Goal: Task Accomplishment & Management: Use online tool/utility

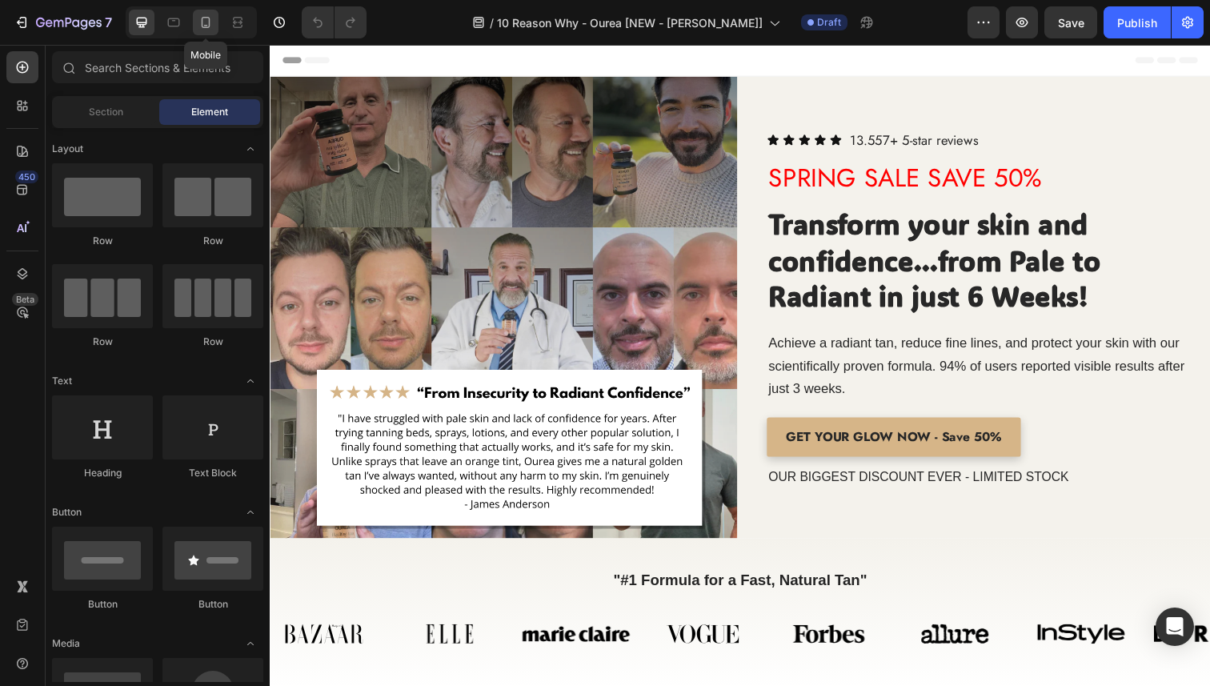
click at [212, 23] on icon at bounding box center [206, 22] width 16 height 16
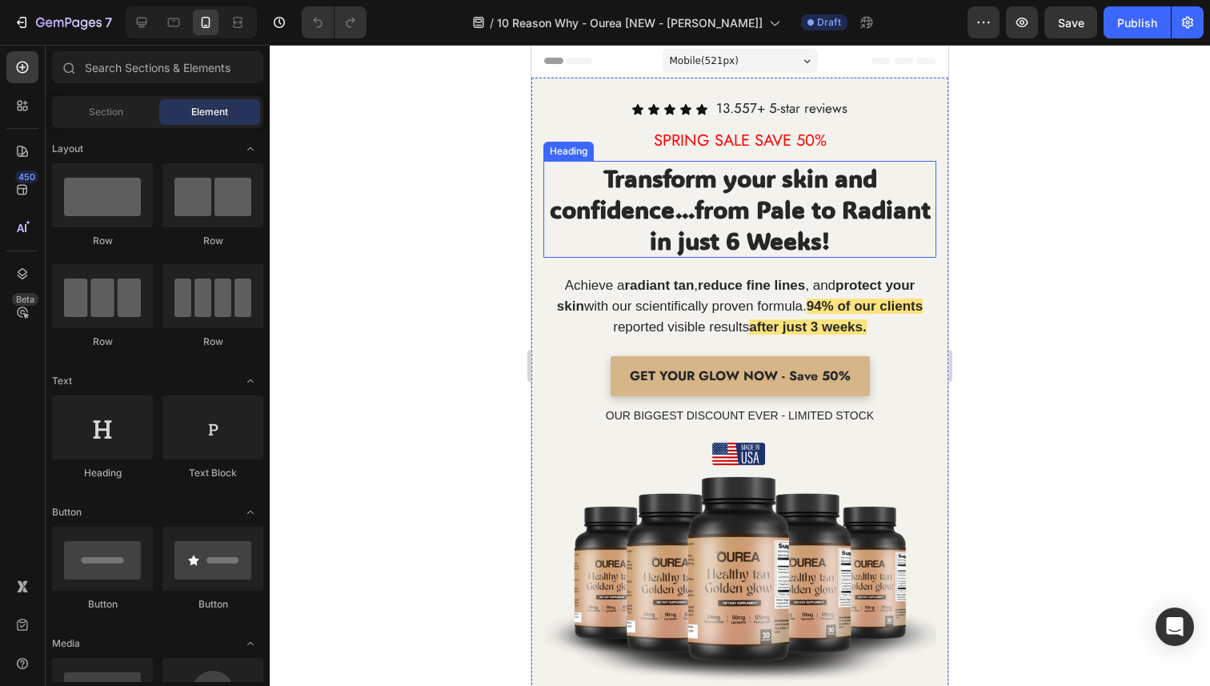
click at [717, 243] on strong "Transform your skin and confidence...from Pale to Radiant in just 6 Weeks!" at bounding box center [740, 209] width 381 height 94
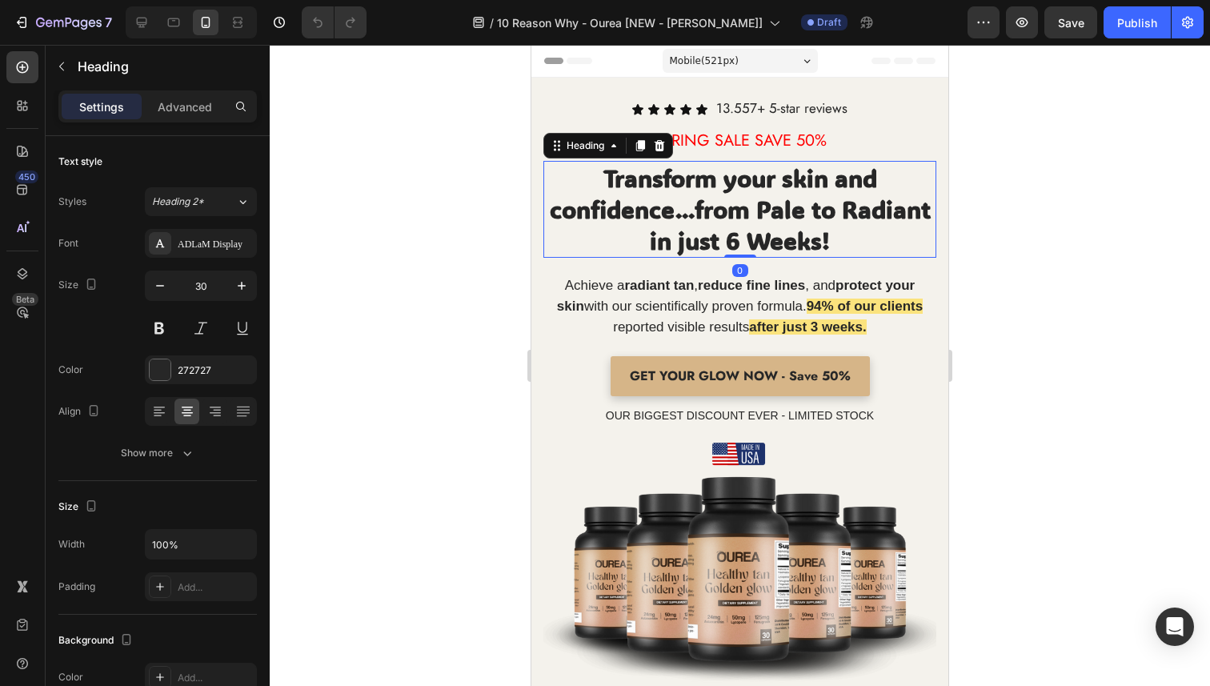
click at [723, 66] on span "Mobile ( 521 px)" at bounding box center [704, 61] width 69 height 16
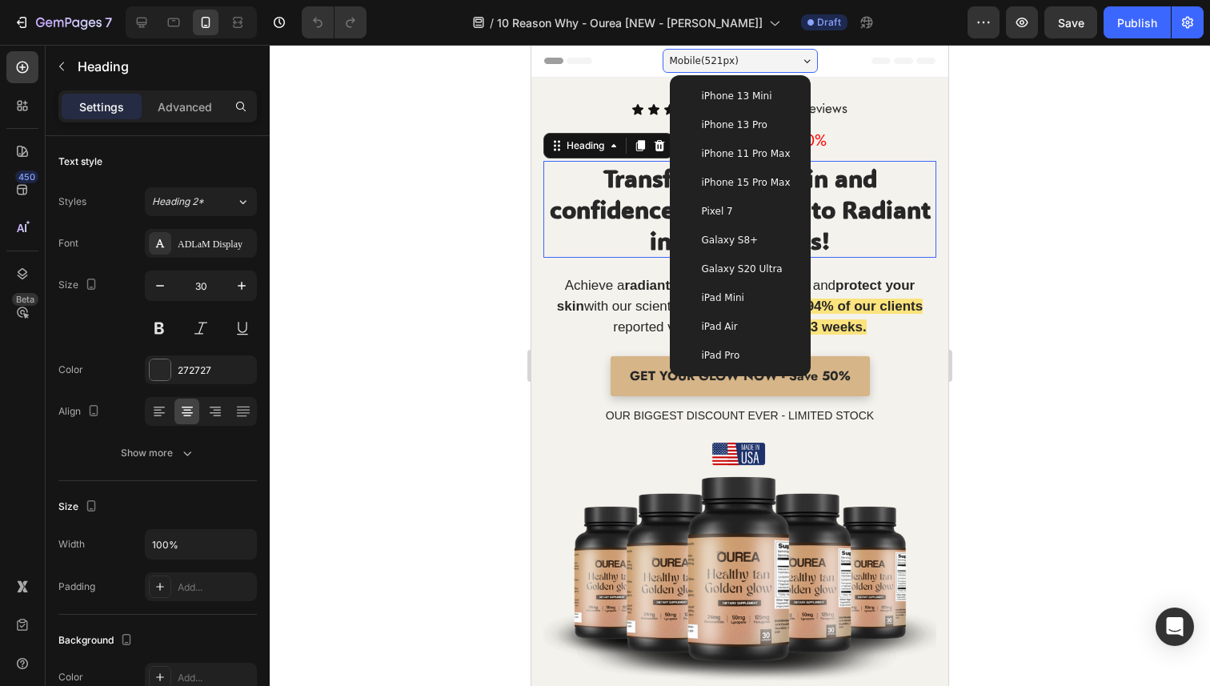
click at [727, 126] on span "iPhone 13 Pro" at bounding box center [735, 125] width 66 height 16
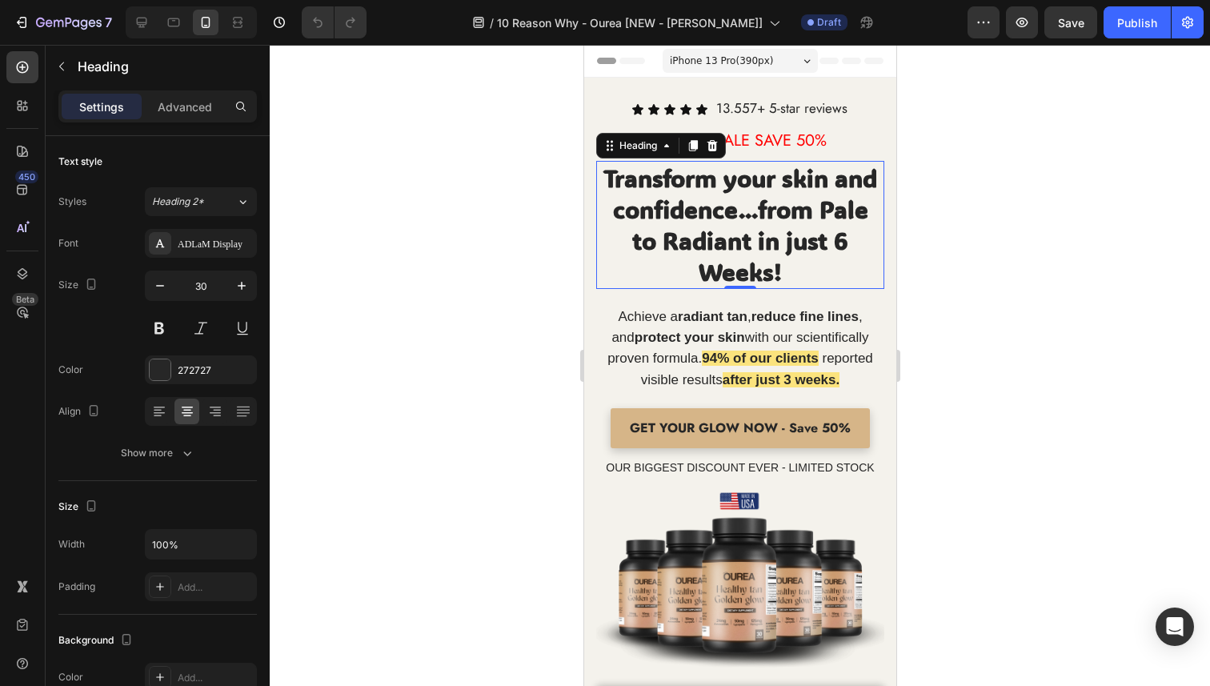
click at [530, 299] on div at bounding box center [740, 365] width 940 height 641
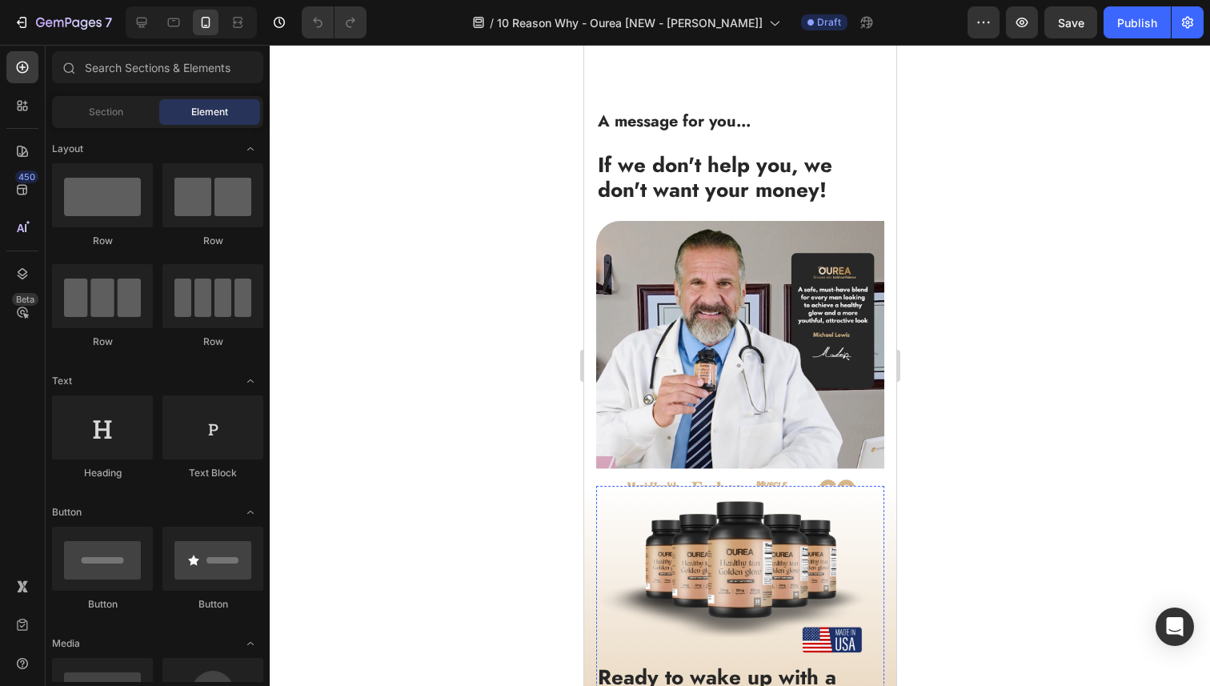
scroll to position [6566, 0]
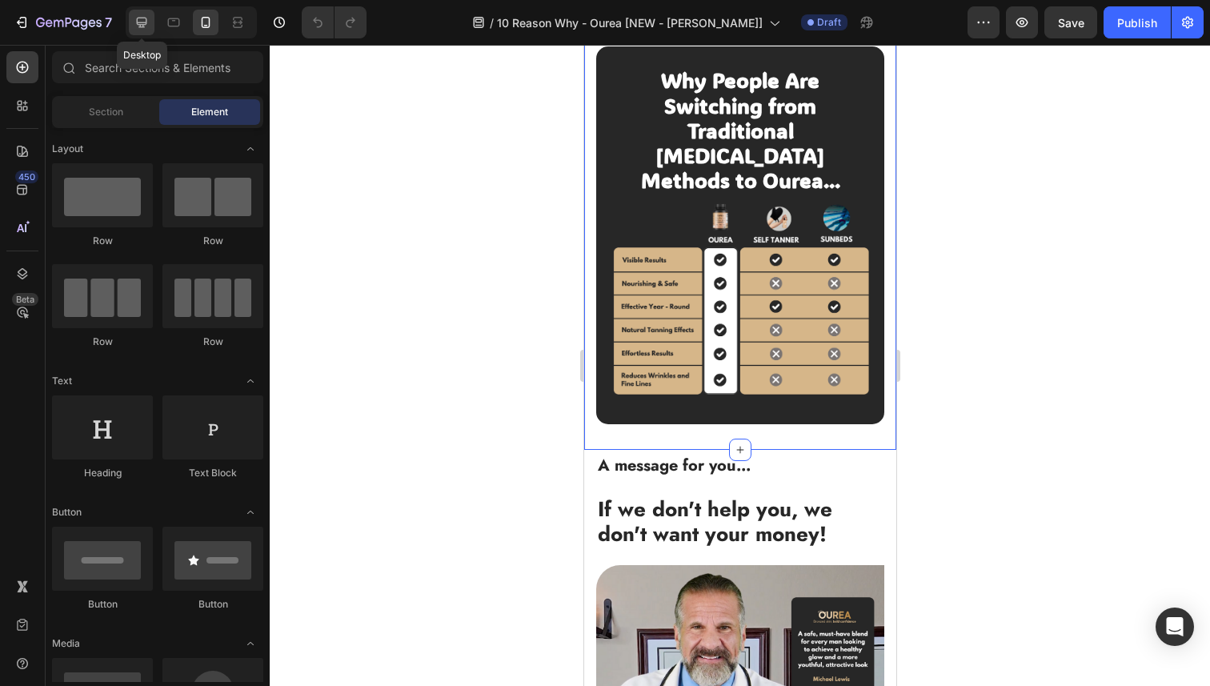
click at [141, 27] on icon at bounding box center [142, 23] width 10 height 10
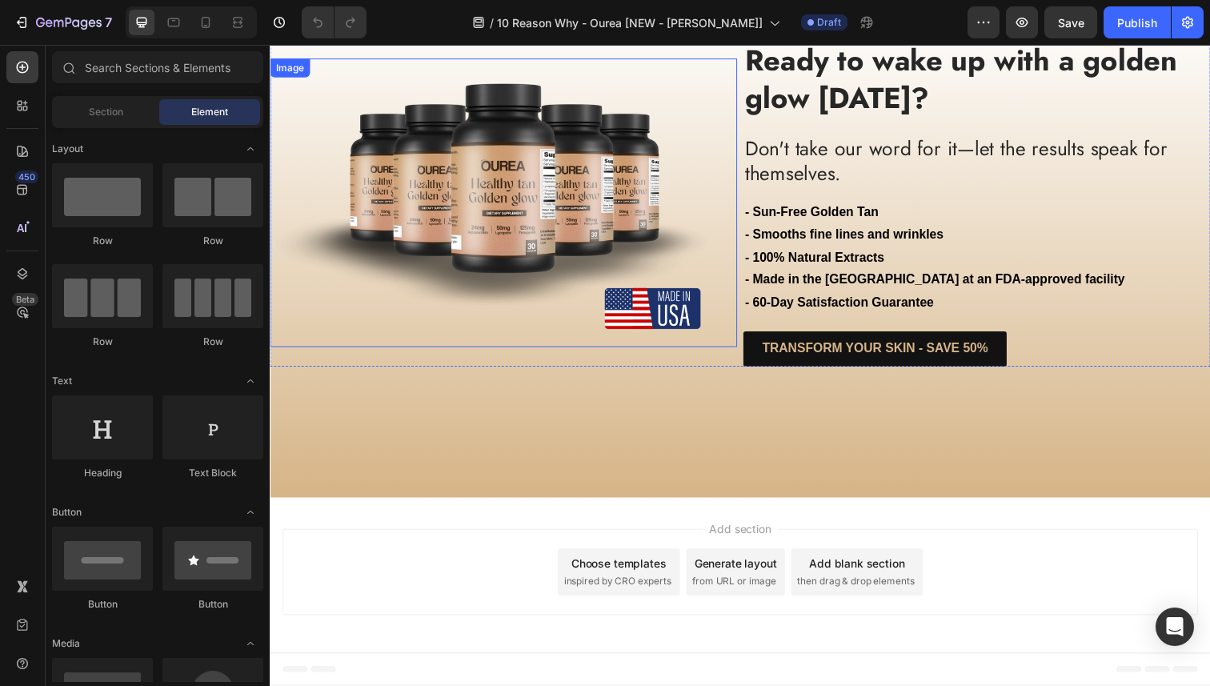
scroll to position [7224, 0]
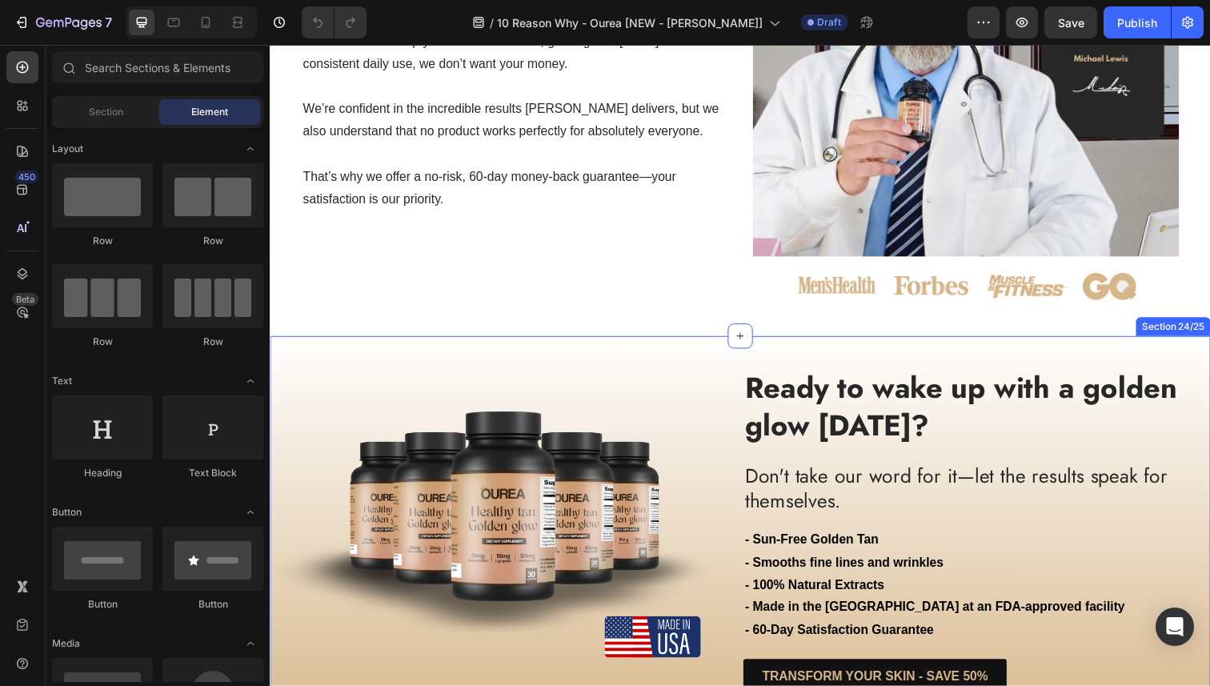
click at [722, 359] on div "Image Ready to wake up with a golden glow in 60 days? Heading Ready to wake up …" at bounding box center [750, 553] width 960 height 422
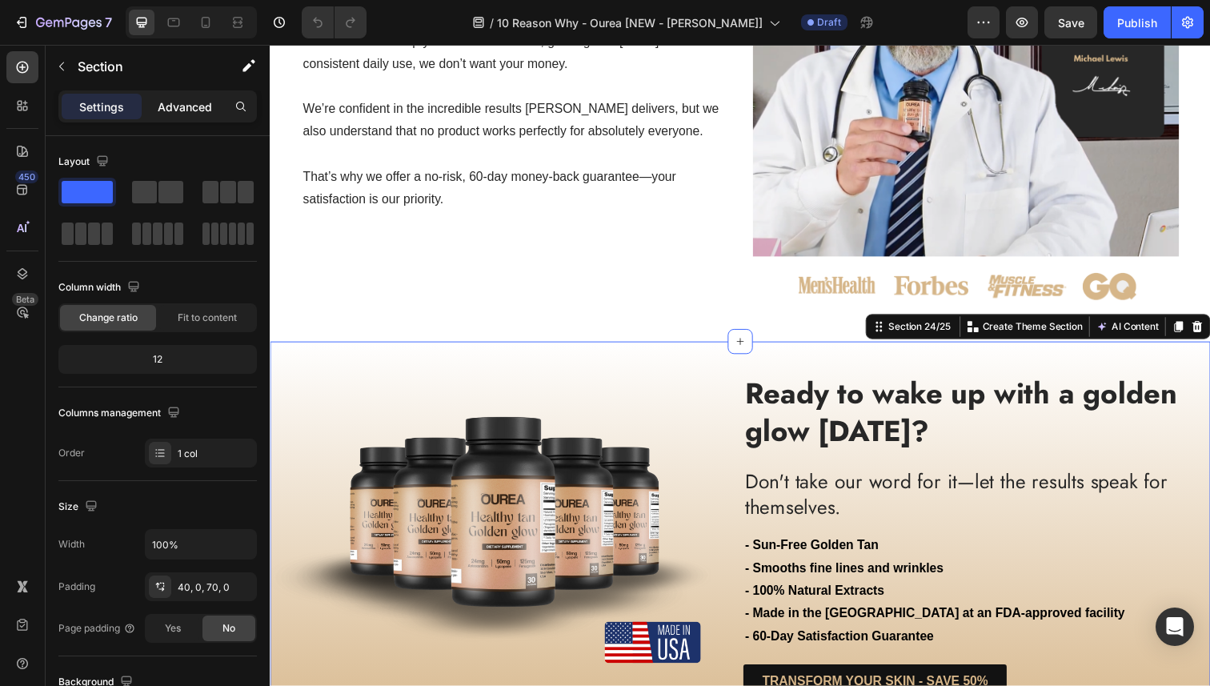
click at [174, 105] on p "Advanced" at bounding box center [185, 106] width 54 height 17
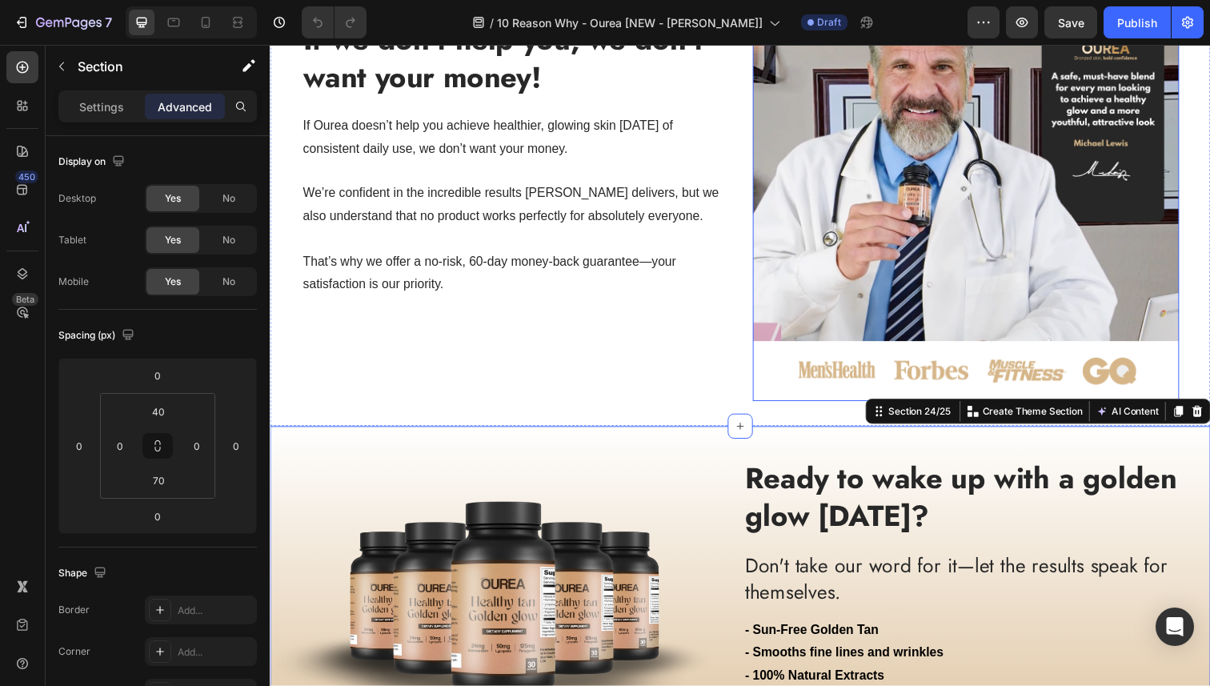
scroll to position [7119, 0]
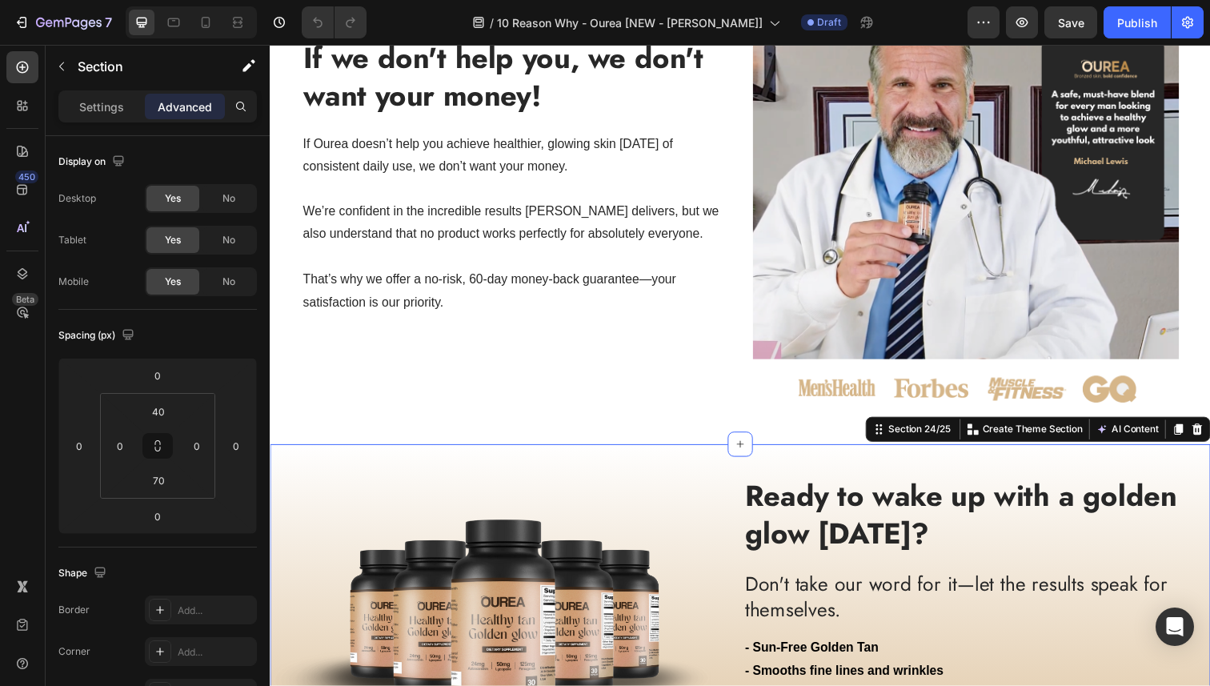
click at [1209, 432] on icon at bounding box center [1216, 437] width 10 height 11
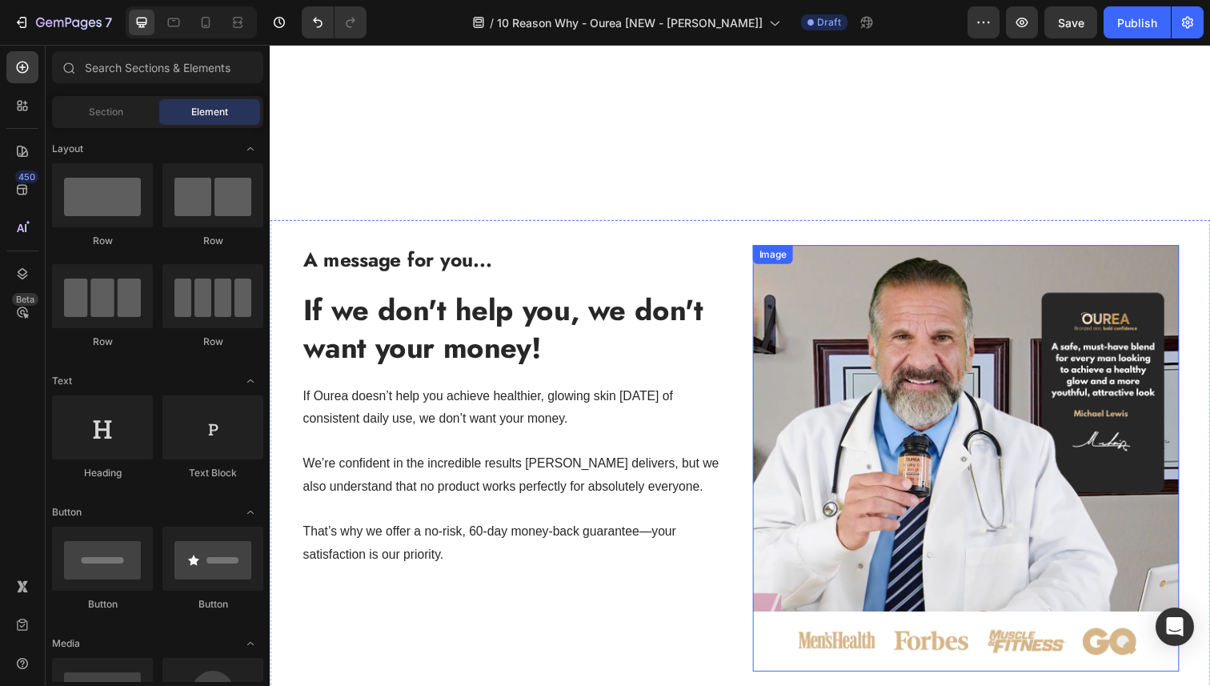
scroll to position [6794, 0]
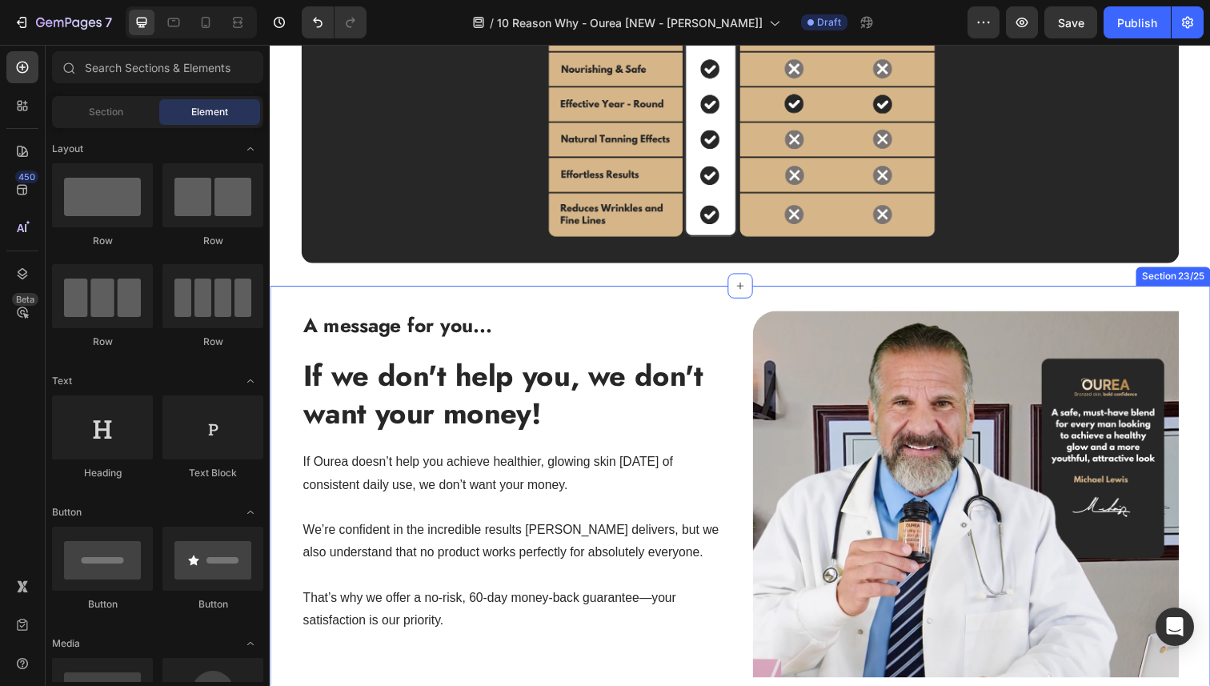
click at [1065, 298] on div "Image A message for you... Heading A message for you... Heading If we don't hel…" at bounding box center [750, 534] width 960 height 487
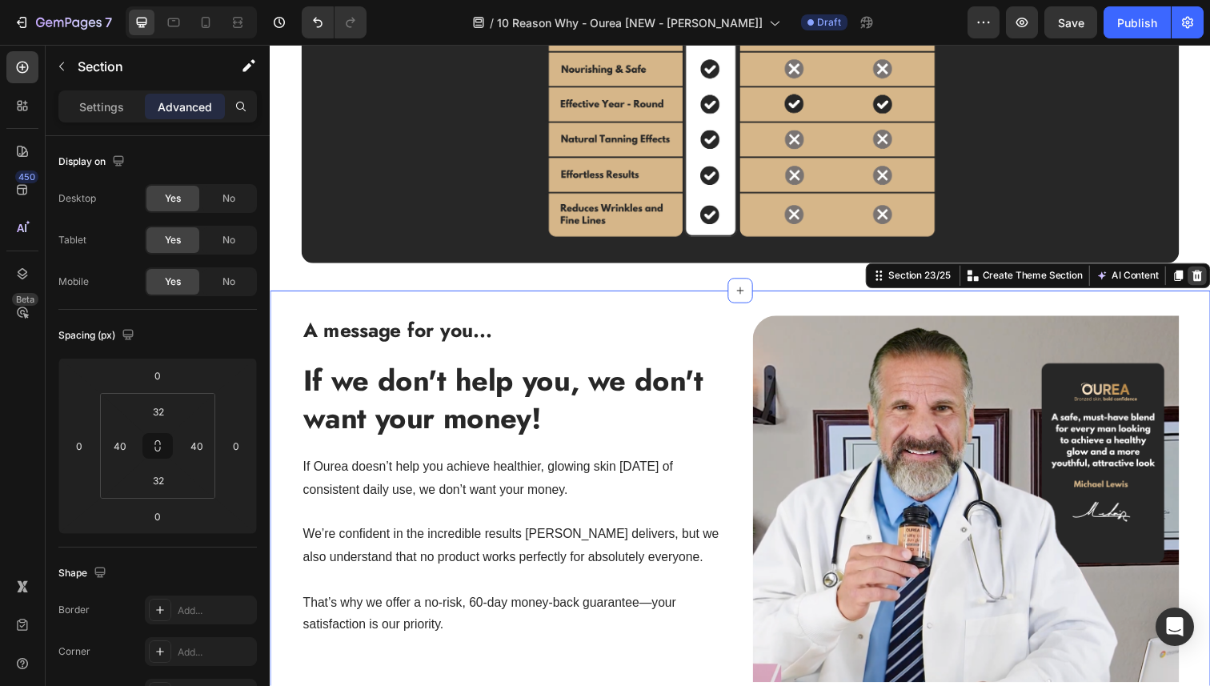
click at [1209, 274] on icon at bounding box center [1216, 280] width 13 height 13
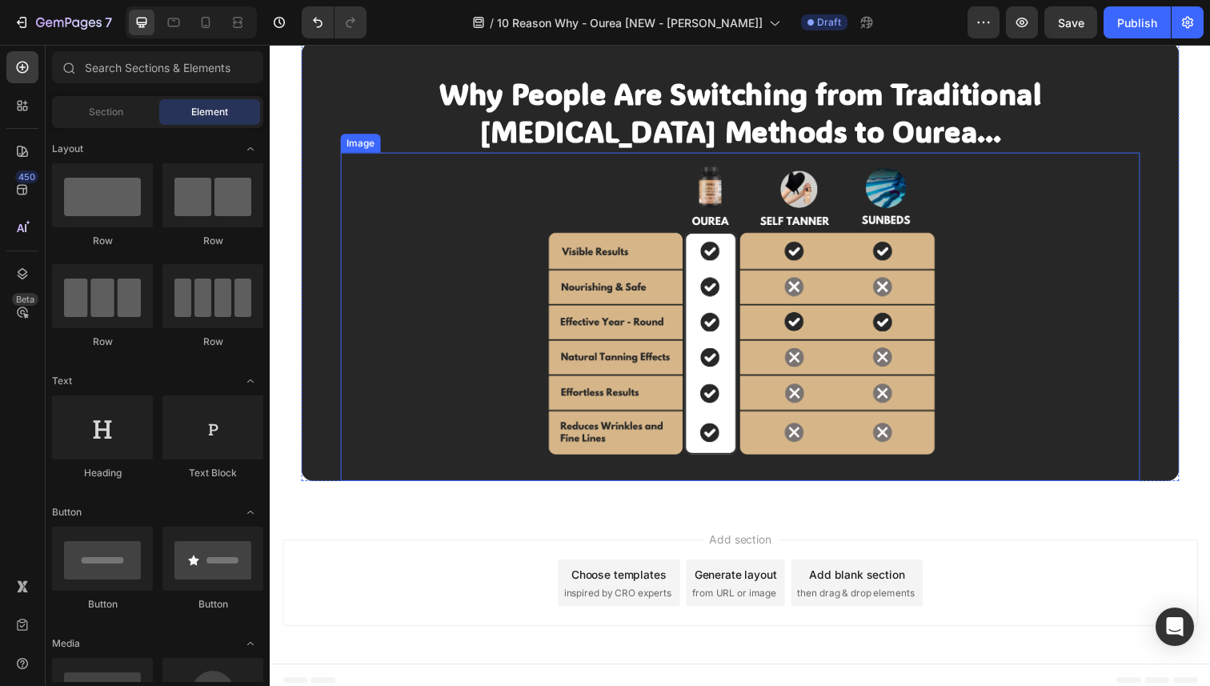
scroll to position [6342, 0]
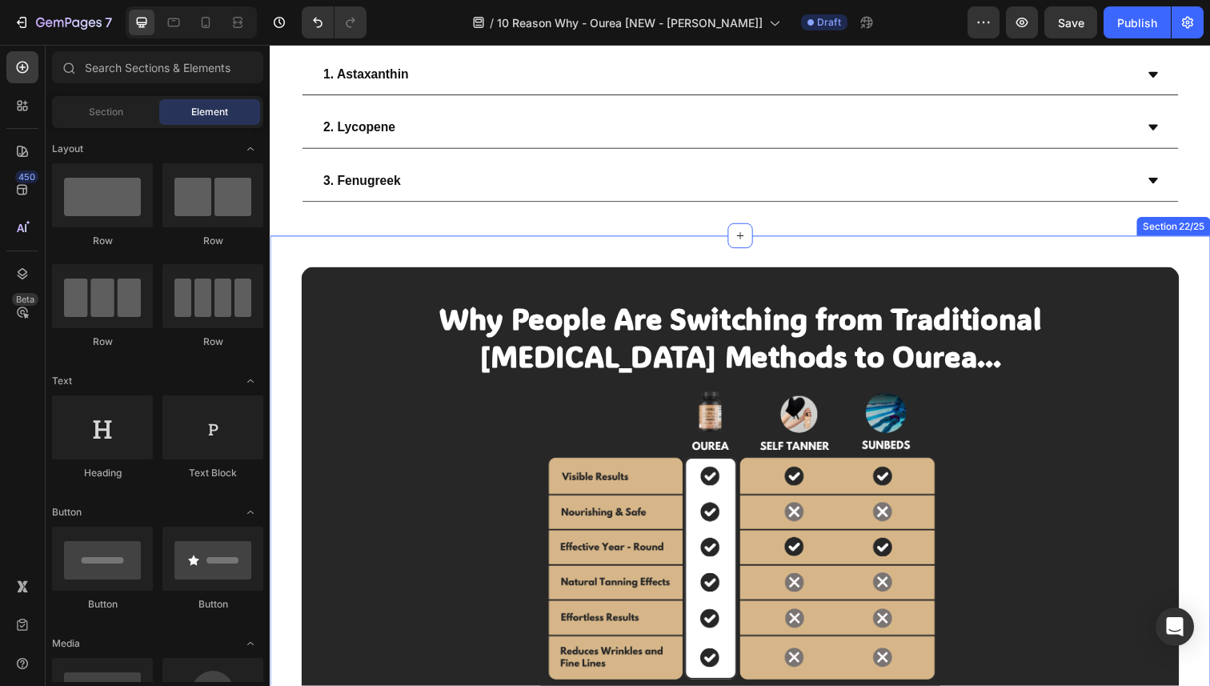
click at [1127, 265] on div "Why People Are Switching from Traditional Tanning Methods to Ourea... Heading I…" at bounding box center [750, 480] width 896 height 480
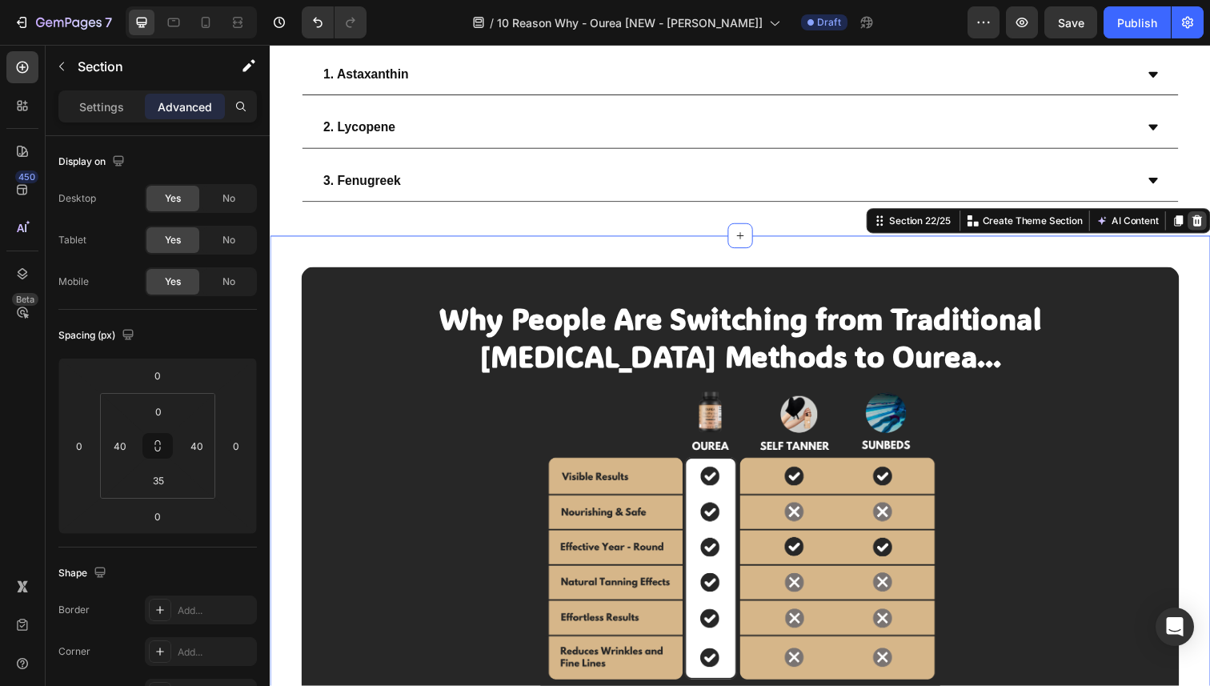
click at [1209, 221] on icon at bounding box center [1216, 224] width 10 height 11
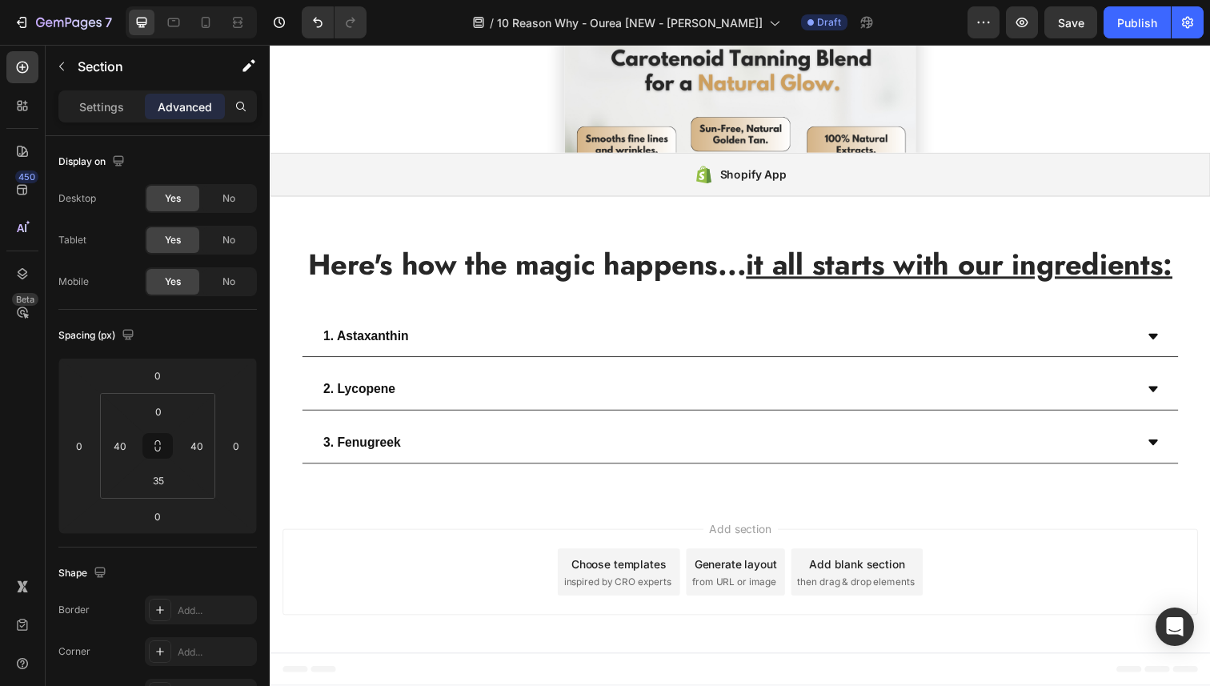
scroll to position [6120, 0]
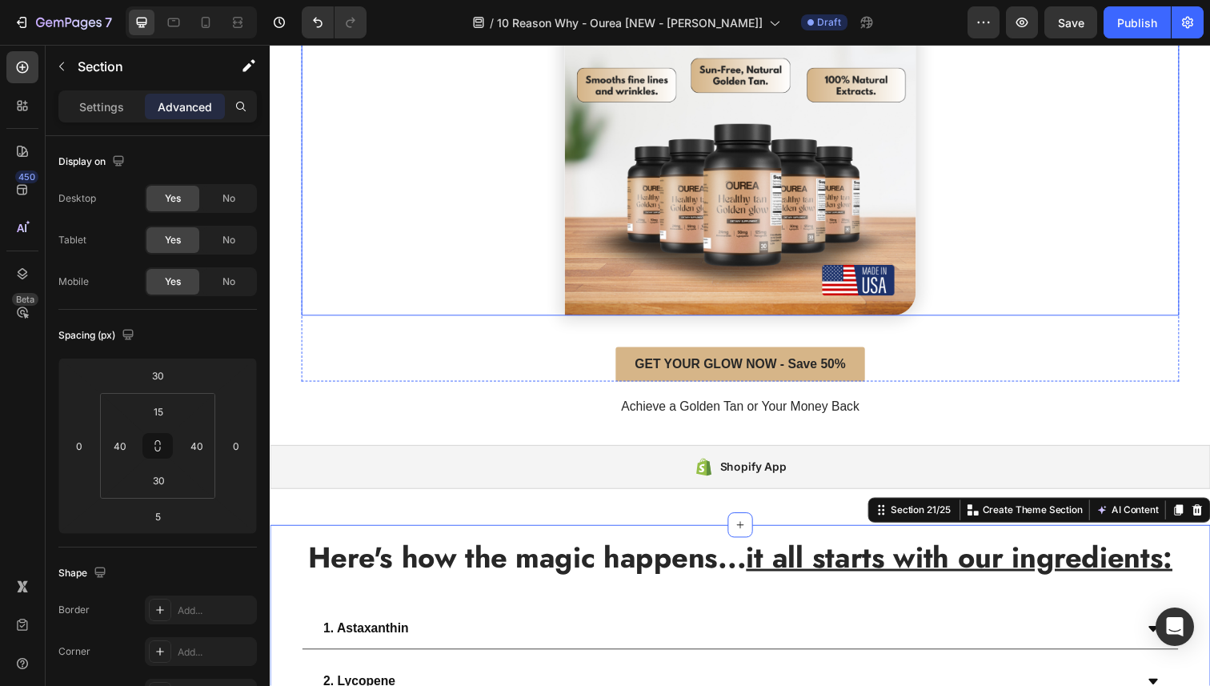
scroll to position [6262, 0]
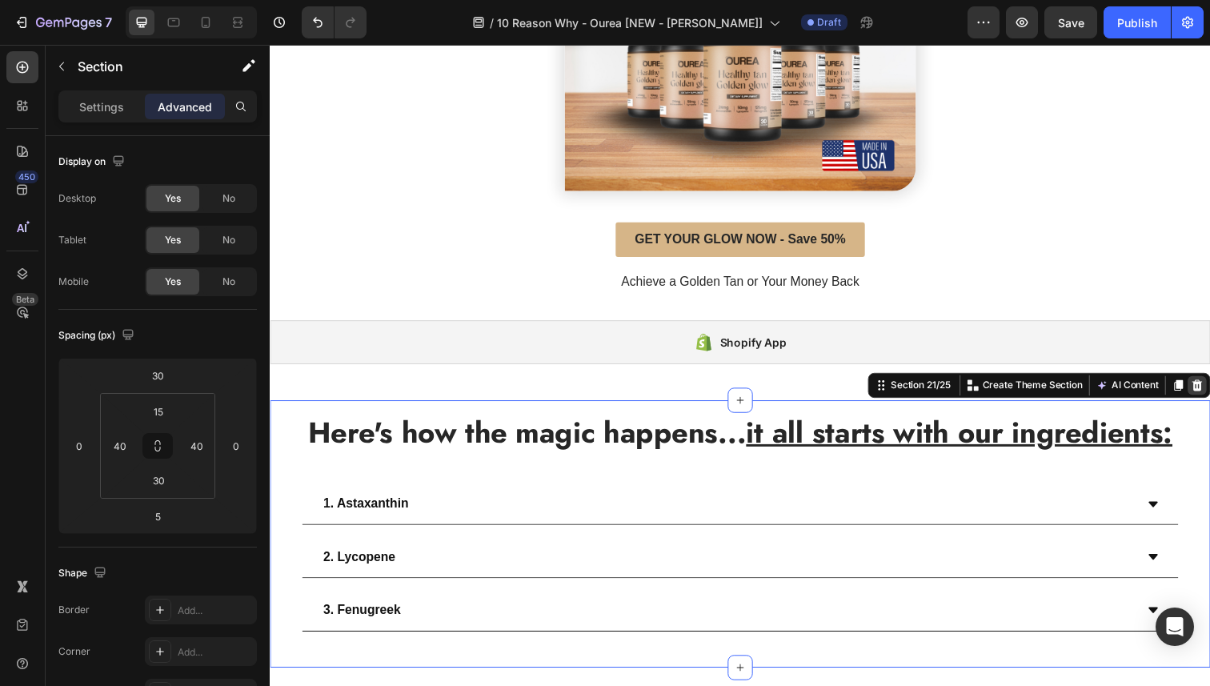
click at [1209, 386] on icon at bounding box center [1216, 392] width 13 height 13
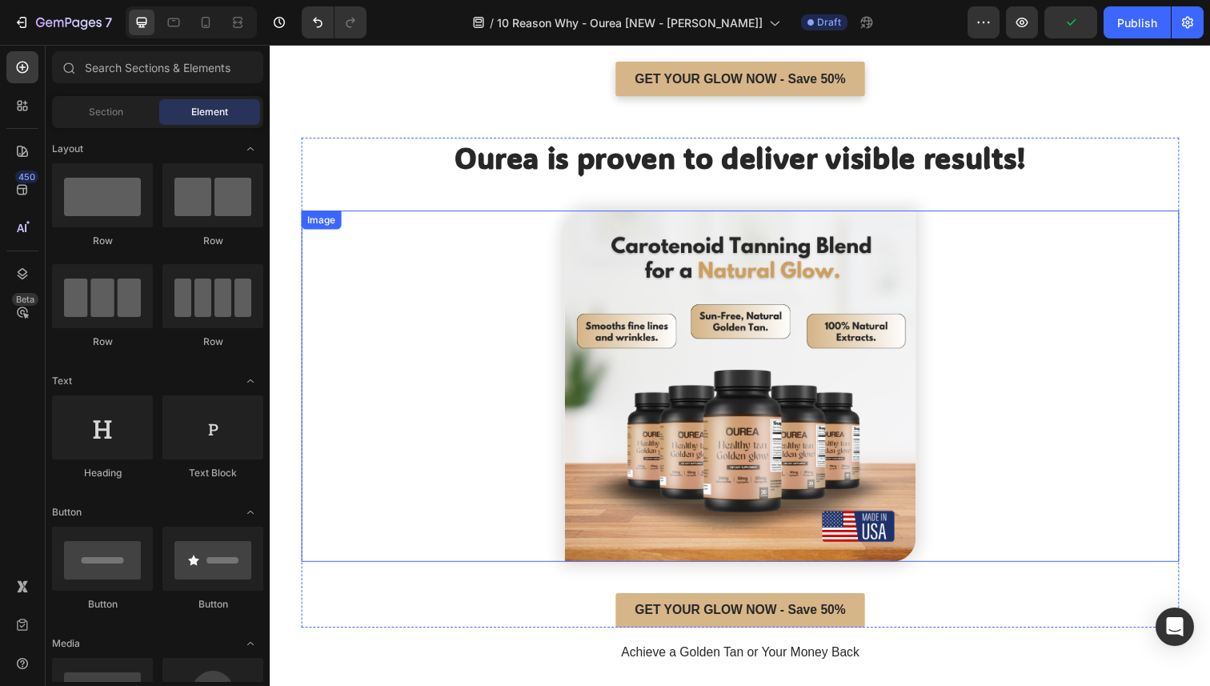
scroll to position [5882, 0]
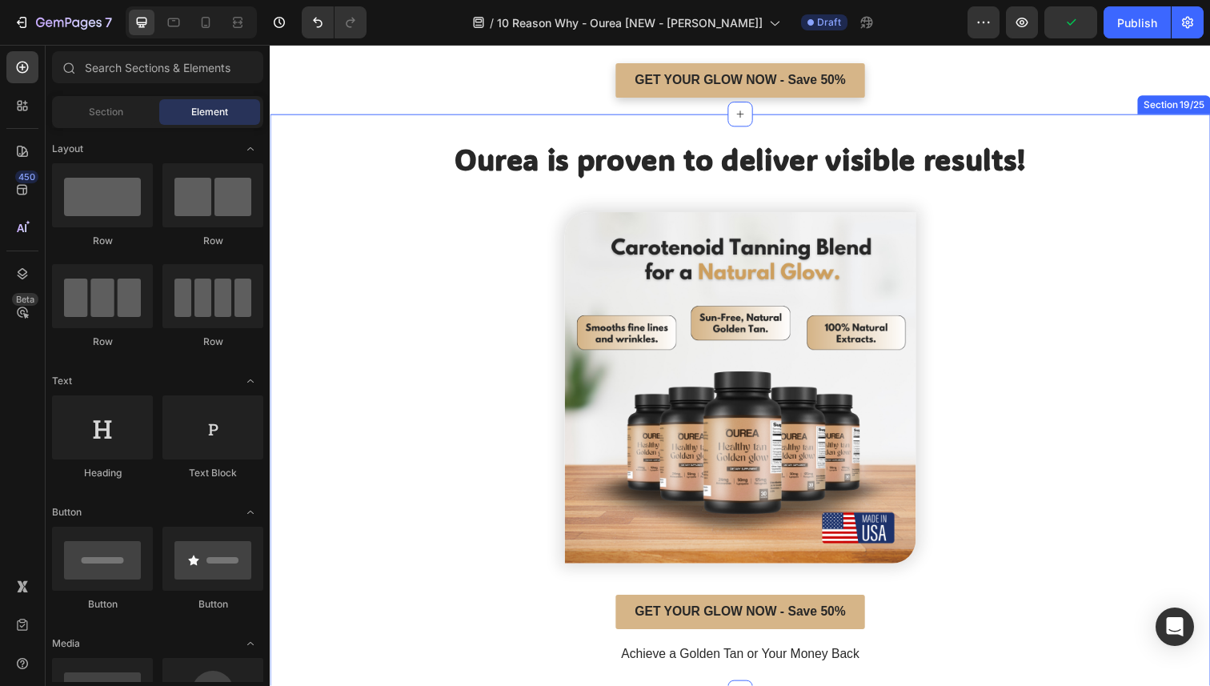
click at [1125, 134] on div "Ourea is proven to deliver visible results! Heading Ourea is proven to deliver …" at bounding box center [750, 411] width 960 height 591
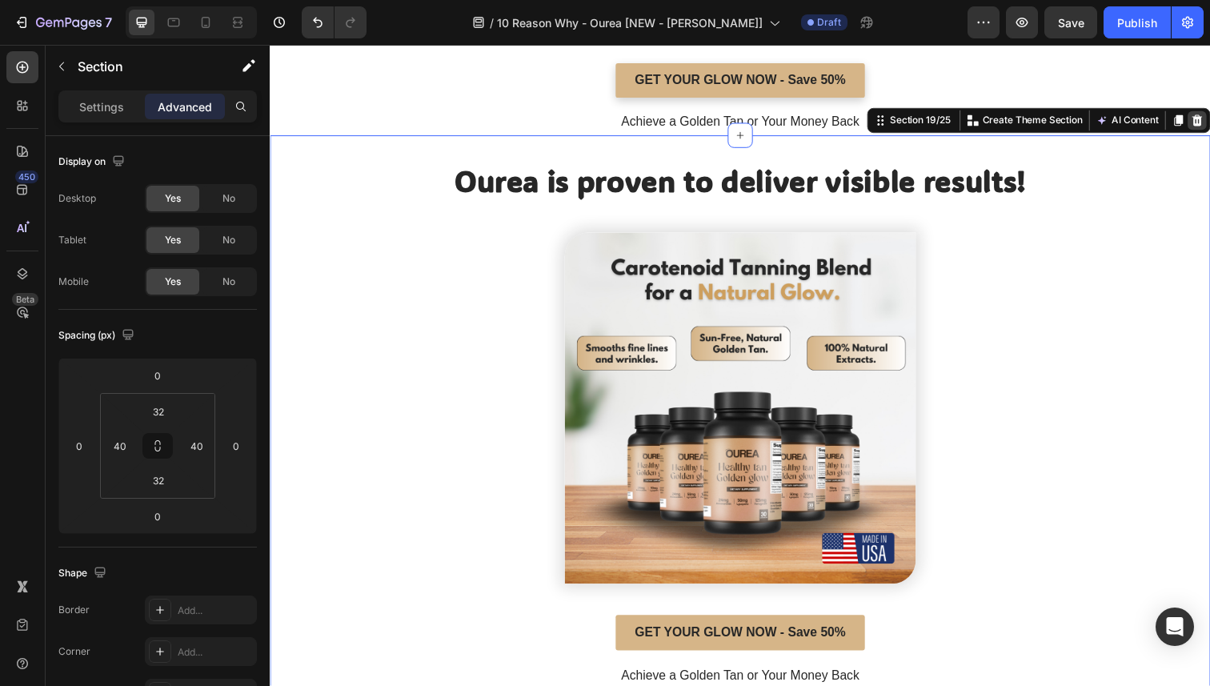
click at [1209, 116] on icon at bounding box center [1216, 122] width 13 height 13
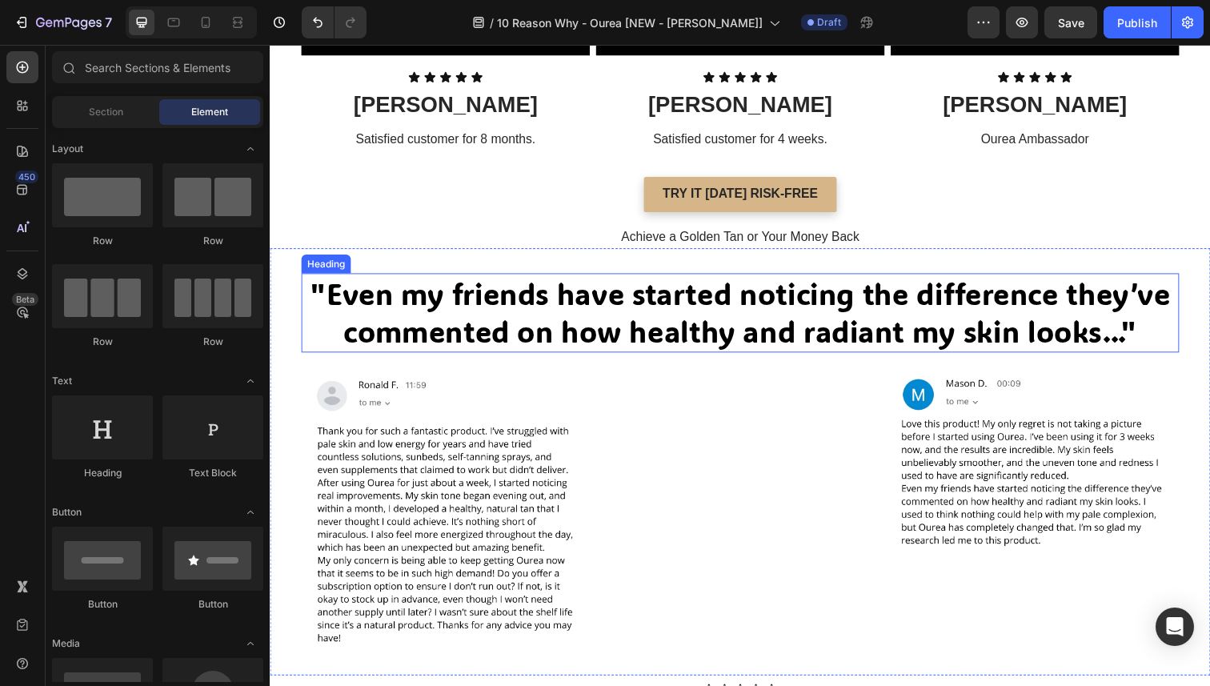
scroll to position [5355, 0]
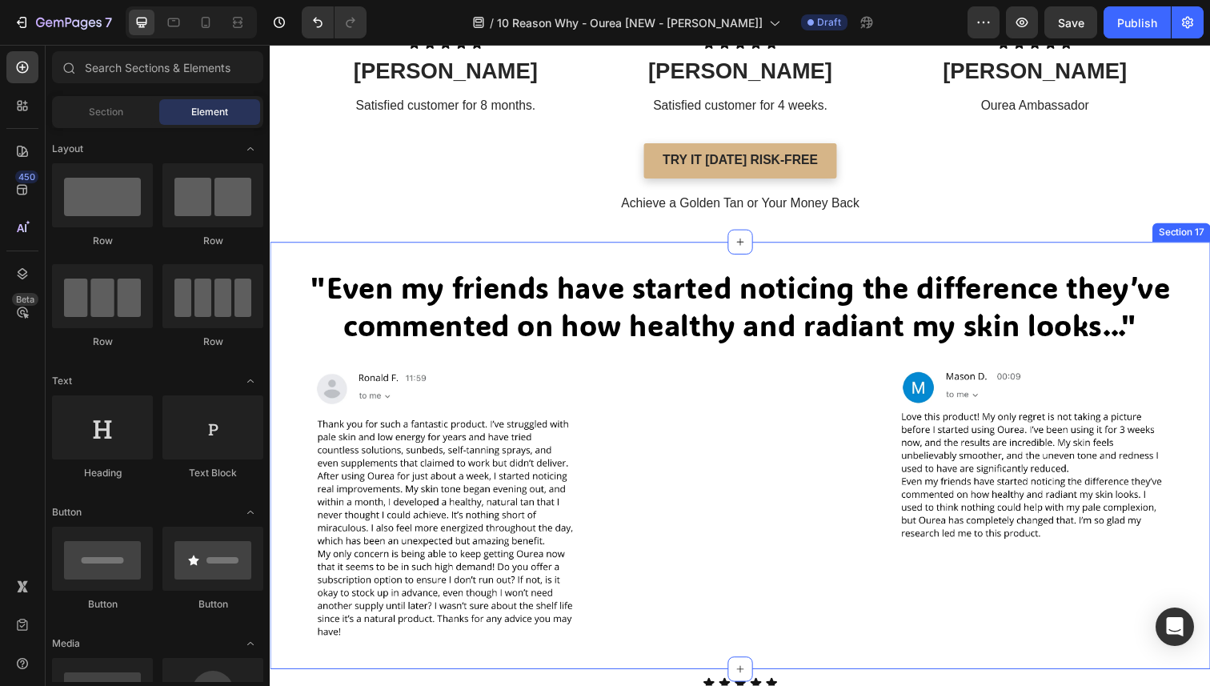
click at [1070, 631] on div ""Even my friends have started noticing the difference they’ve commented on how …" at bounding box center [750, 464] width 960 height 436
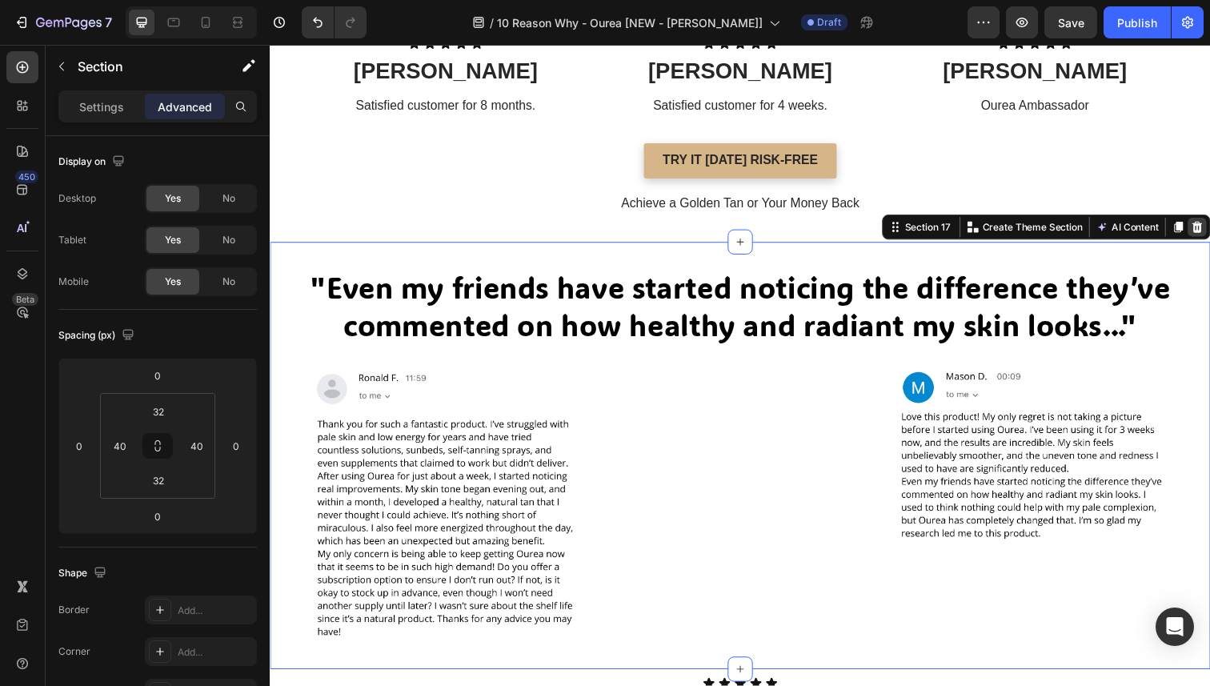
click at [1209, 238] on icon at bounding box center [1216, 231] width 13 height 13
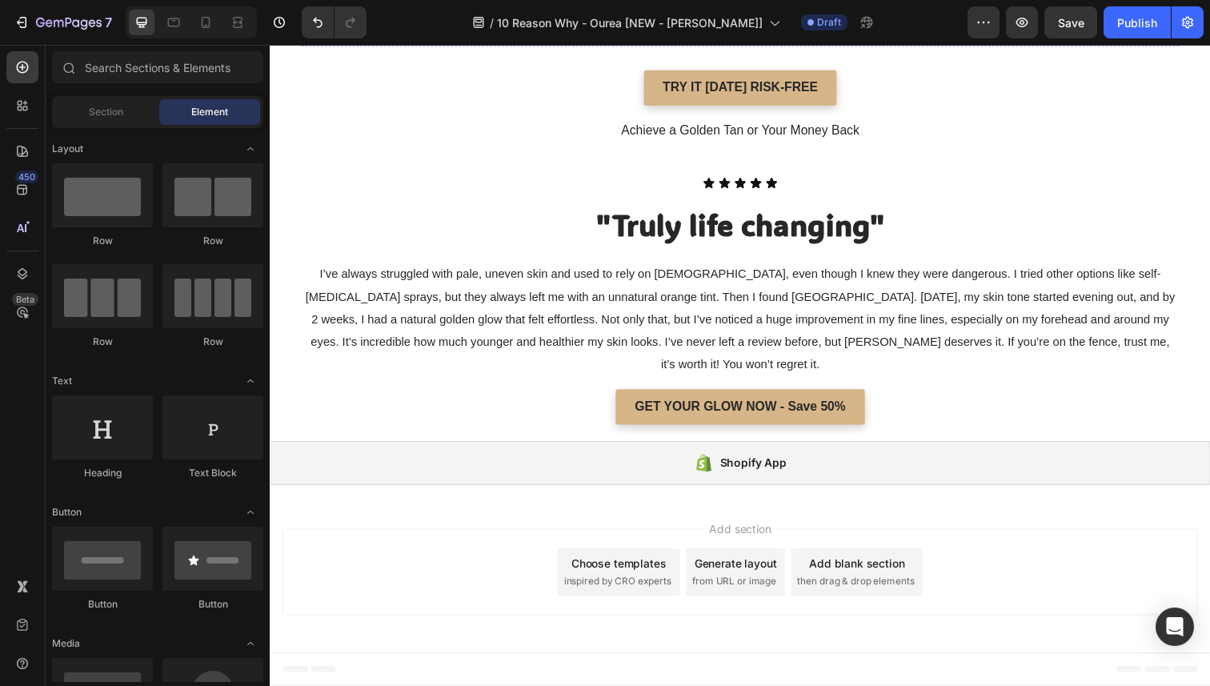
scroll to position [5797, 0]
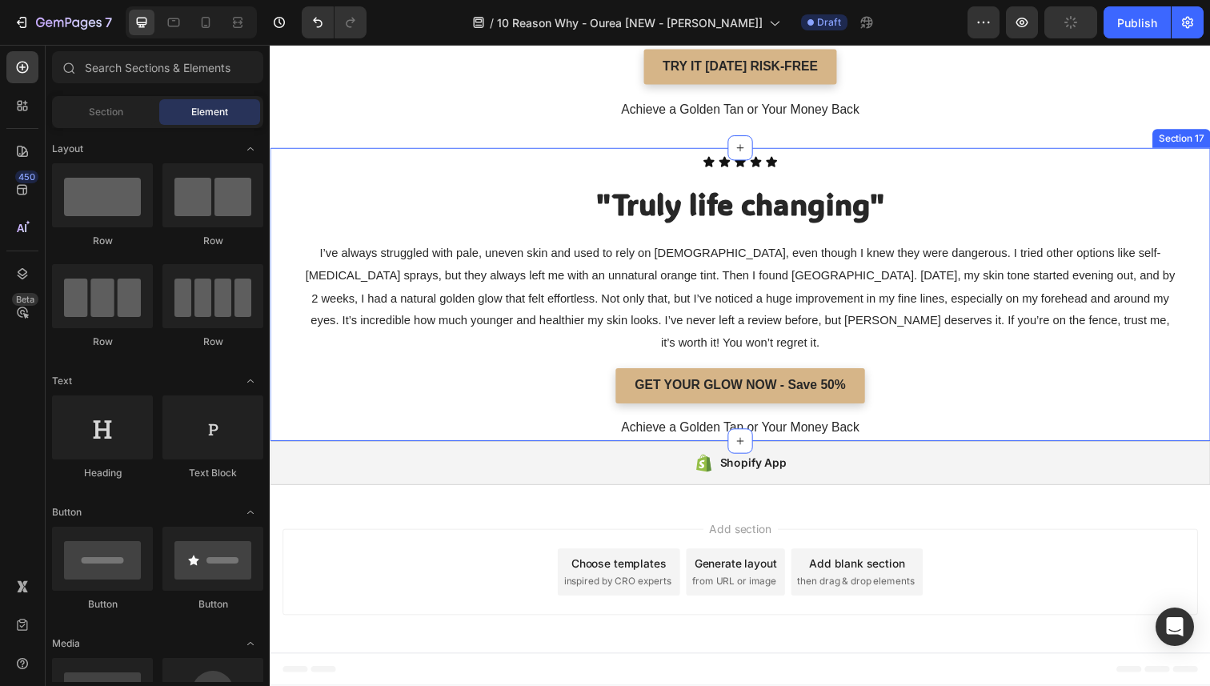
click at [1195, 186] on div "Icon Icon Icon Icon Icon Icon List "Truly life changing" Heading "Truly life ch…" at bounding box center [750, 299] width 960 height 299
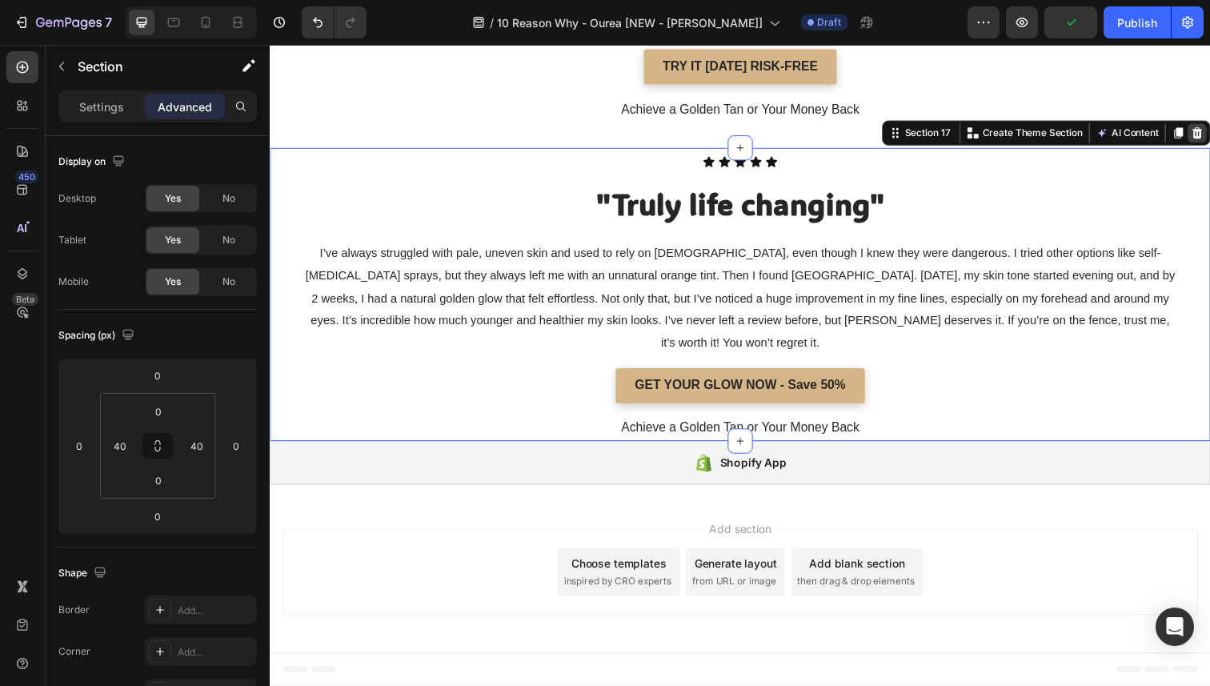
click at [1209, 142] on icon at bounding box center [1216, 135] width 13 height 13
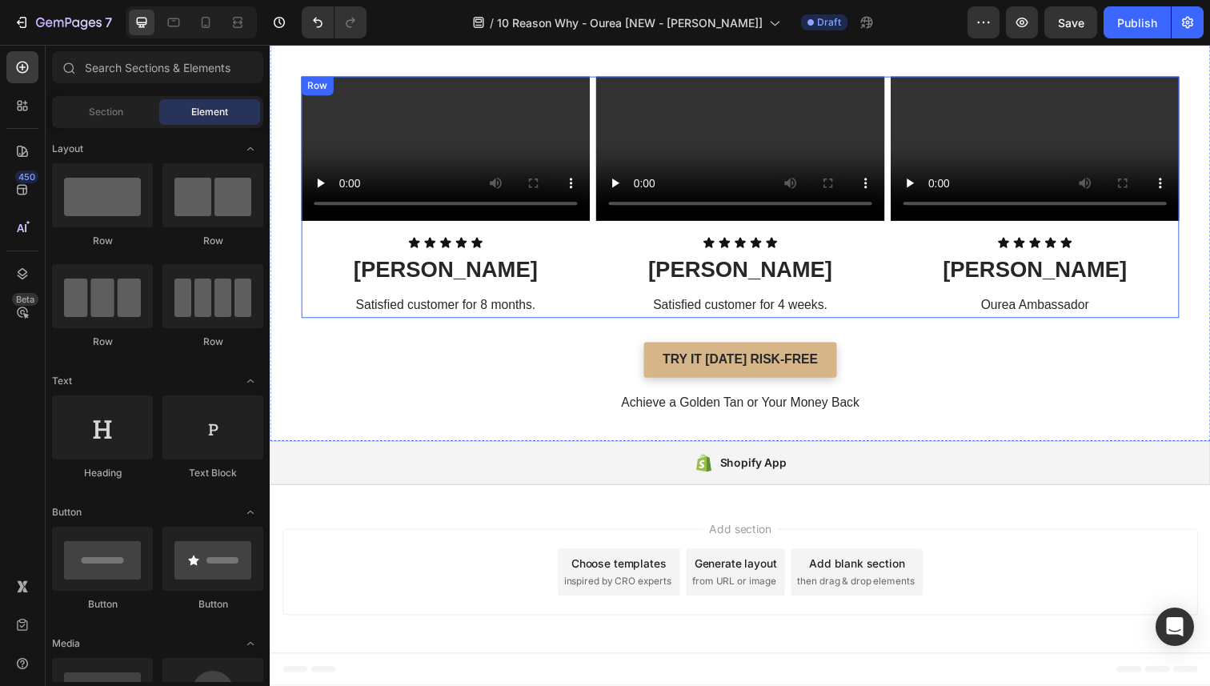
scroll to position [5521, 0]
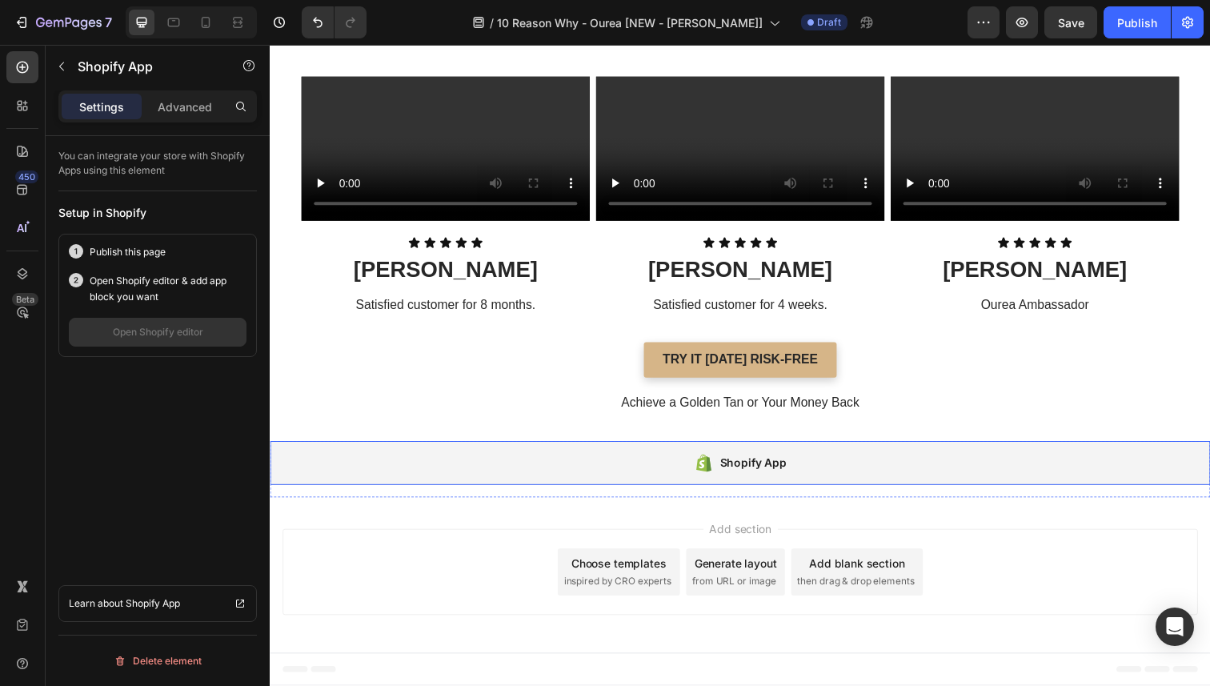
click at [858, 459] on div "Shopify App" at bounding box center [750, 472] width 960 height 45
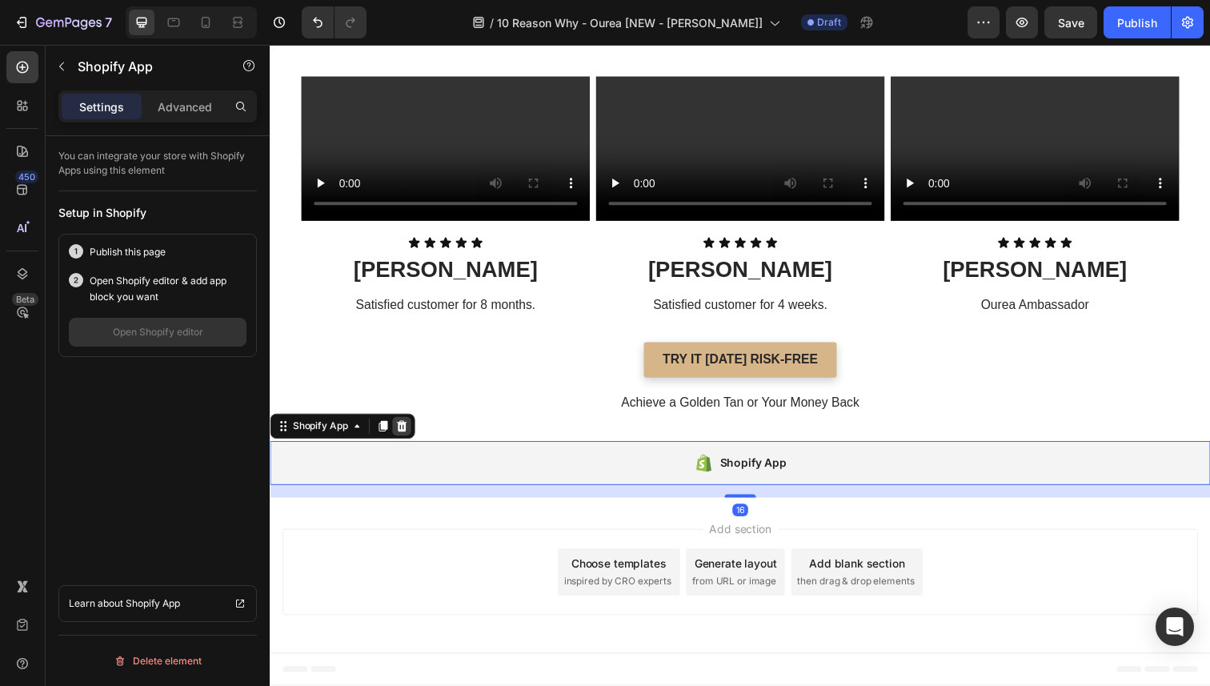
click at [410, 434] on icon at bounding box center [404, 434] width 13 height 13
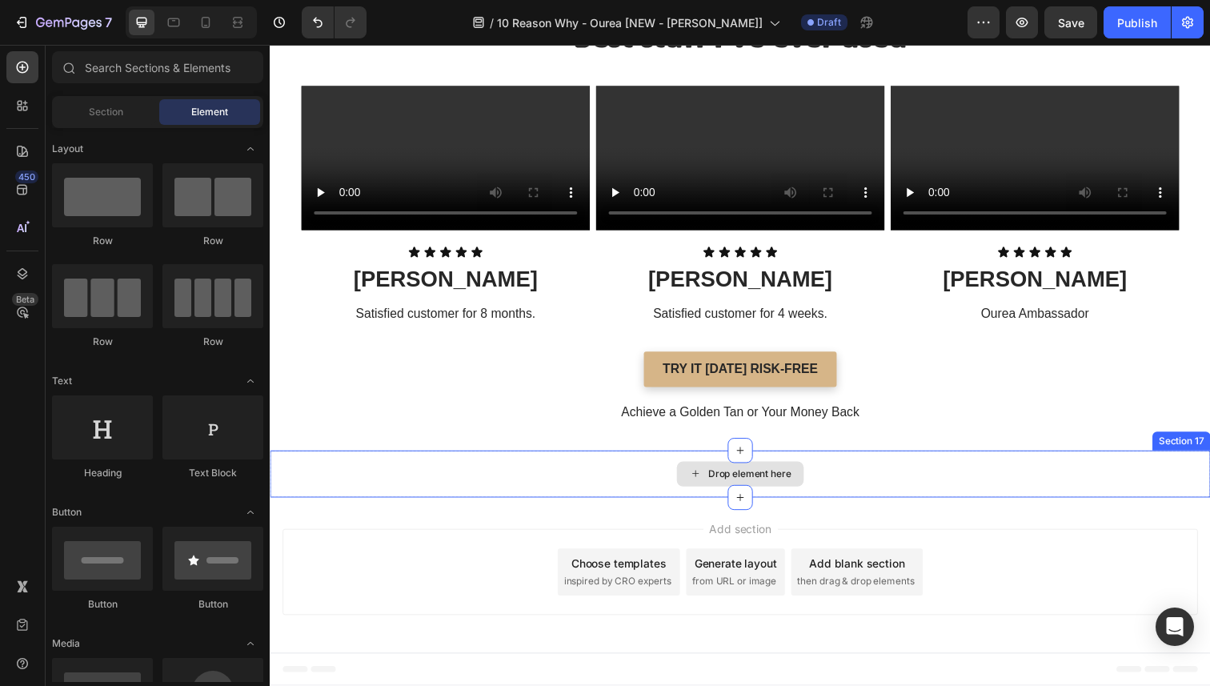
click at [501, 467] on div "Drop element here" at bounding box center [750, 483] width 960 height 48
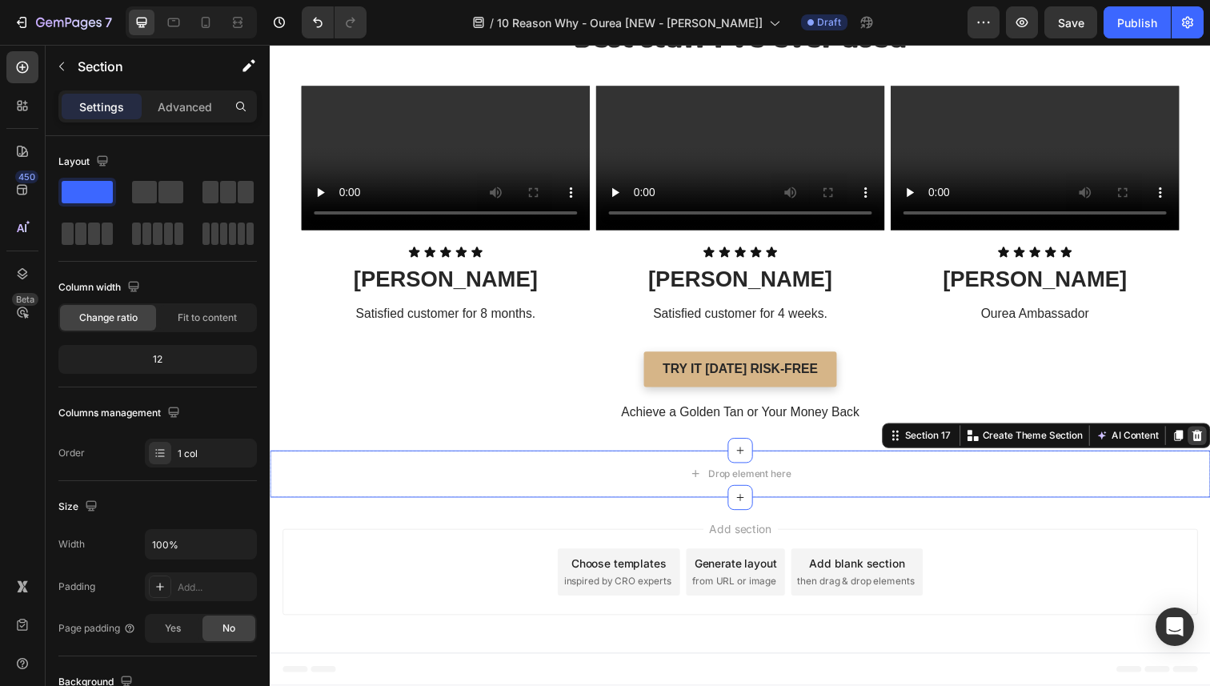
click at [1209, 440] on icon at bounding box center [1216, 444] width 10 height 11
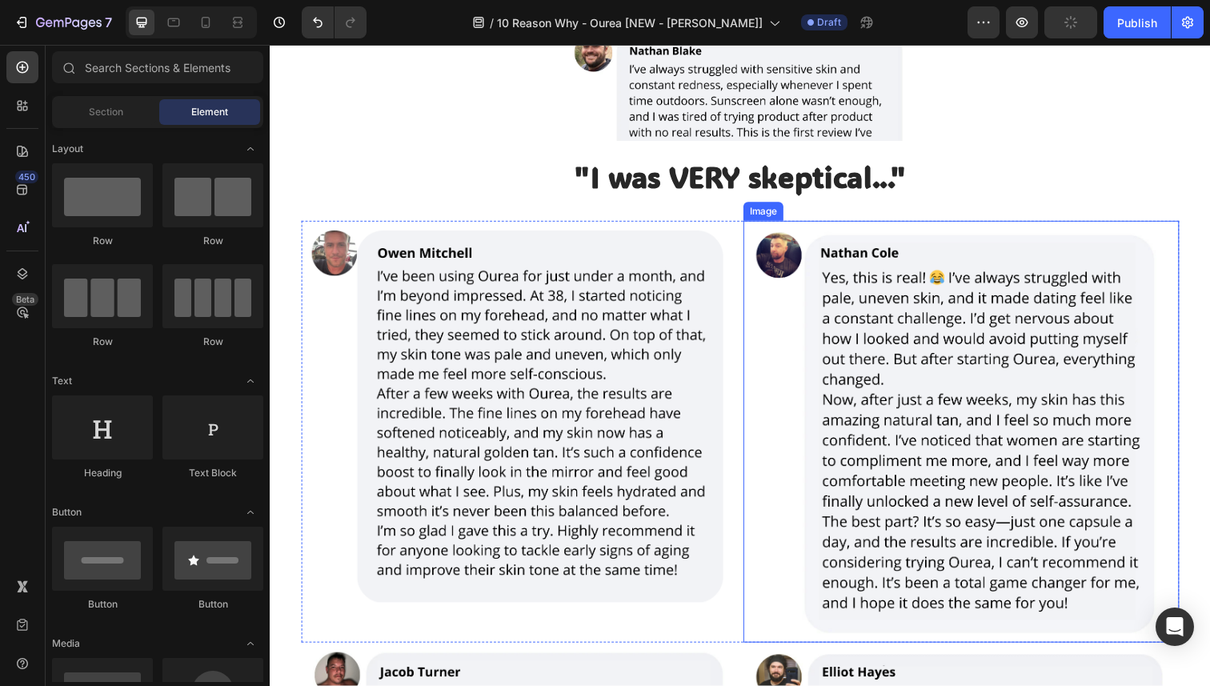
scroll to position [4792, 0]
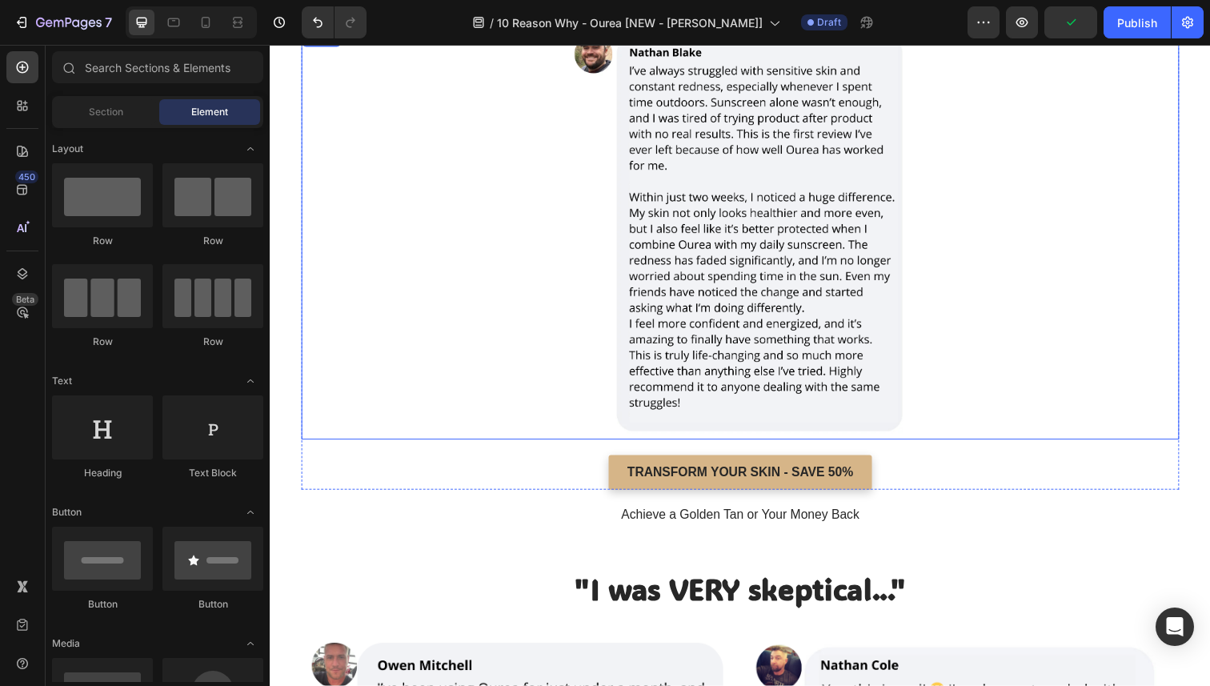
click at [1159, 268] on div at bounding box center [750, 237] width 896 height 419
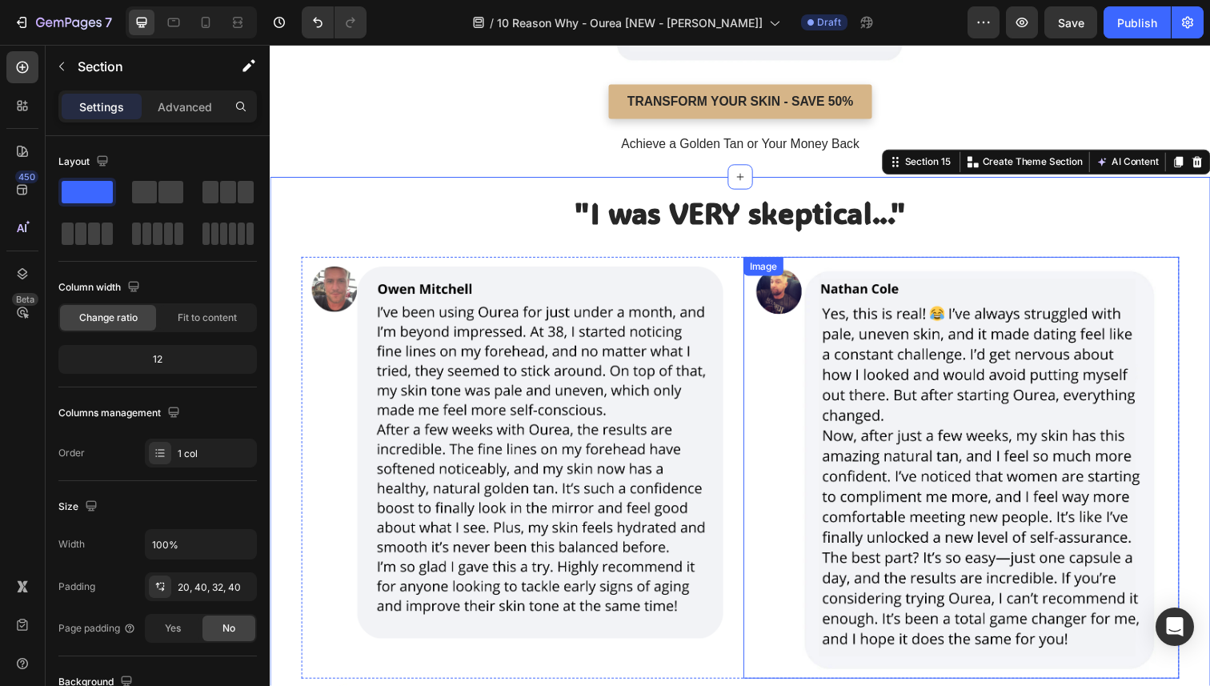
scroll to position [5169, 0]
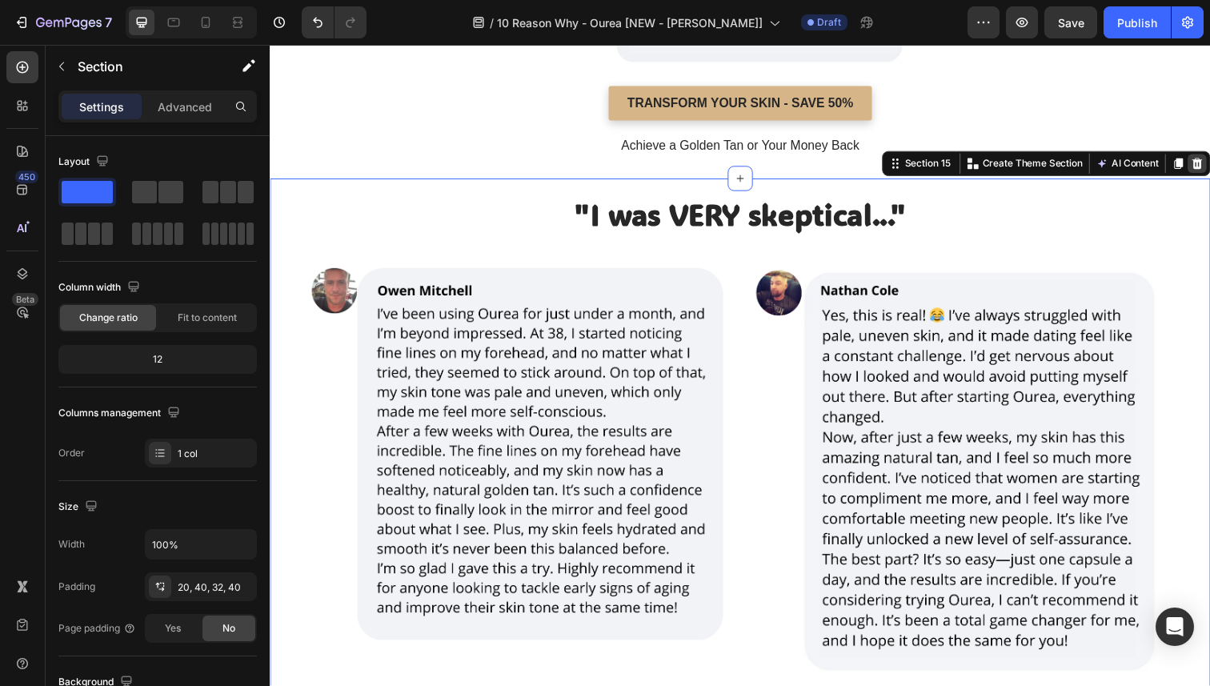
click at [1209, 168] on icon at bounding box center [1216, 166] width 13 height 13
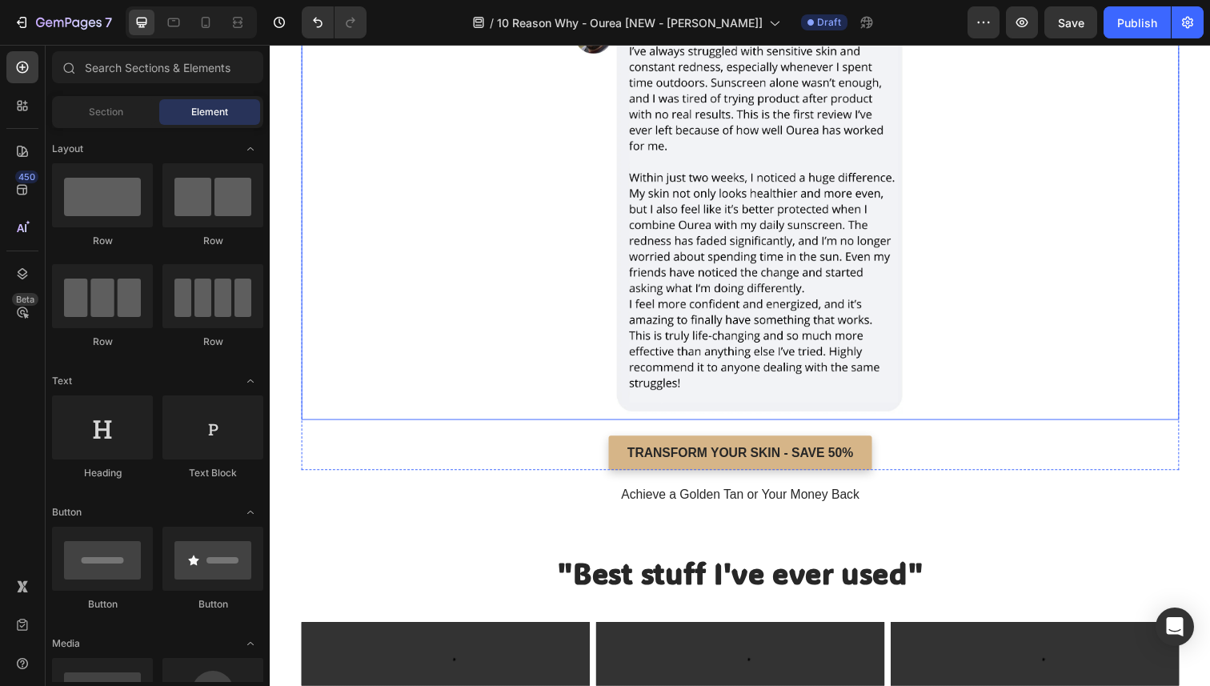
scroll to position [4728, 0]
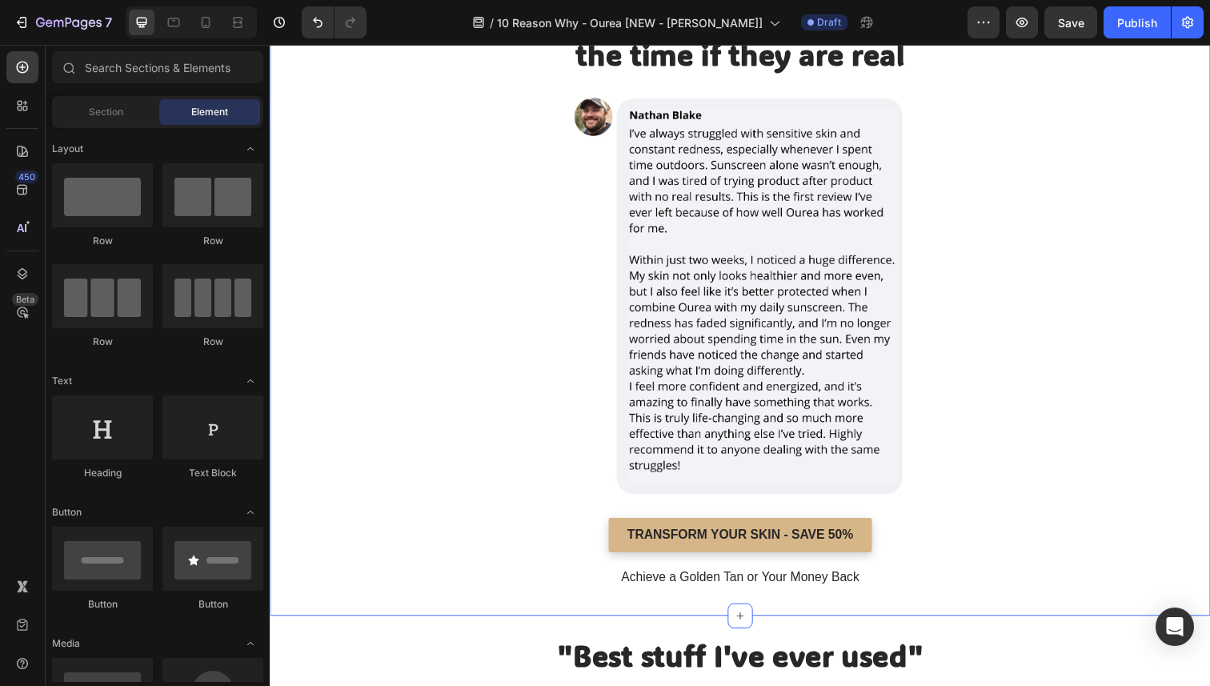
click at [1192, 270] on div "We know the reviews are insane. Our customers get asked all the time if they ar…" at bounding box center [750, 306] width 960 height 644
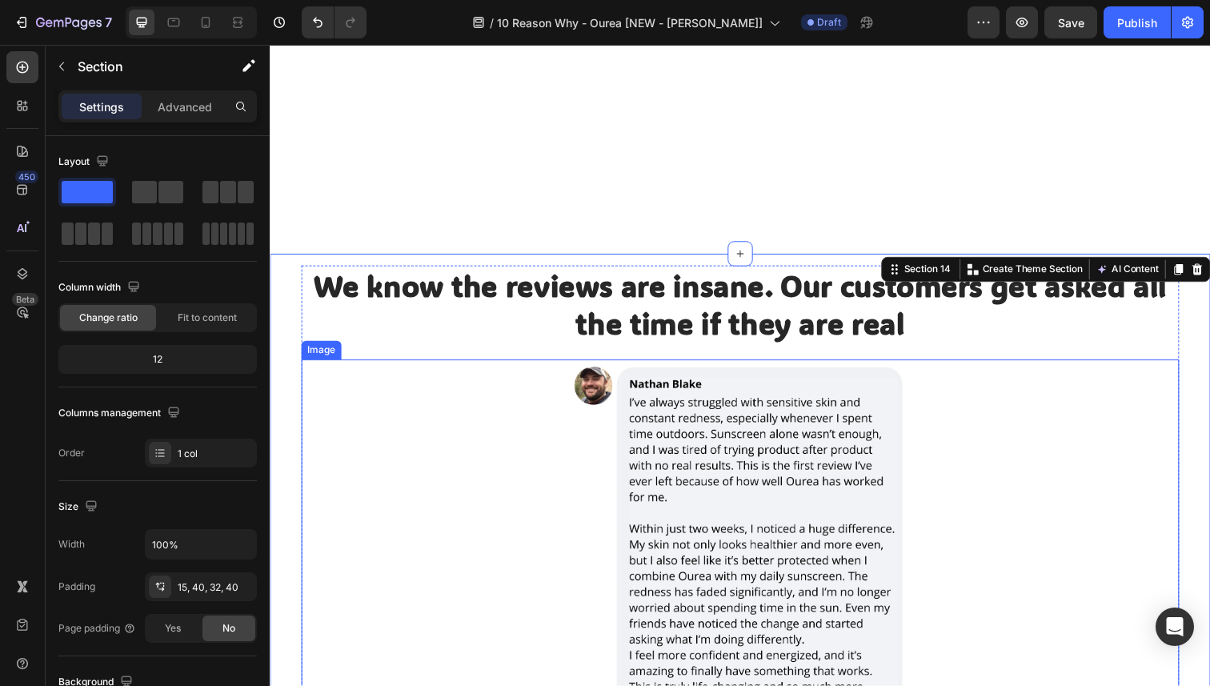
scroll to position [4452, 0]
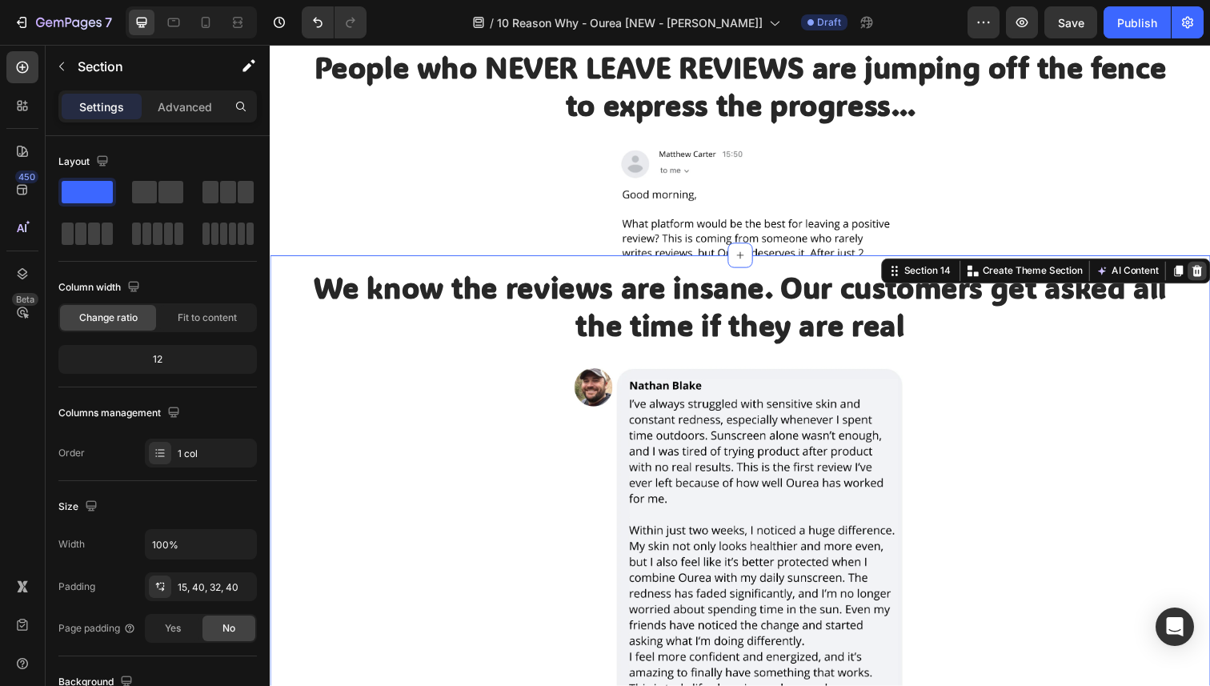
click at [1199, 260] on div "People who NEVER LEAVE REVIEWS are jumping off the fence to express the progres…" at bounding box center [750, 141] width 960 height 238
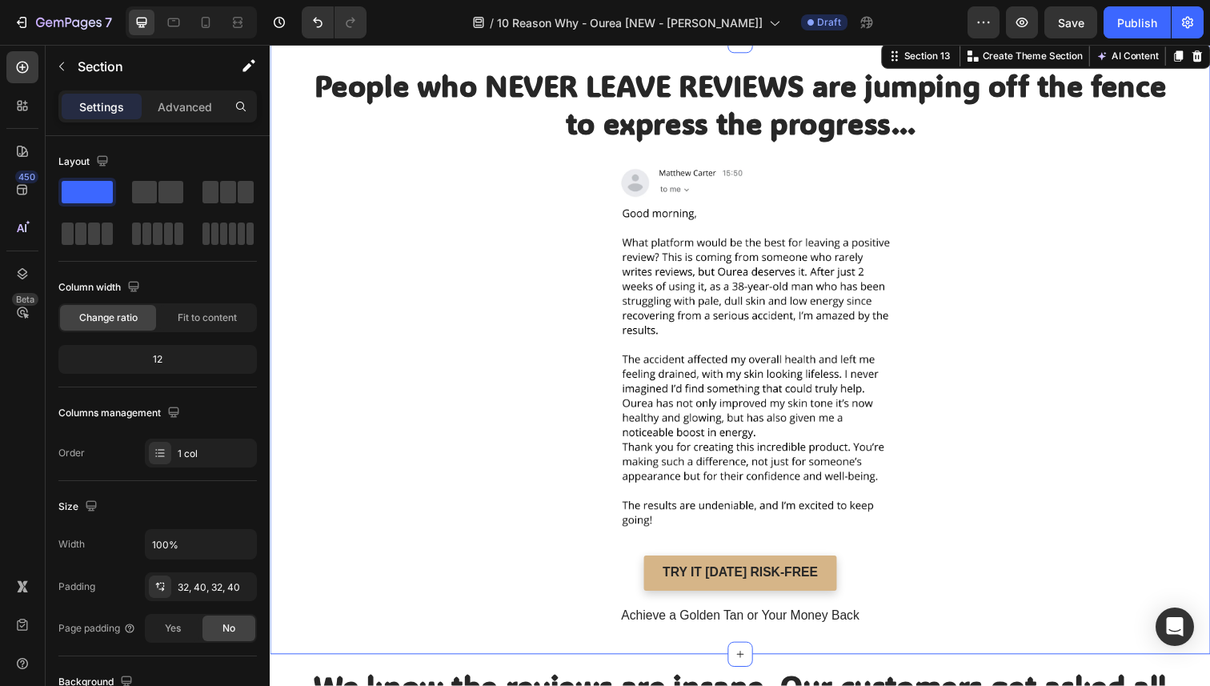
scroll to position [4343, 0]
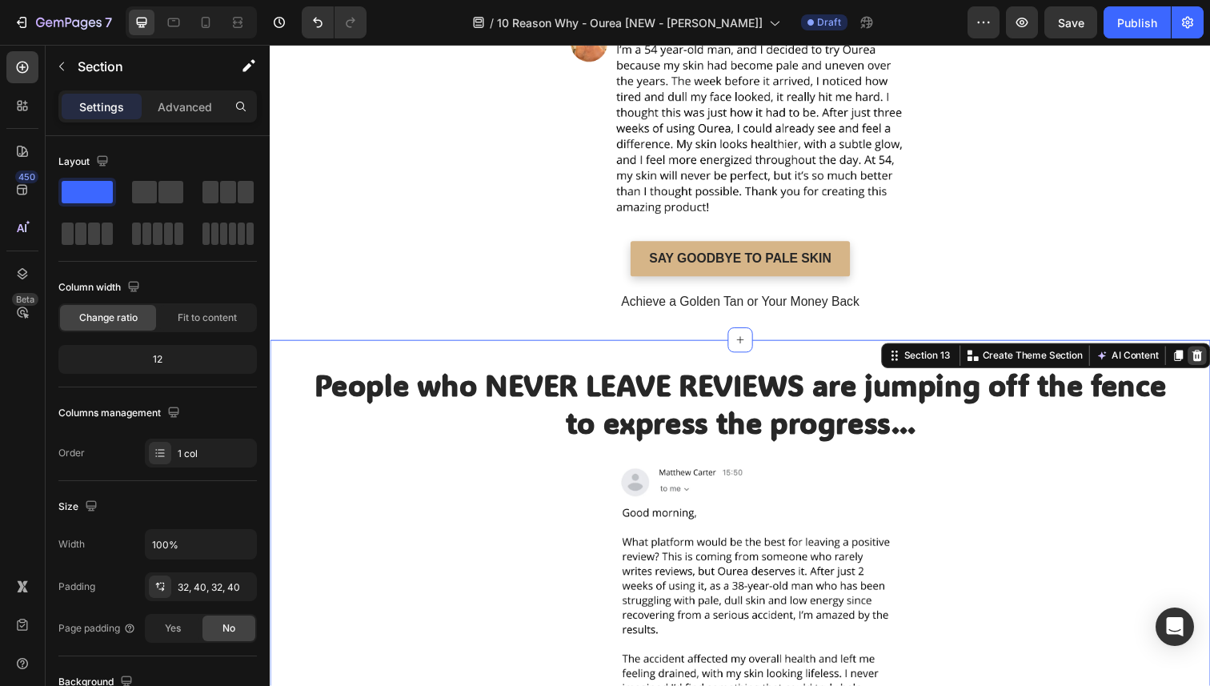
click at [1209, 357] on div at bounding box center [1216, 362] width 19 height 19
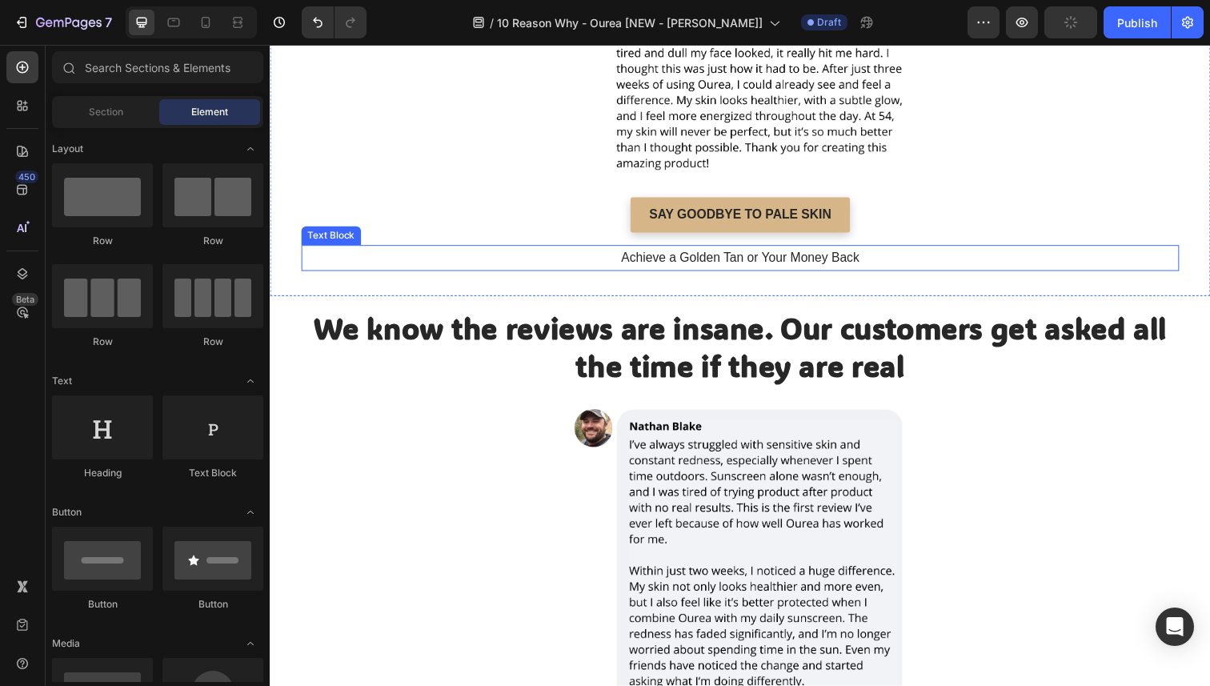
scroll to position [4307, 0]
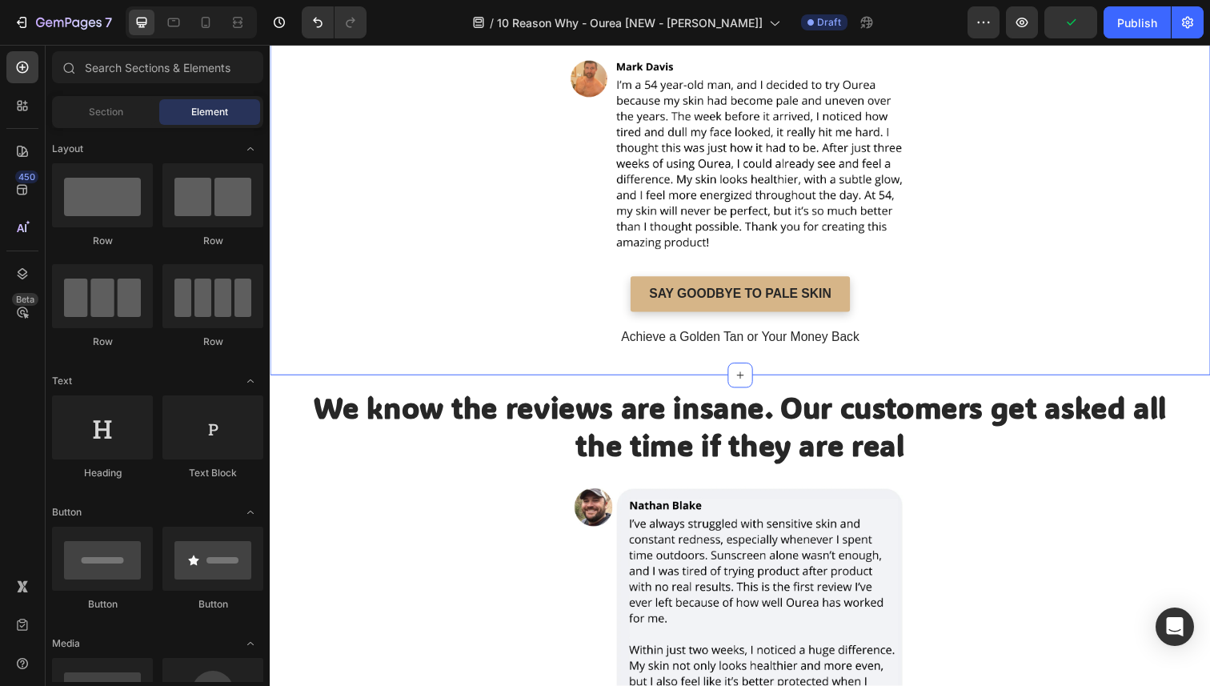
click at [1195, 207] on div ""After just three weeks of using Ourea, I could already see and feel a differen…" at bounding box center [750, 170] width 960 height 424
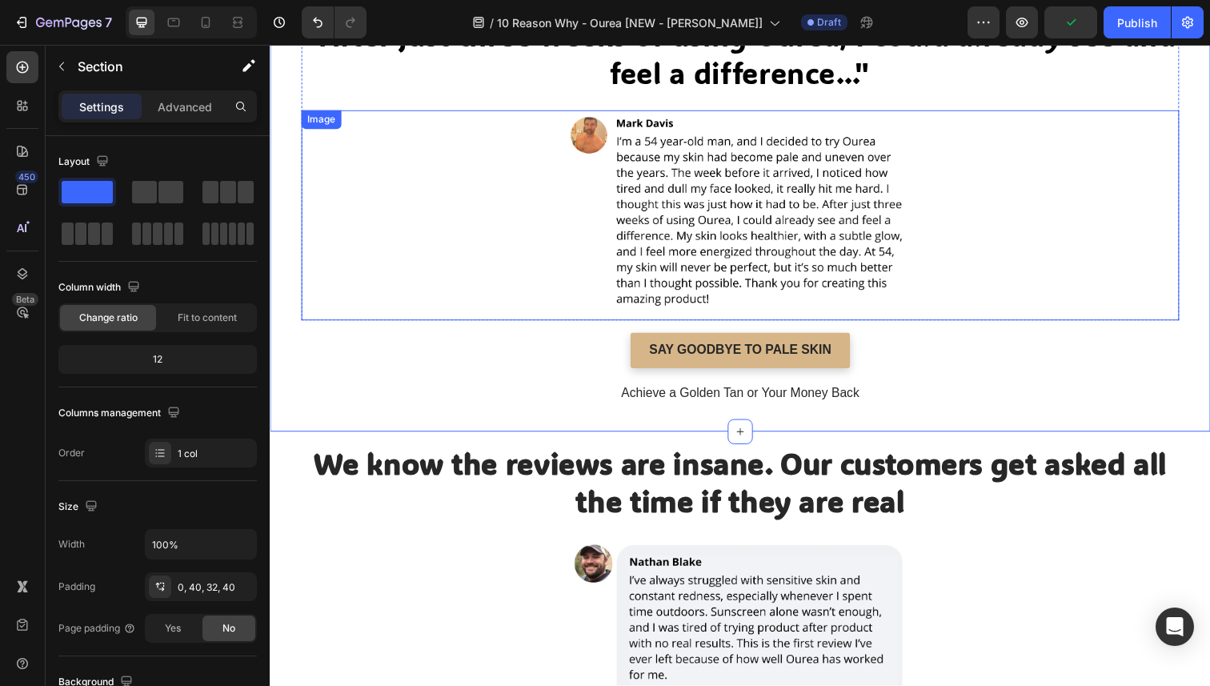
scroll to position [4063, 0]
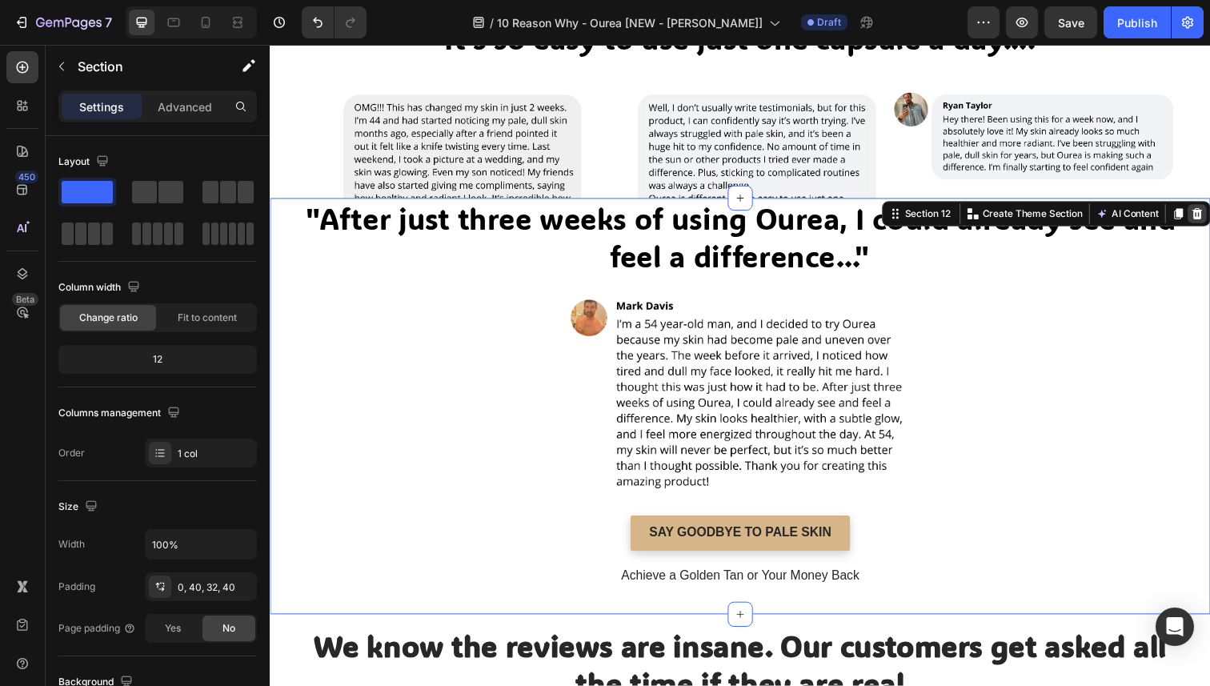
click at [1209, 219] on icon at bounding box center [1216, 217] width 10 height 11
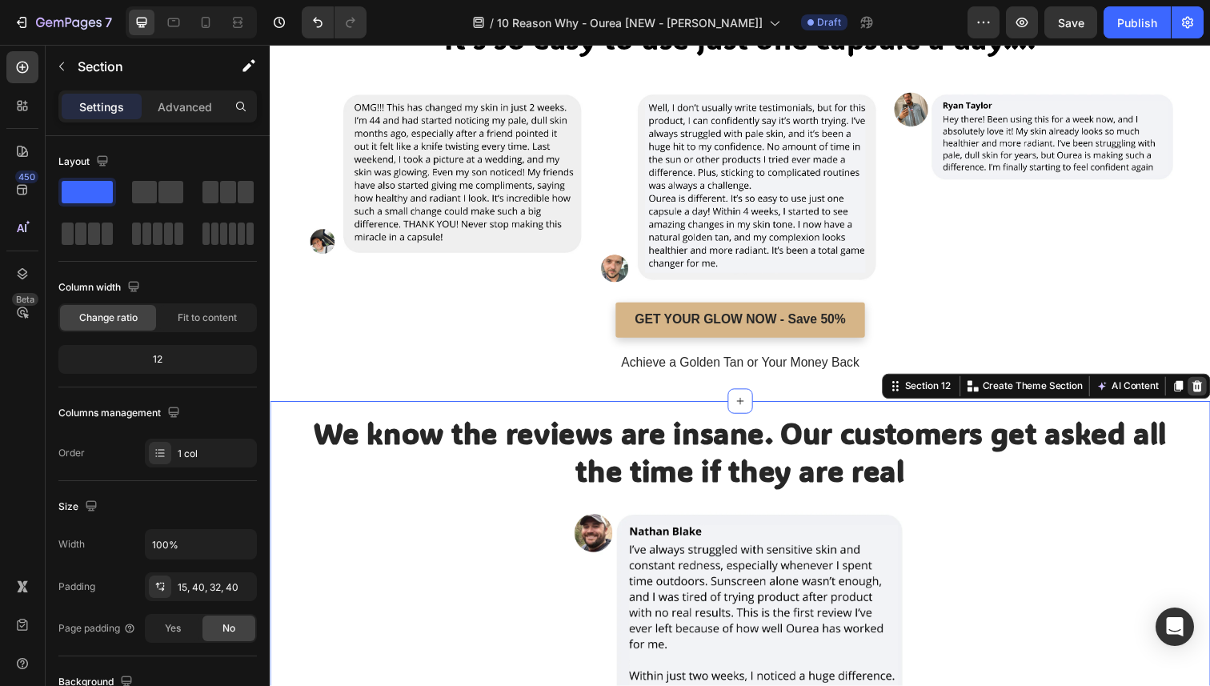
click at [1209, 390] on icon at bounding box center [1216, 392] width 10 height 11
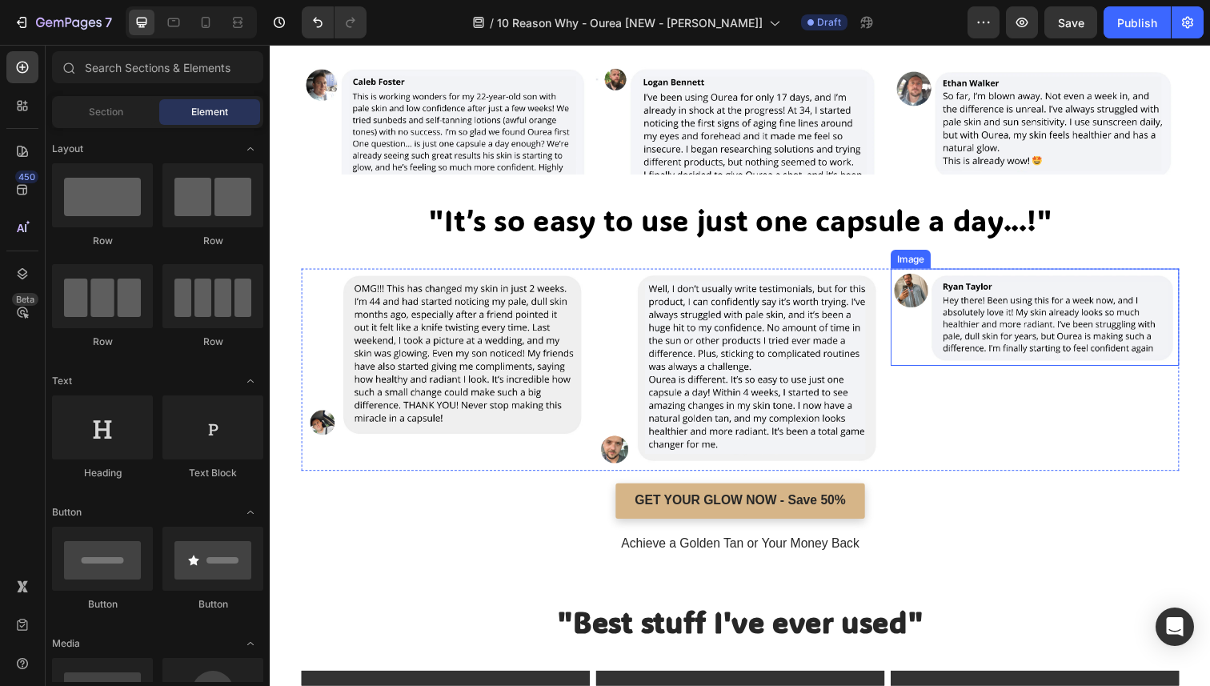
scroll to position [3854, 0]
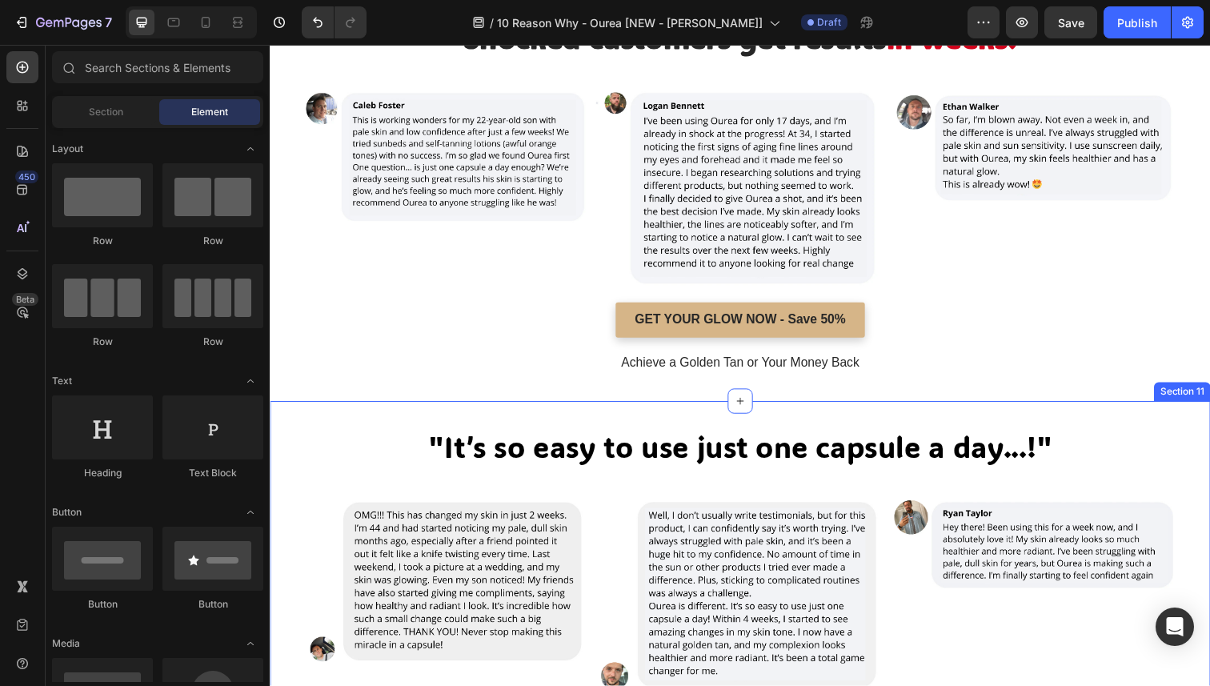
click at [289, 258] on div ""Shocked customers get results in weeks! " Heading "Shocked customers get resul…" at bounding box center [750, 213] width 960 height 391
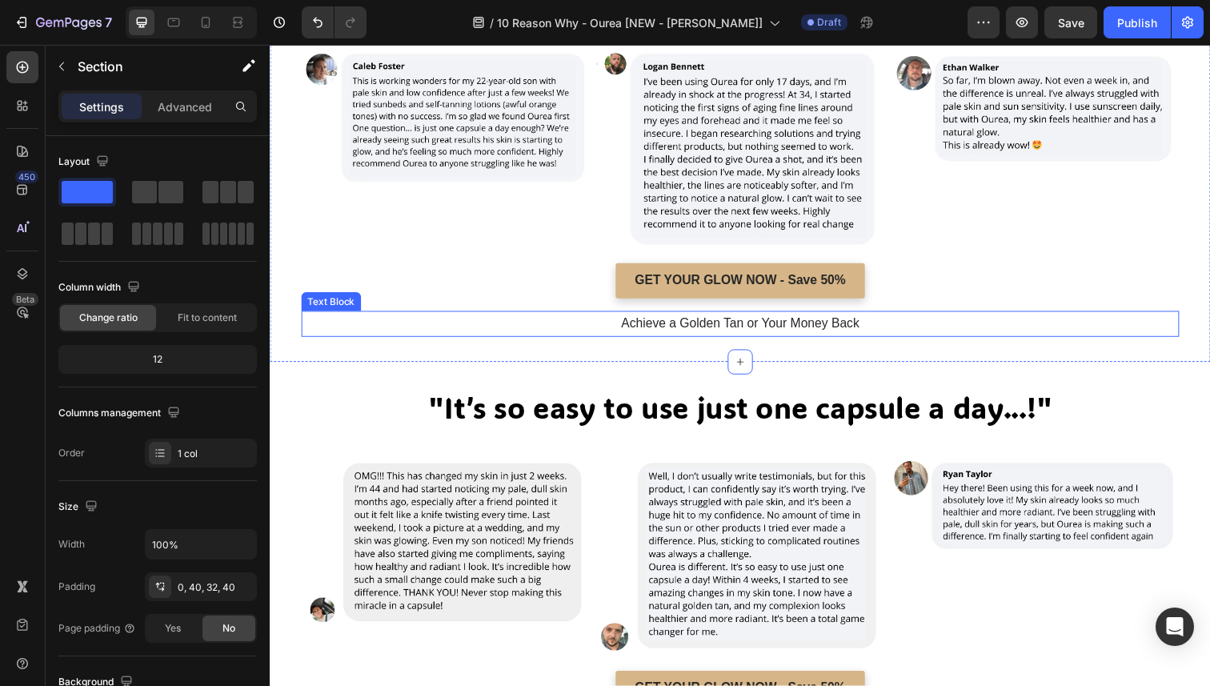
scroll to position [3835, 0]
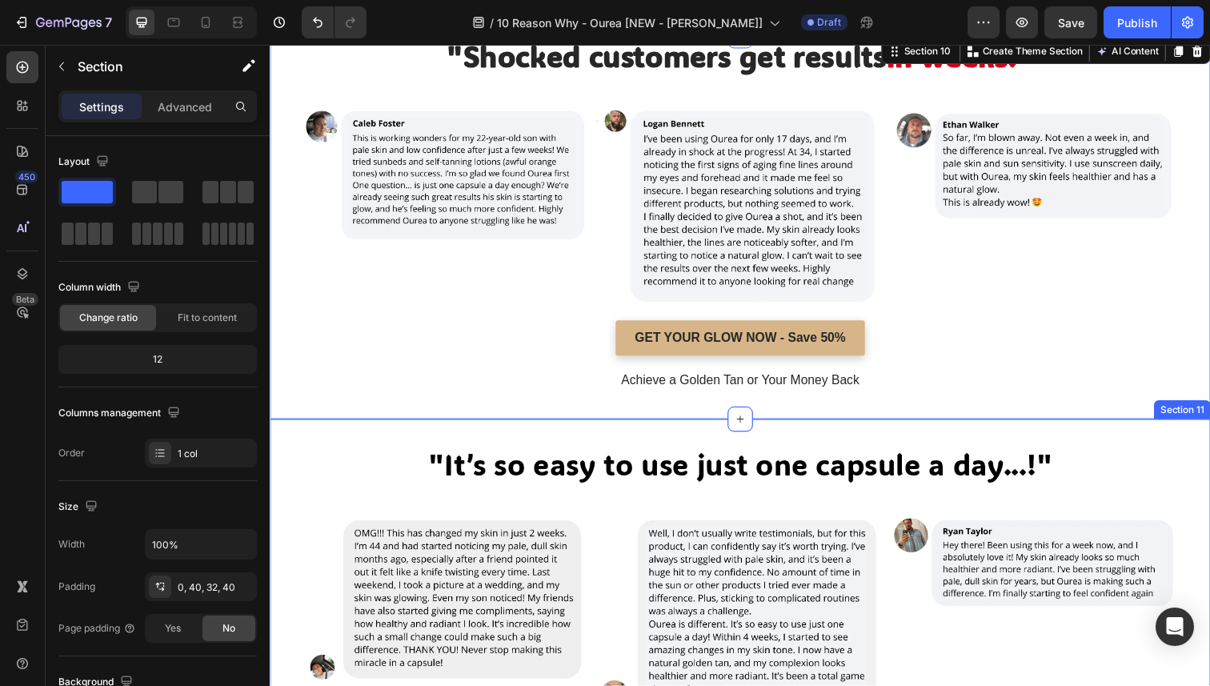
click at [1202, 443] on div ""It’s so easy to use just one capsule a day...!" Heading "It’s so easy to use j…" at bounding box center [750, 635] width 960 height 416
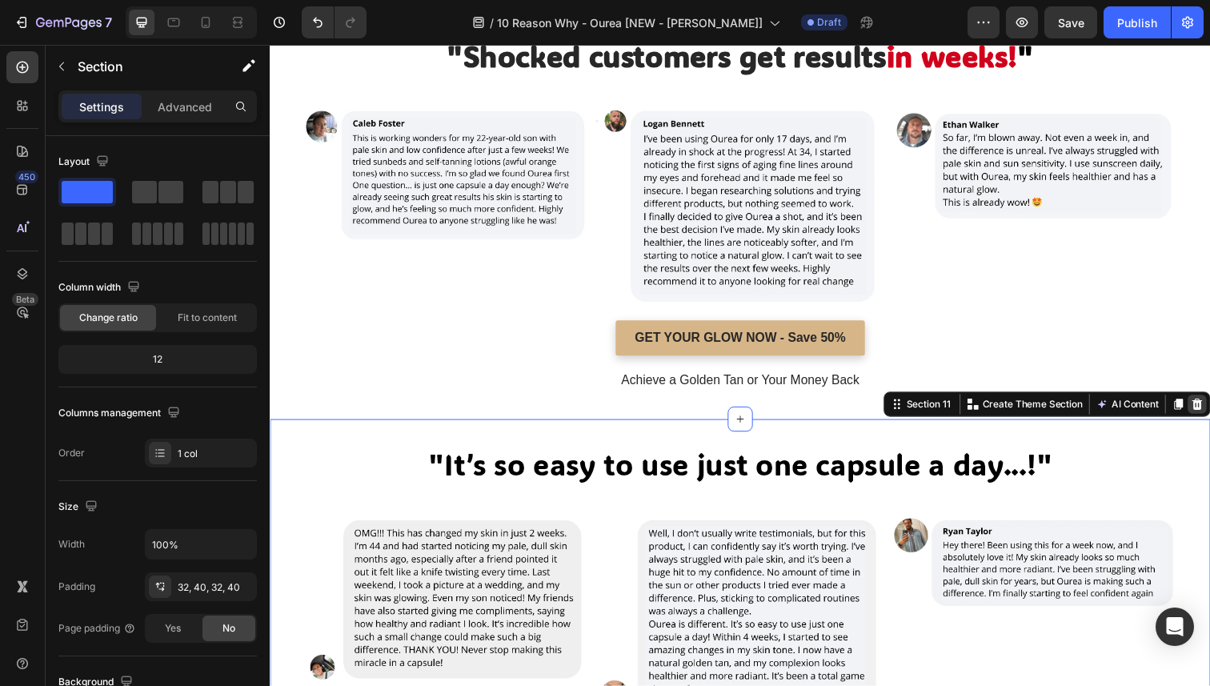
click at [1209, 410] on icon at bounding box center [1216, 412] width 13 height 13
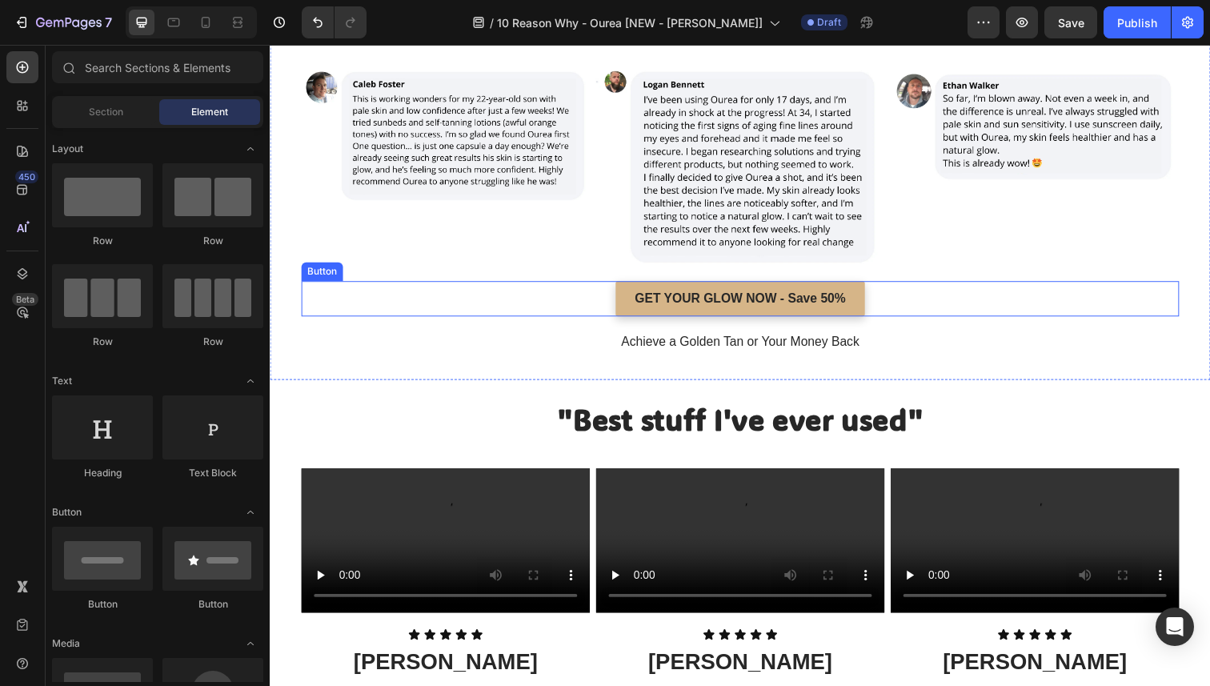
scroll to position [3883, 0]
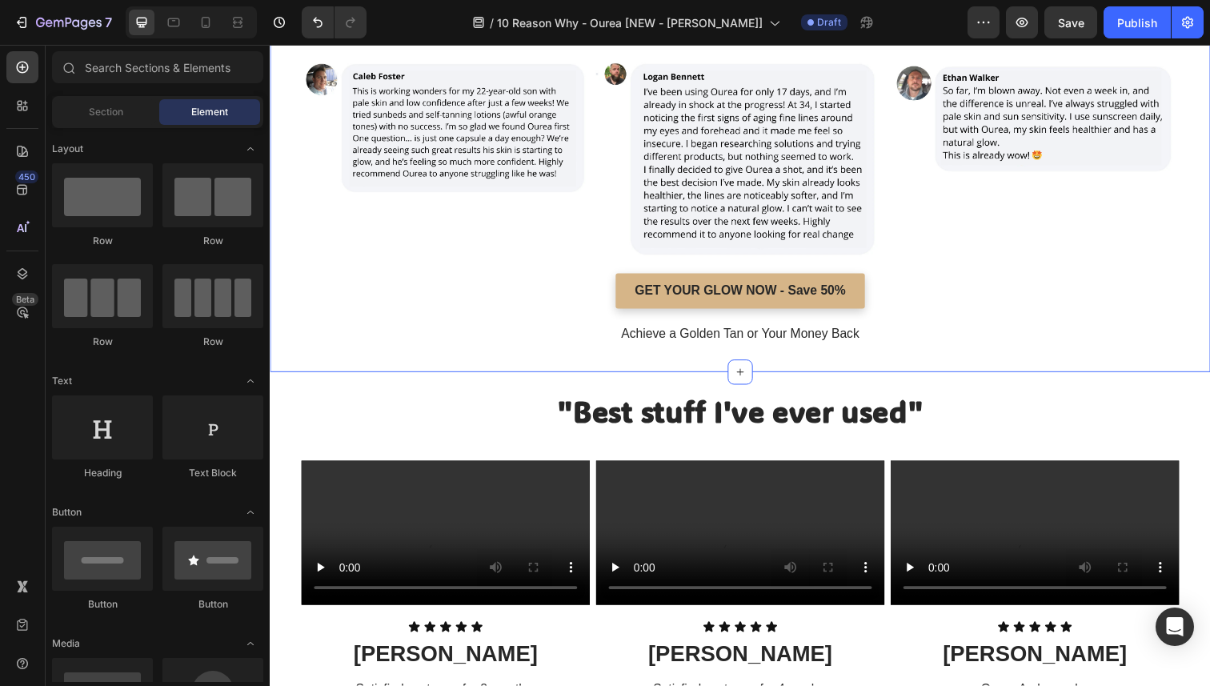
click at [1098, 358] on div ""Shocked customers get results in weeks! " Heading "Shocked customers get resul…" at bounding box center [750, 183] width 960 height 391
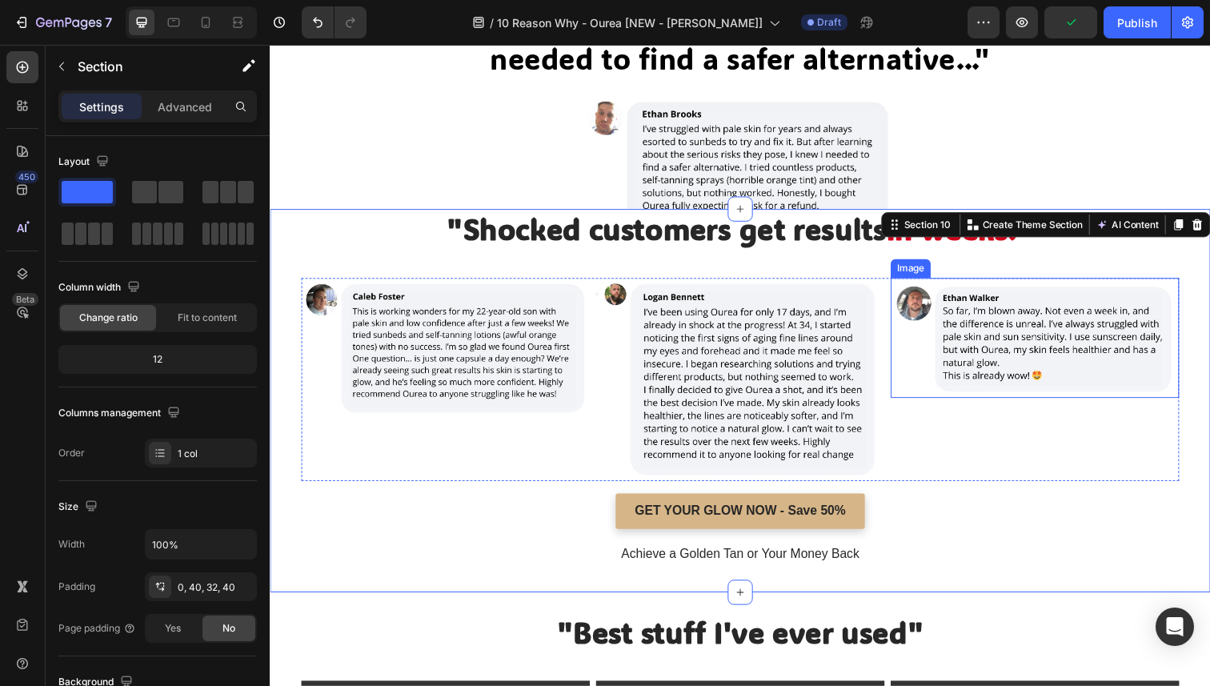
scroll to position [3654, 0]
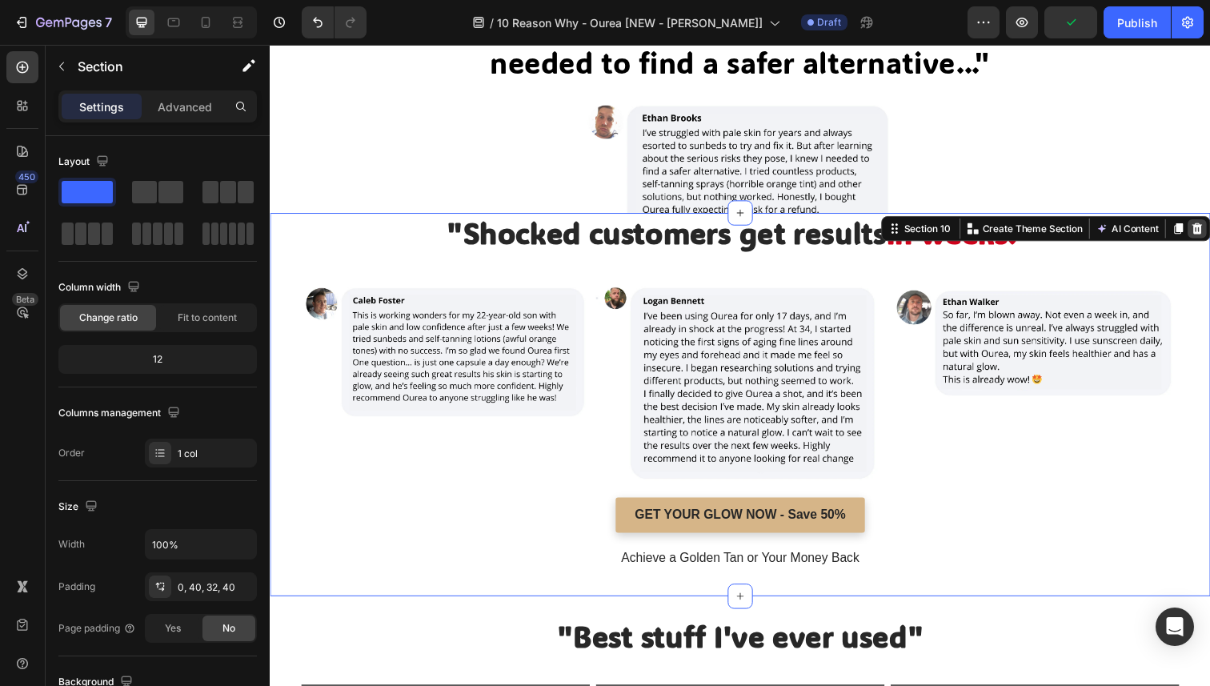
click at [1209, 235] on icon at bounding box center [1216, 232] width 13 height 13
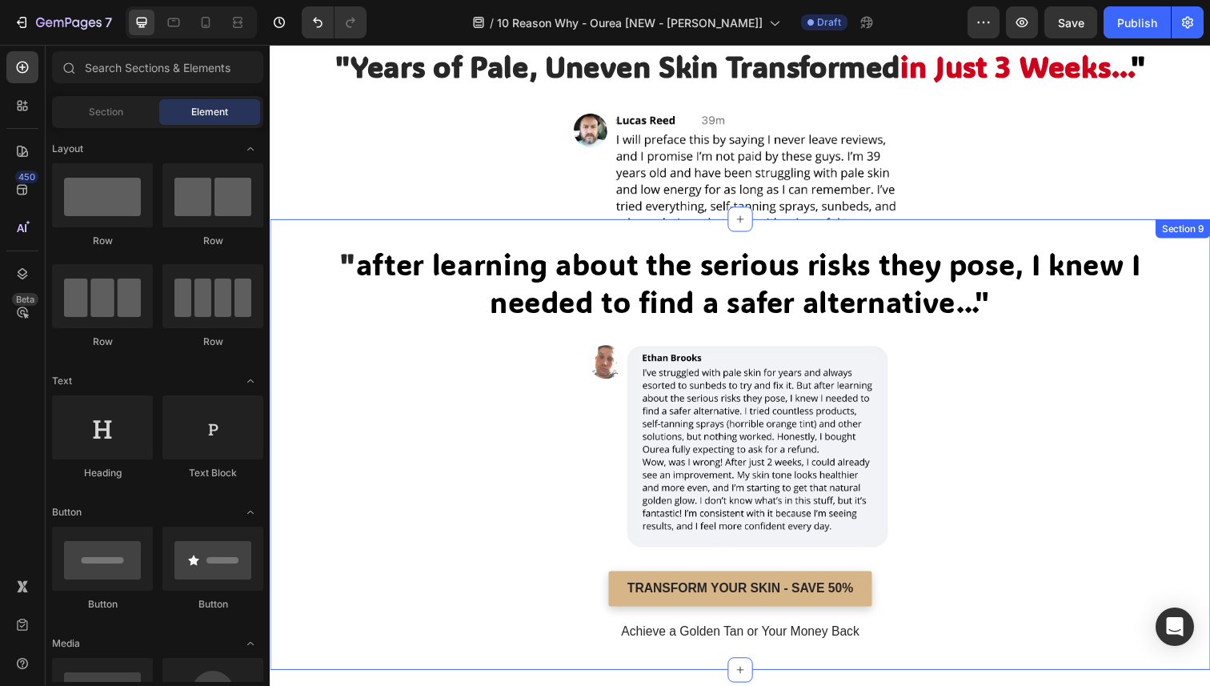
scroll to position [3406, 0]
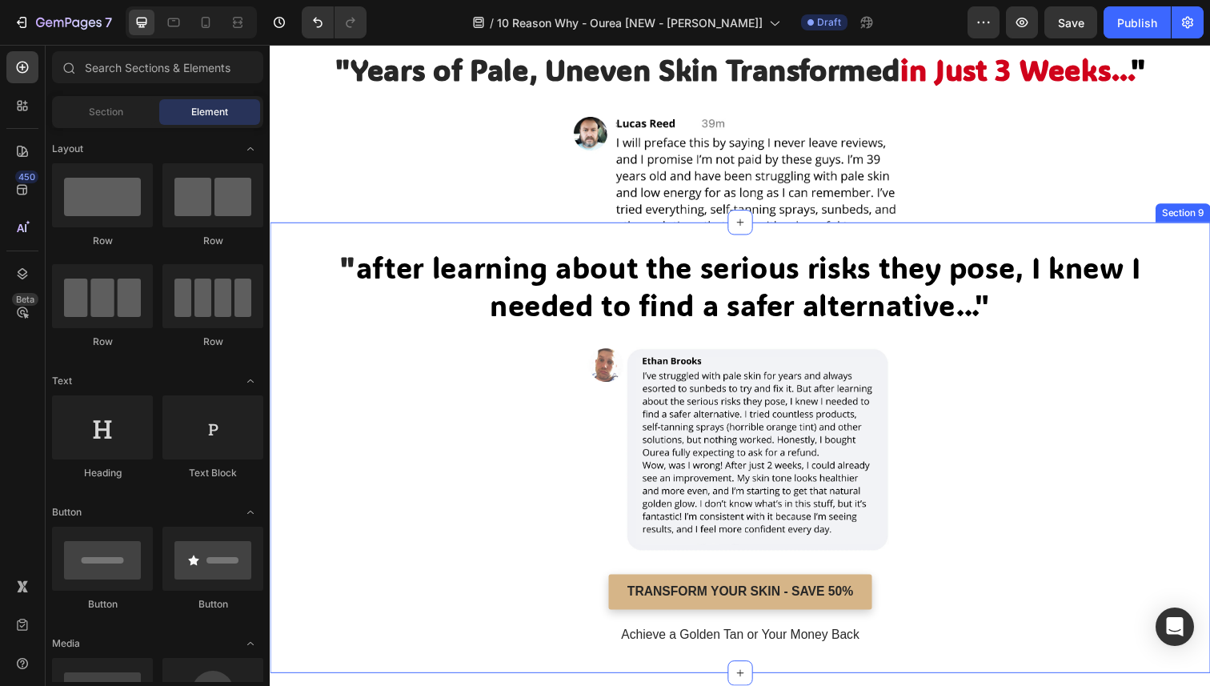
click at [1047, 244] on div "" after learning about the serious risks they pose, I knew I needed to find a s…" at bounding box center [750, 455] width 960 height 459
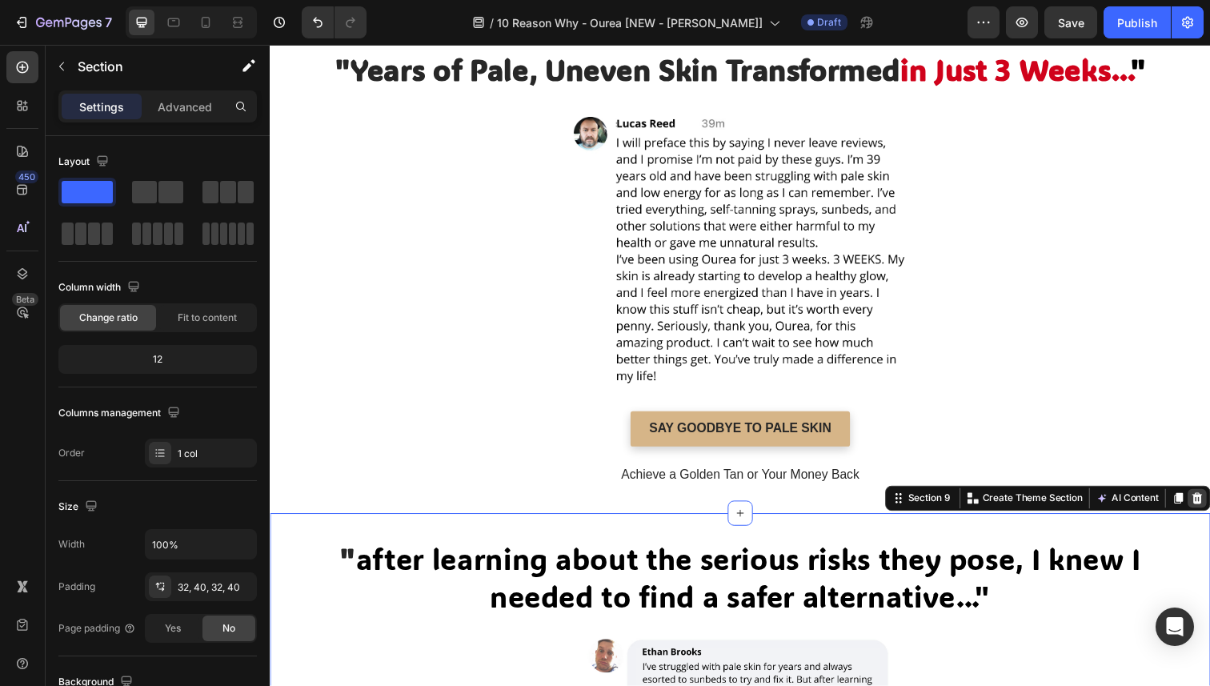
click at [1209, 505] on div at bounding box center [1216, 508] width 19 height 19
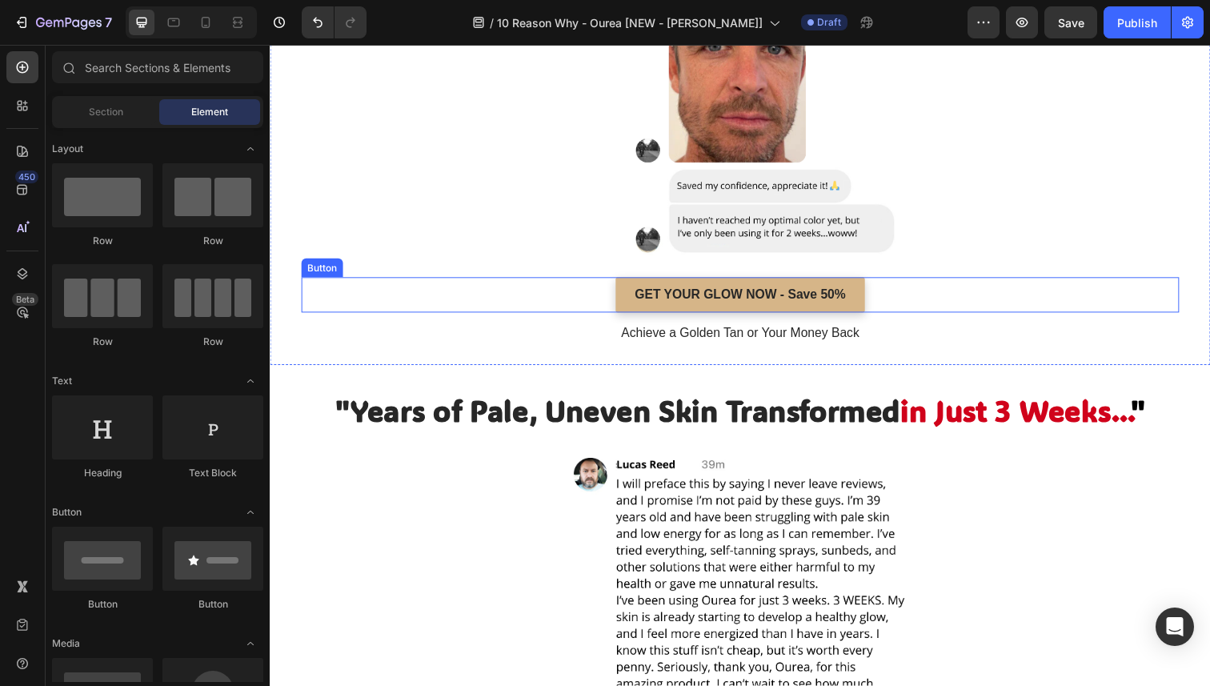
scroll to position [3053, 0]
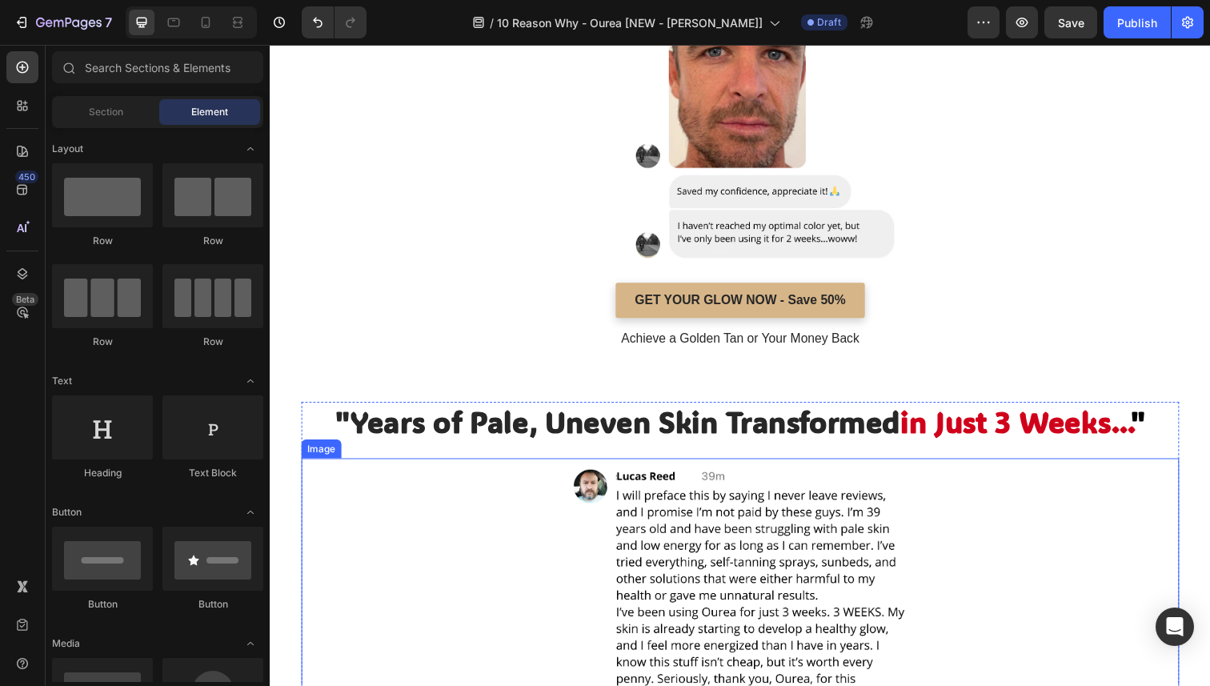
click at [853, 480] on img at bounding box center [750, 615] width 358 height 296
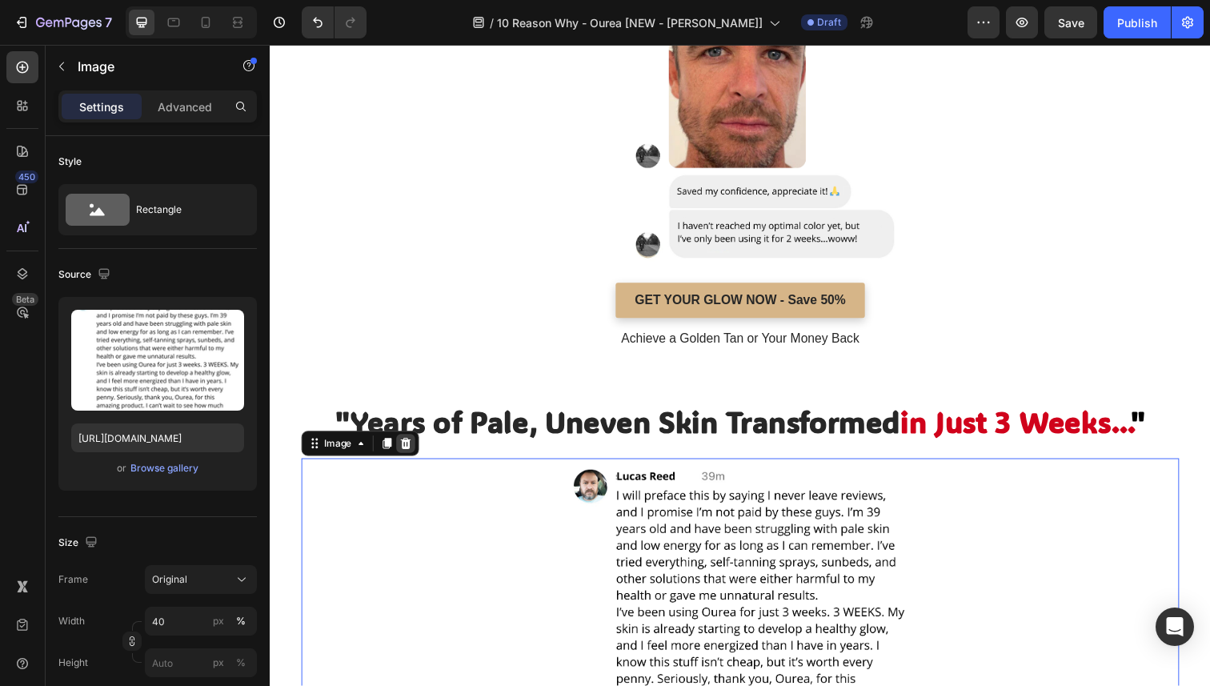
click at [409, 447] on icon at bounding box center [408, 452] width 13 height 13
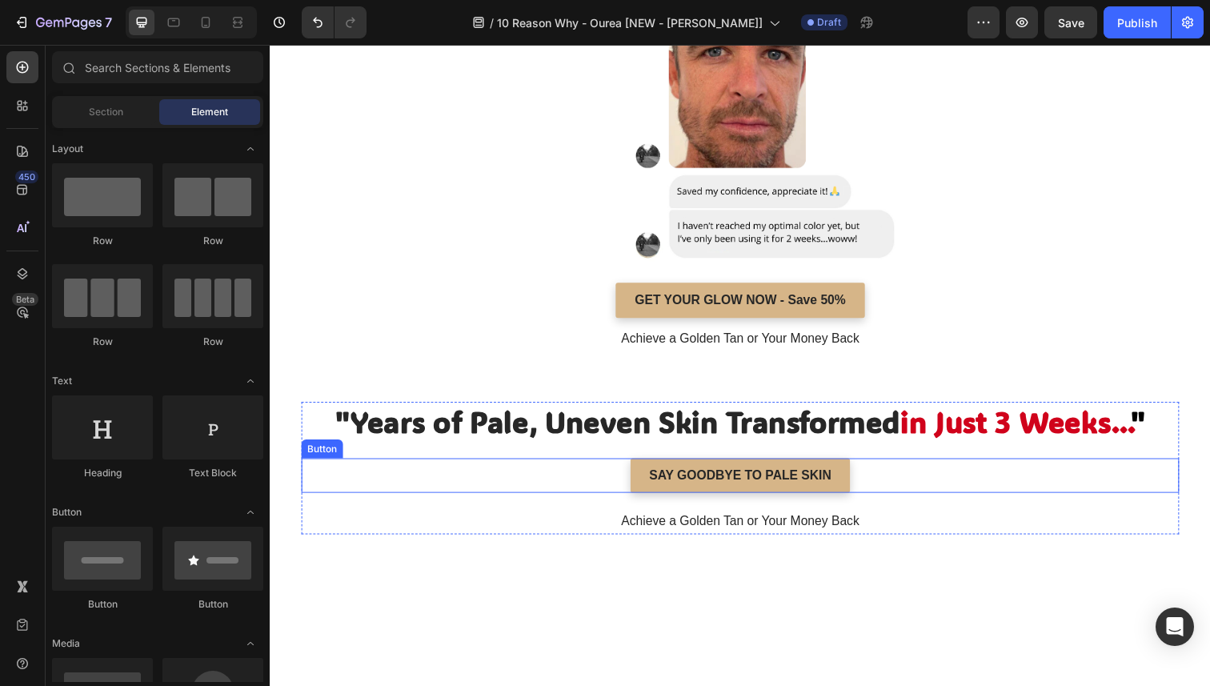
click at [628, 491] on div "SAY GOODBYE TO PALE SKIN Button" at bounding box center [750, 485] width 896 height 36
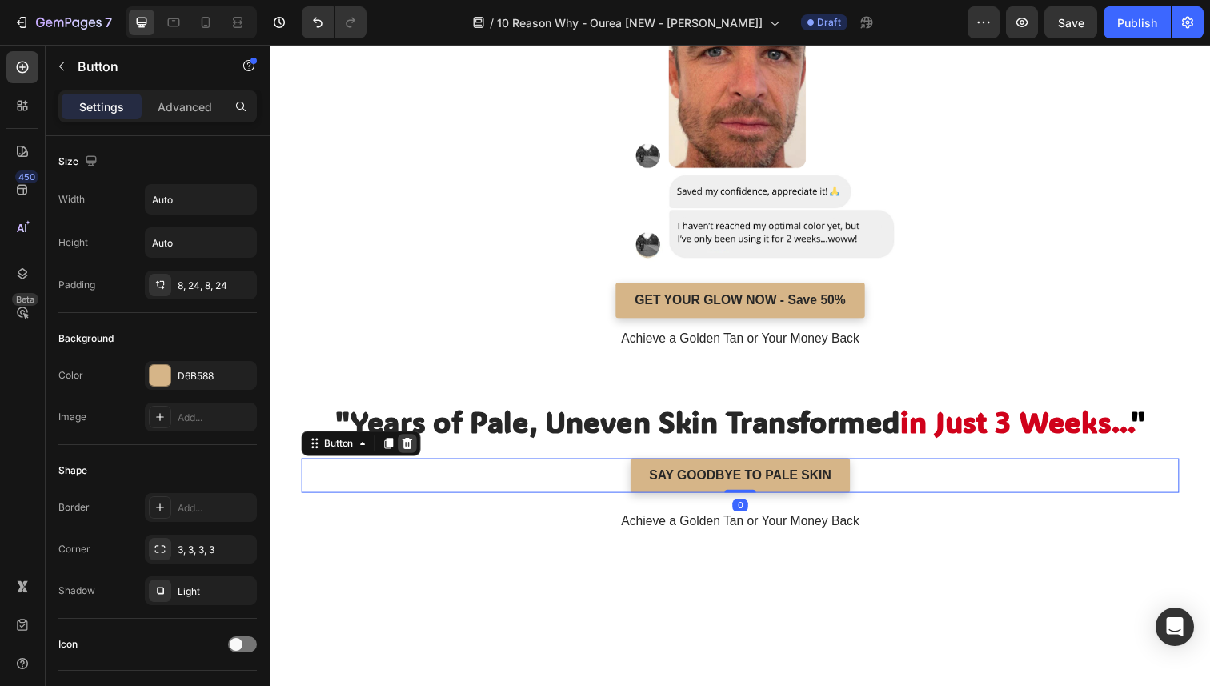
click at [411, 447] on icon at bounding box center [409, 452] width 13 height 13
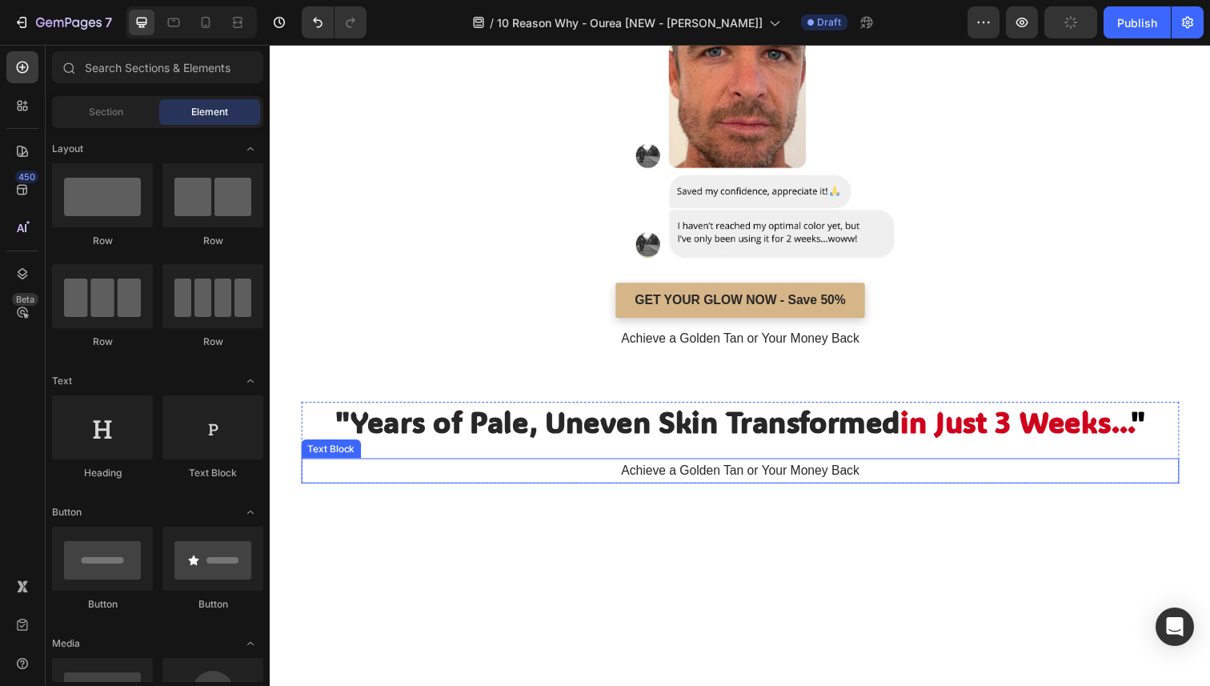
click at [529, 477] on p "Achieve a Golden Tan or Your Money Back" at bounding box center [749, 480] width 893 height 23
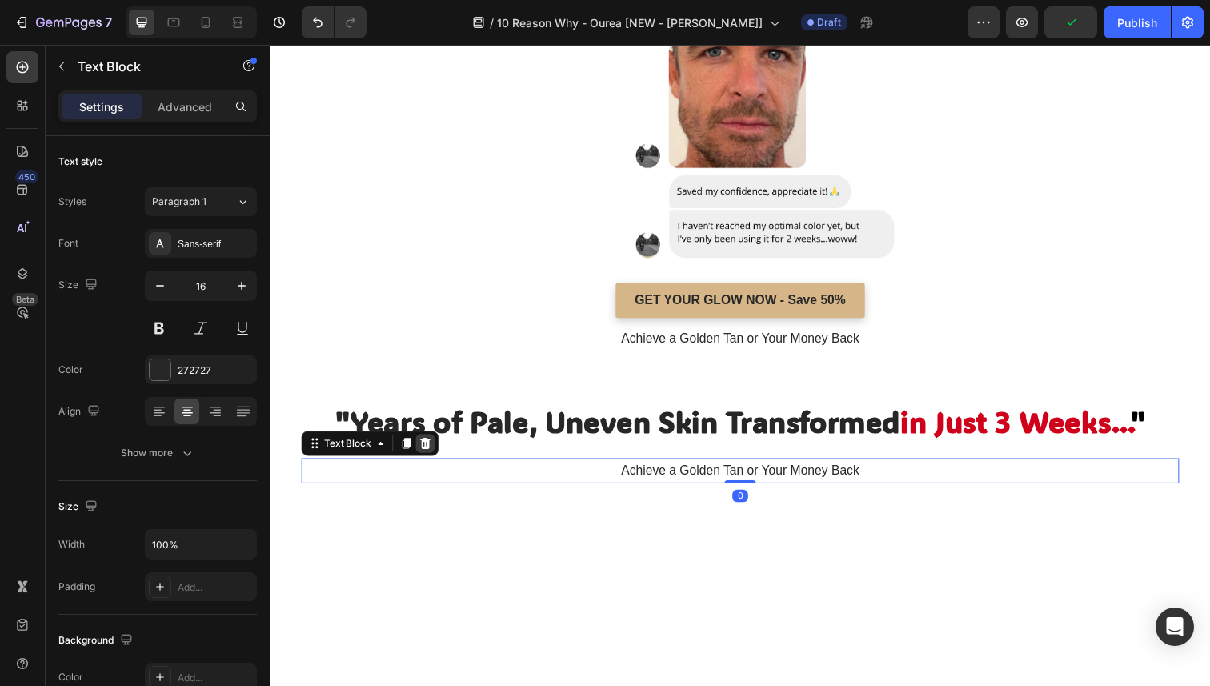
click at [431, 448] on icon at bounding box center [428, 452] width 10 height 11
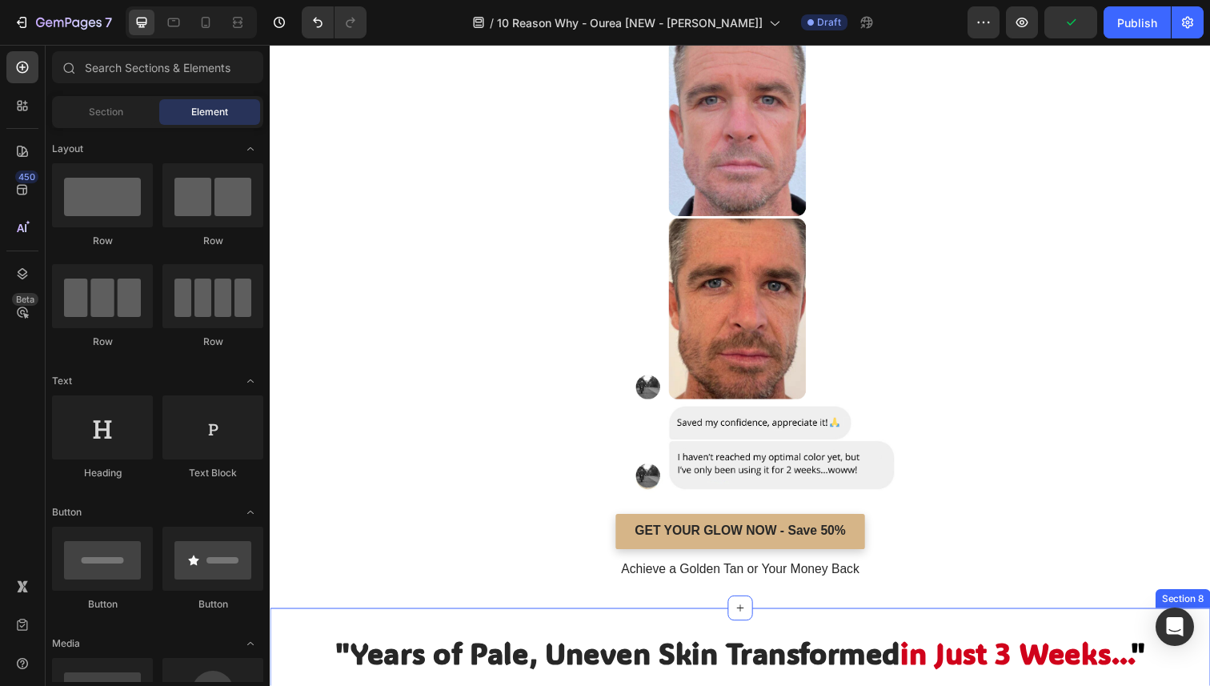
scroll to position [2816, 0]
click at [1201, 357] on div ""100,000+ Achieve a Radiant Tan Transformation in Just 3 Weeks (or Less)" Headi…" at bounding box center [750, 265] width 960 height 709
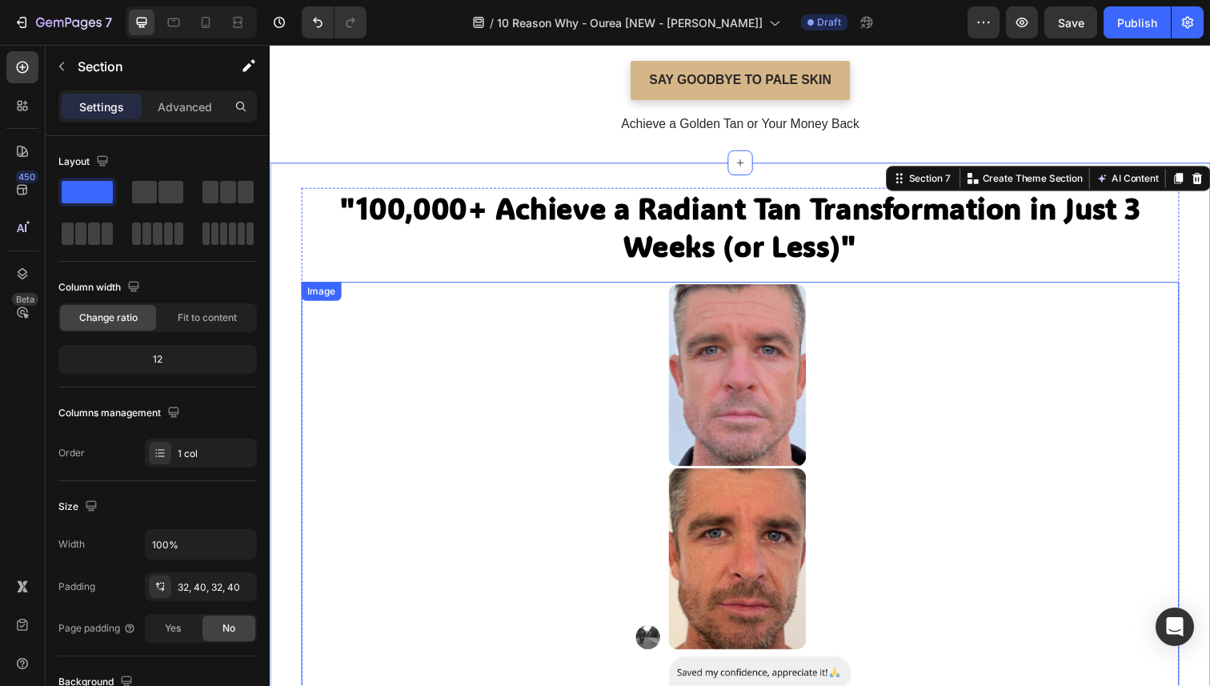
scroll to position [2527, 0]
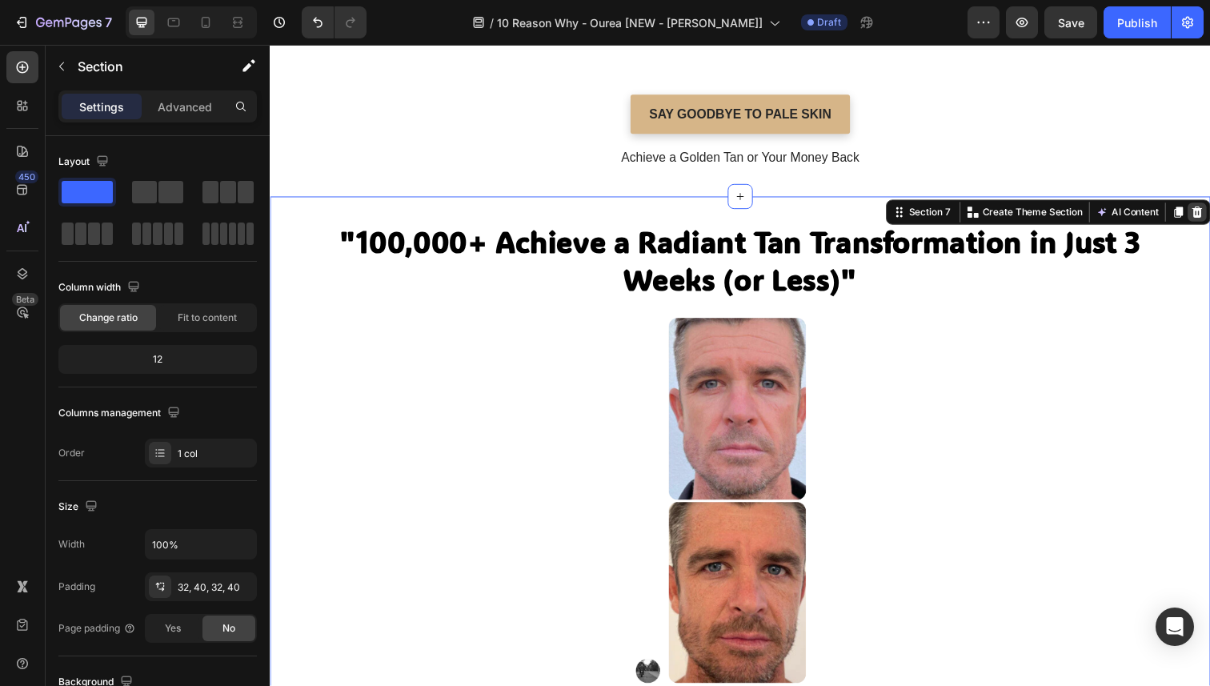
click at [1209, 212] on icon at bounding box center [1216, 215] width 10 height 11
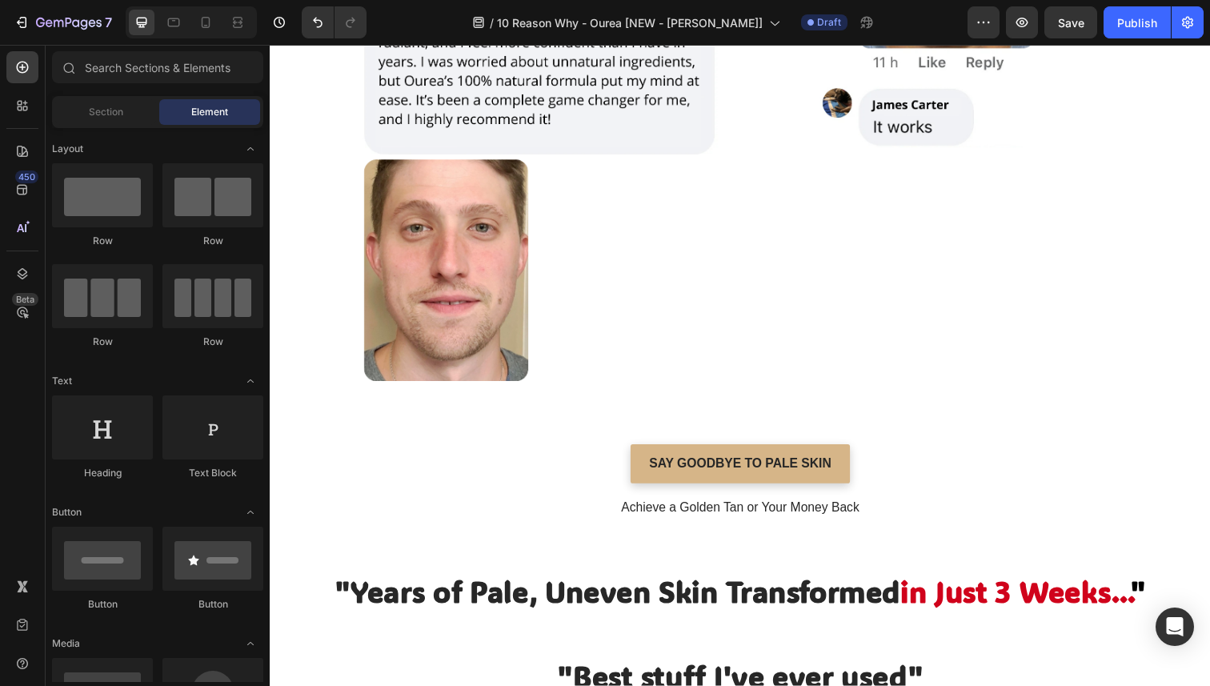
scroll to position [2167, 0]
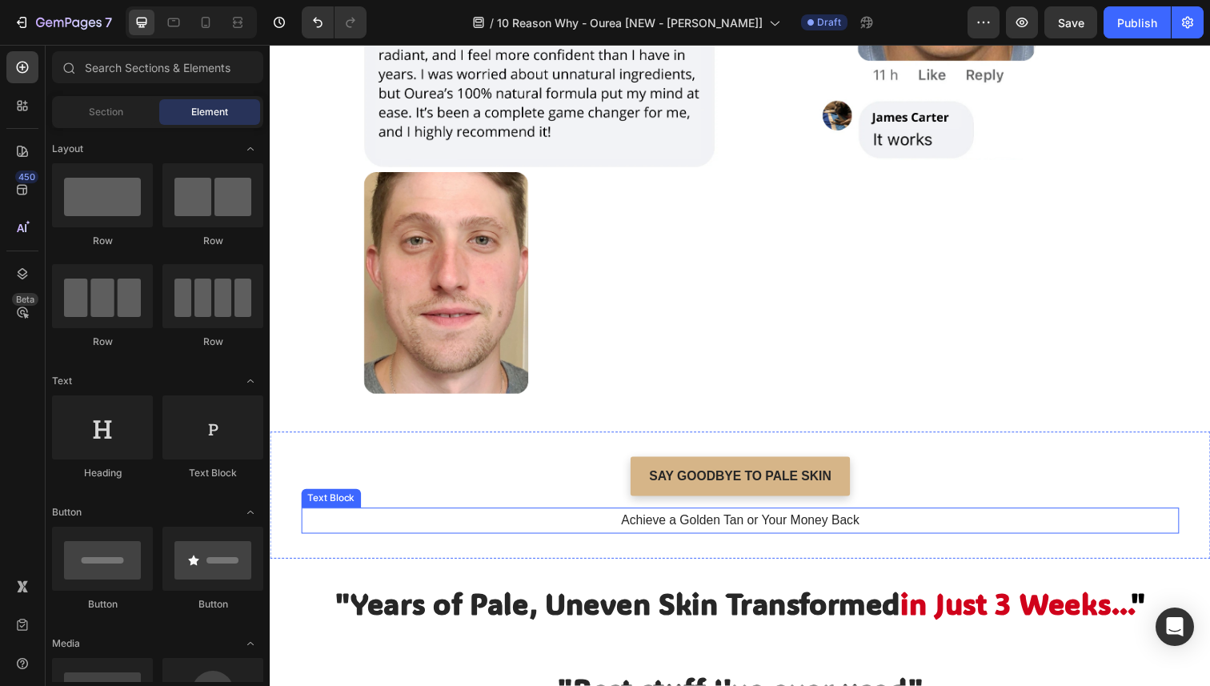
click at [1141, 519] on p "Achieve a Golden Tan or Your Money Back" at bounding box center [749, 530] width 893 height 23
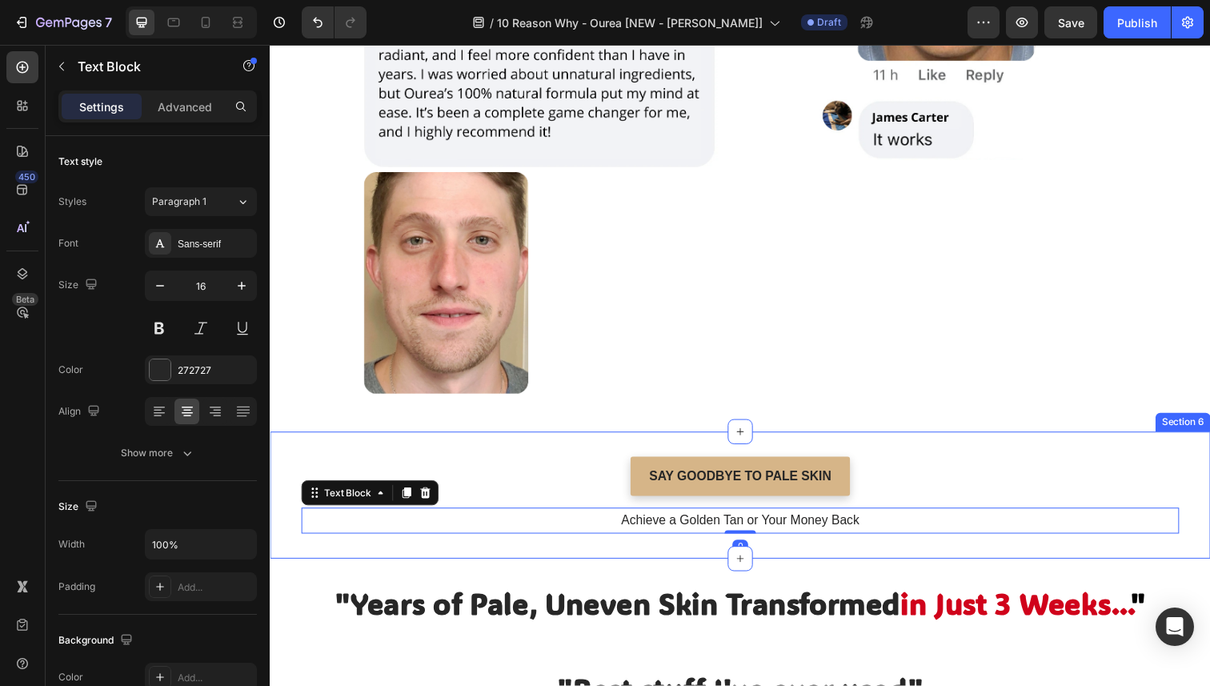
click at [1135, 446] on div "SAY GOODBYE TO PALE SKIN Button Achieve a Golden Tan or Your Money Back Text Bl…" at bounding box center [750, 505] width 960 height 130
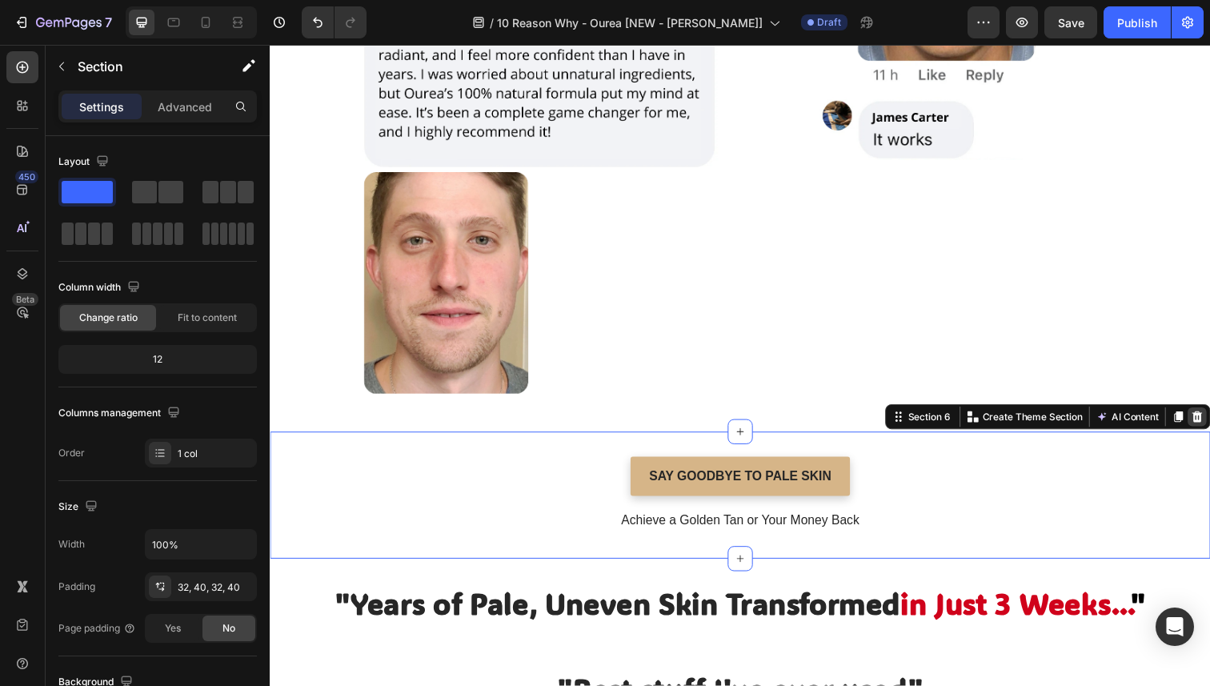
click at [1209, 419] on icon at bounding box center [1216, 424] width 10 height 11
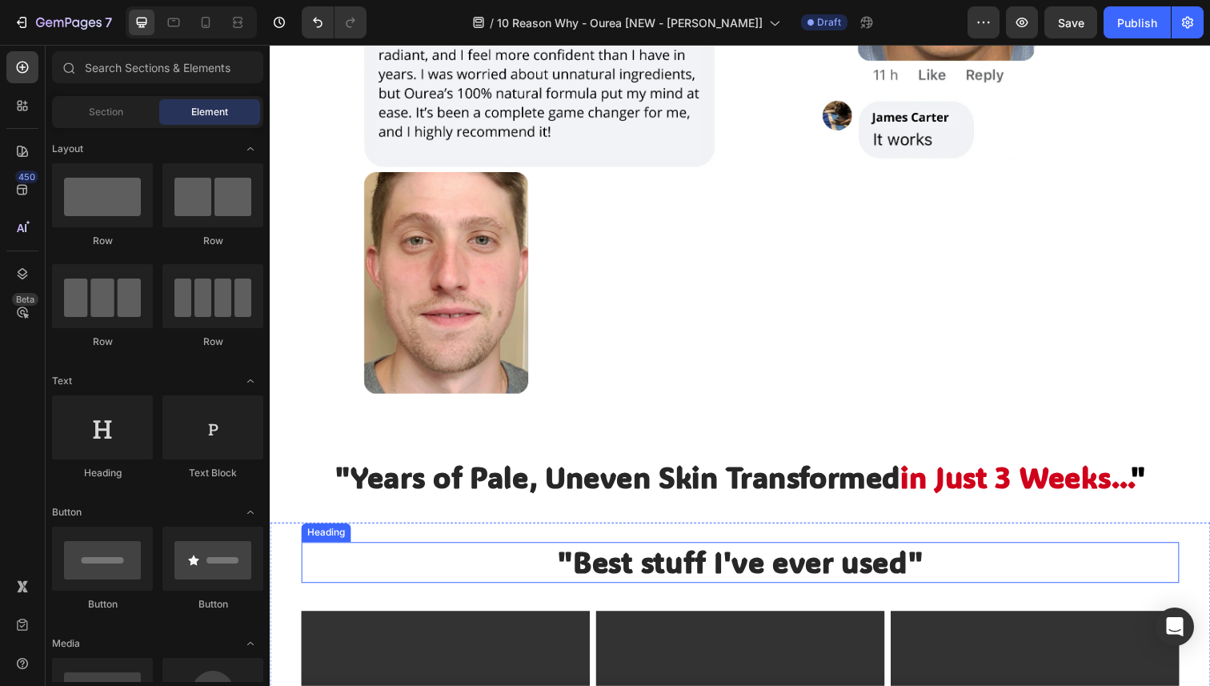
click at [741, 561] on strong ""Best stuff I've ever used"" at bounding box center [750, 573] width 374 height 39
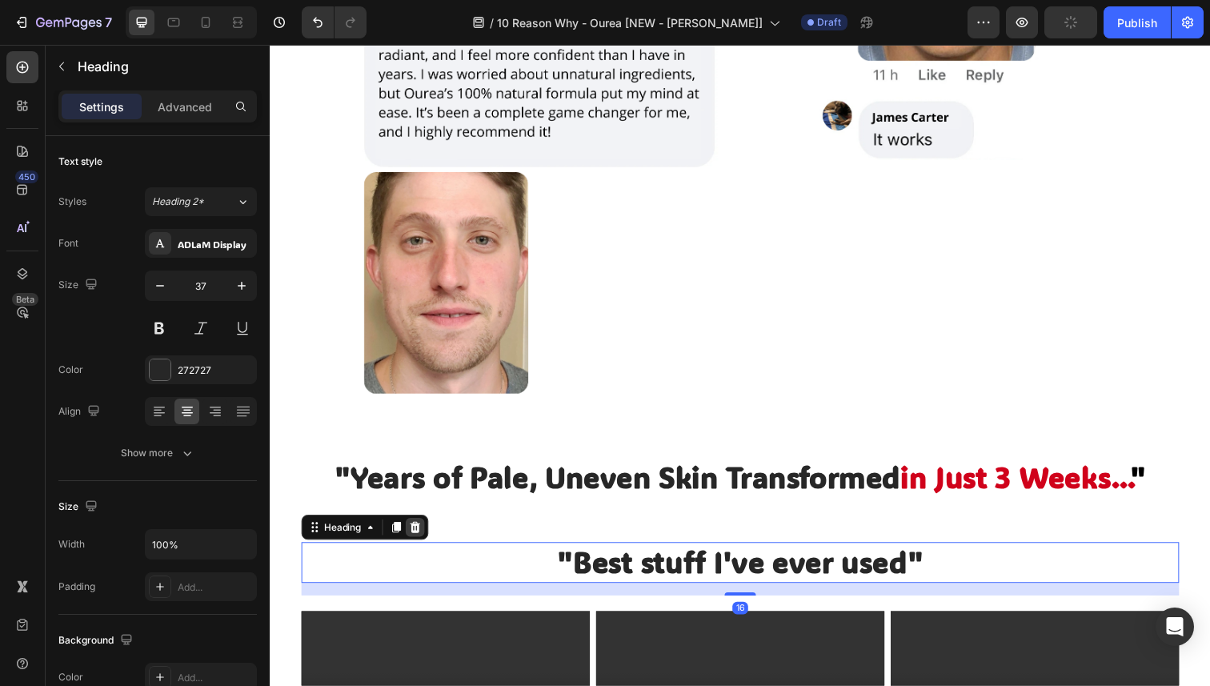
click at [419, 531] on icon at bounding box center [417, 537] width 13 height 13
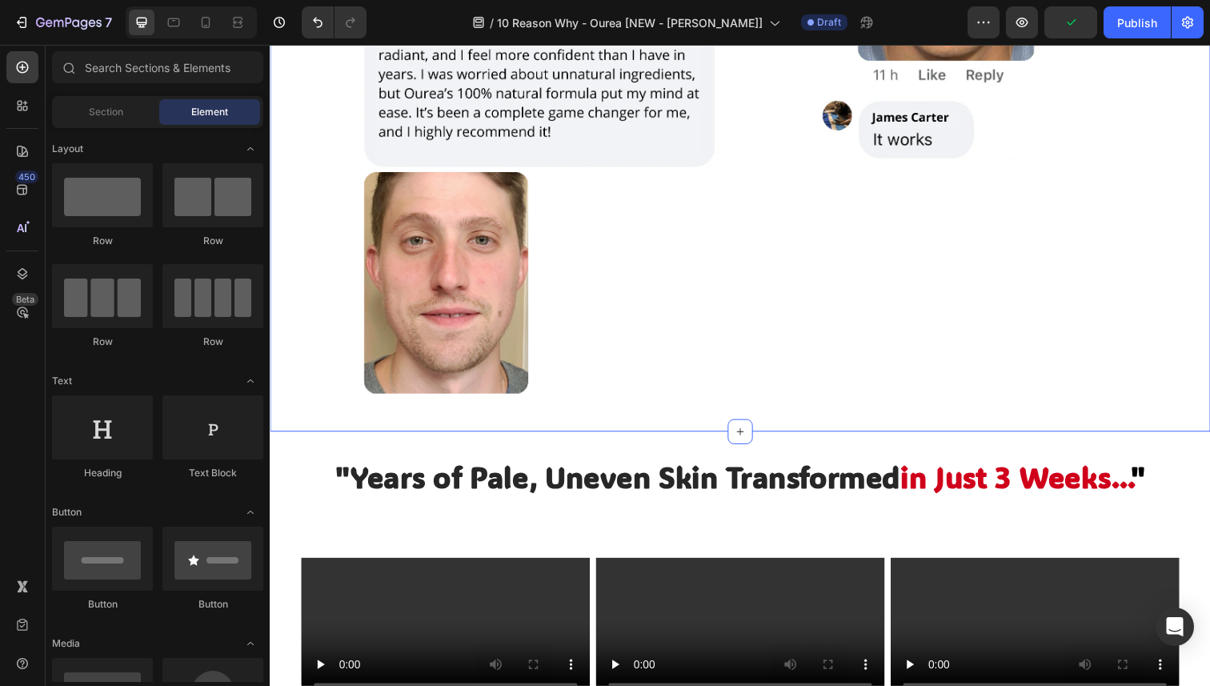
click at [773, 286] on div "Image" at bounding box center [980, 82] width 435 height 665
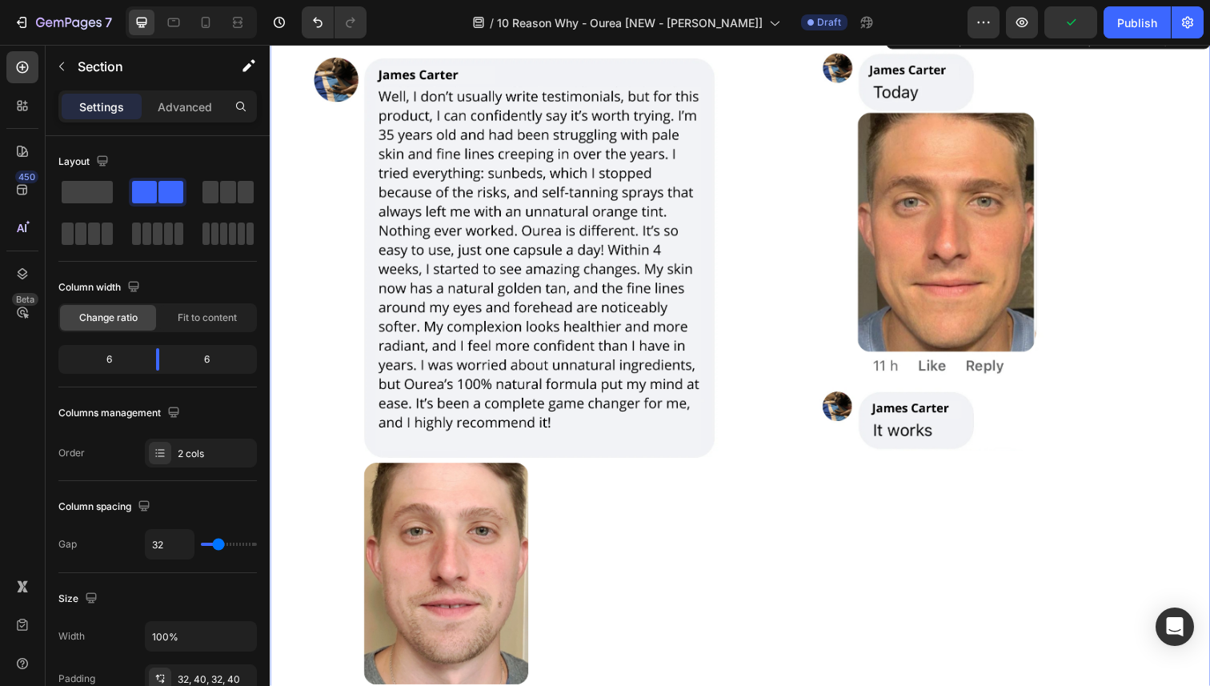
scroll to position [1552, 0]
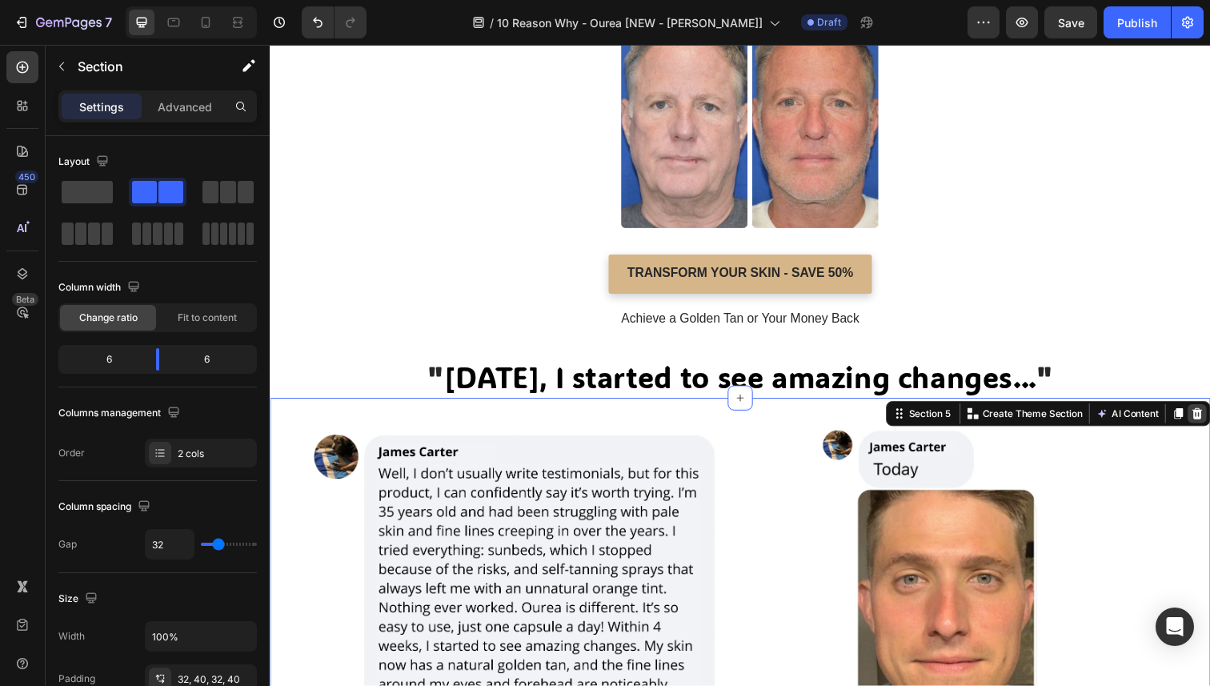
click at [1209, 416] on icon at bounding box center [1216, 421] width 10 height 11
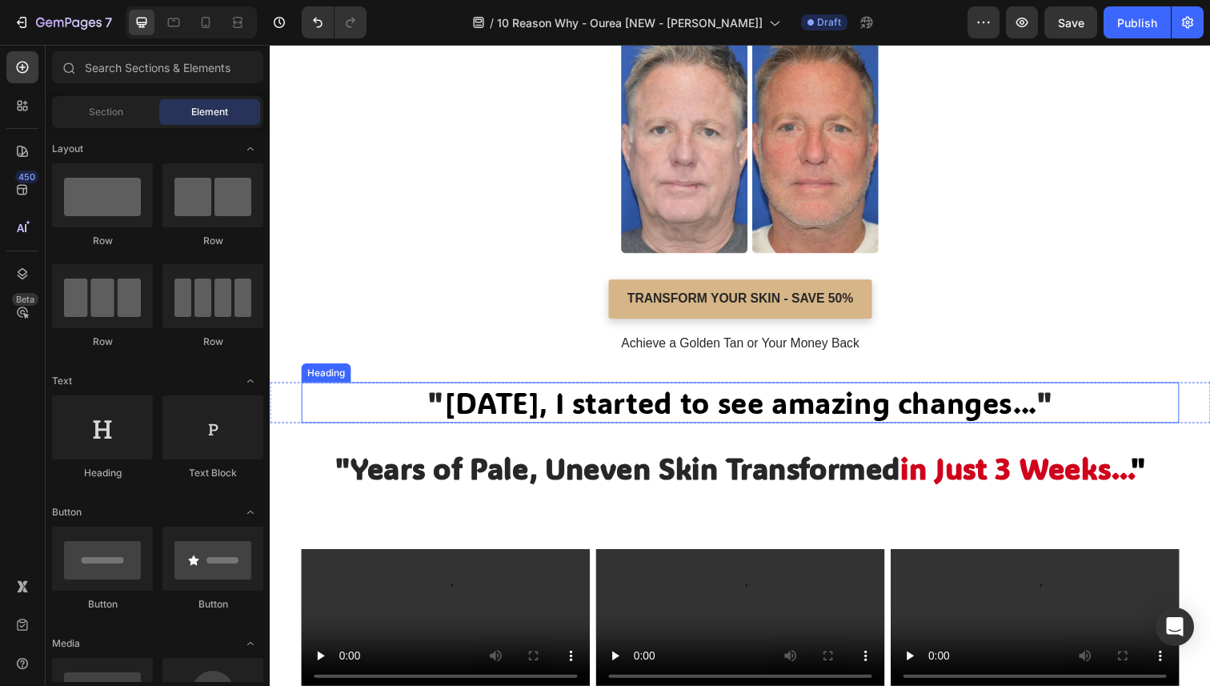
scroll to position [1492, 0]
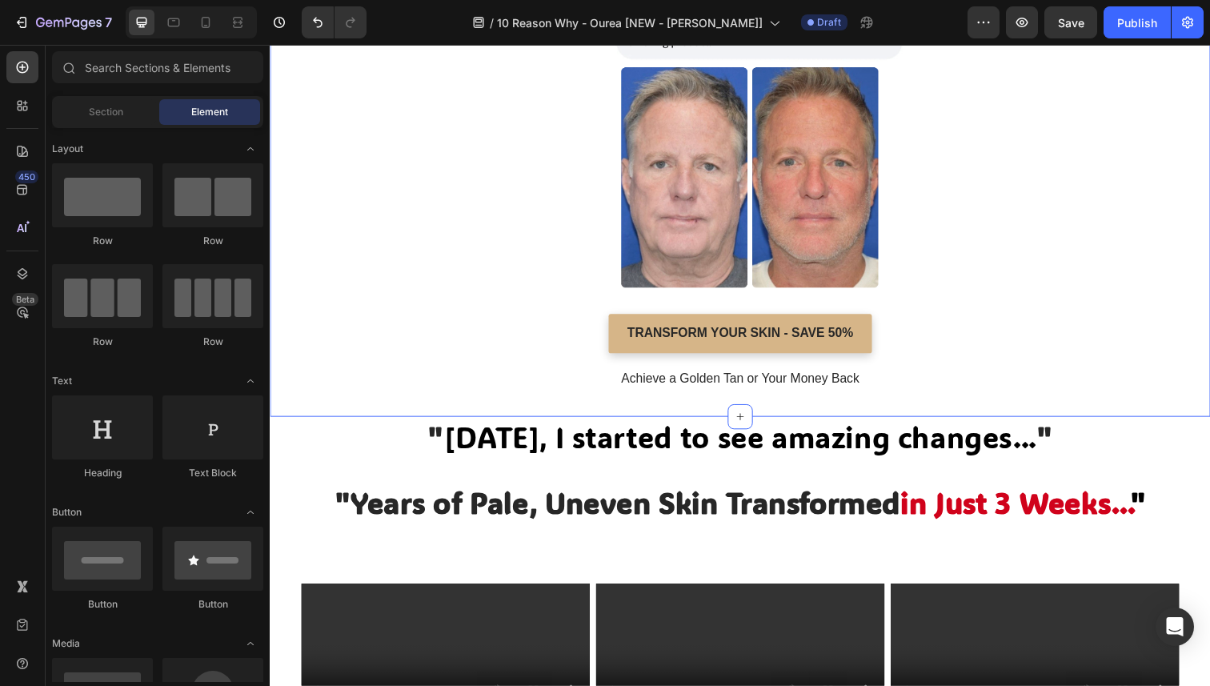
click at [1169, 398] on div "WE ONLY POST RAW, UNEDITED REVIEWS Heading WE ONLY POST RAW, UNEDITED REVIEWS H…" at bounding box center [750, 63] width 960 height 722
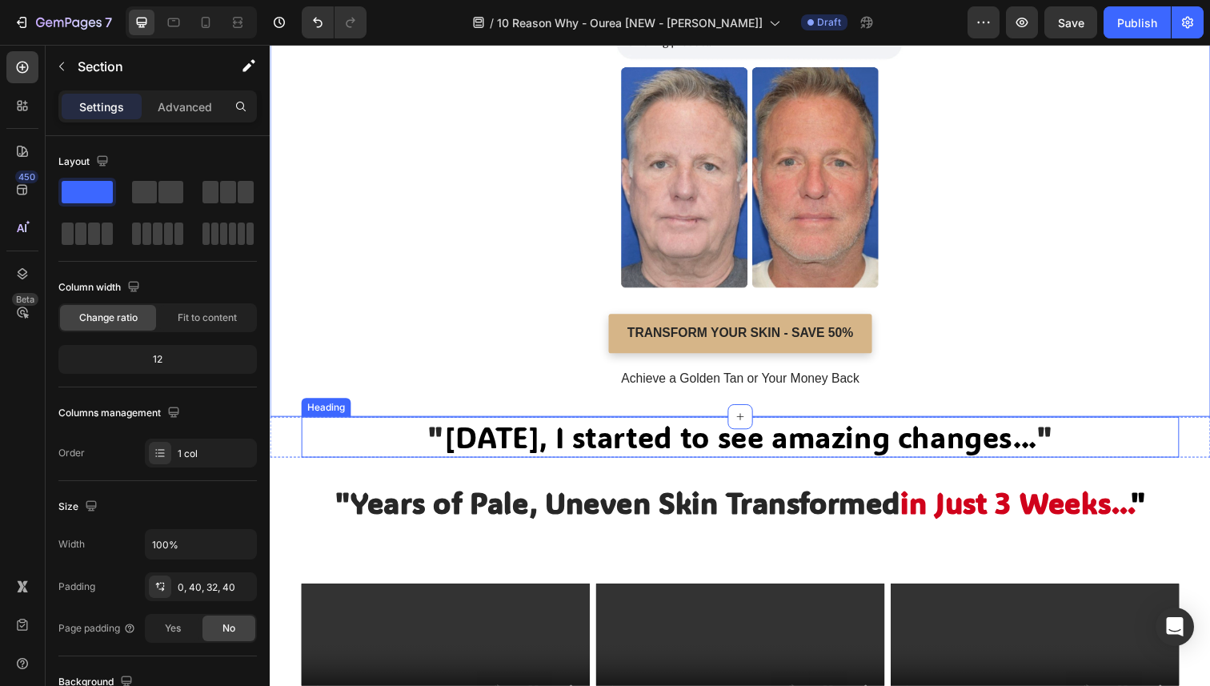
click at [1051, 441] on span "Within 4 weeks, I started to see amazing changes..." at bounding box center [749, 445] width 605 height 39
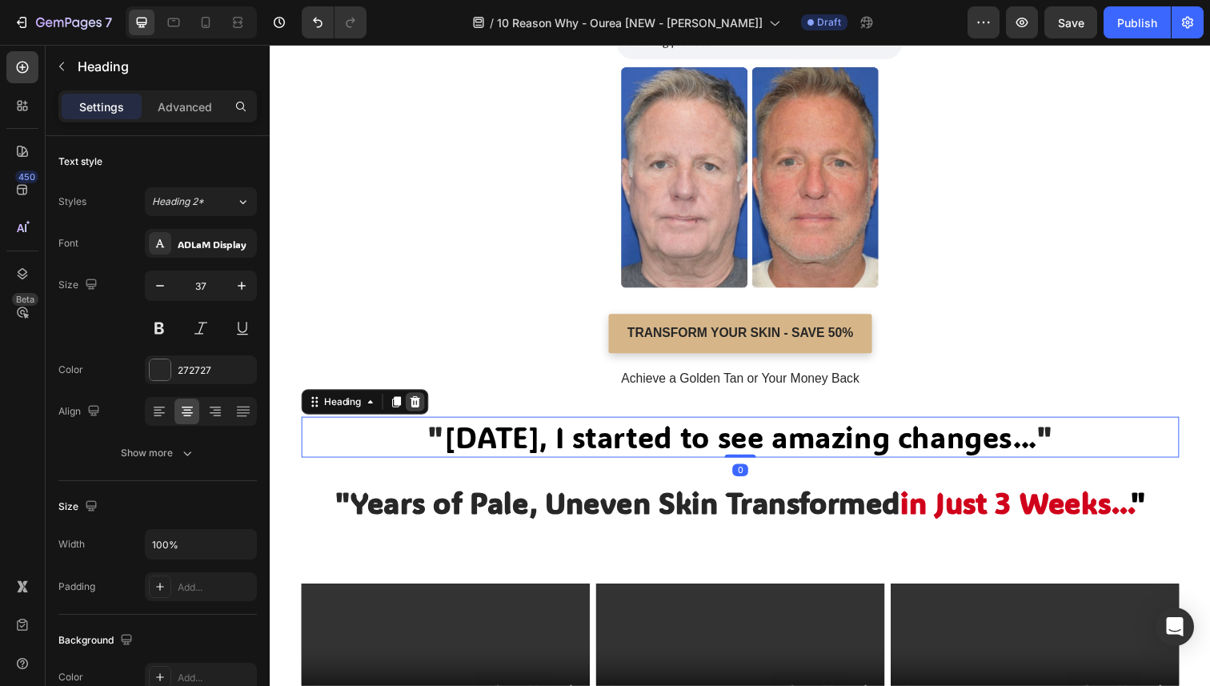
click at [424, 406] on icon at bounding box center [417, 409] width 13 height 13
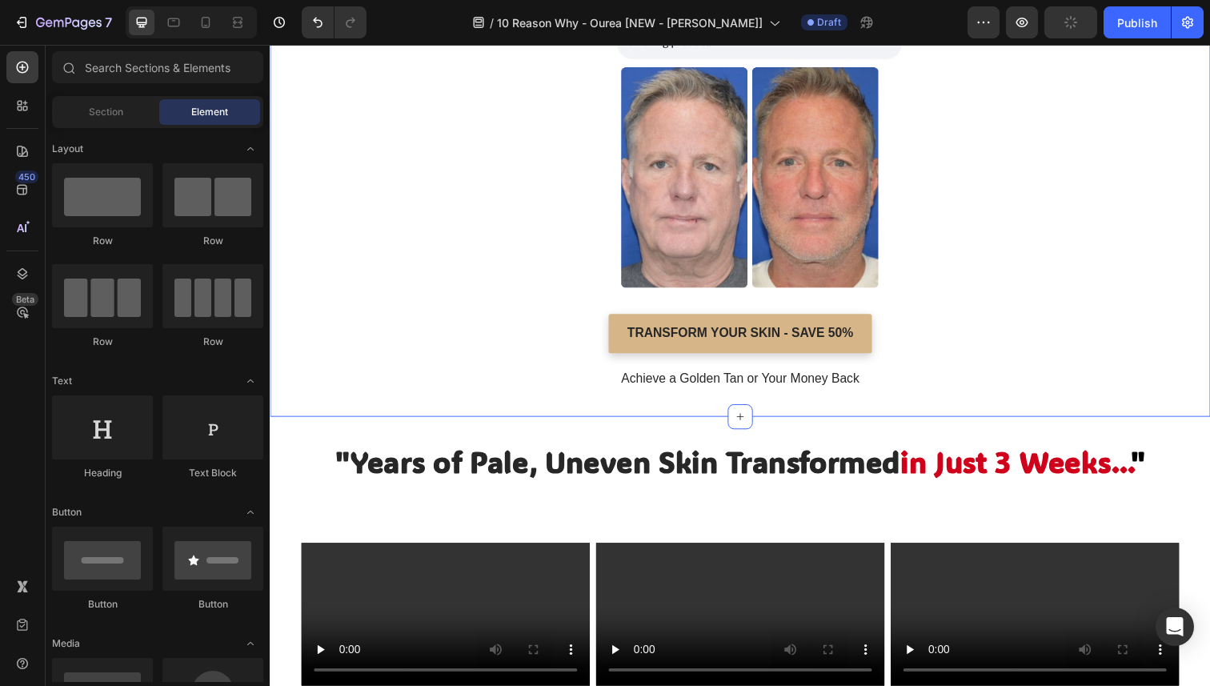
click at [414, 402] on div "WE ONLY POST RAW, UNEDITED REVIEWS Heading WE ONLY POST RAW, UNEDITED REVIEWS H…" at bounding box center [750, 63] width 960 height 722
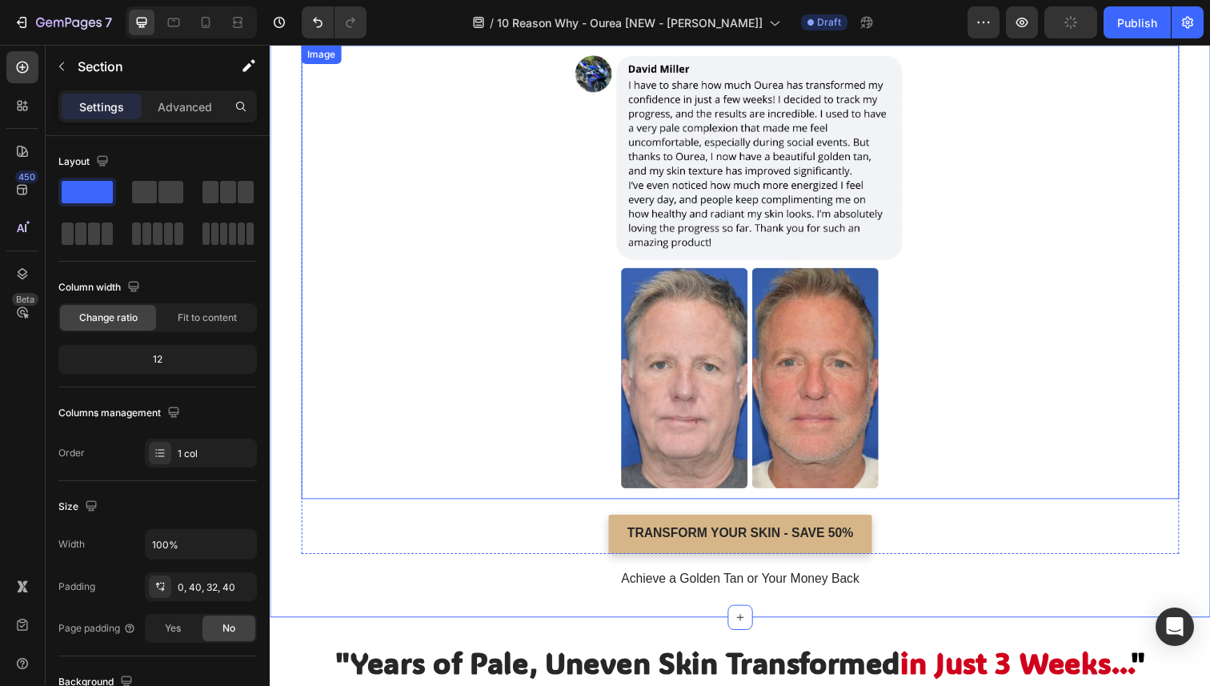
scroll to position [1091, 0]
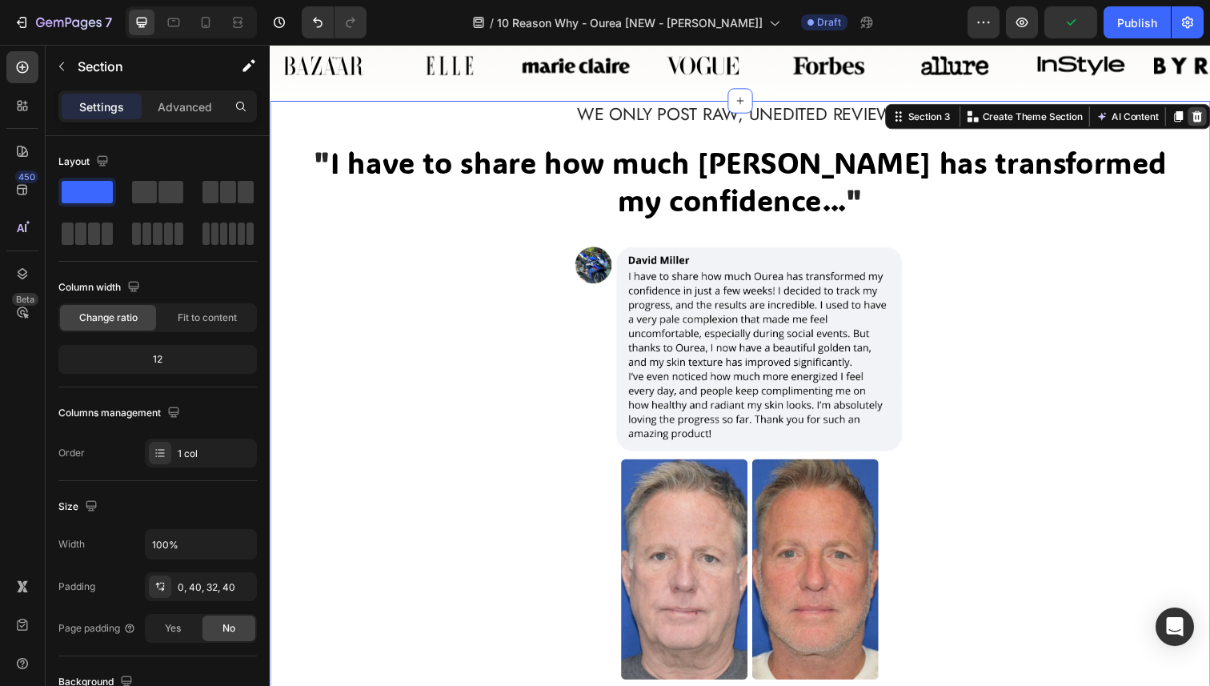
click at [1209, 120] on icon at bounding box center [1216, 118] width 10 height 11
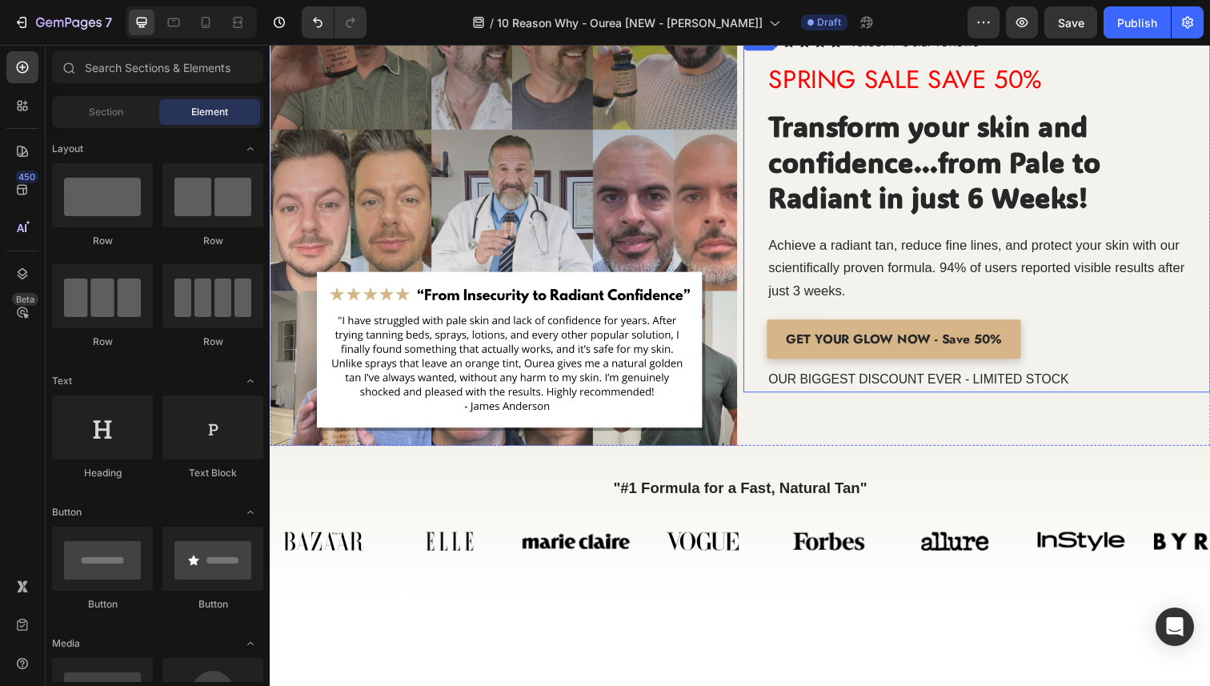
scroll to position [0, 0]
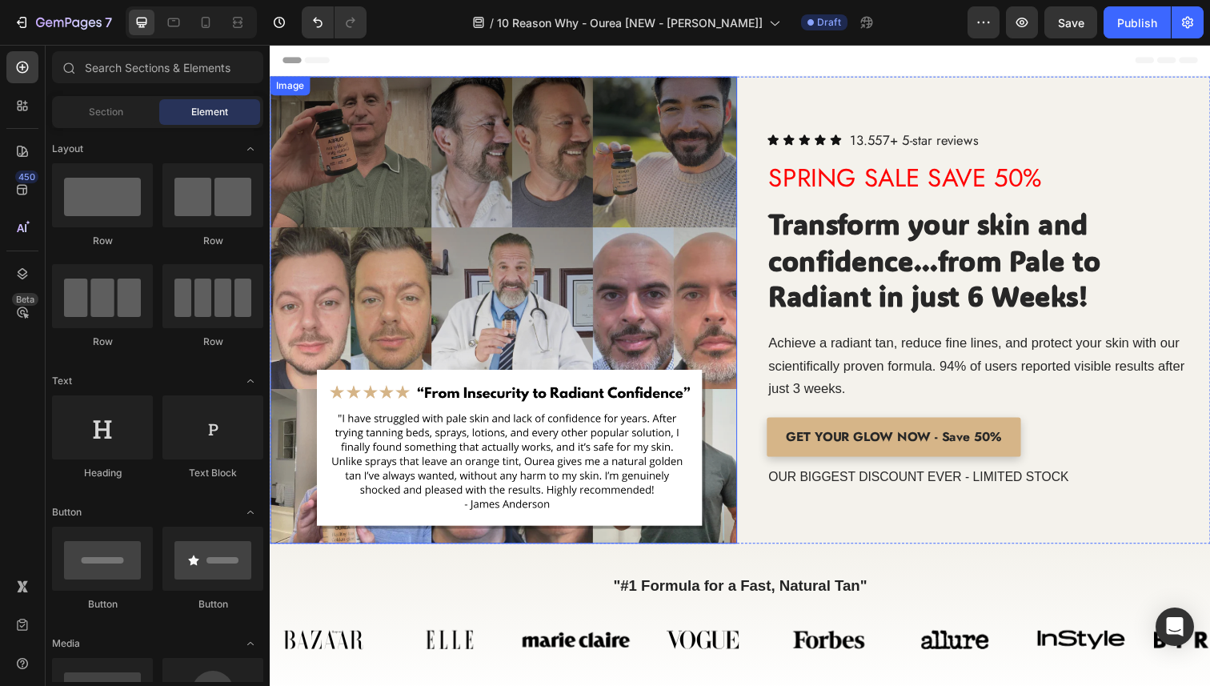
click at [648, 186] on img at bounding box center [508, 316] width 477 height 477
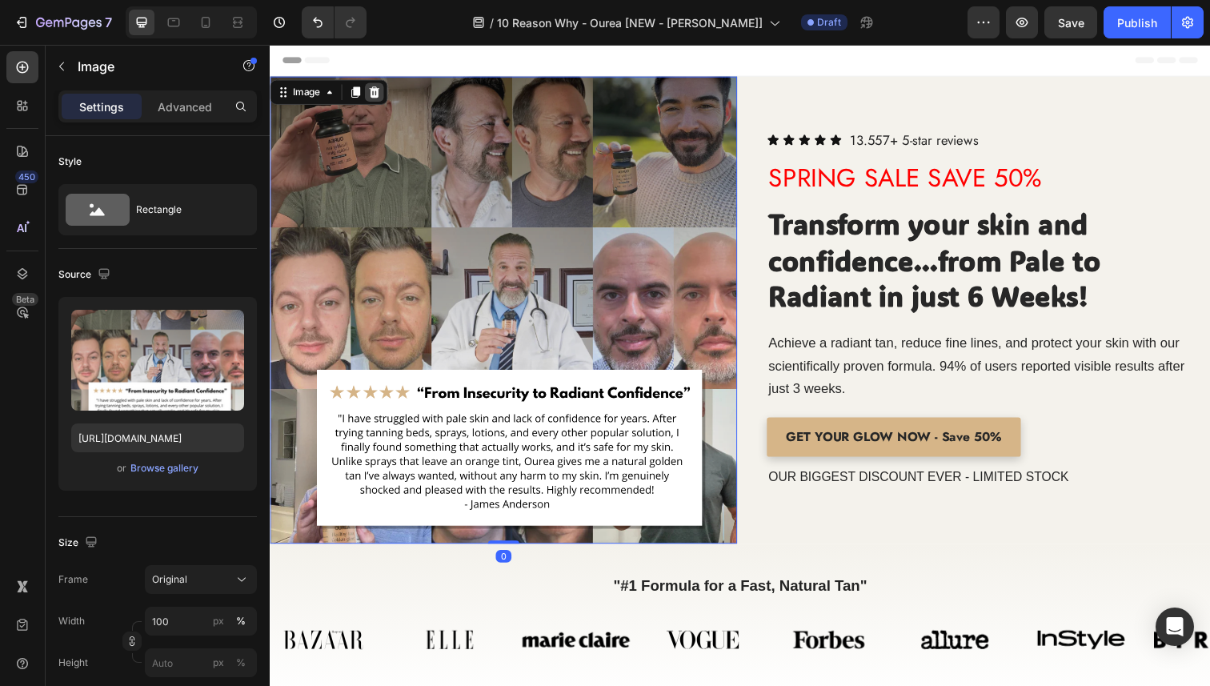
click at [378, 90] on icon at bounding box center [376, 93] width 10 height 11
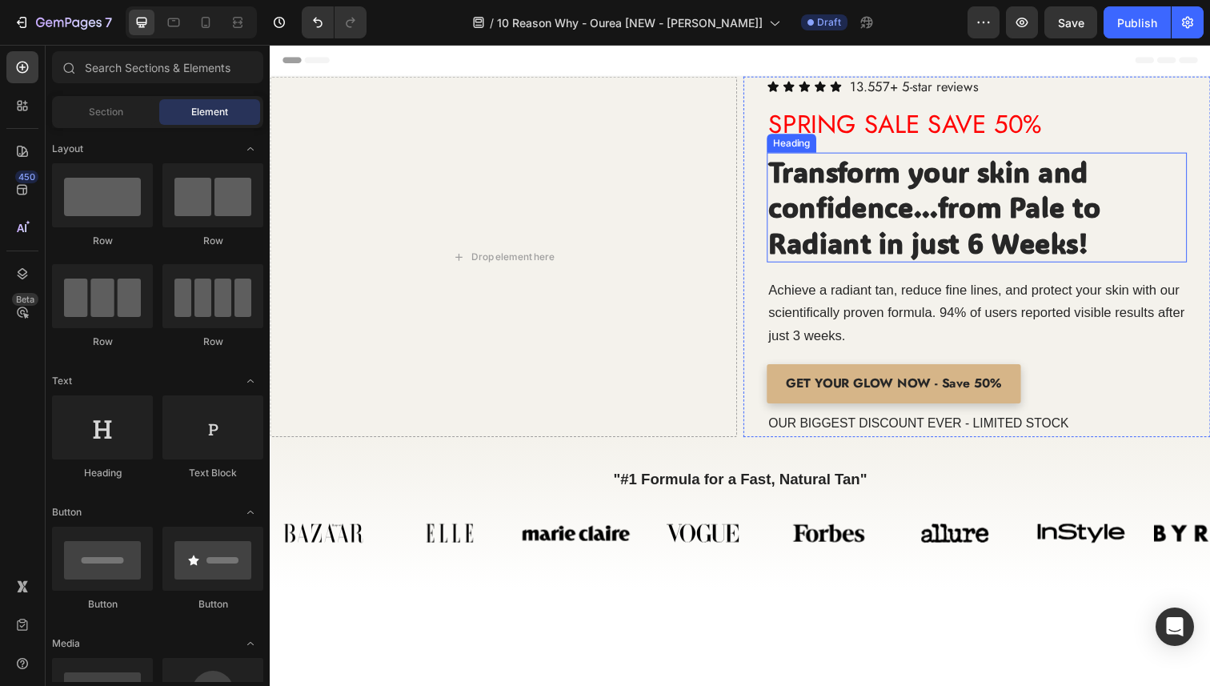
click at [832, 192] on strong "Transform your skin and confidence...from Pale to Radiant in just 6 Weeks!" at bounding box center [948, 211] width 339 height 110
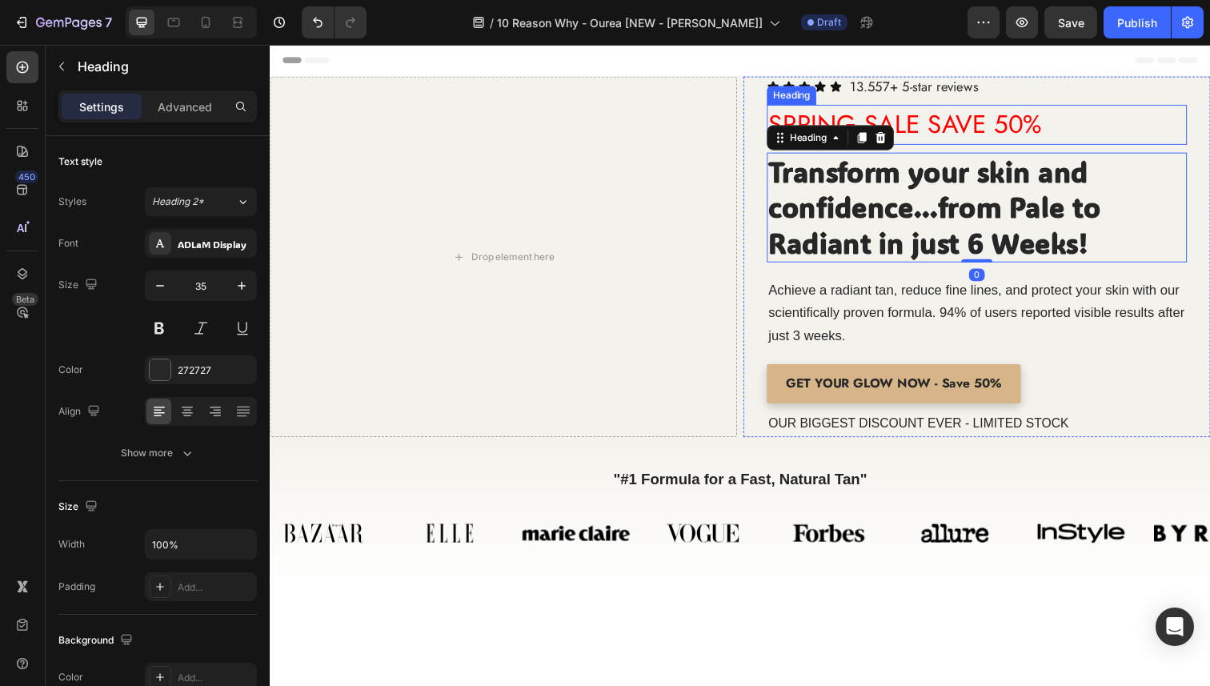
click at [927, 134] on span "SPRING SALE SAVE 50%" at bounding box center [918, 126] width 279 height 37
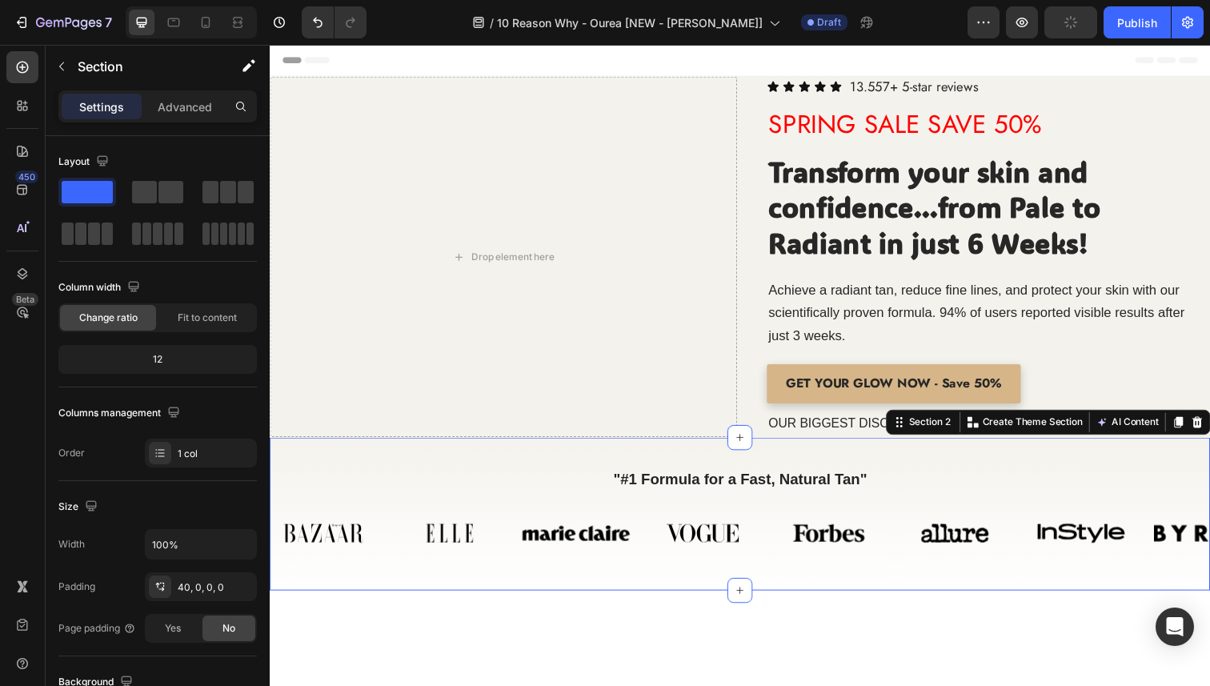
click at [747, 463] on div ""#1 Formula for a Fast, Natural Tan" Heading Image Image Image Image Image Imag…" at bounding box center [750, 524] width 960 height 156
click at [1209, 433] on icon at bounding box center [1216, 430] width 10 height 11
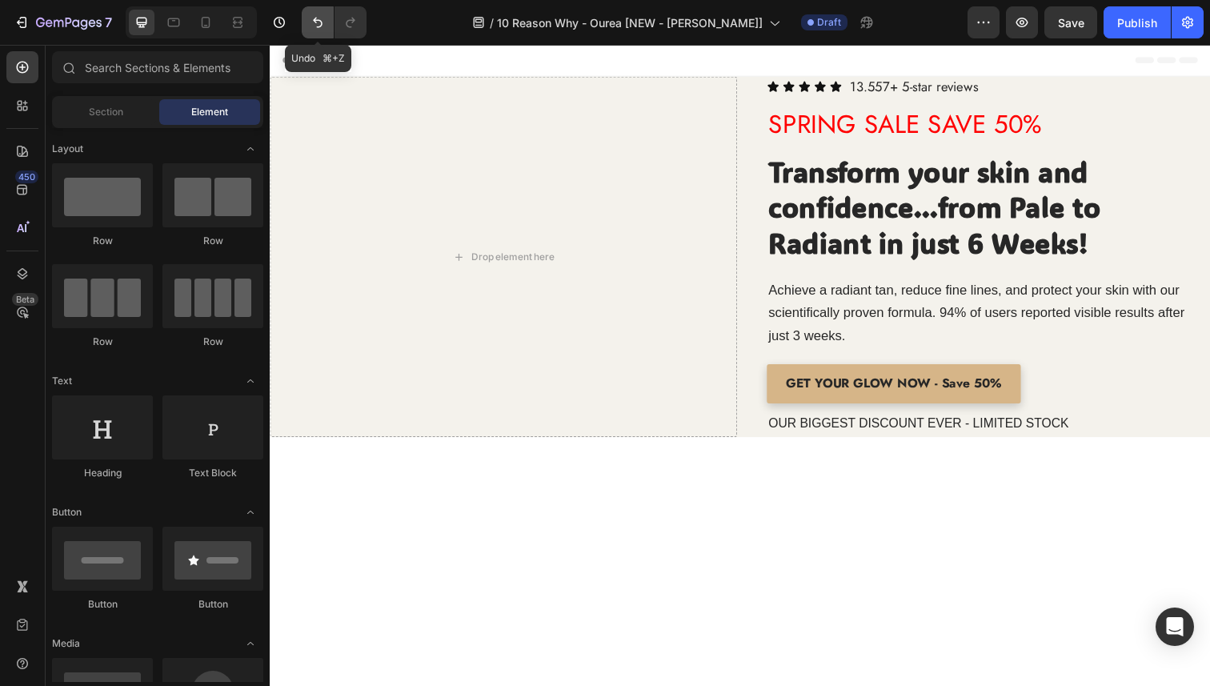
click at [320, 26] on icon "Undo/Redo" at bounding box center [318, 23] width 10 height 10
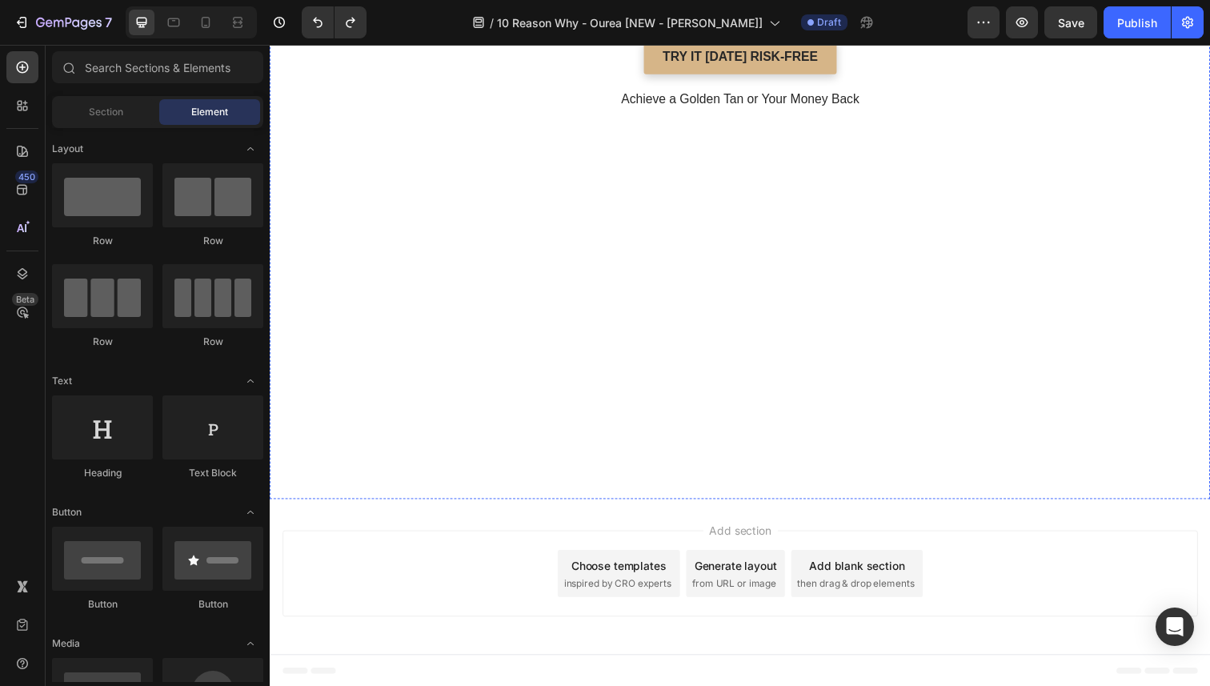
scroll to position [1365, 0]
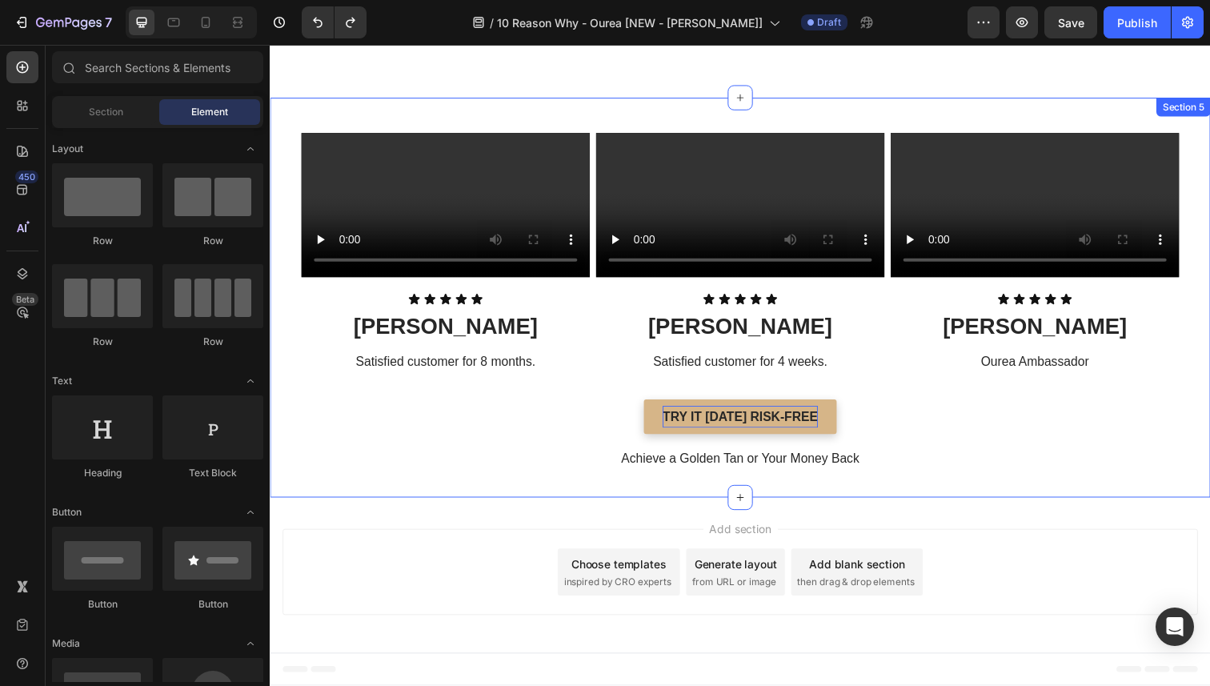
click at [794, 433] on p "TRY IT TODAY RISK-FREE" at bounding box center [750, 425] width 158 height 23
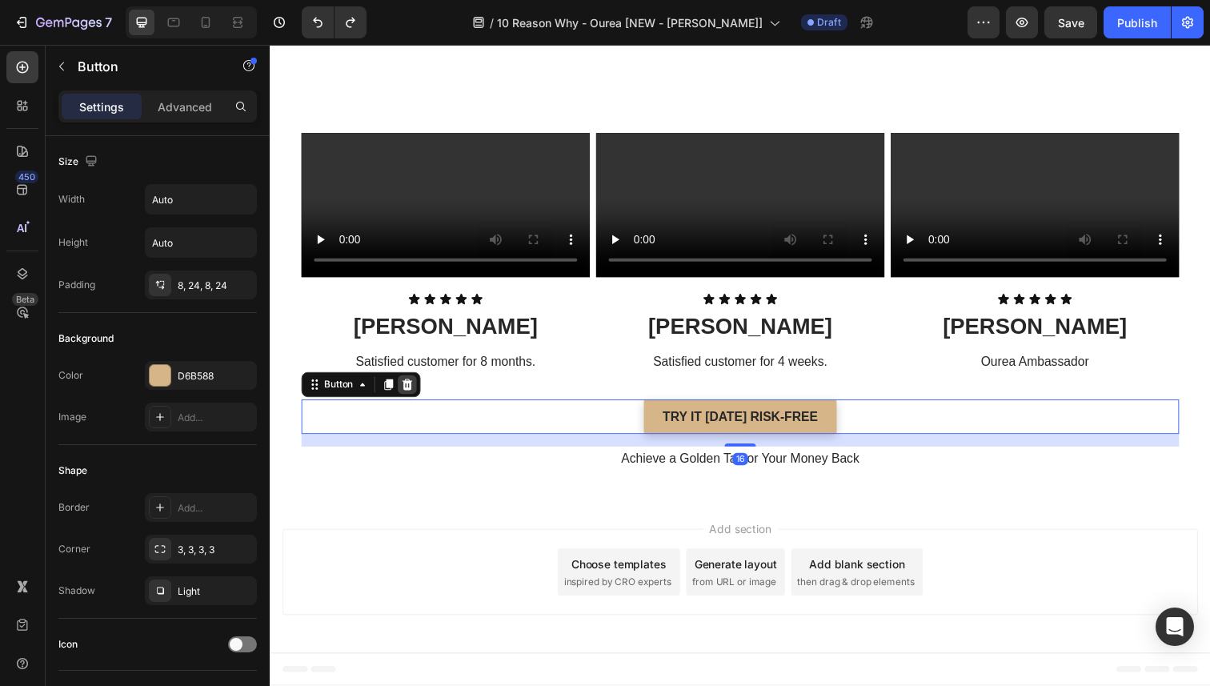
click at [410, 399] on div at bounding box center [409, 391] width 19 height 19
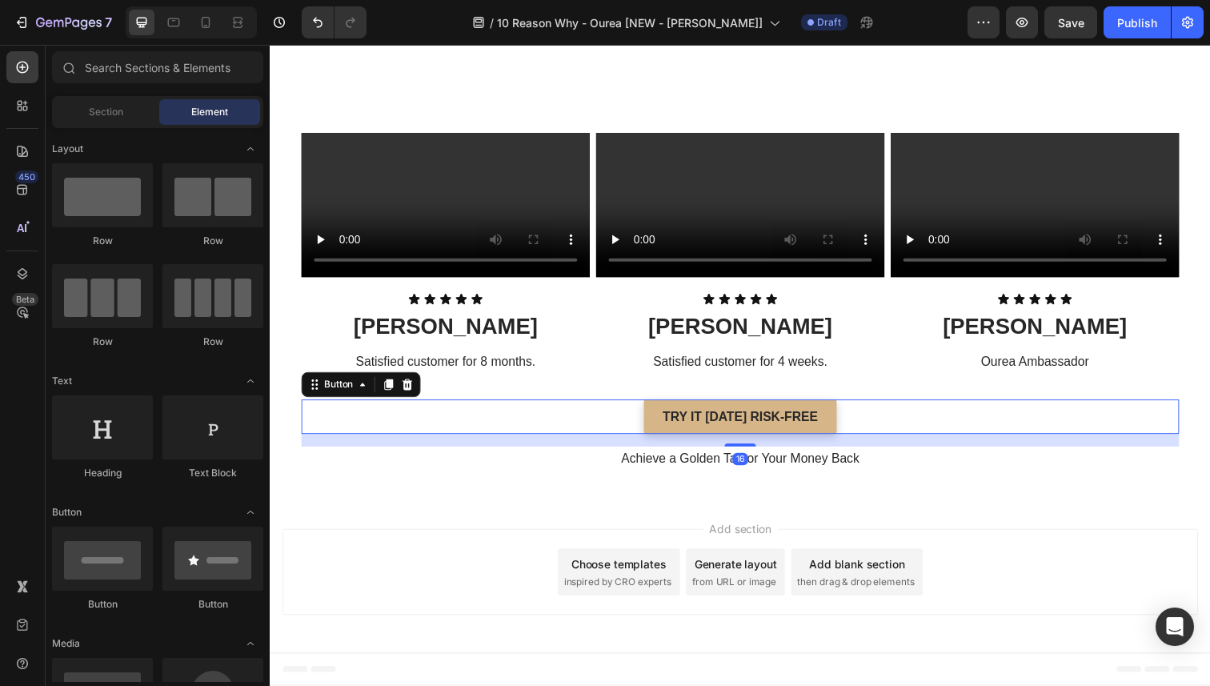
scroll to position [1304, 0]
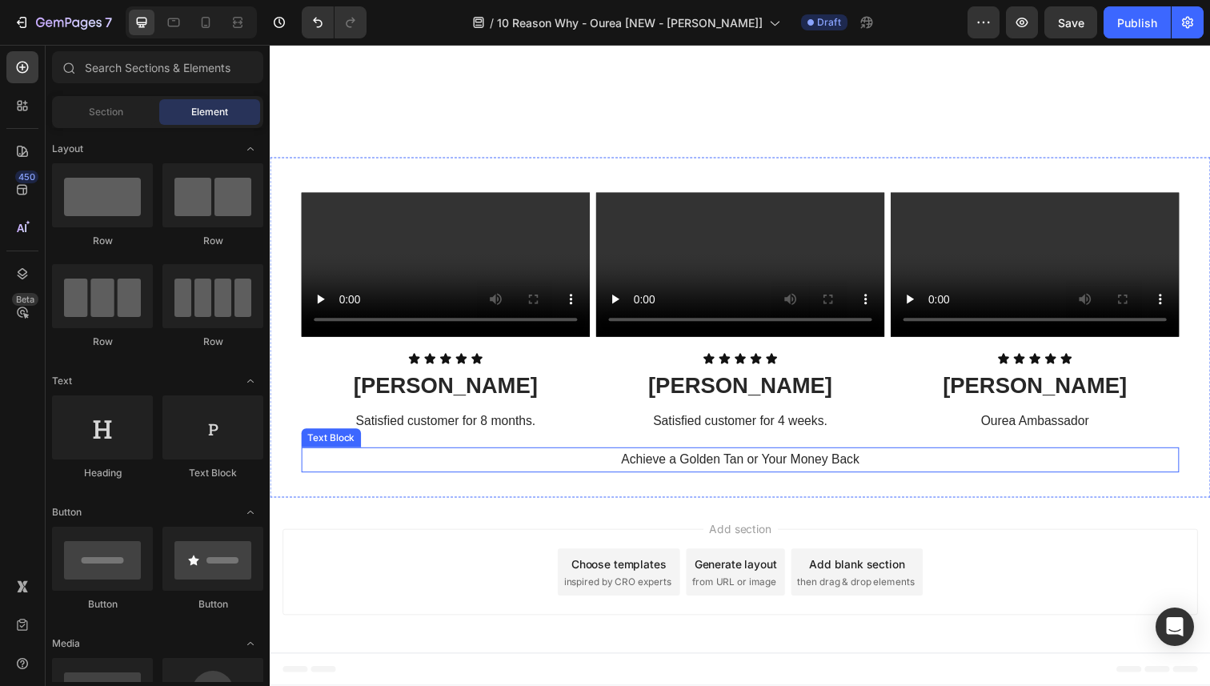
click at [621, 464] on p "Achieve a Golden Tan or Your Money Back" at bounding box center [749, 469] width 893 height 23
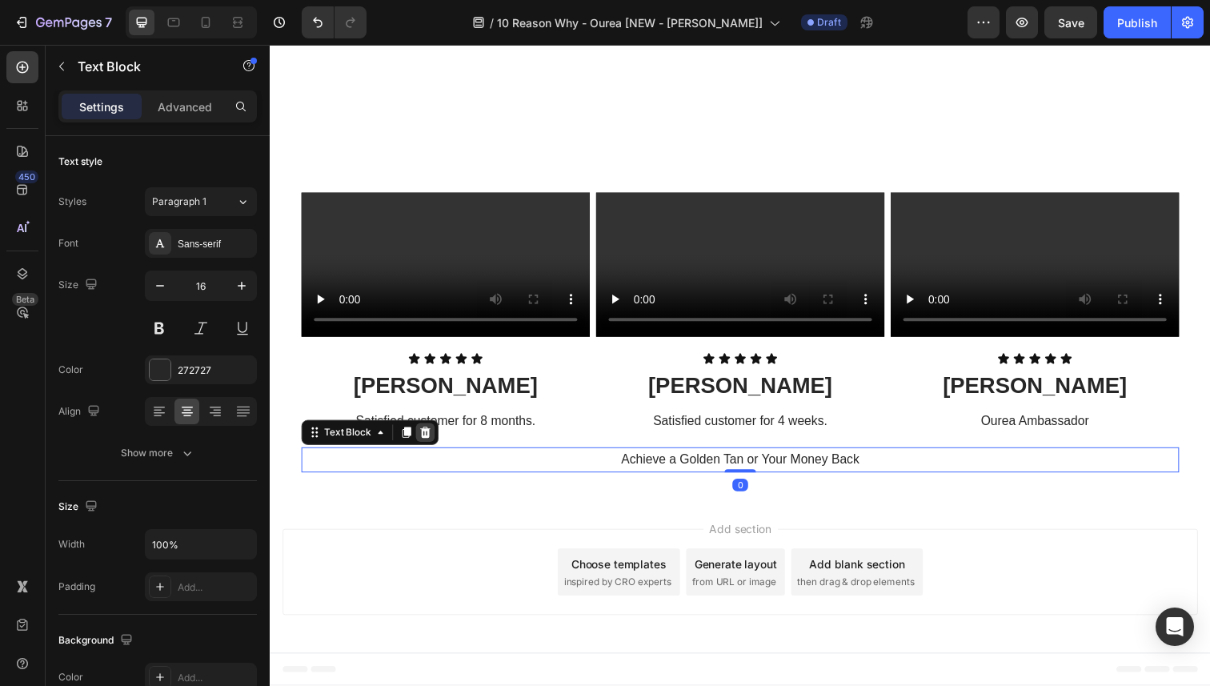
click at [429, 441] on icon at bounding box center [428, 441] width 13 height 13
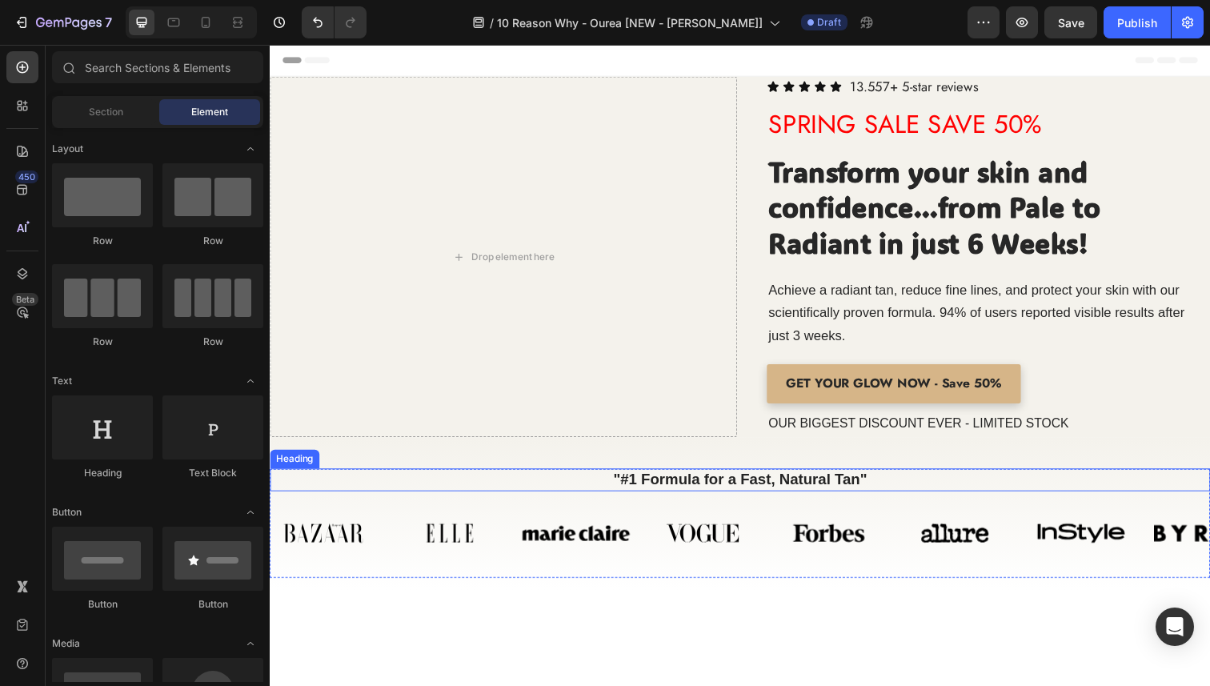
scroll to position [138, 0]
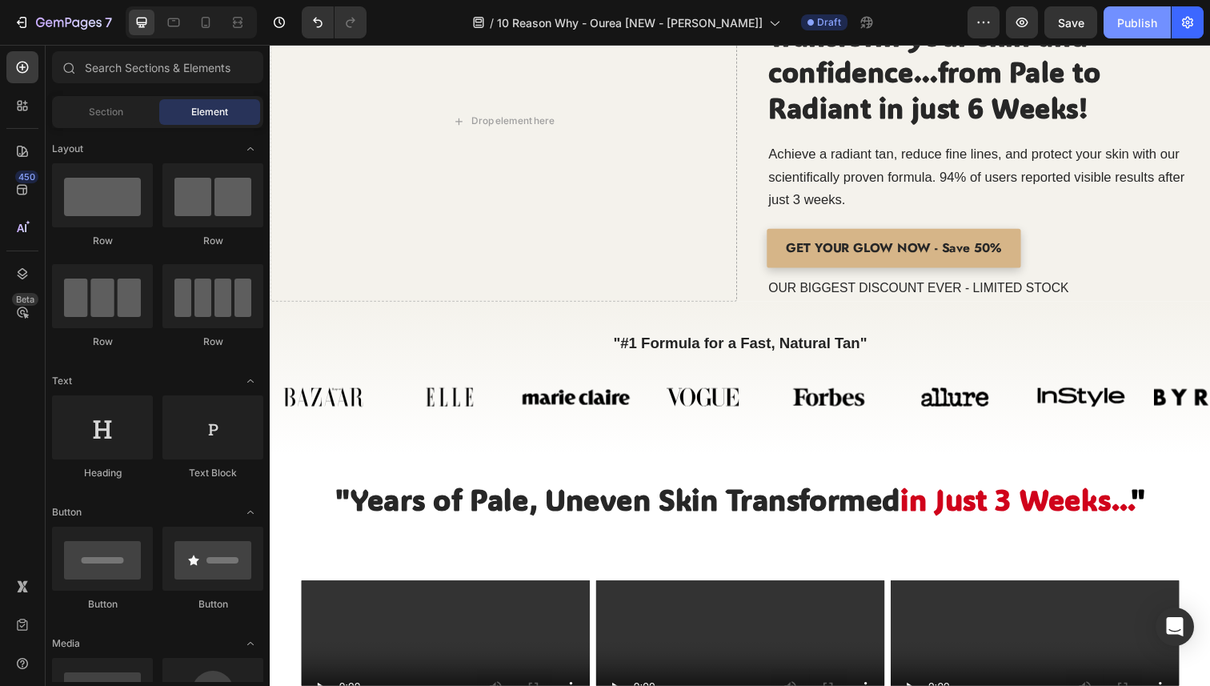
click at [1110, 32] on button "Publish" at bounding box center [1136, 22] width 67 height 32
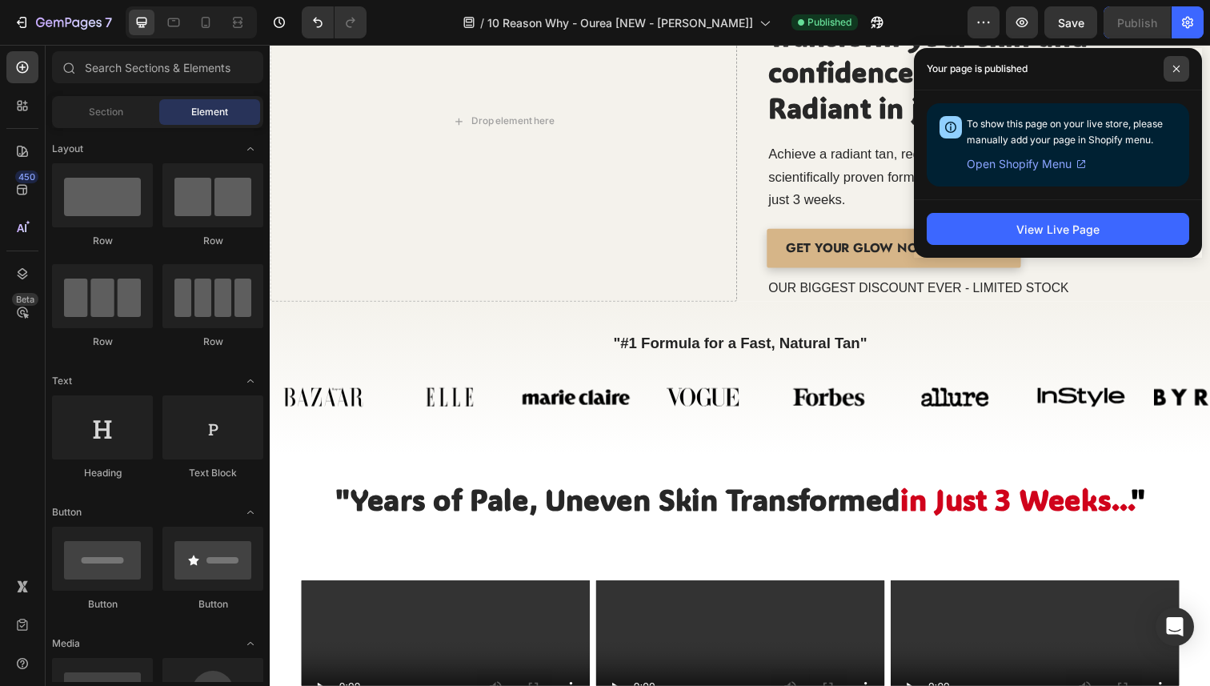
click at [1182, 76] on span at bounding box center [1176, 69] width 26 height 26
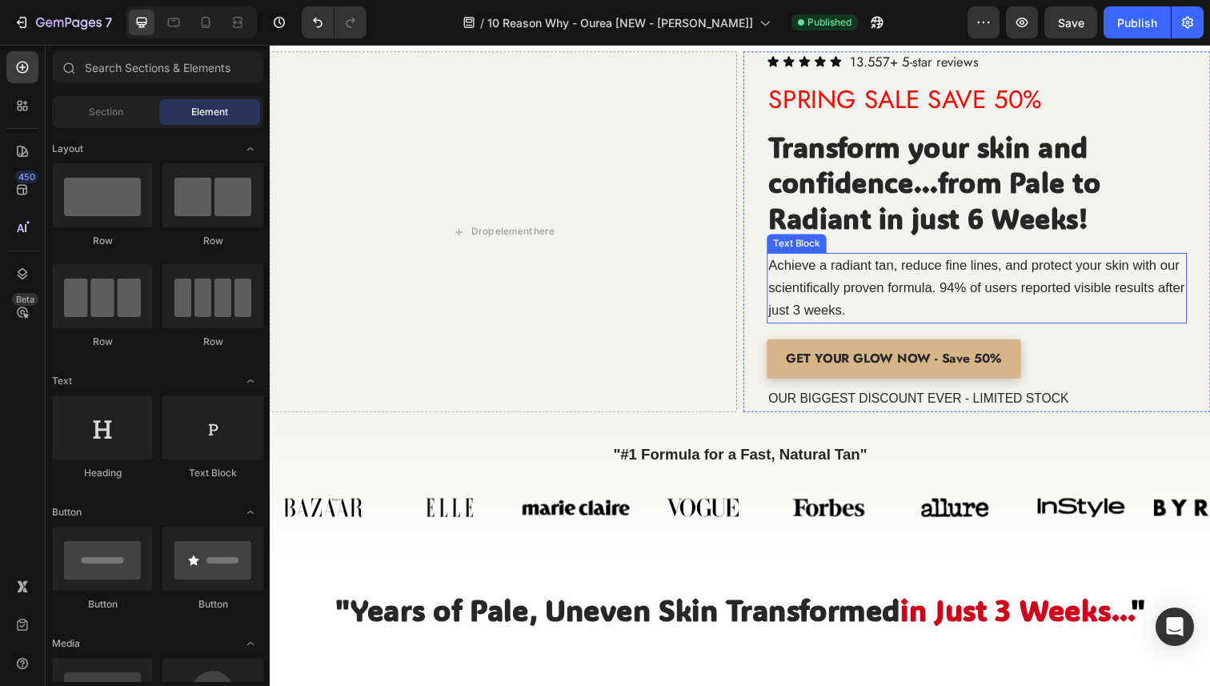
scroll to position [0, 0]
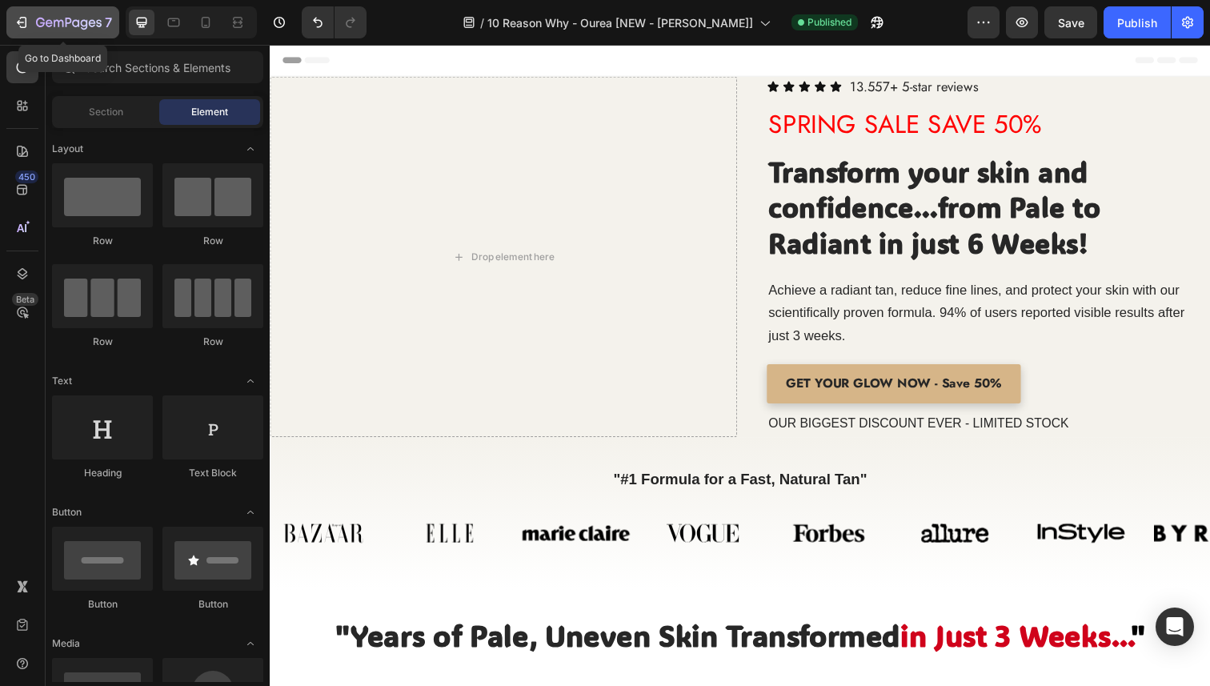
click at [26, 18] on icon "button" at bounding box center [22, 22] width 16 height 16
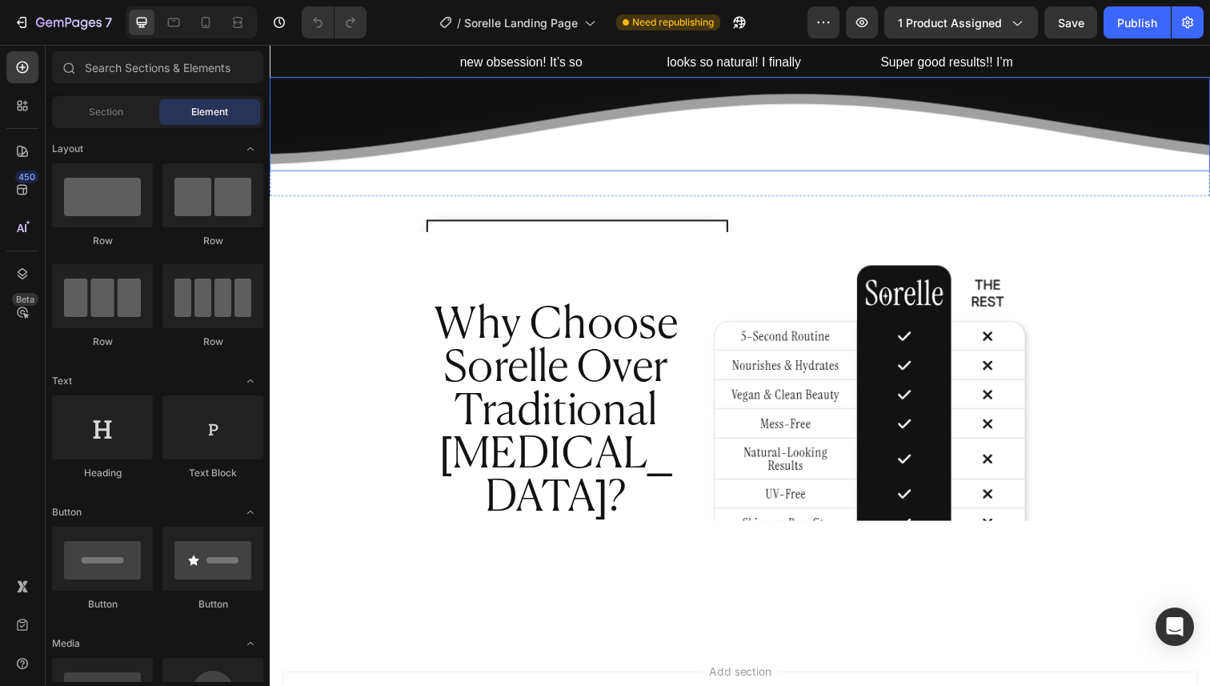
scroll to position [3481, 0]
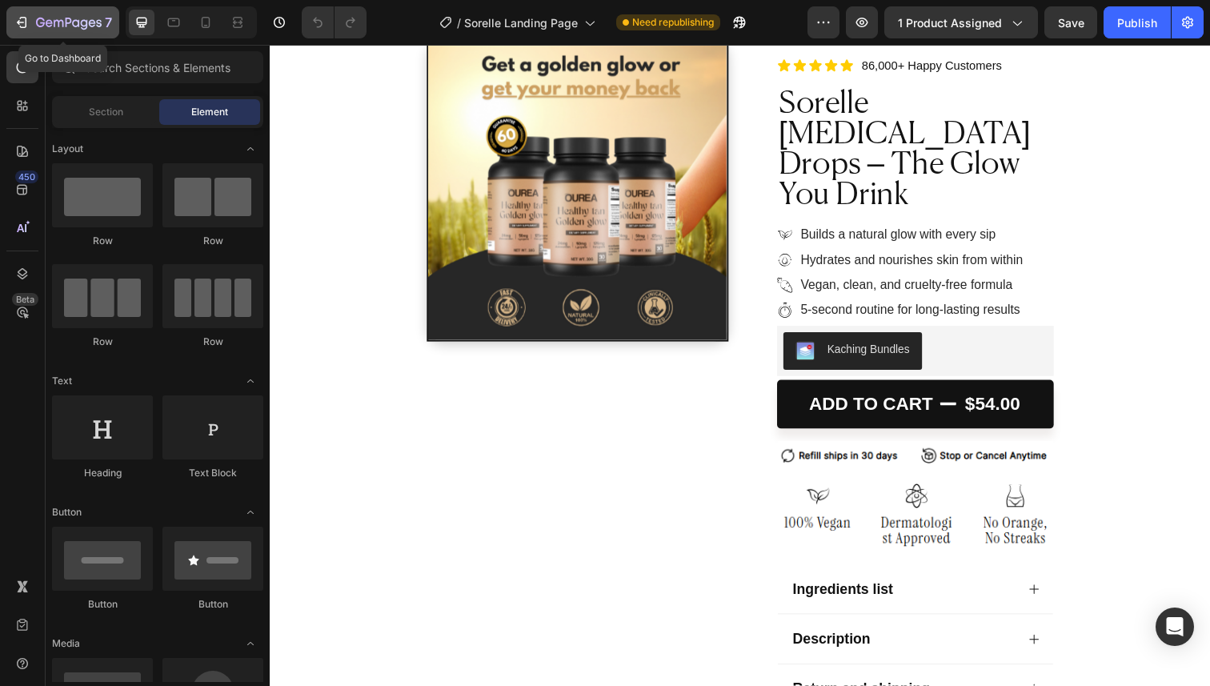
click at [27, 25] on icon "button" at bounding box center [22, 22] width 16 height 16
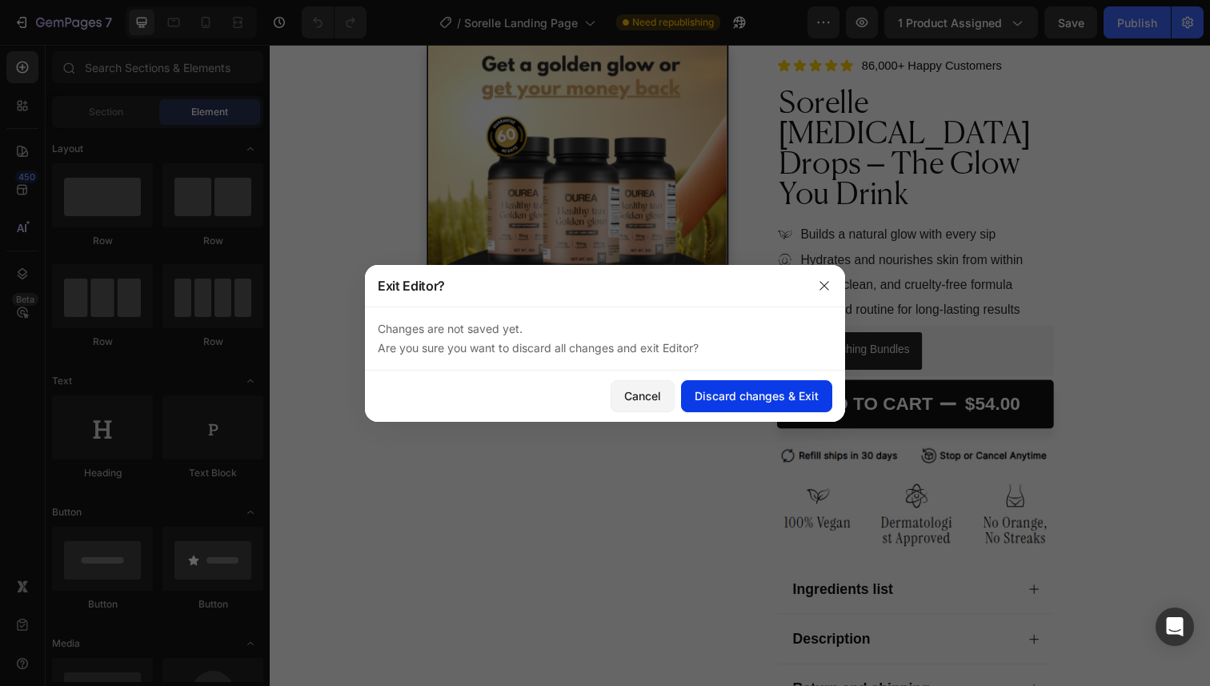
click at [695, 380] on button "Discard changes & Exit" at bounding box center [756, 396] width 151 height 32
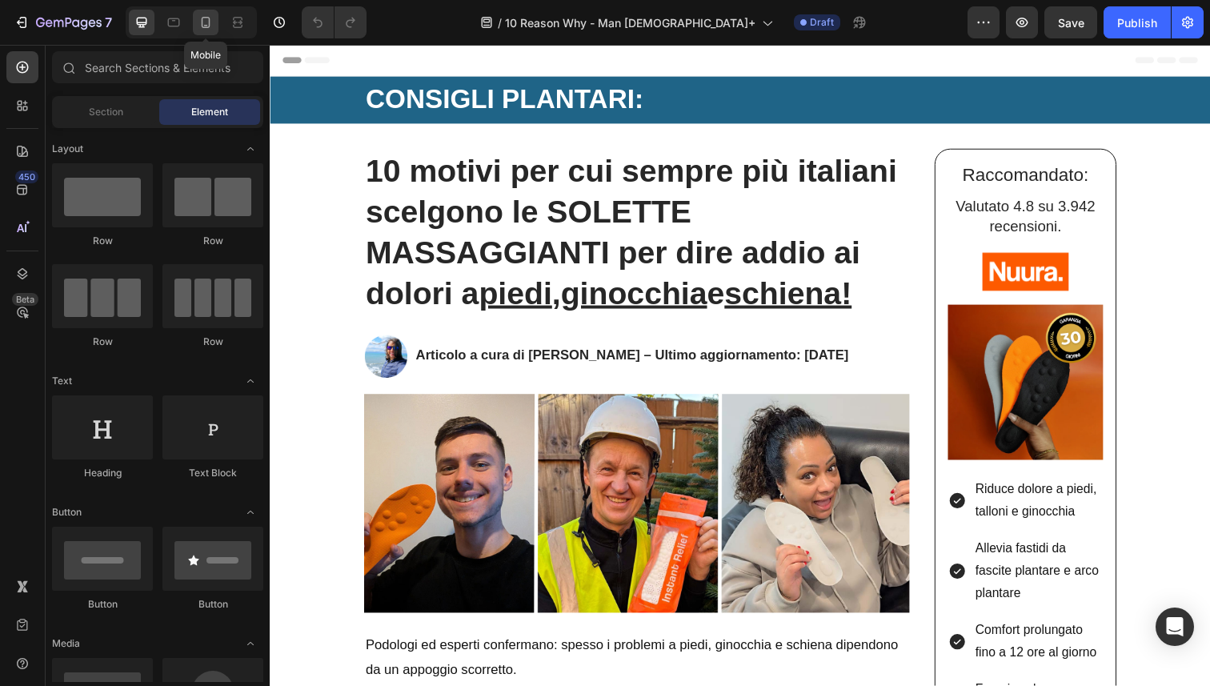
click at [210, 17] on icon at bounding box center [206, 22] width 16 height 16
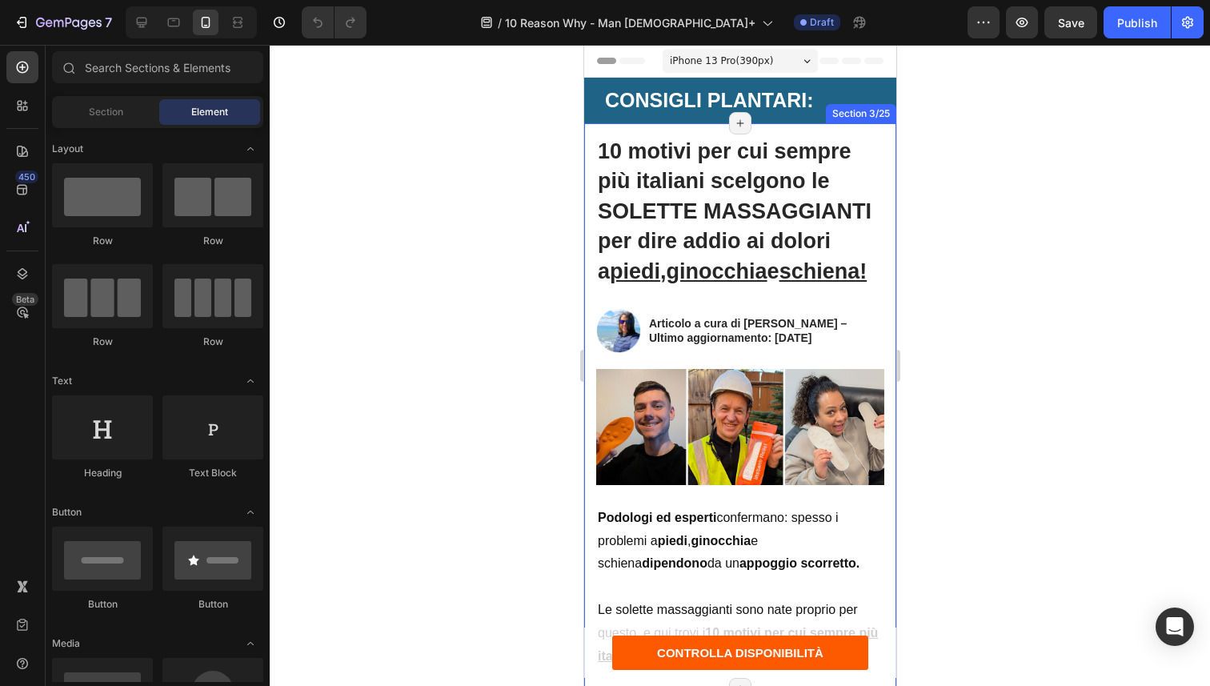
click at [592, 142] on div "10 motivi per cui sempre più italiani scelgono le SOLETTE MASSAGGIANTI per dire…" at bounding box center [739, 406] width 312 height 567
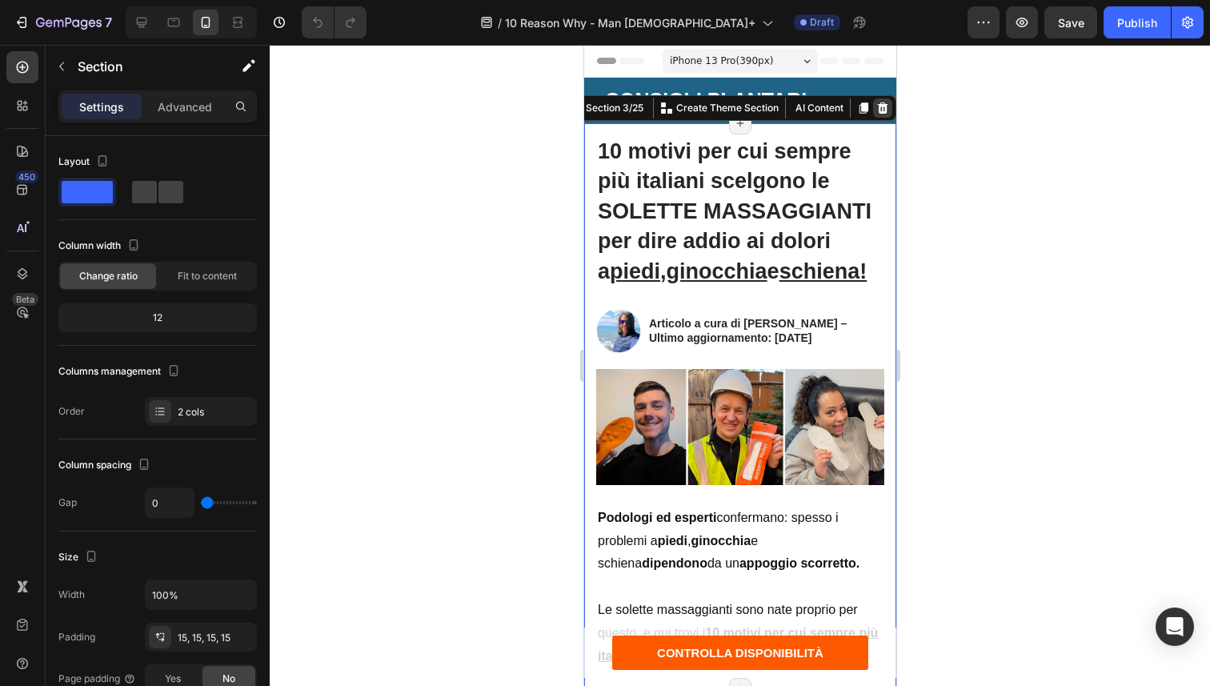
click at [877, 106] on icon at bounding box center [882, 107] width 10 height 11
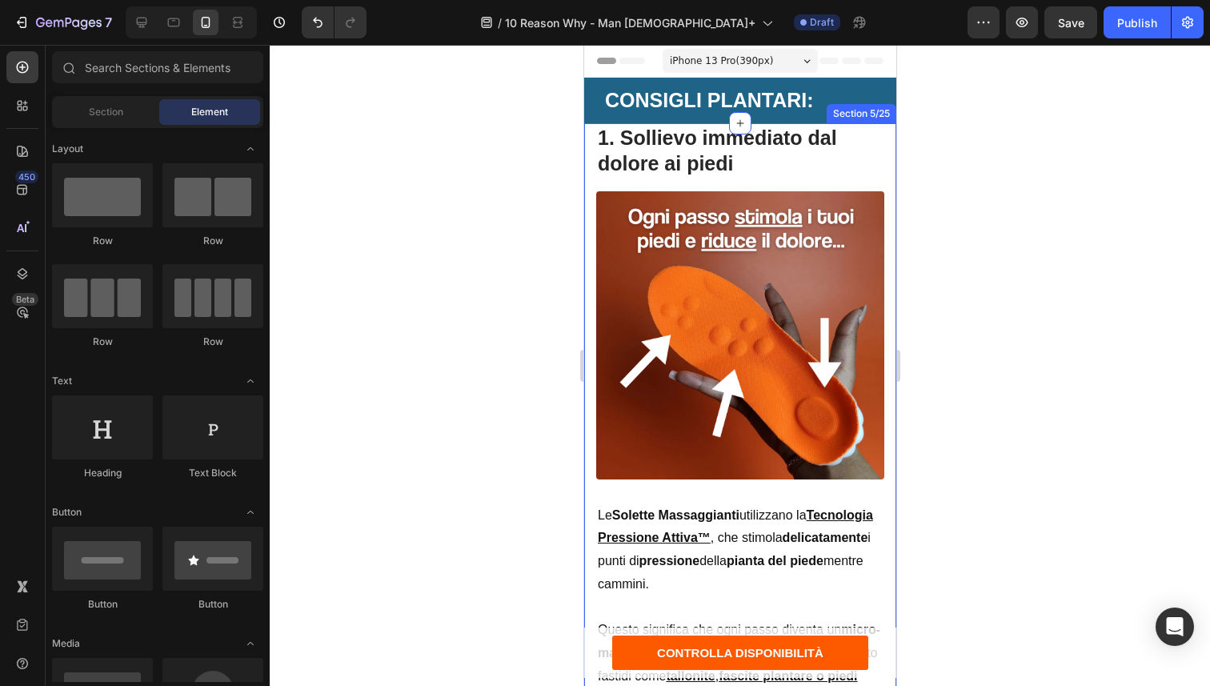
click at [586, 151] on div "1. Sollievo immediato dal dolore ai piedi Heading Image Text Block Row Le Solet…" at bounding box center [739, 430] width 312 height 614
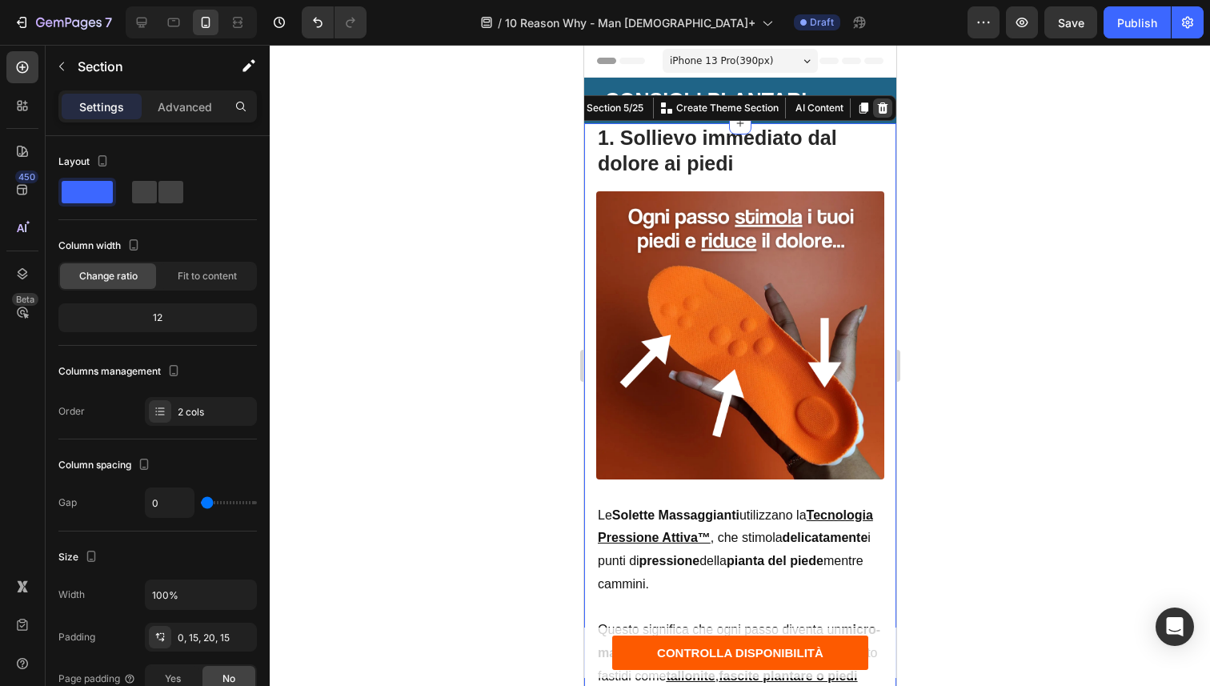
click at [877, 106] on icon at bounding box center [882, 107] width 10 height 11
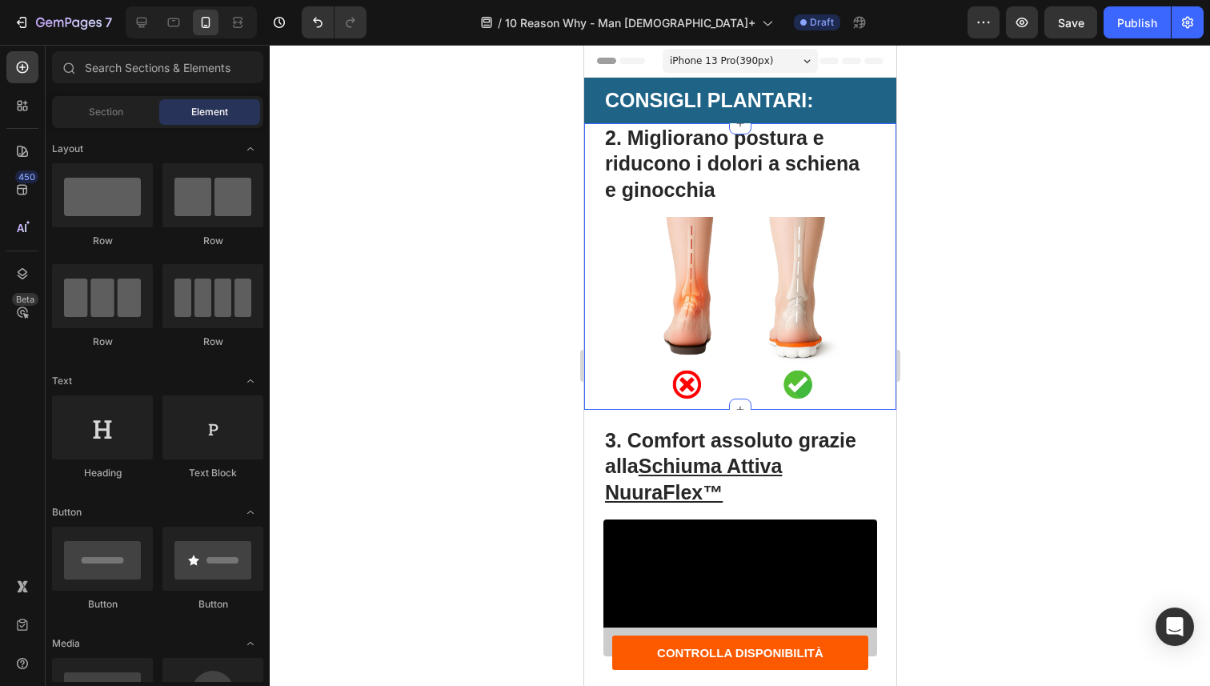
click at [598, 216] on div "2. Migliorano postura e riducono i dolori a schiena e ginocchia Heading Image T…" at bounding box center [739, 266] width 312 height 286
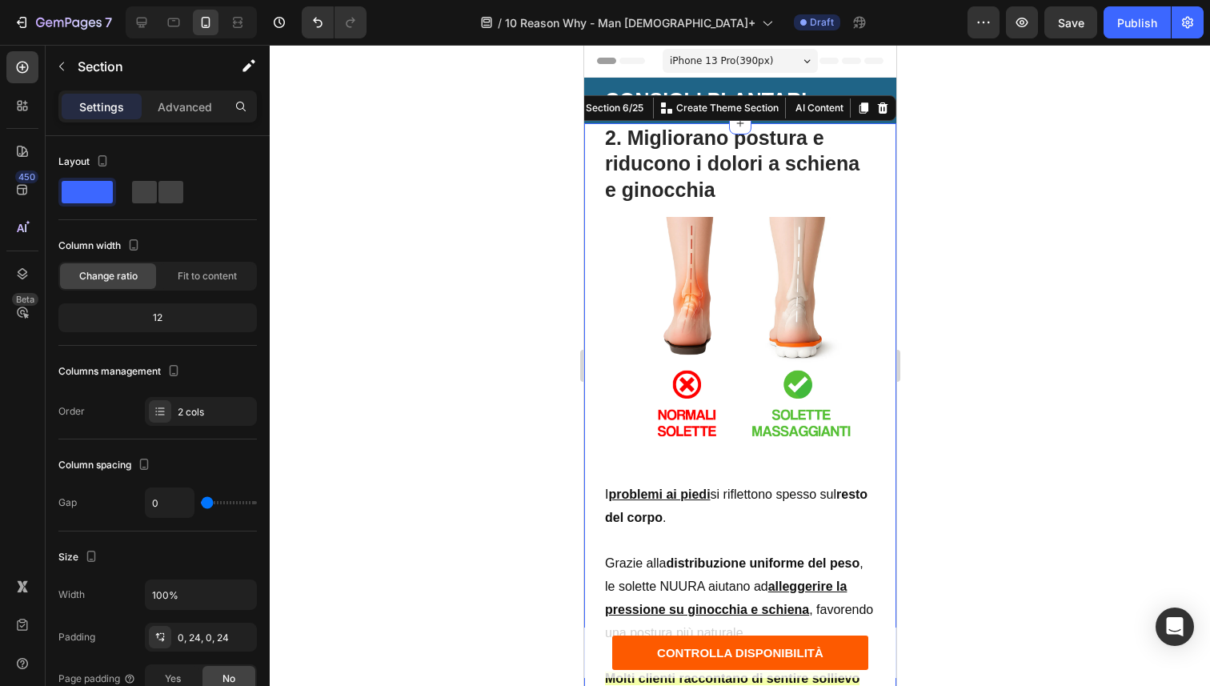
click at [877, 109] on icon at bounding box center [882, 107] width 10 height 11
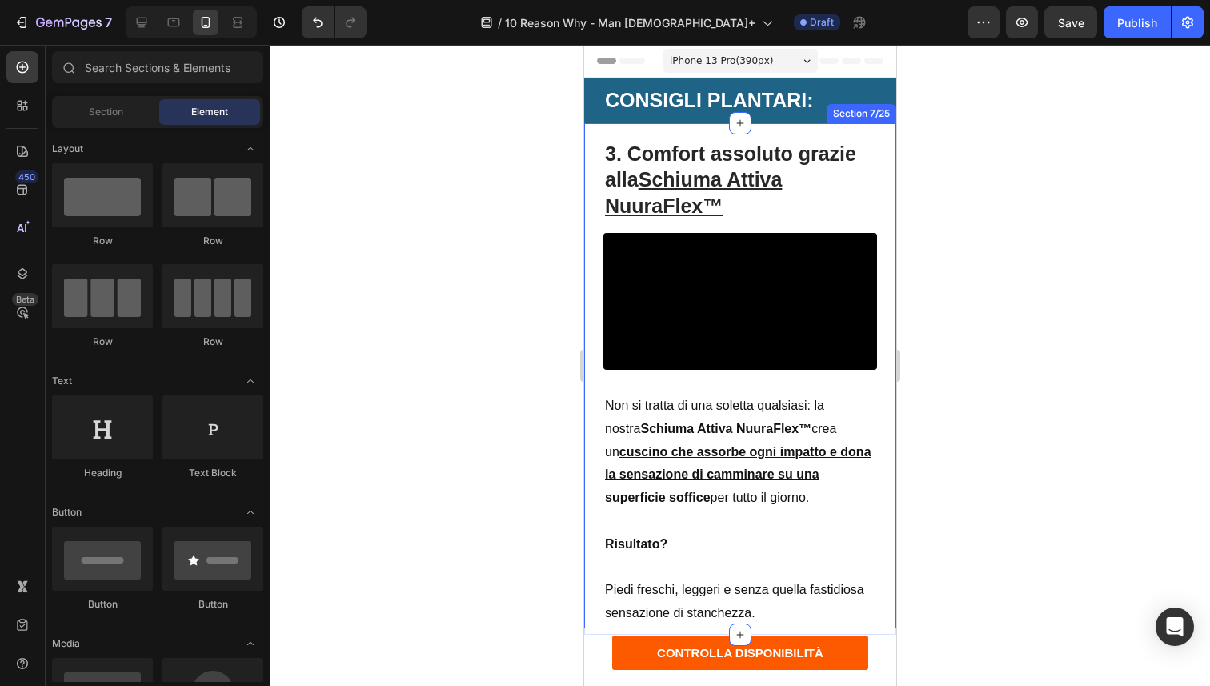
click at [599, 188] on div "3. Comfort assoluto grazie alla Schiuma Attiva NuuraFlex™ Heading Video Text Bl…" at bounding box center [739, 378] width 312 height 511
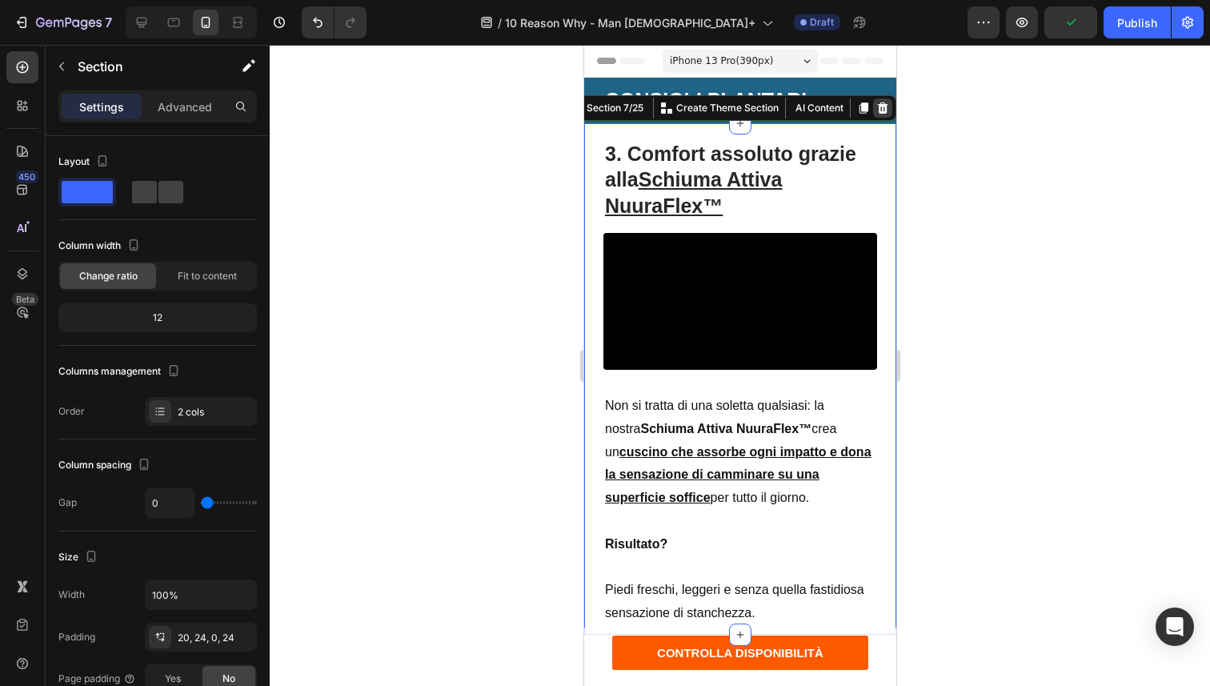
click at [875, 102] on icon at bounding box center [881, 108] width 13 height 13
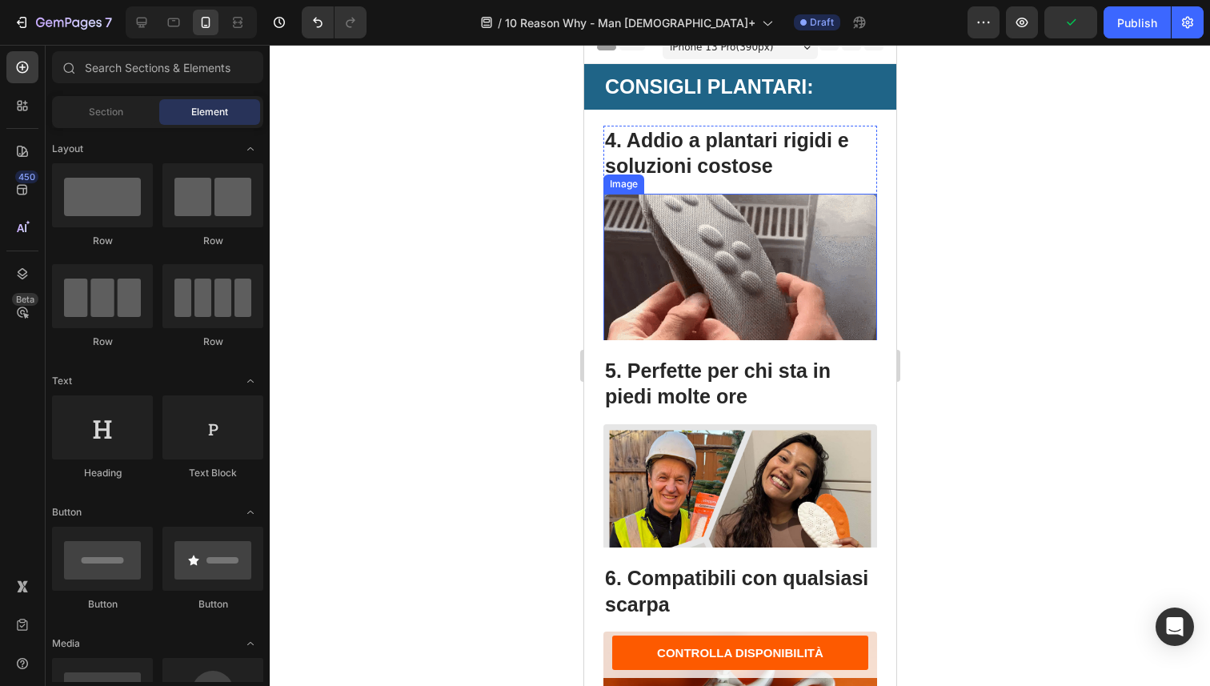
scroll to position [14, 0]
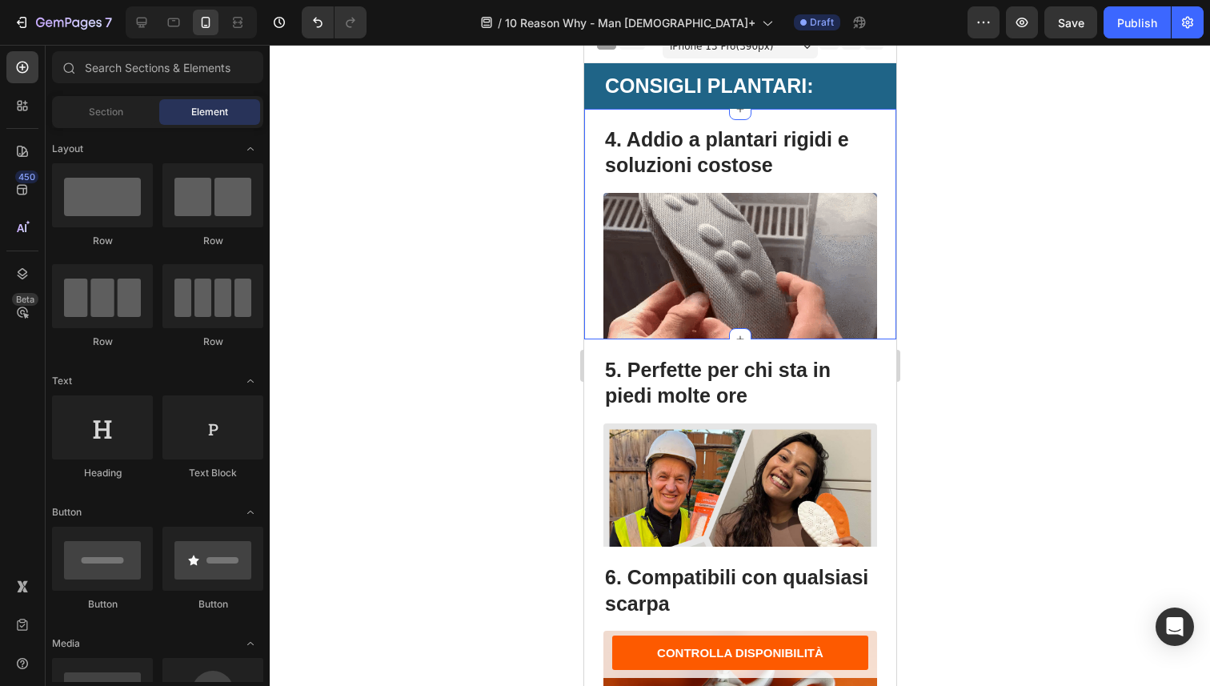
click at [599, 199] on div "4. Addio a plantari rigidi e soluzioni costose Heading Image Text Block Row Pla…" at bounding box center [739, 224] width 312 height 230
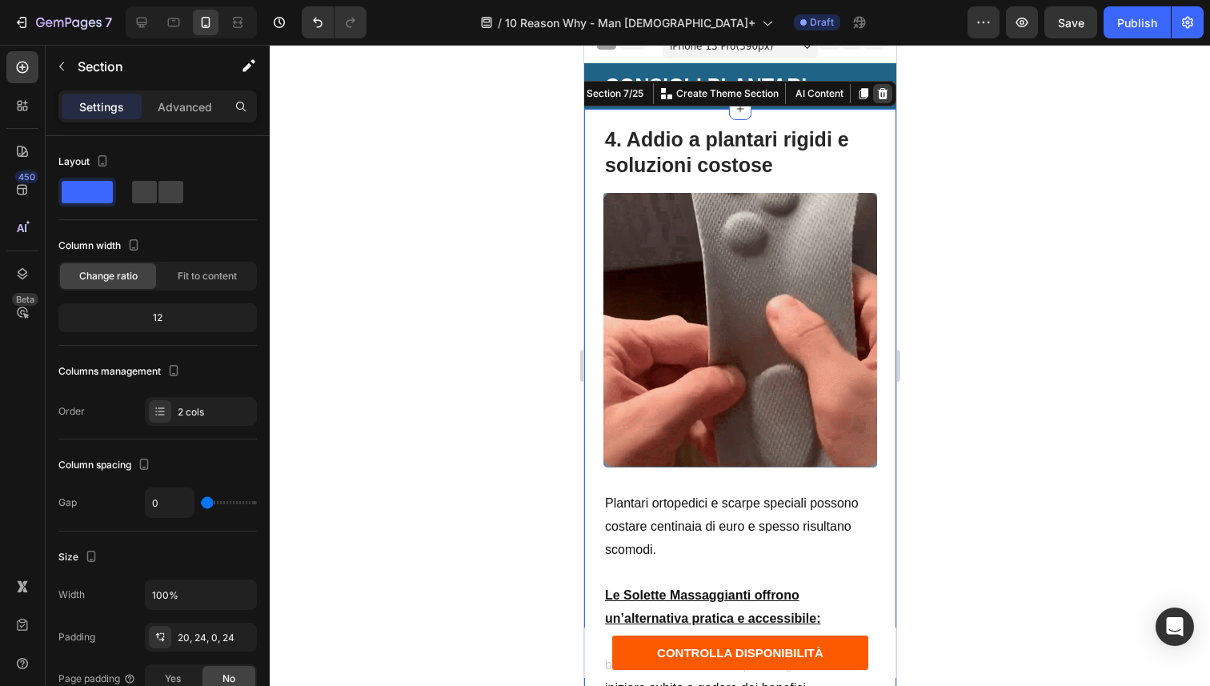
click at [877, 94] on icon at bounding box center [882, 92] width 10 height 11
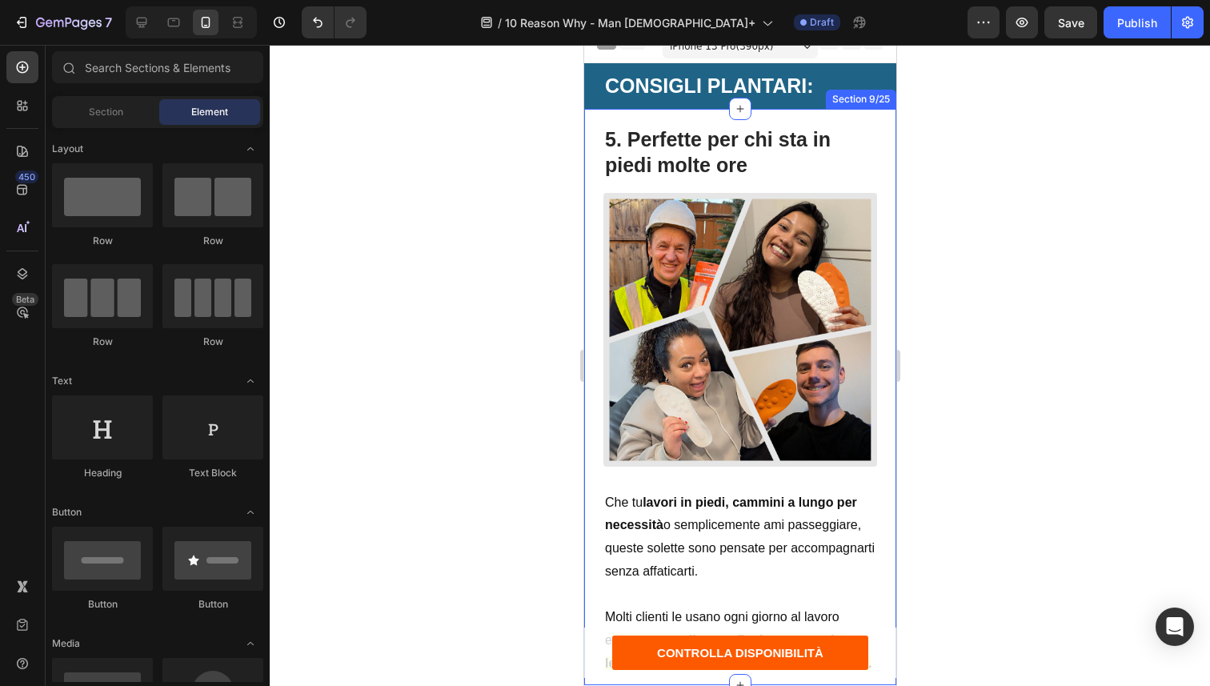
click at [586, 164] on div "5. Perfette per chi sta in piedi molte ore Heading Image Text Block Row Che tu …" at bounding box center [739, 397] width 312 height 576
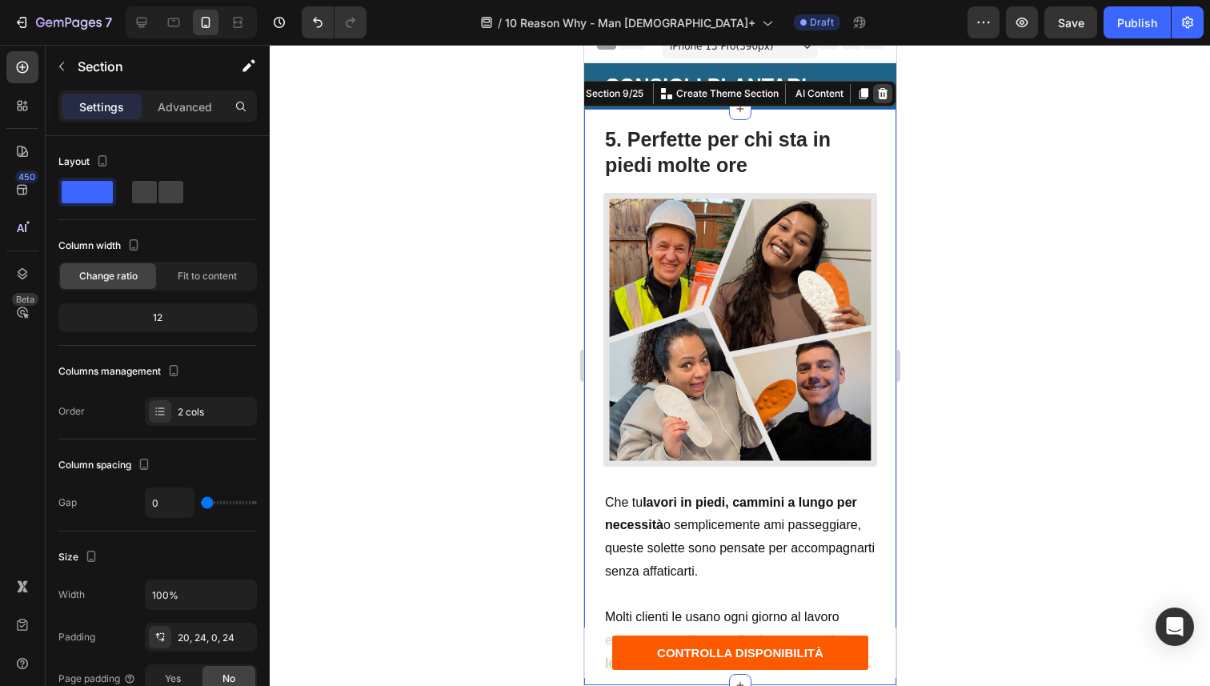
click at [877, 94] on icon at bounding box center [882, 92] width 10 height 11
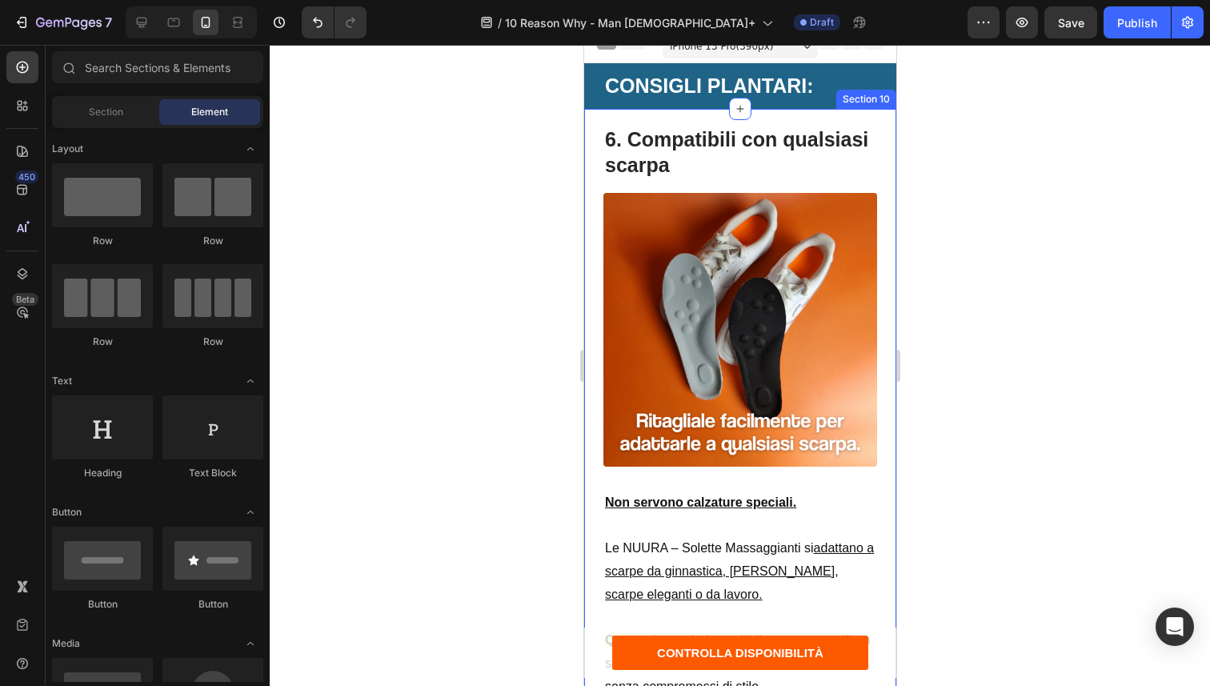
click at [591, 188] on div "6. Compatibili con qualsiasi scarpa Heading Image Text Block Row Non servono ca…" at bounding box center [739, 408] width 312 height 599
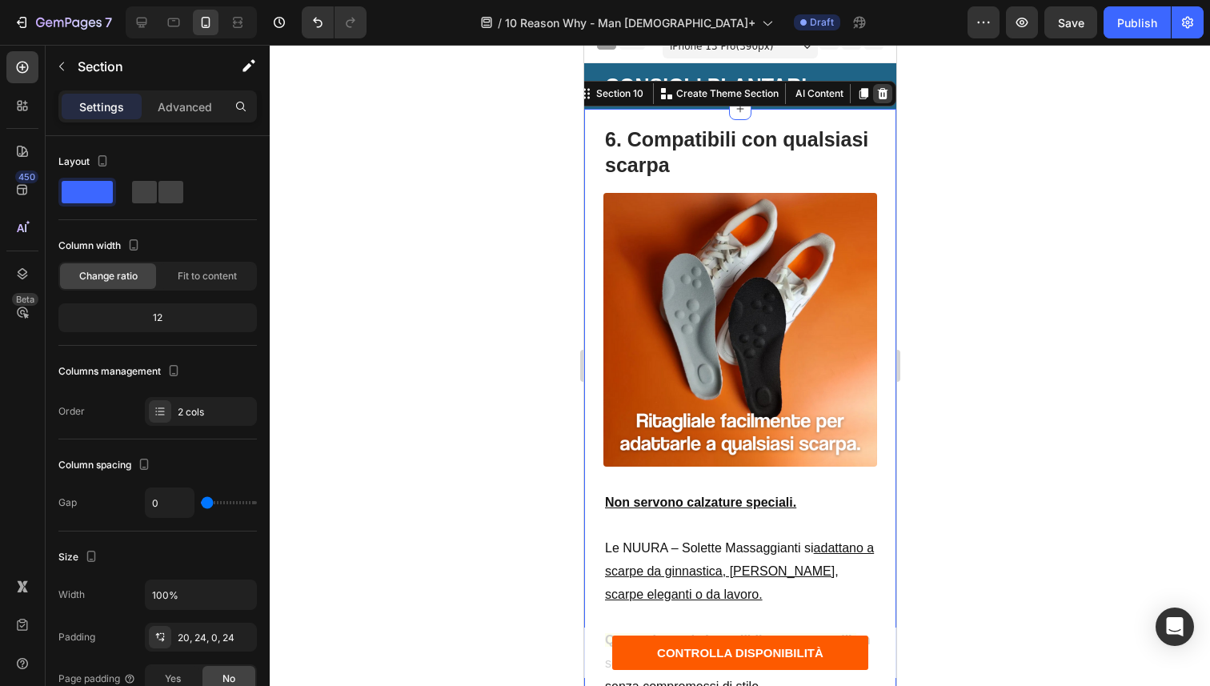
click at [875, 98] on icon at bounding box center [881, 93] width 13 height 13
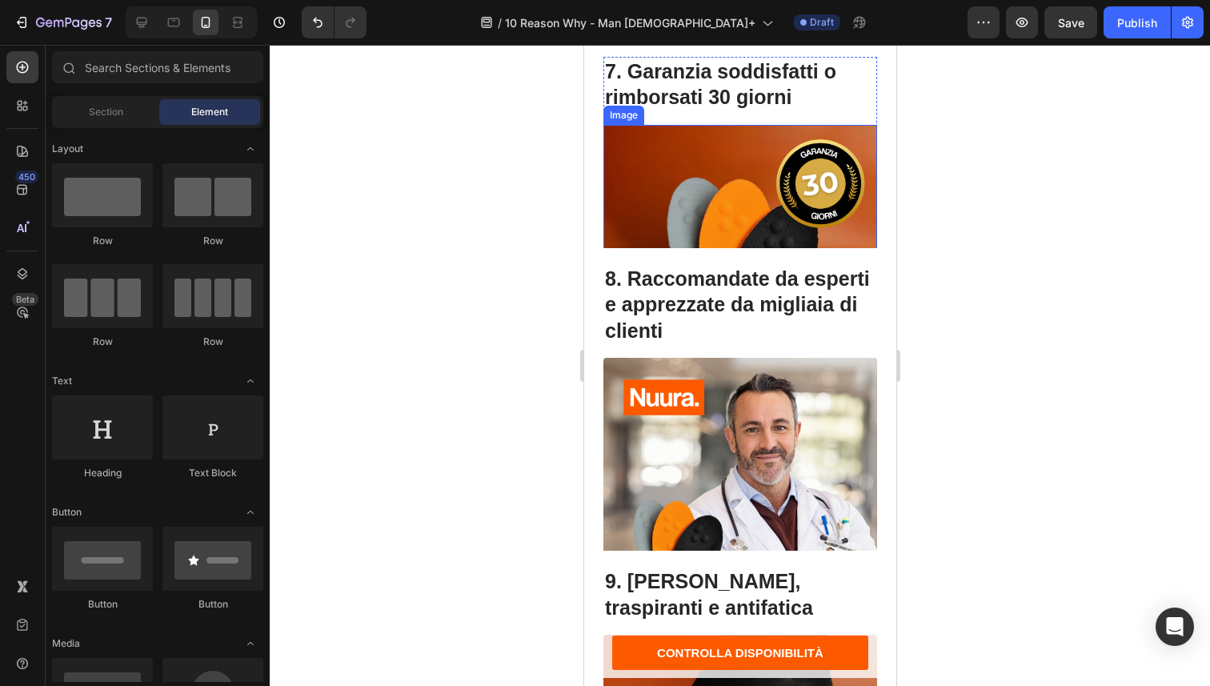
scroll to position [0, 0]
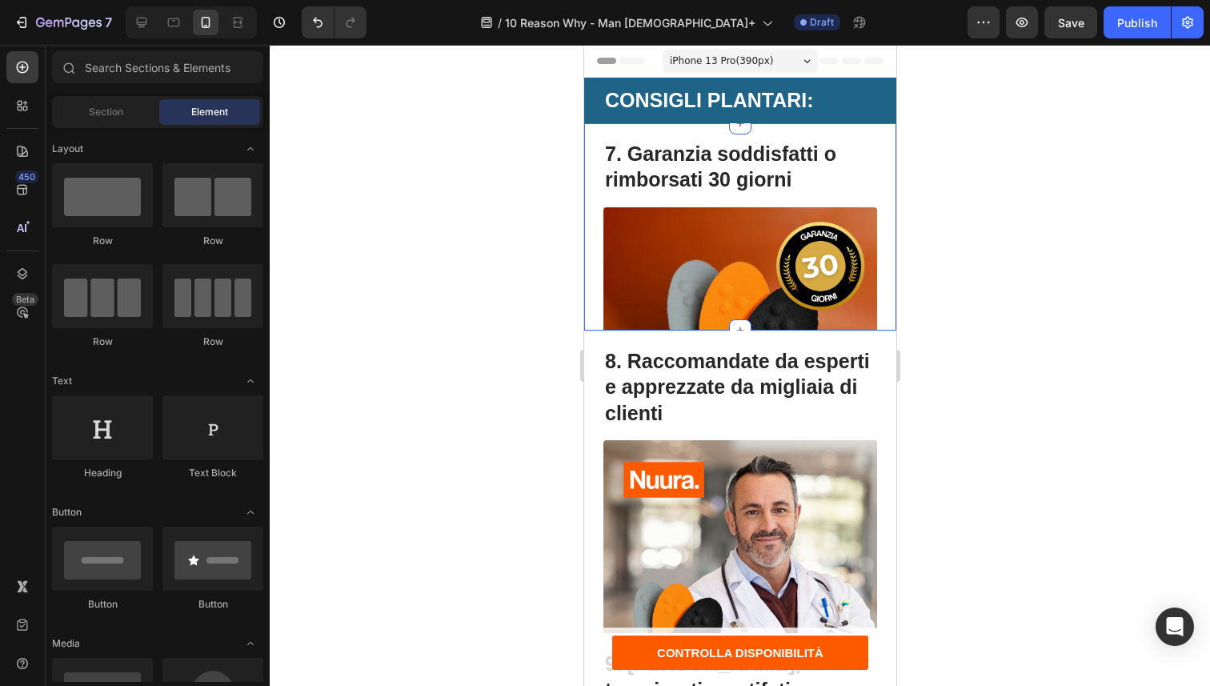
click at [597, 242] on div "7. Garanzia soddisfatti o rimborsati 30 giorni Heading Image Text Block Row Sia…" at bounding box center [739, 226] width 312 height 207
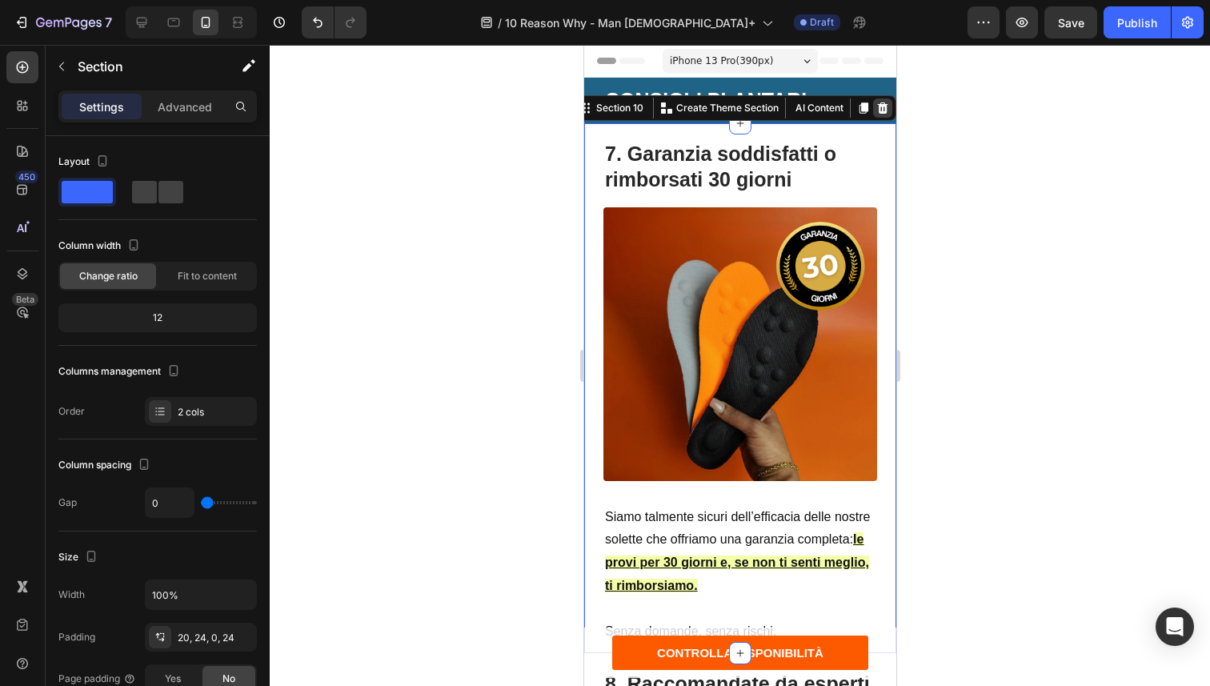
click at [877, 111] on icon at bounding box center [882, 107] width 10 height 11
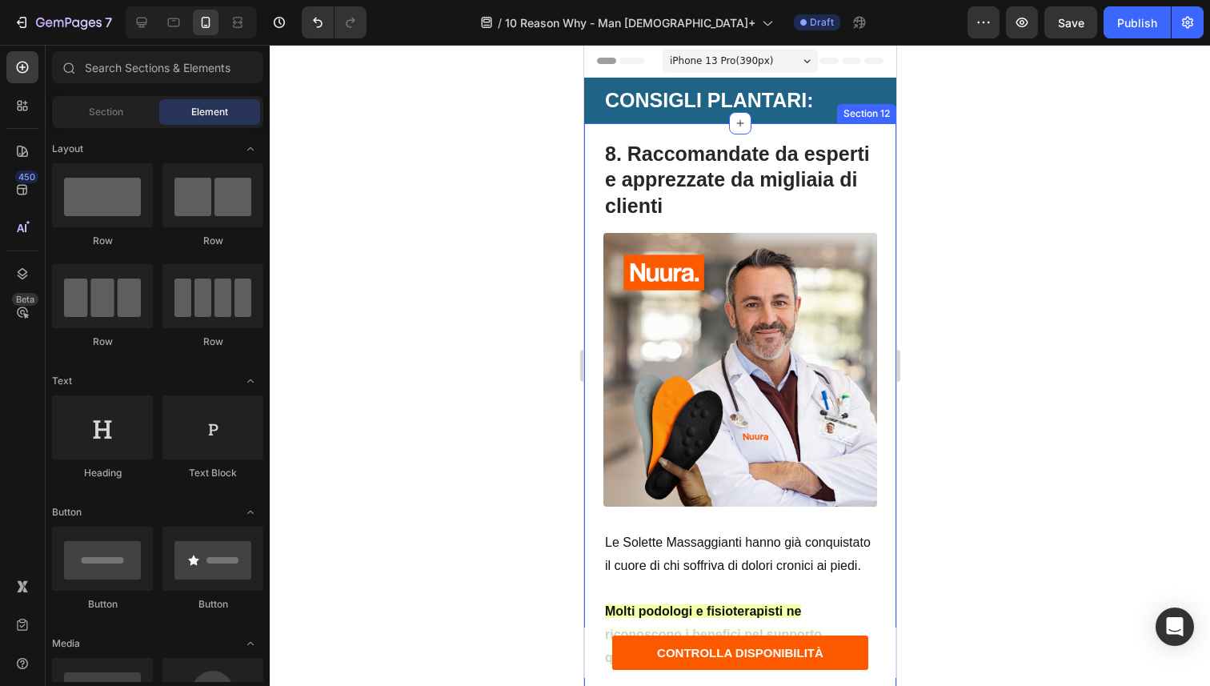
click at [592, 202] on div "8. Raccomandate da esperti e apprezzate da migliaia di clienti Heading Image Te…" at bounding box center [739, 447] width 312 height 648
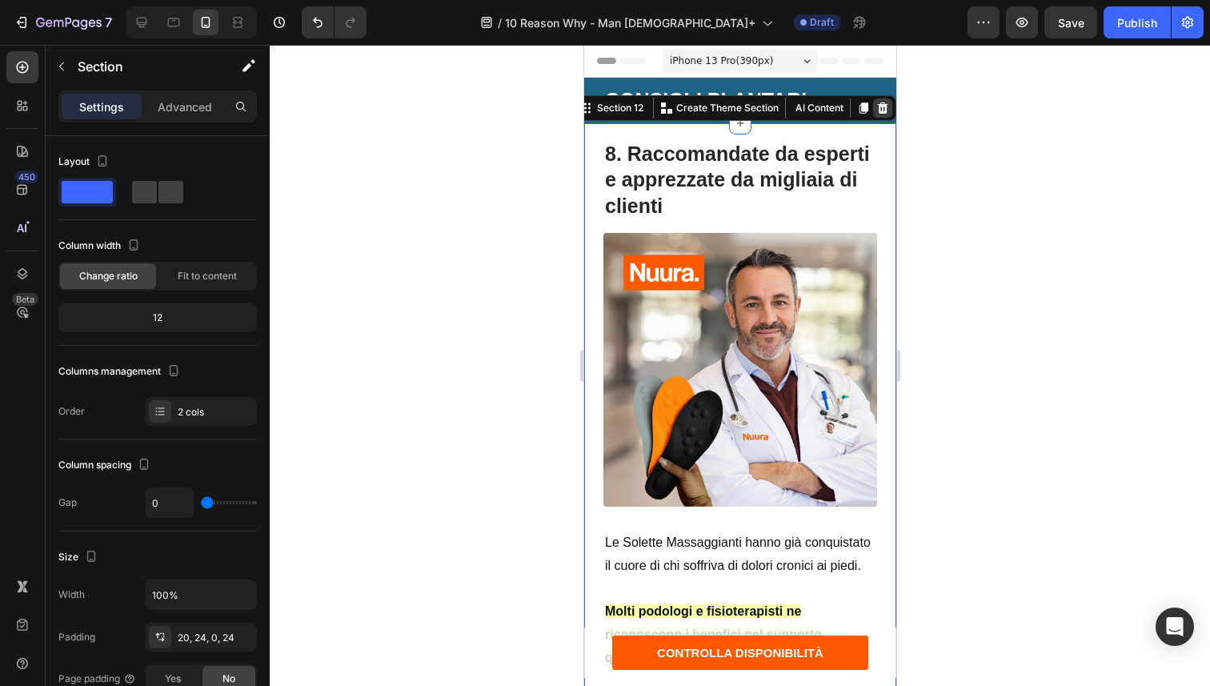
click at [872, 115] on div at bounding box center [881, 107] width 19 height 19
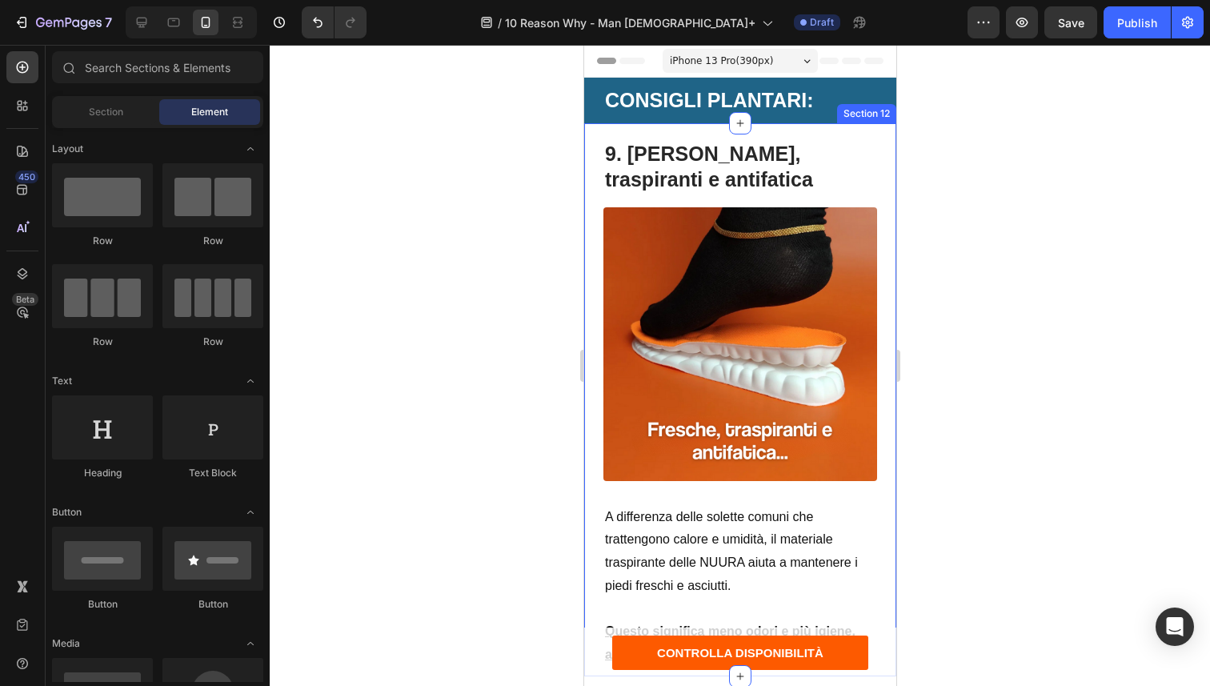
click at [591, 204] on div "9. Fresche, traspiranti e antifatica Heading Image Text Block Row A differenza …" at bounding box center [739, 400] width 312 height 554
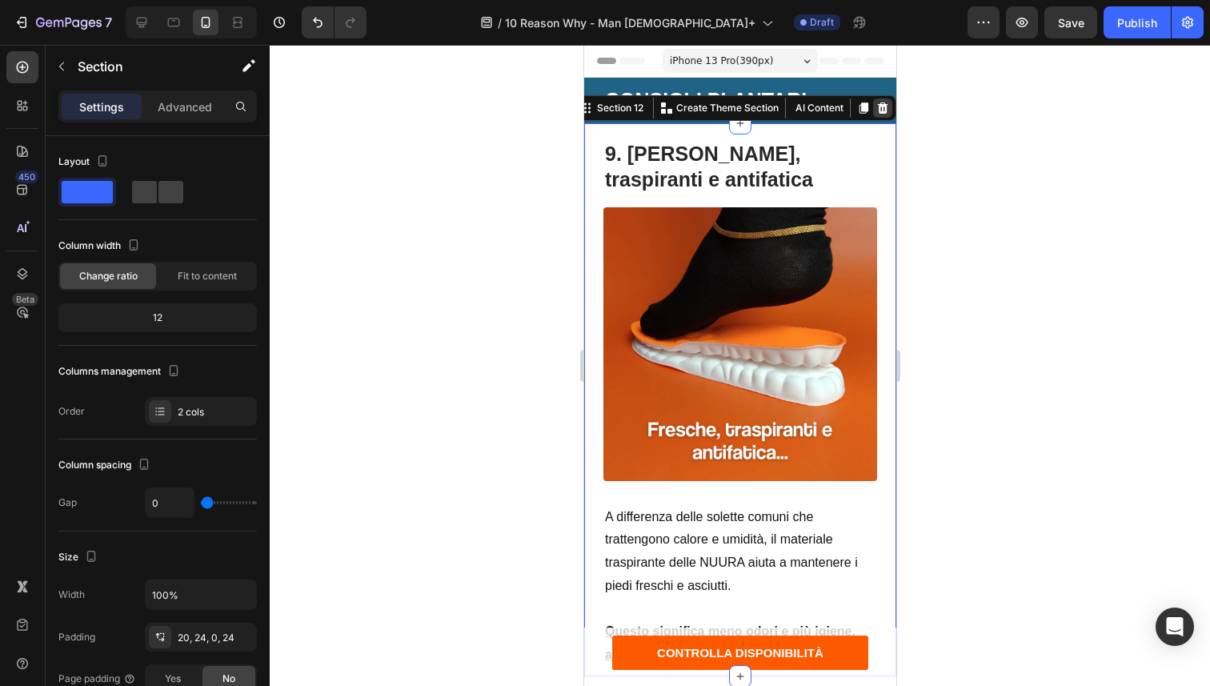
click at [872, 114] on div at bounding box center [881, 107] width 19 height 19
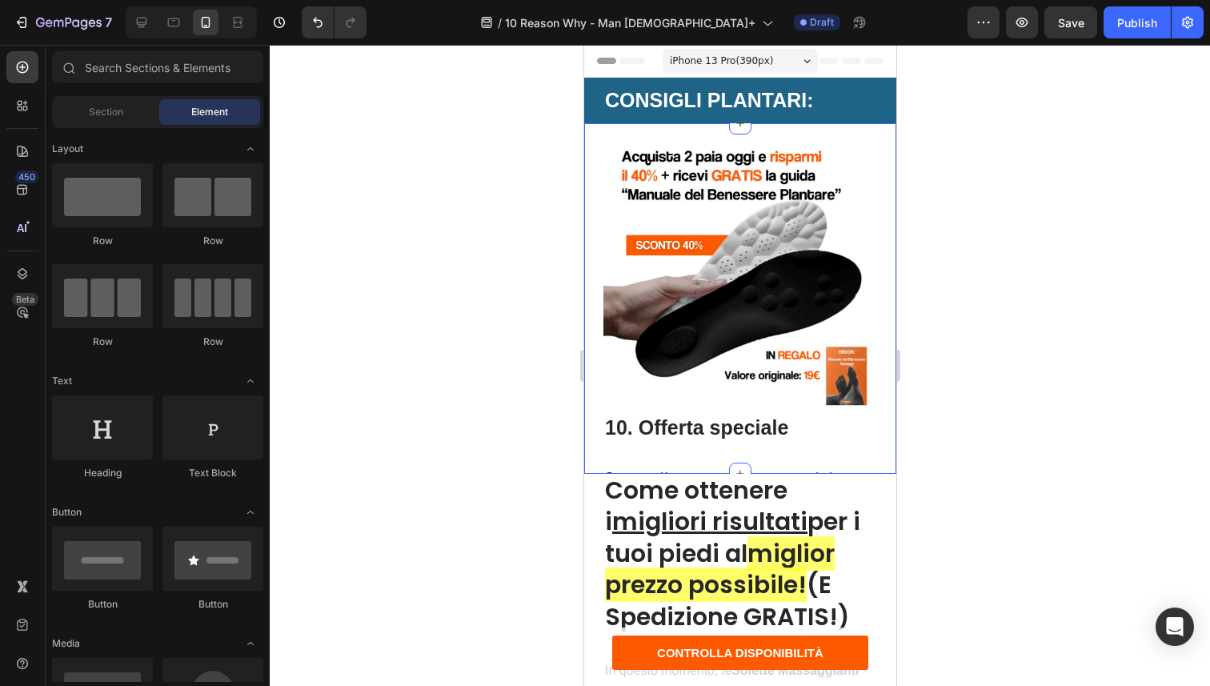
click at [599, 226] on div "Image 10. Offerta speciale Heading Text Block Sempre più persone stanno scopren…" at bounding box center [739, 298] width 312 height 350
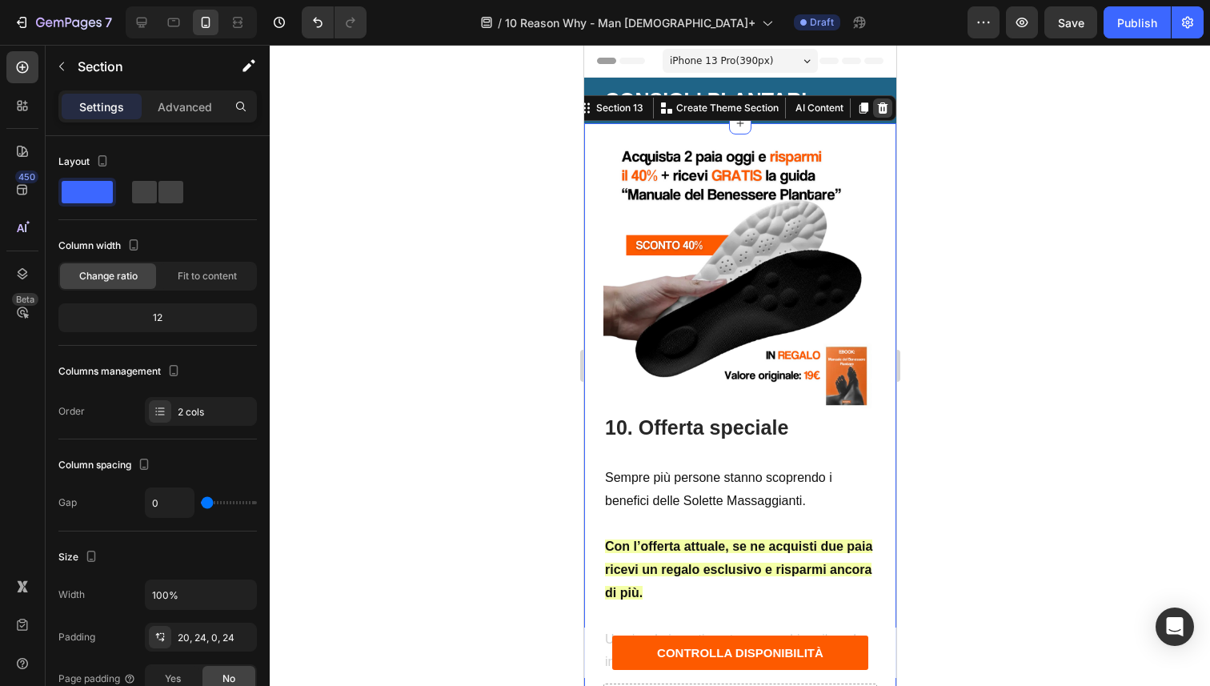
click at [877, 110] on icon at bounding box center [882, 107] width 10 height 11
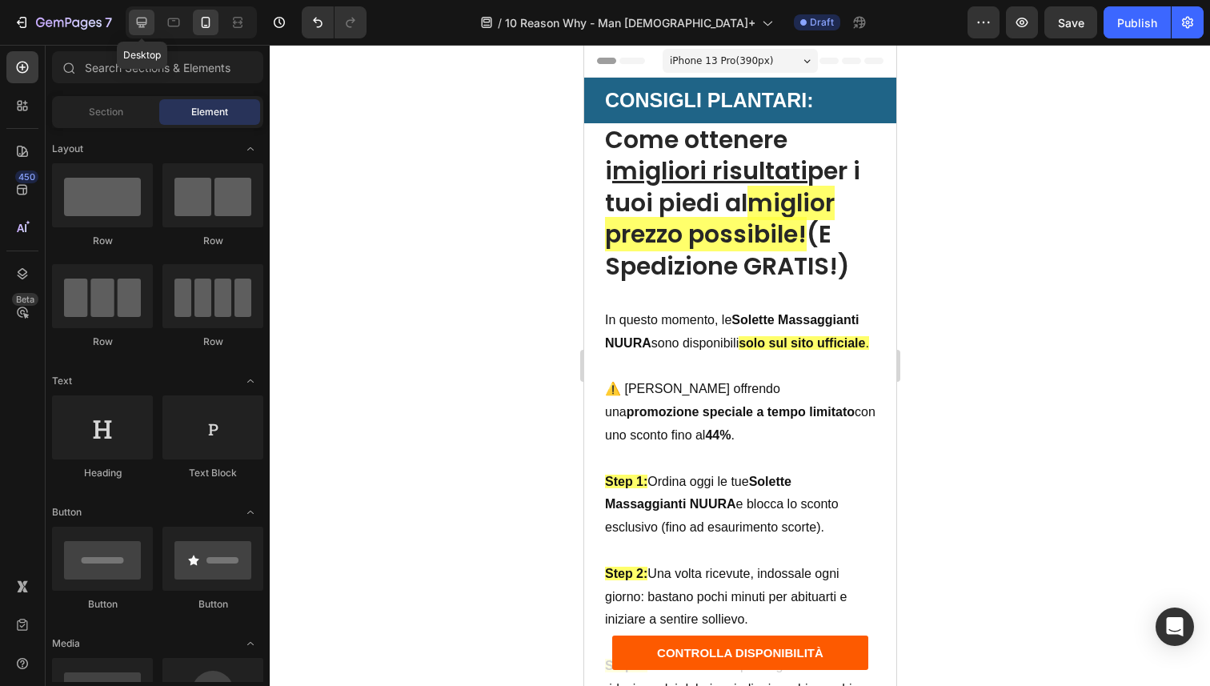
click at [145, 29] on icon at bounding box center [142, 22] width 16 height 16
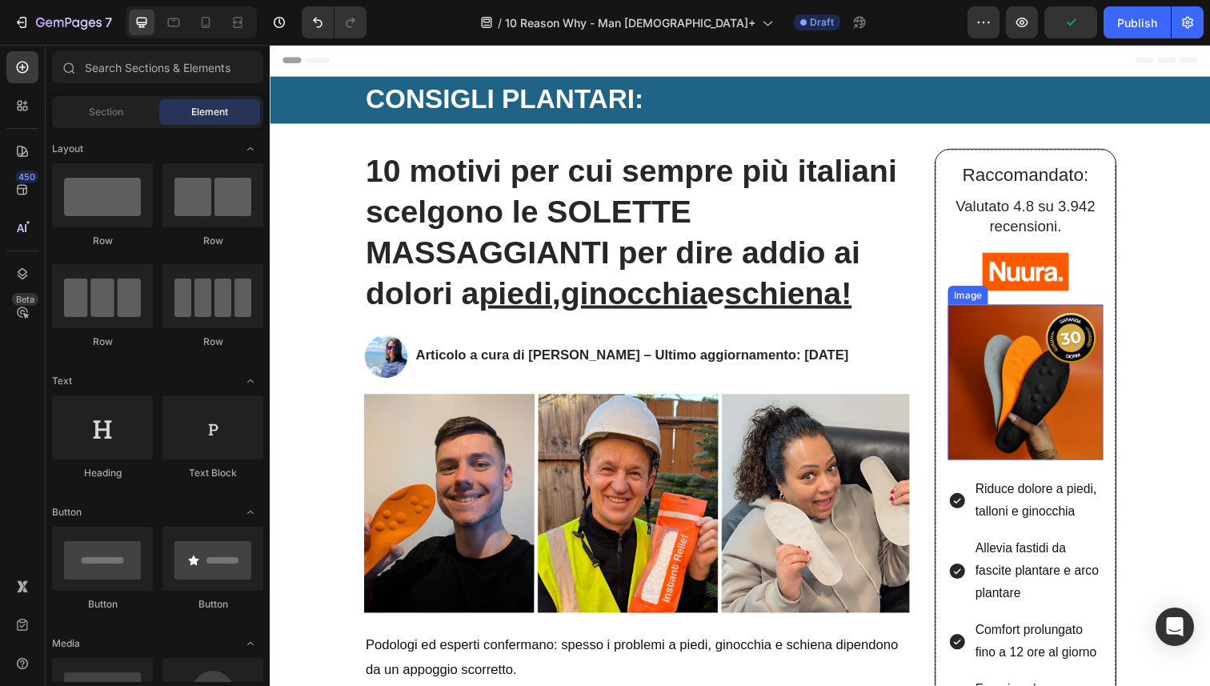
click at [1047, 350] on img at bounding box center [1041, 389] width 158 height 158
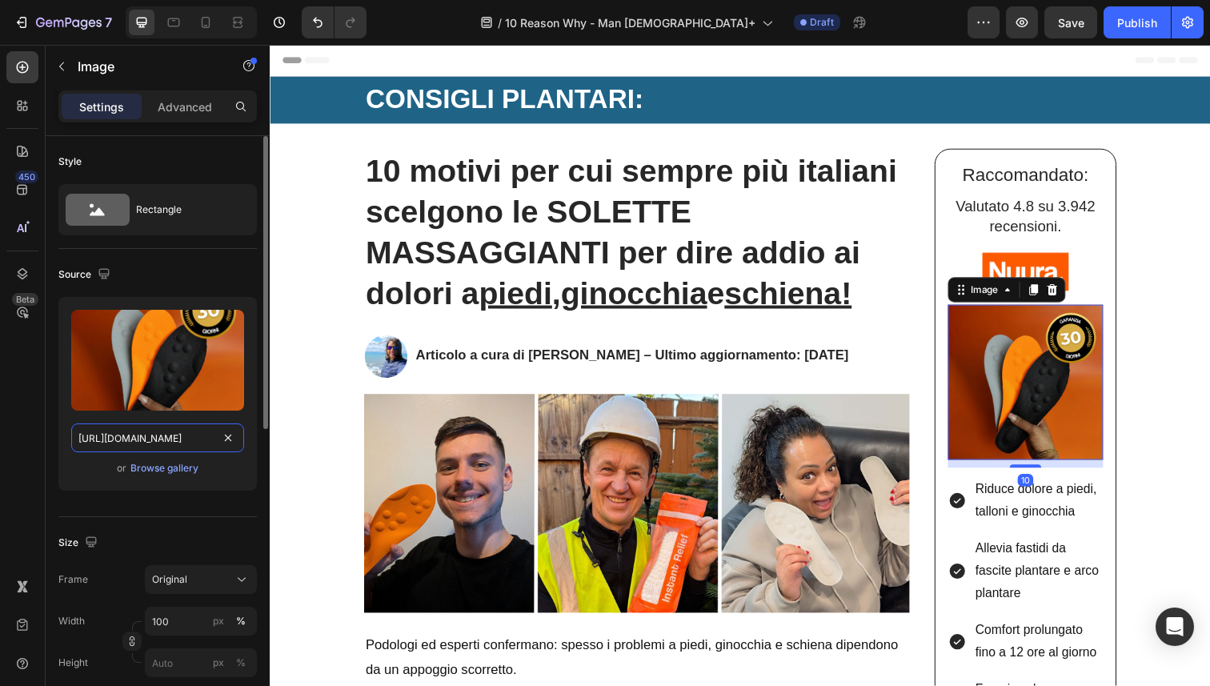
click at [157, 432] on input "[URL][DOMAIN_NAME]" at bounding box center [157, 437] width 173 height 29
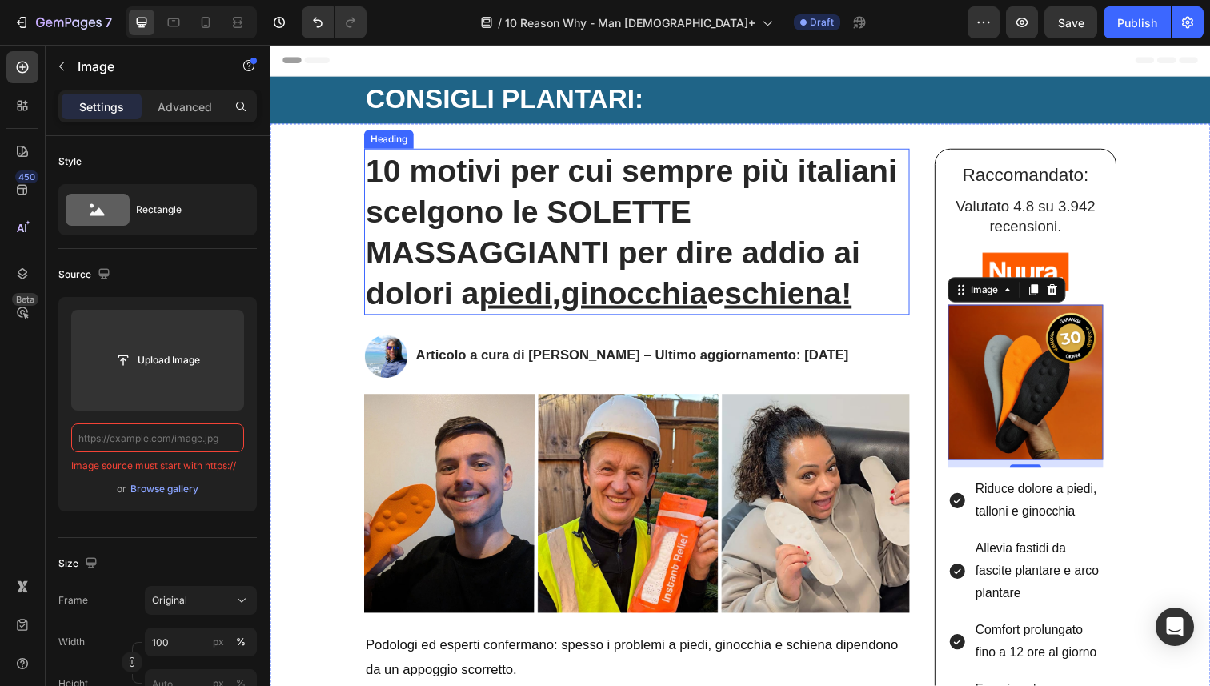
click at [557, 282] on u "piedi" at bounding box center [520, 298] width 74 height 35
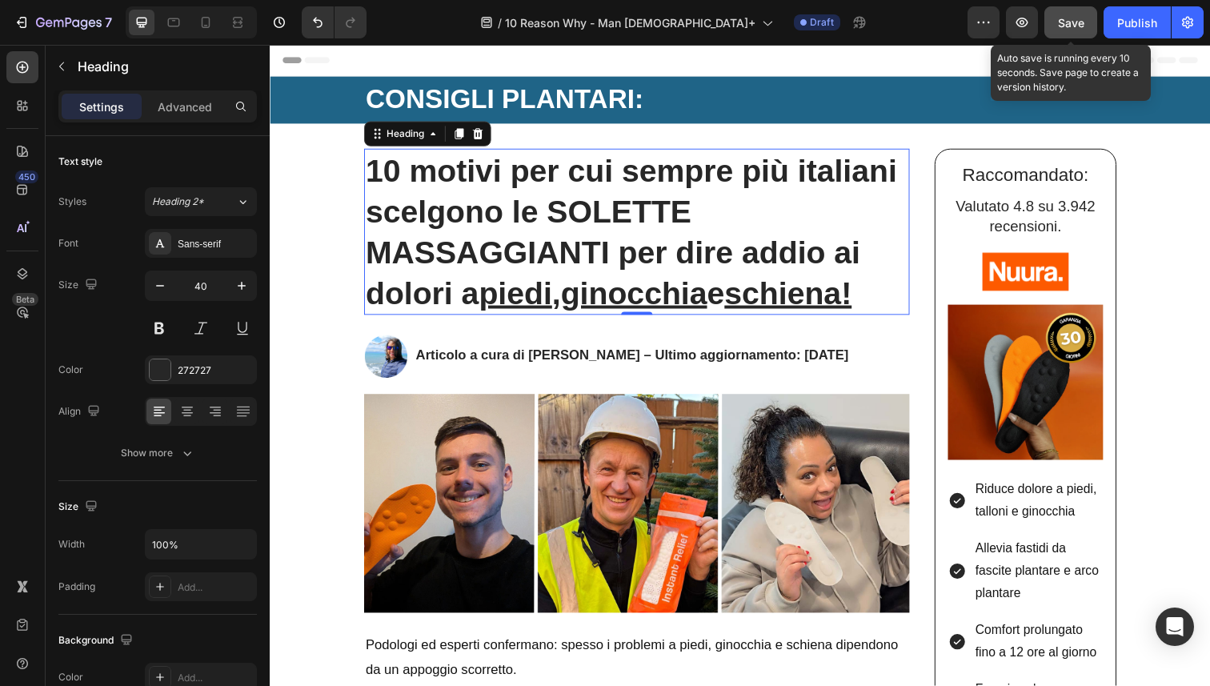
click at [1071, 32] on button "Save" at bounding box center [1070, 22] width 53 height 32
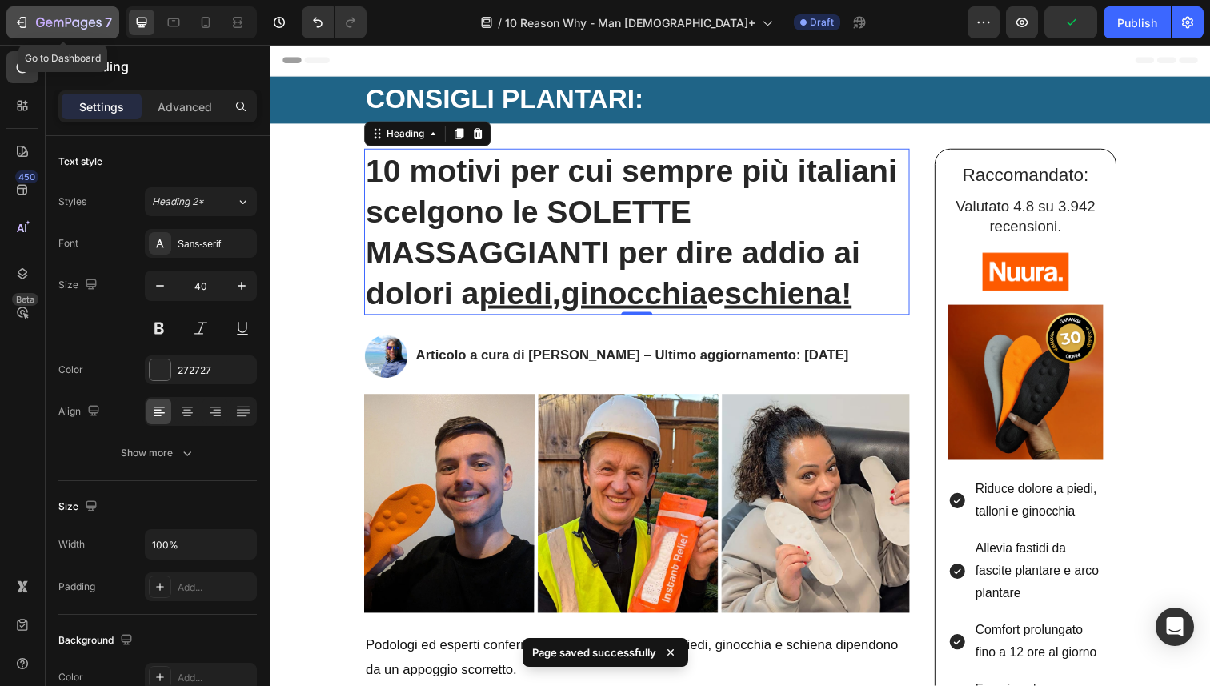
click at [50, 22] on icon "button" at bounding box center [69, 24] width 66 height 14
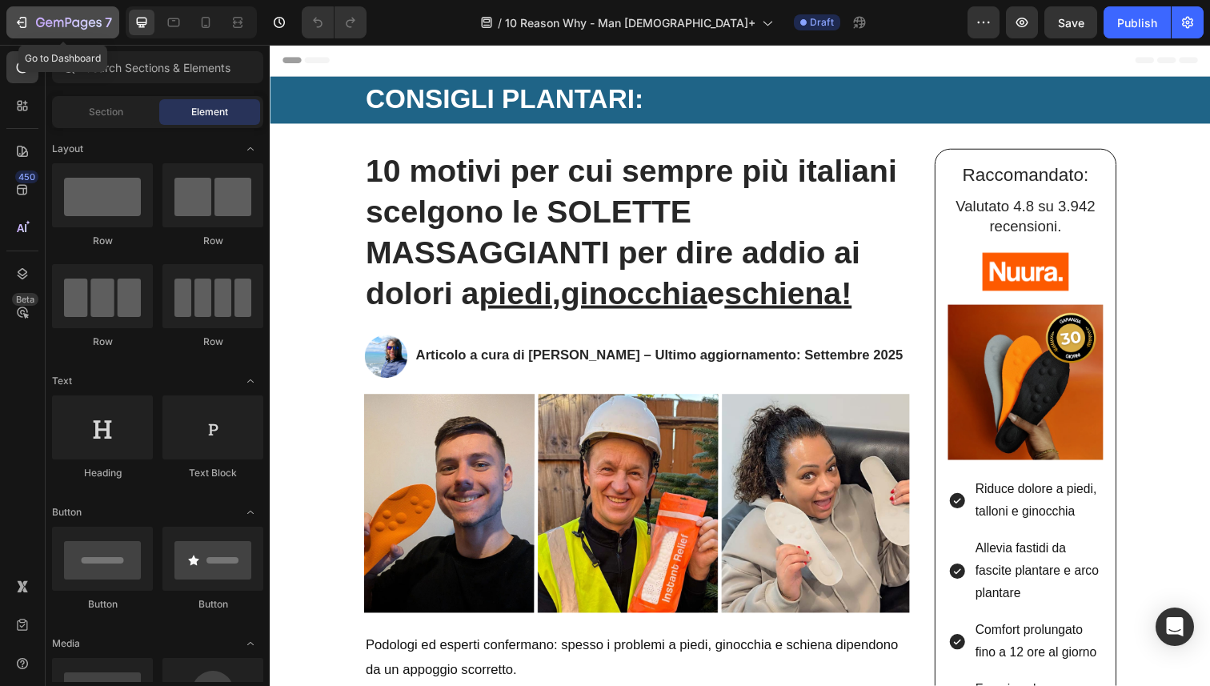
click at [18, 14] on icon "button" at bounding box center [22, 22] width 16 height 16
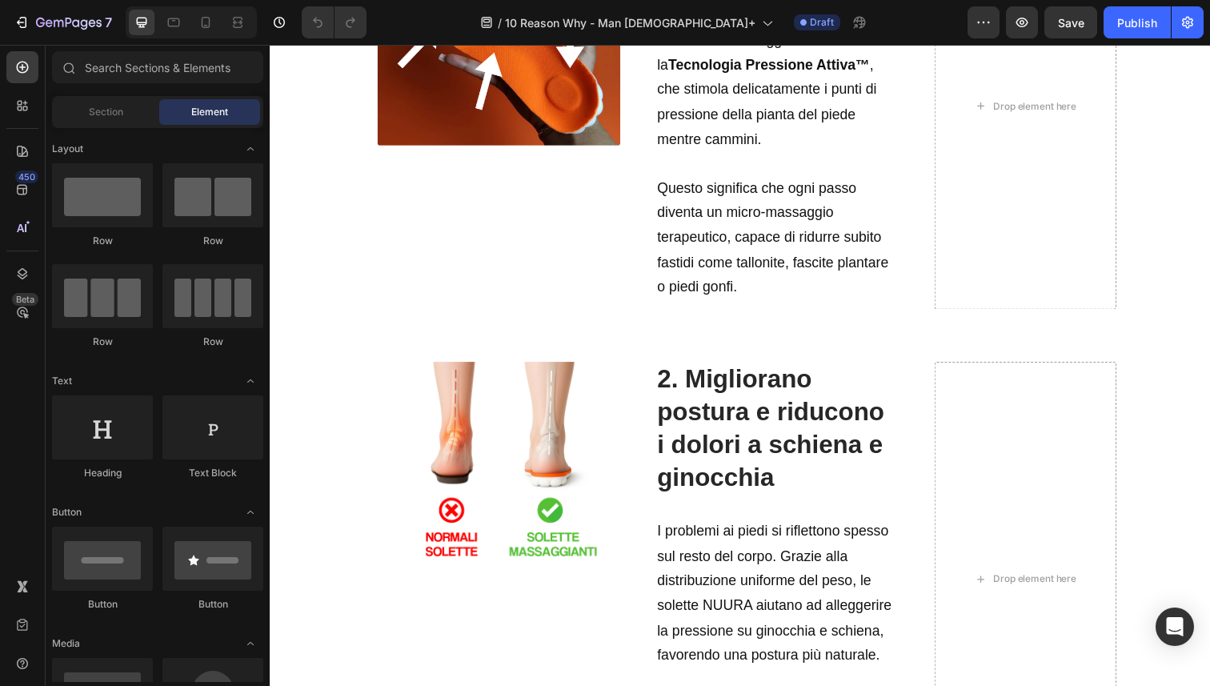
scroll to position [754, 0]
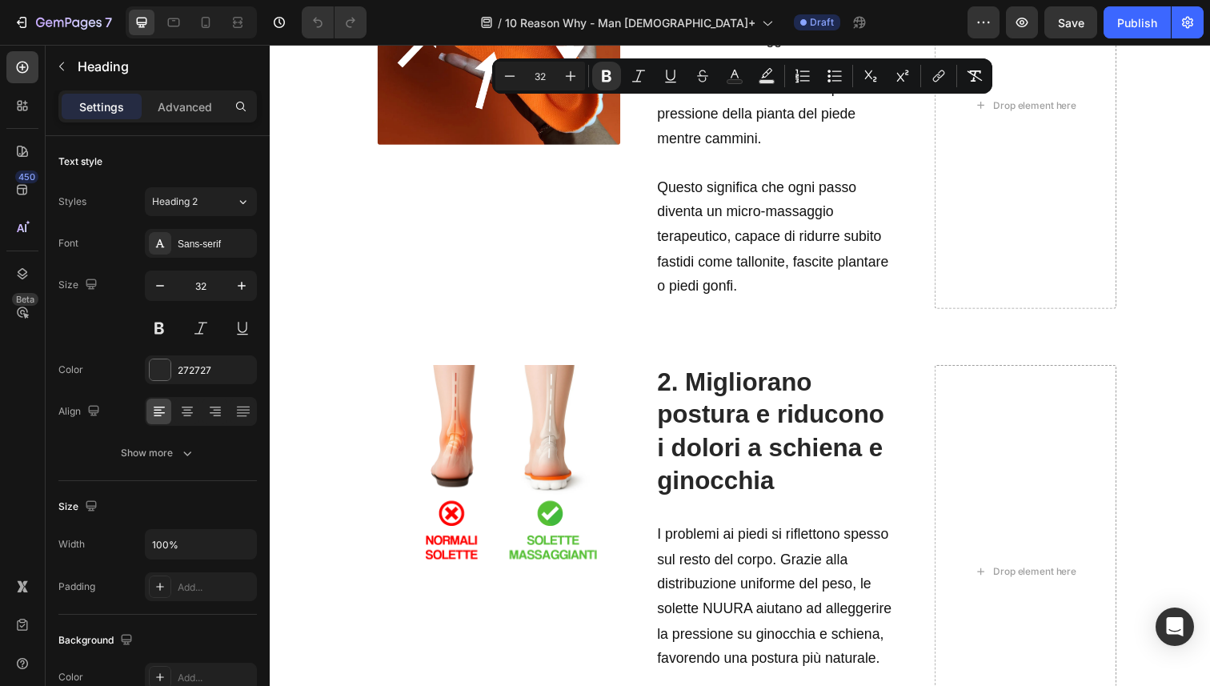
click at [536, 147] on img at bounding box center [503, 23] width 248 height 248
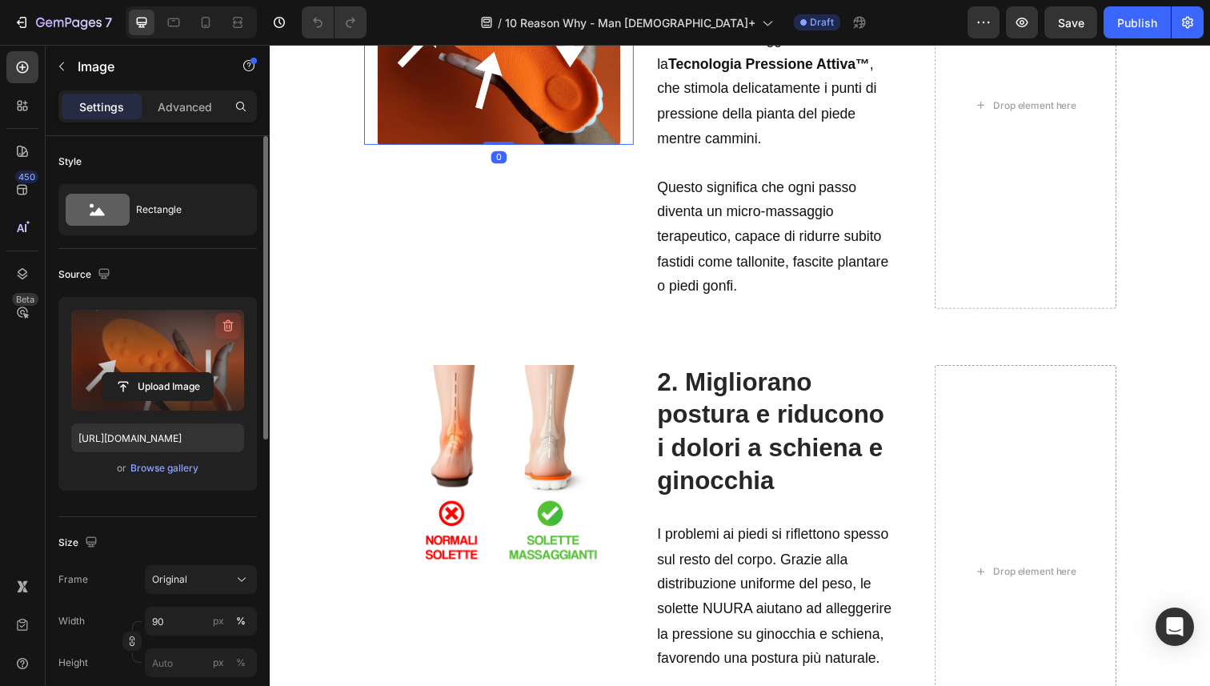
click at [228, 325] on icon "button" at bounding box center [228, 326] width 16 height 16
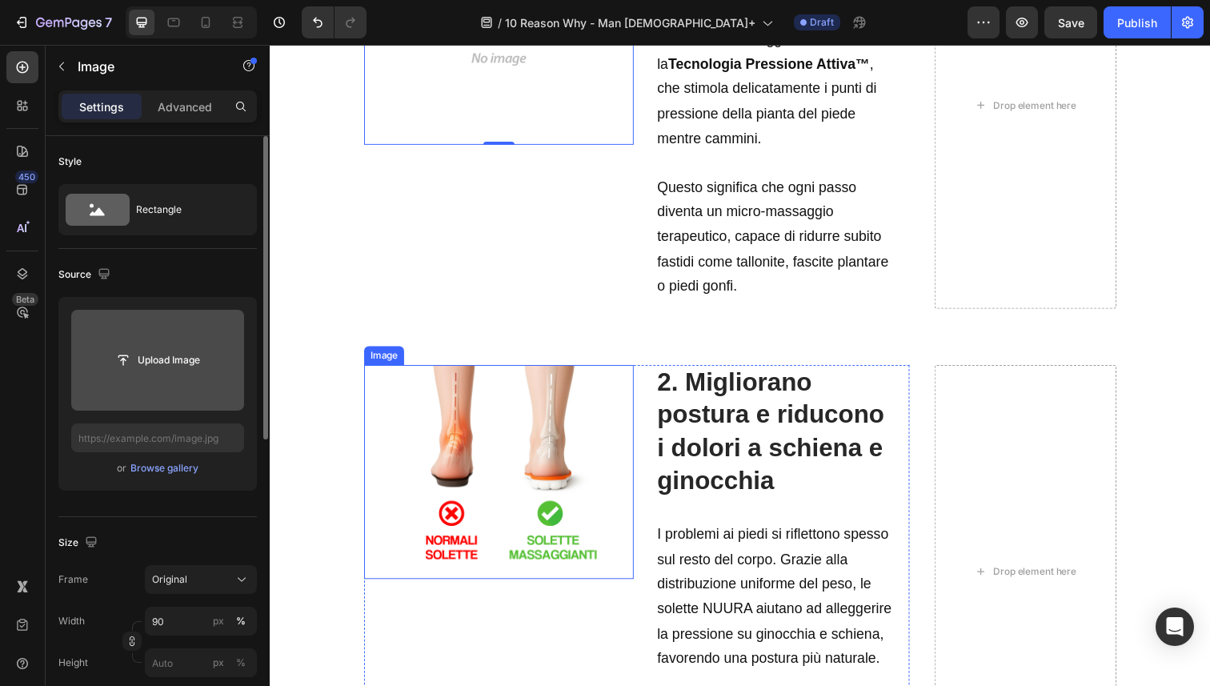
click at [527, 574] on img at bounding box center [503, 481] width 219 height 219
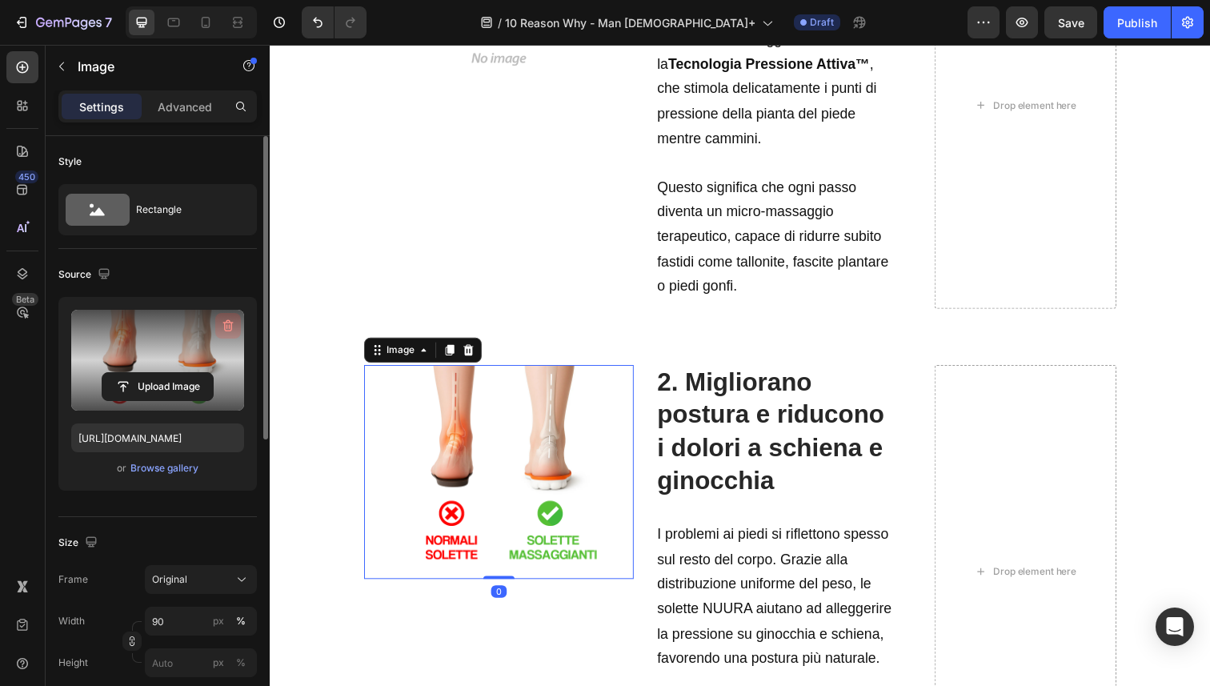
click at [222, 334] on button "button" at bounding box center [228, 326] width 26 height 26
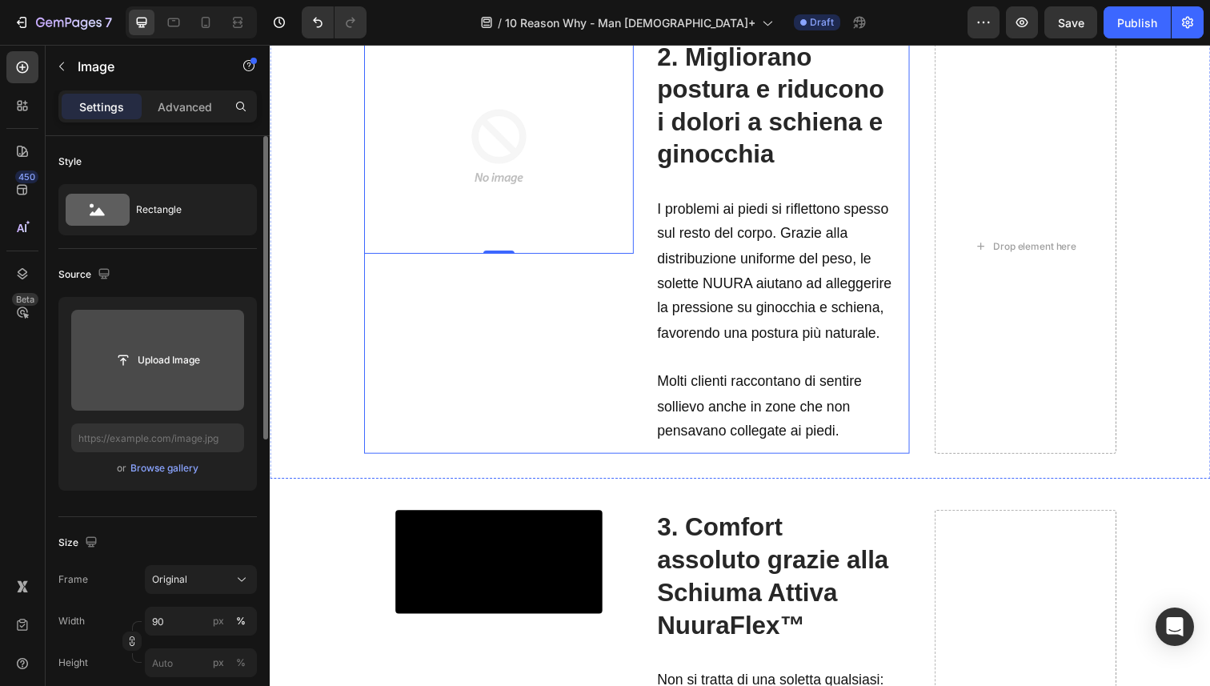
scroll to position [1315, 0]
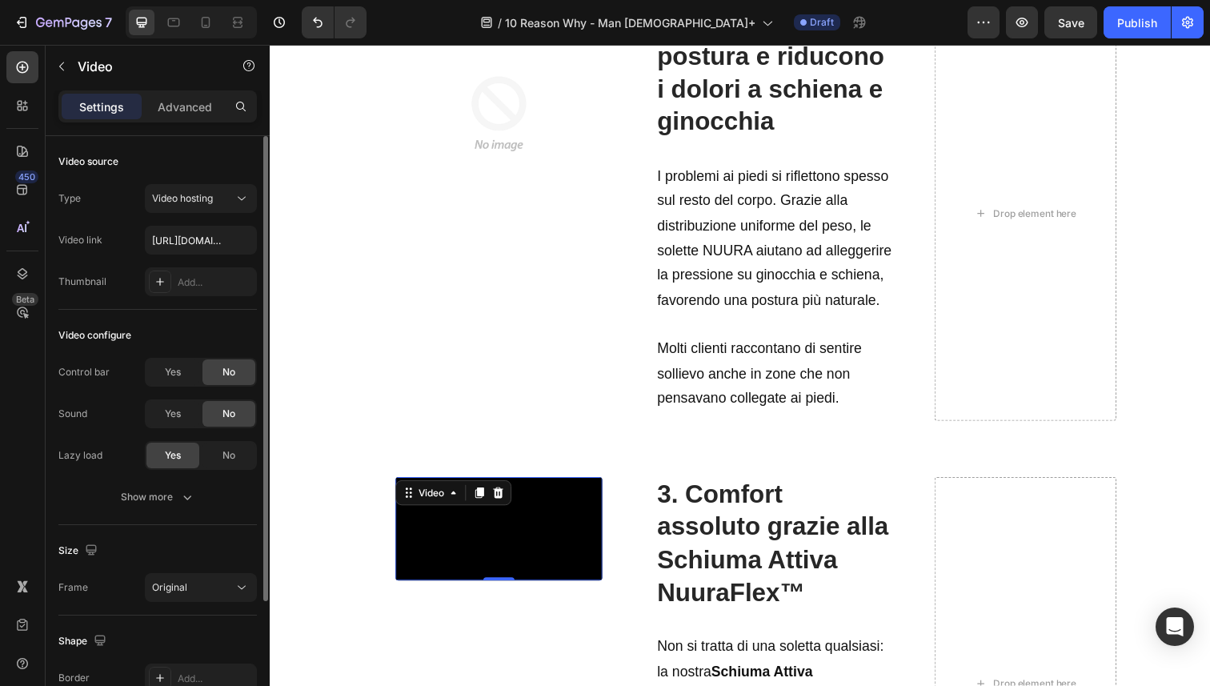
click at [552, 565] on video at bounding box center [503, 540] width 211 height 106
click at [209, 243] on input "[URL][DOMAIN_NAME]" at bounding box center [201, 240] width 112 height 29
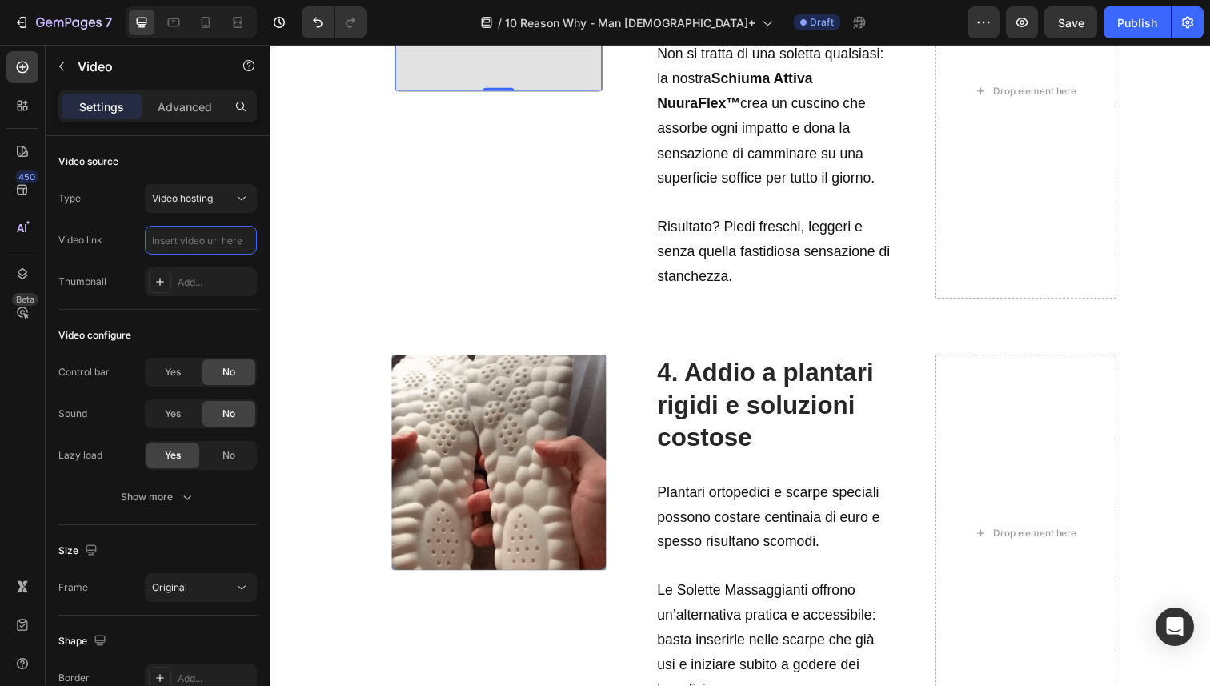
scroll to position [1967, 0]
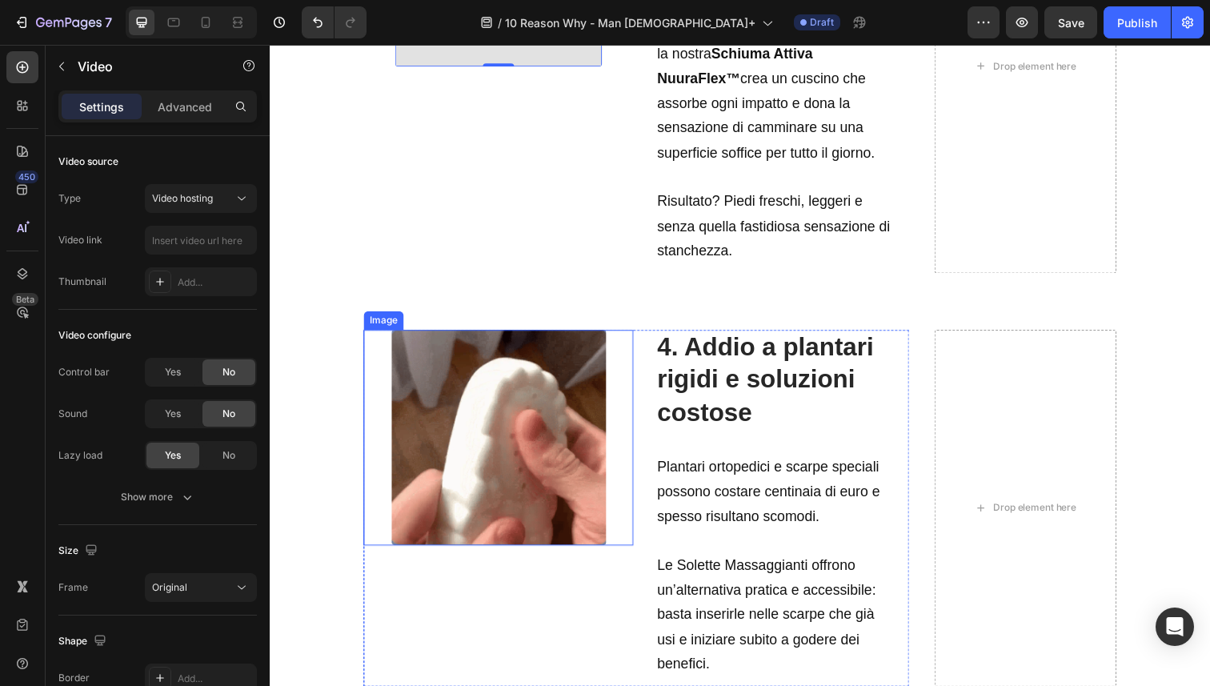
click at [555, 378] on img at bounding box center [503, 446] width 219 height 220
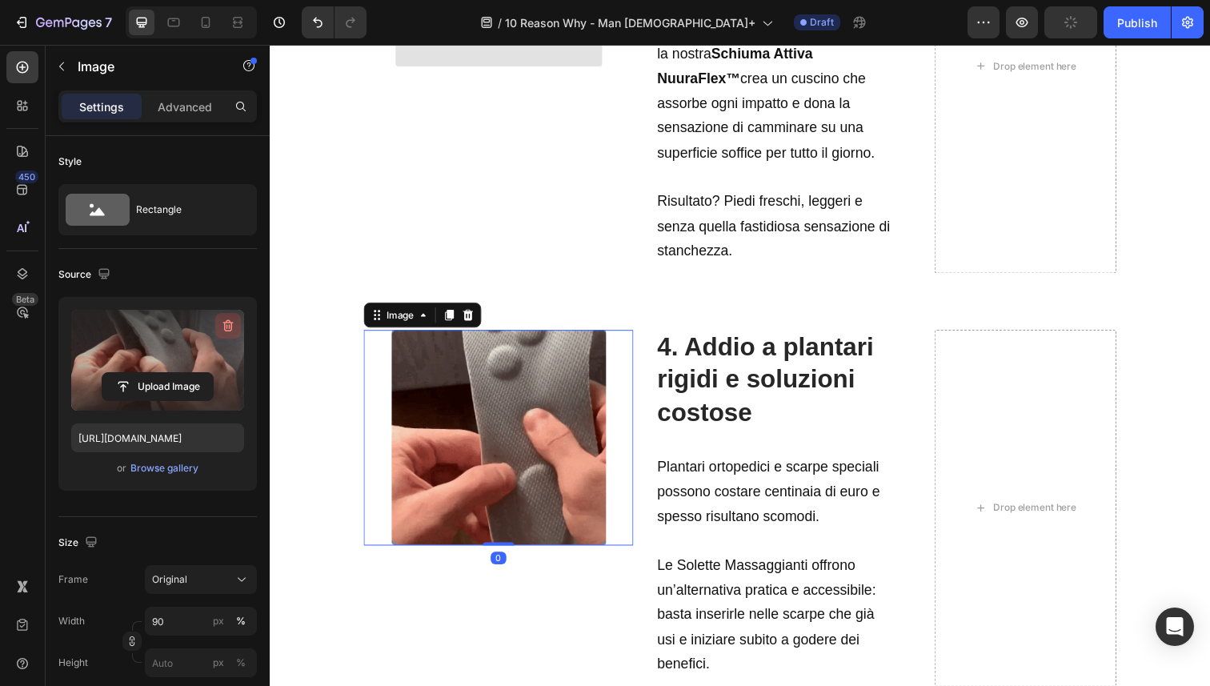
click at [221, 330] on icon "button" at bounding box center [228, 326] width 16 height 16
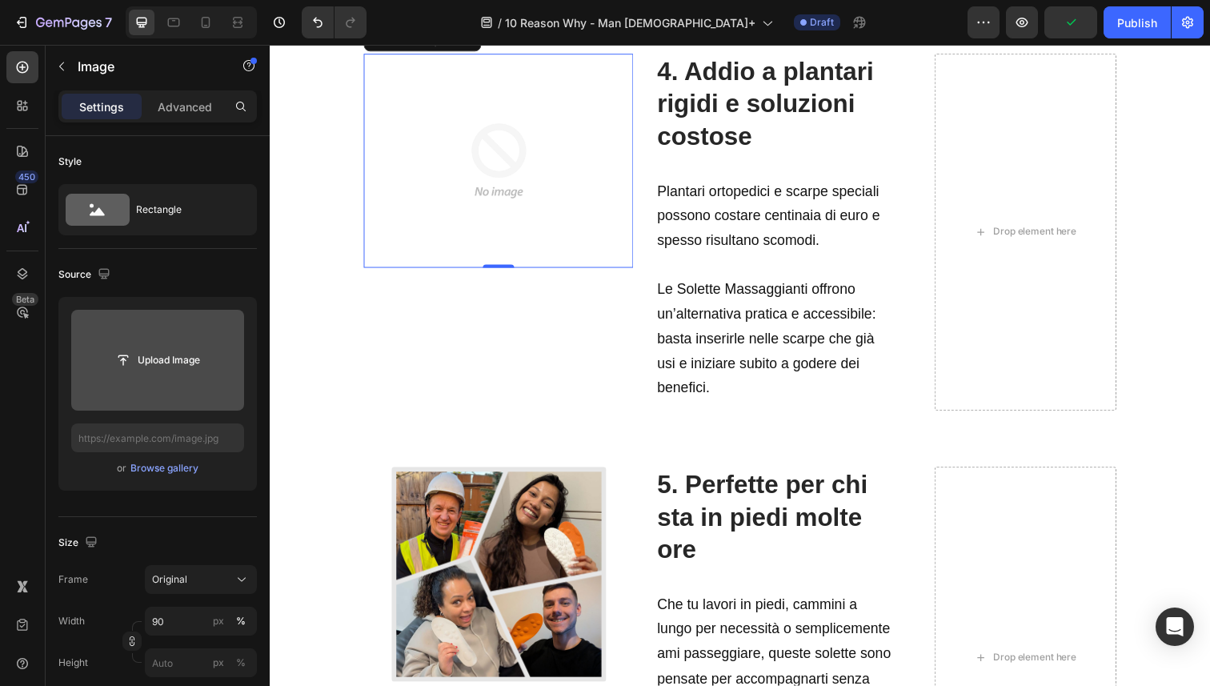
scroll to position [2367, 0]
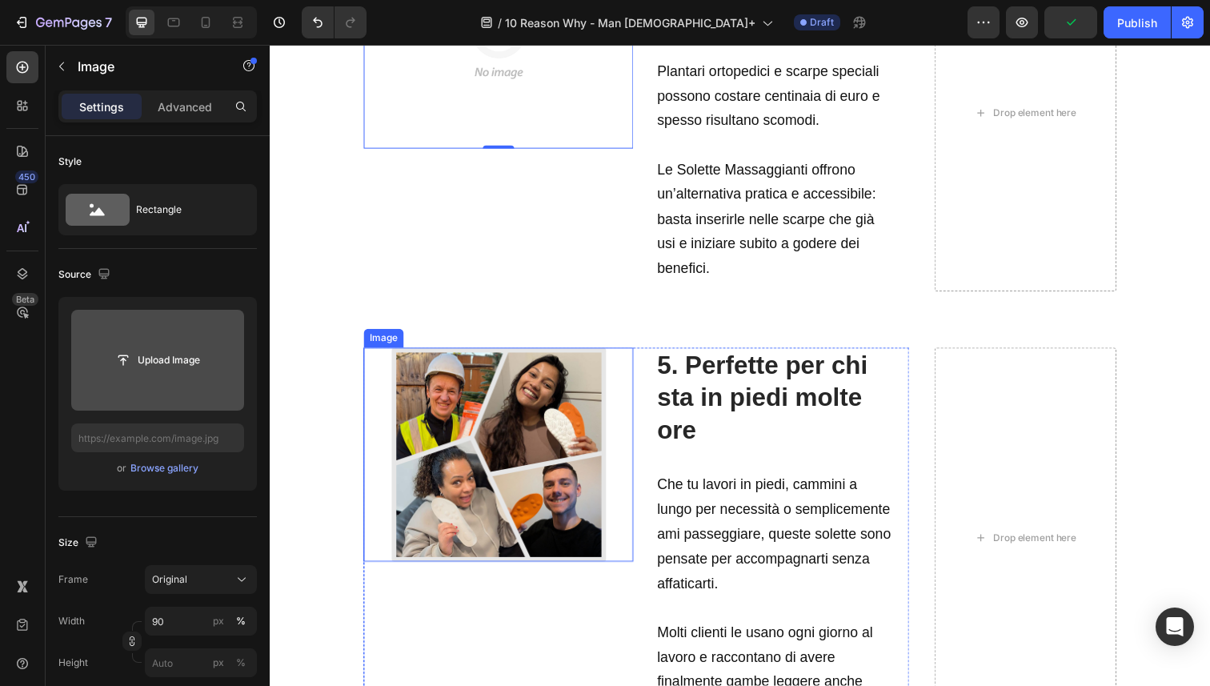
click at [492, 412] on img at bounding box center [503, 463] width 219 height 219
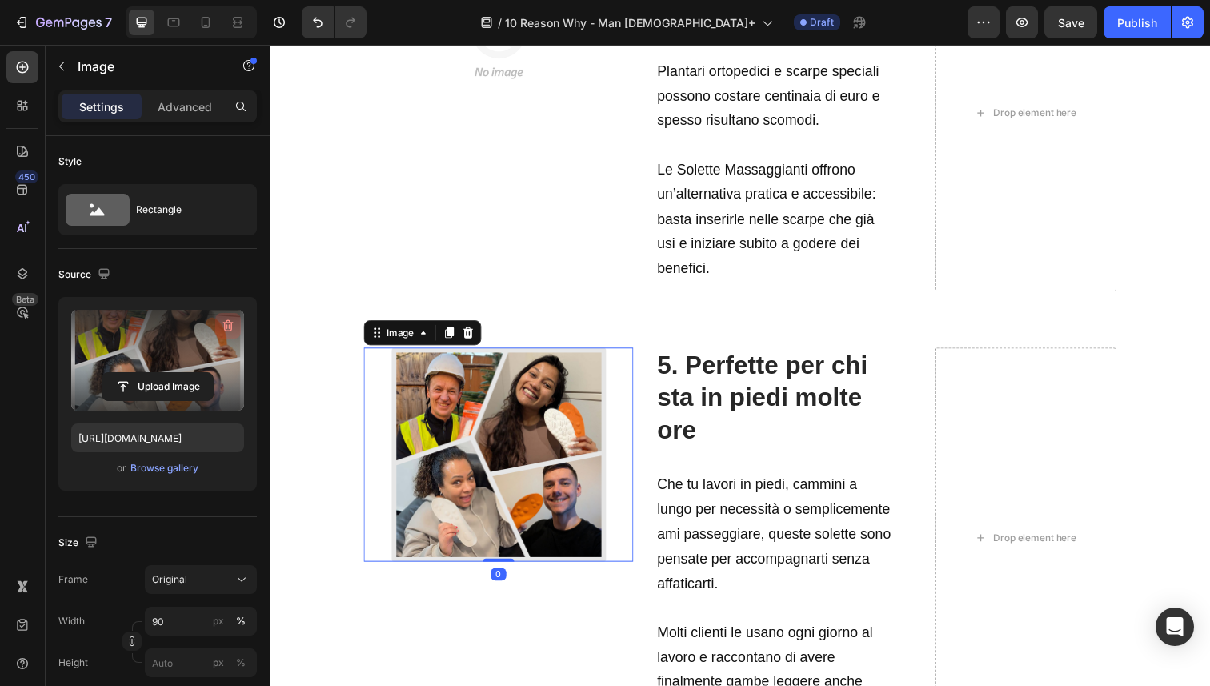
click at [225, 327] on icon "button" at bounding box center [228, 326] width 10 height 12
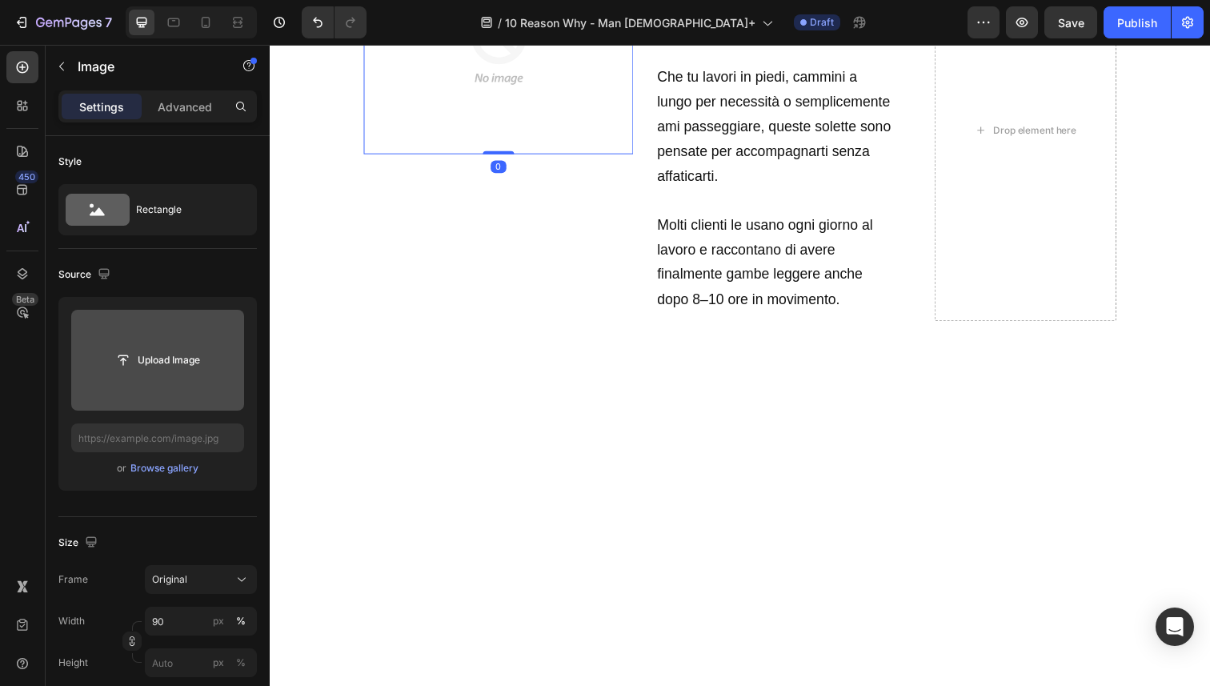
scroll to position [2849, 0]
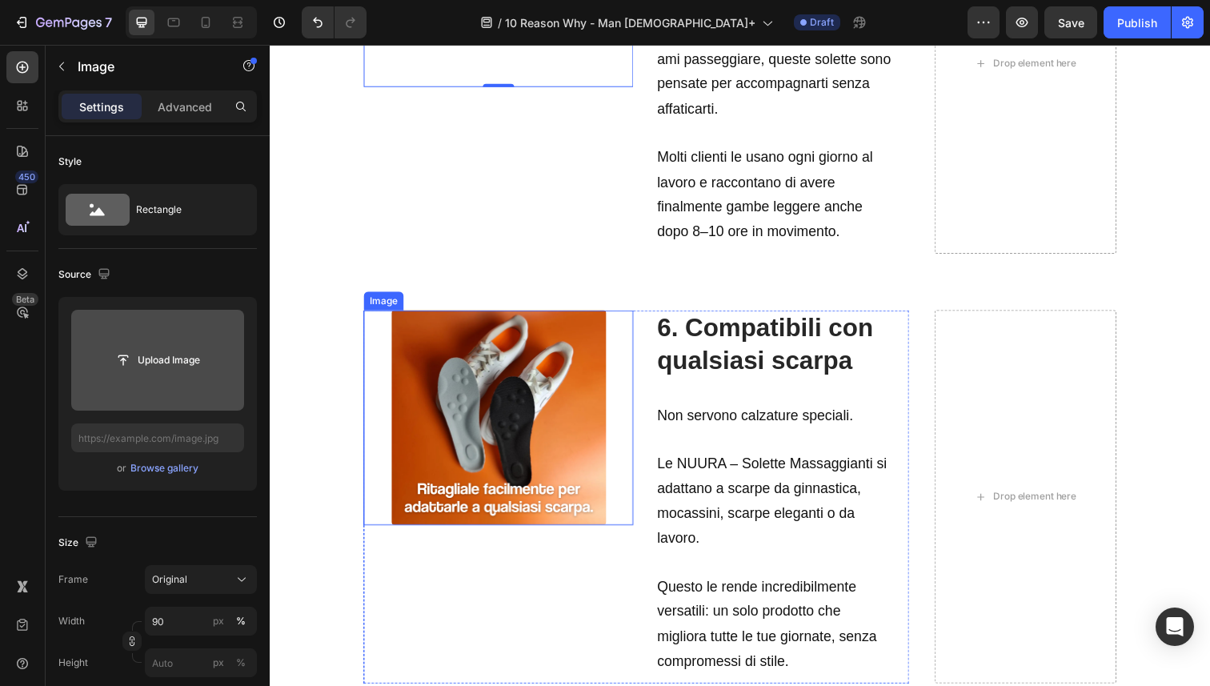
click at [487, 404] on img at bounding box center [503, 425] width 219 height 219
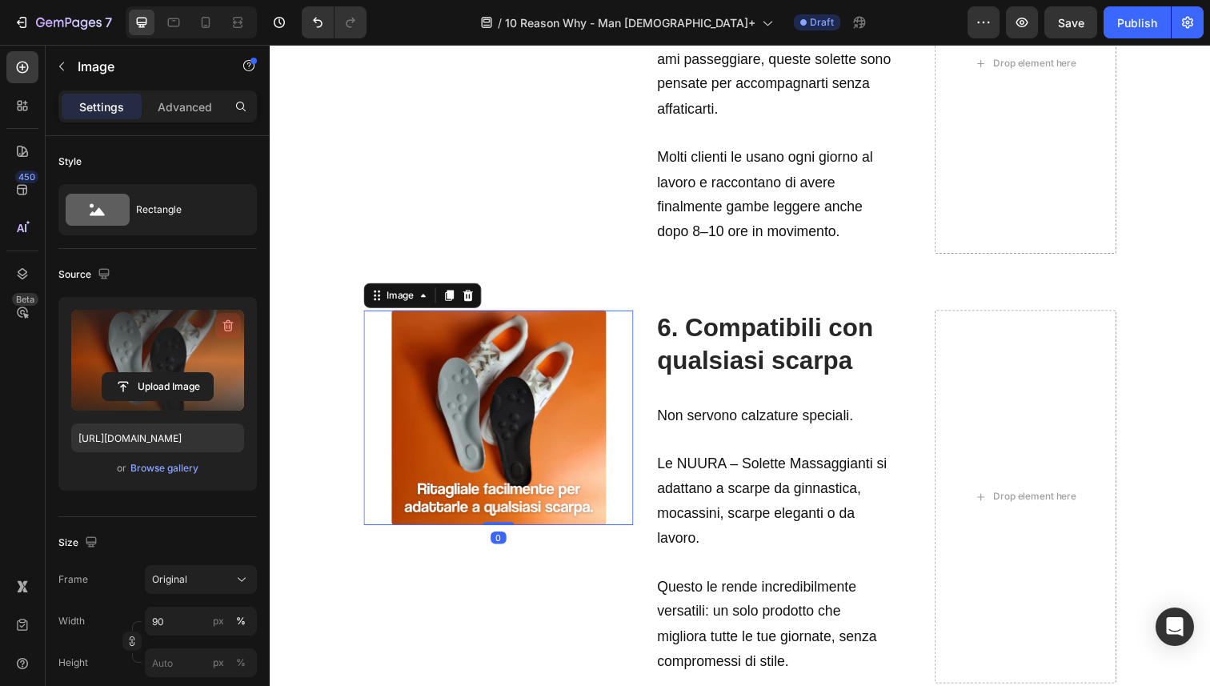
click at [230, 330] on icon "button" at bounding box center [228, 326] width 10 height 12
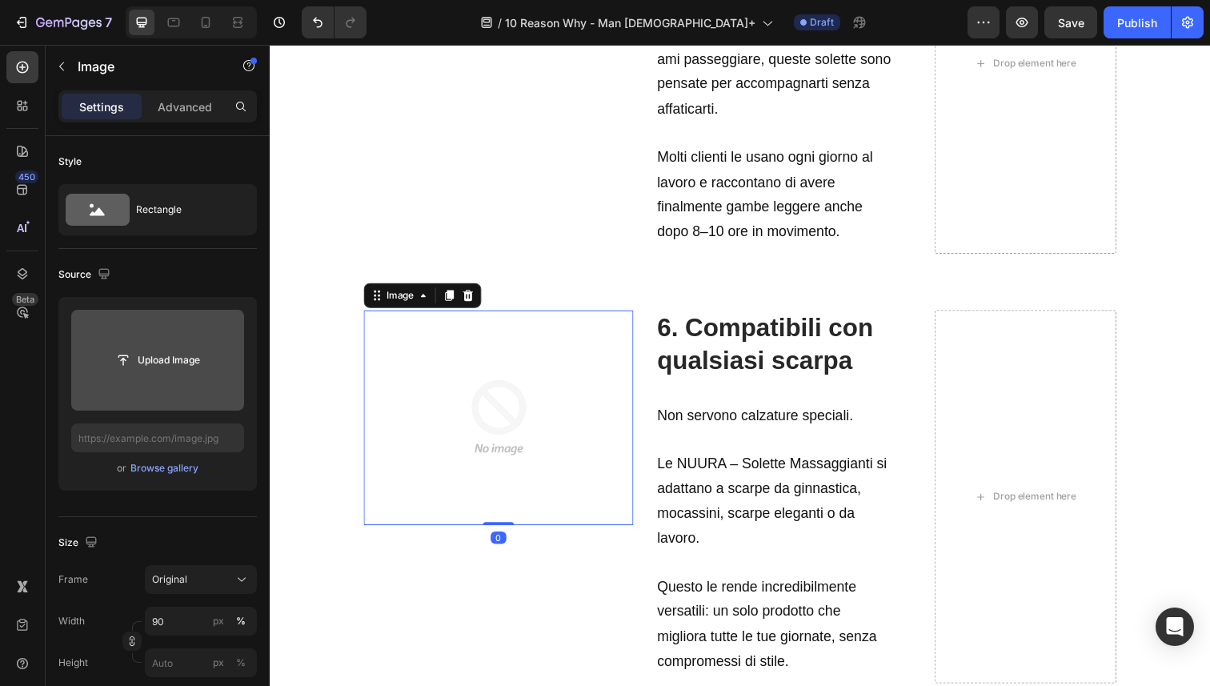
scroll to position [3161, 0]
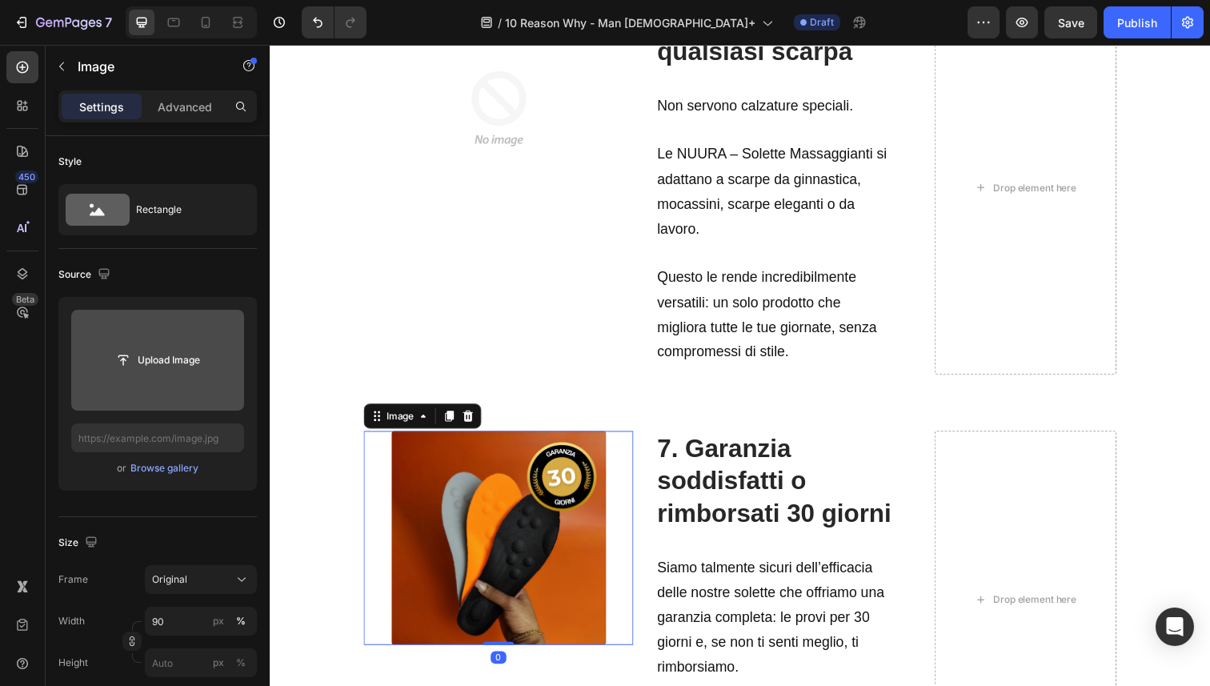
click at [506, 491] on img at bounding box center [503, 548] width 219 height 219
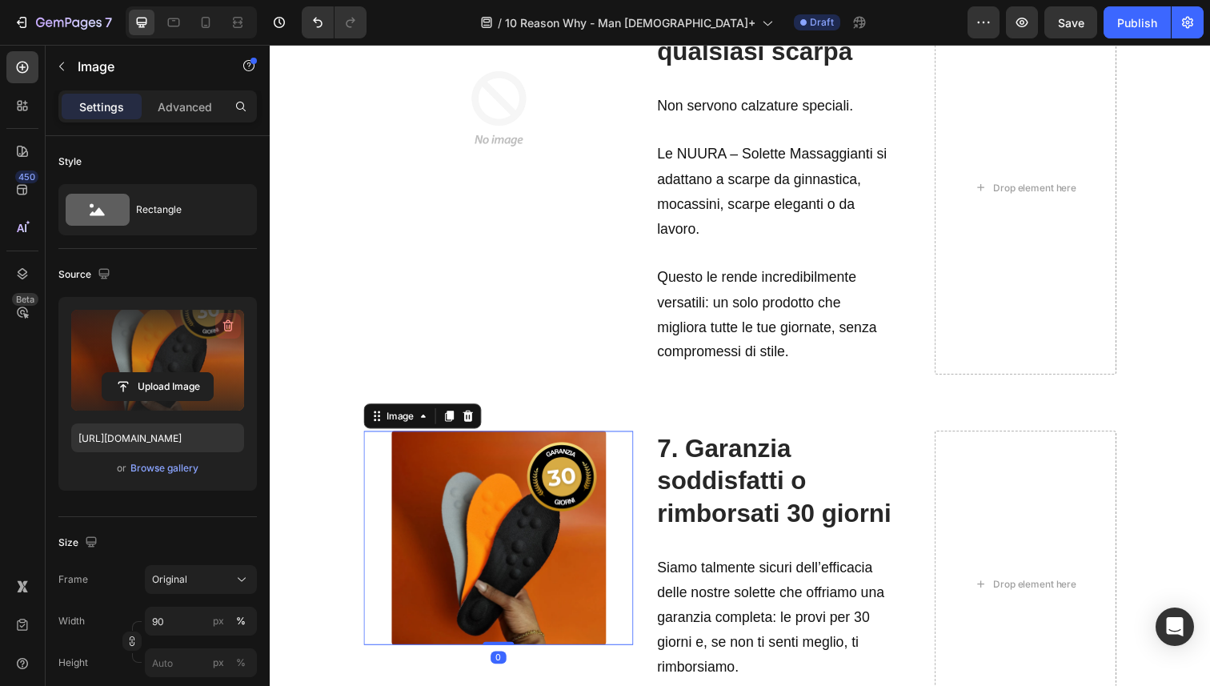
click at [228, 326] on icon "button" at bounding box center [228, 326] width 16 height 16
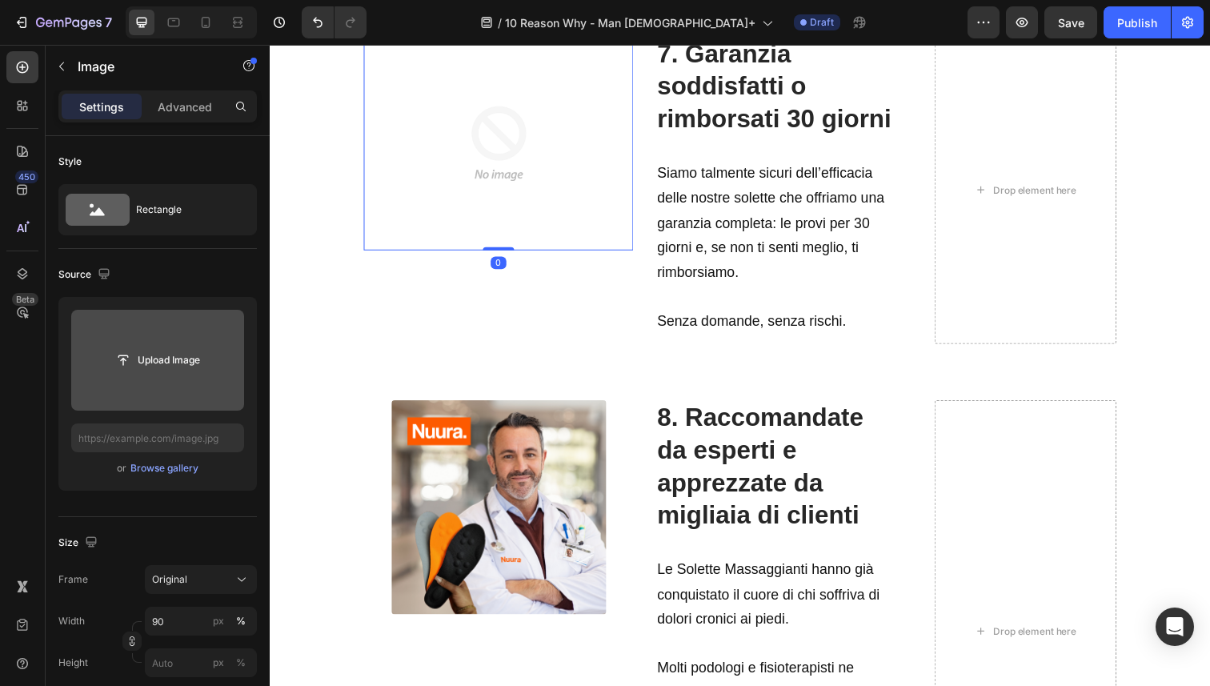
scroll to position [3656, 0]
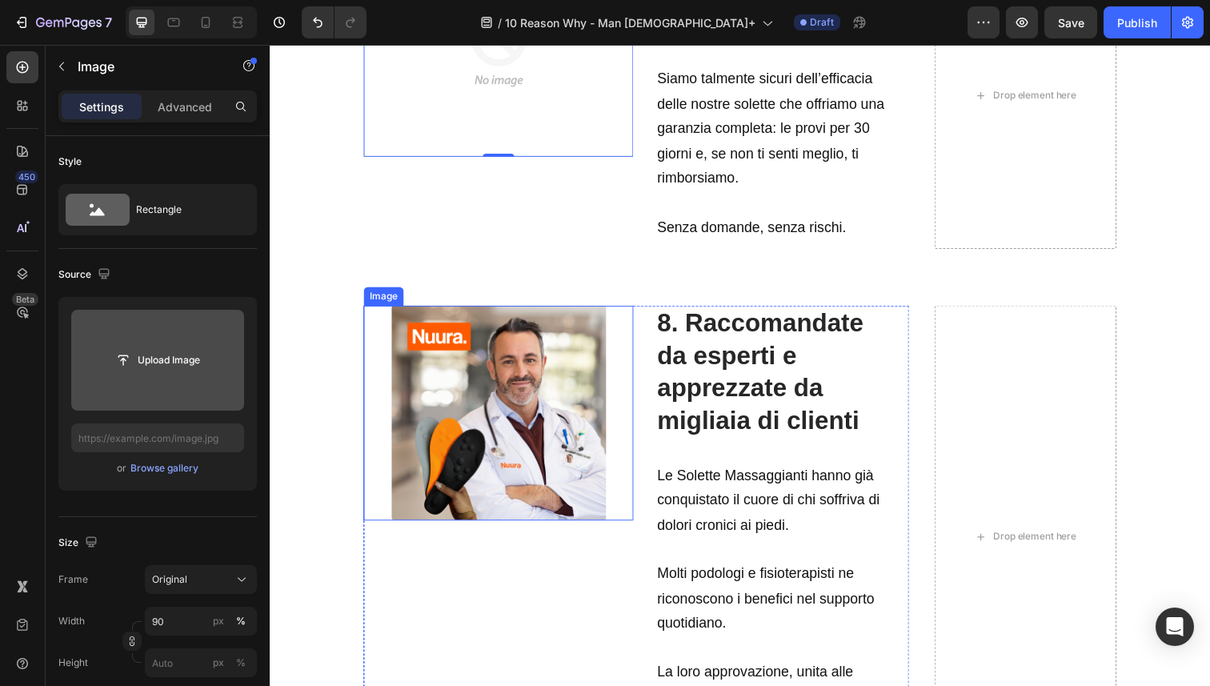
click at [507, 452] on img at bounding box center [503, 420] width 219 height 219
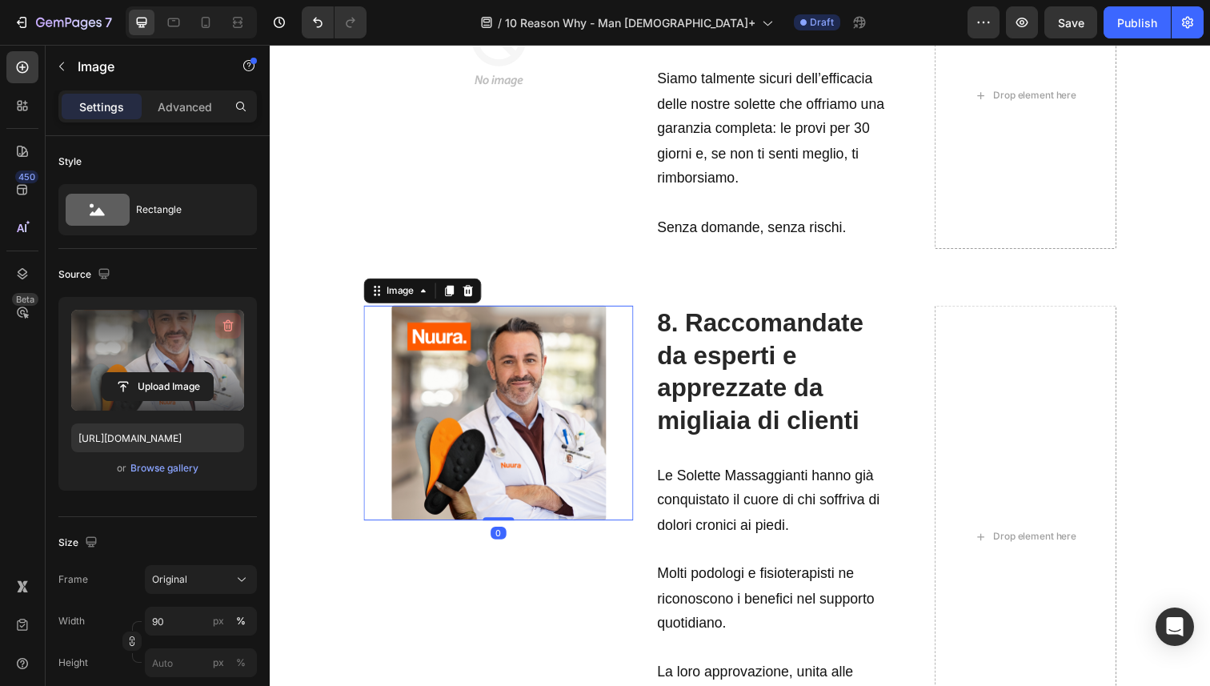
click at [232, 323] on icon "button" at bounding box center [228, 326] width 16 height 16
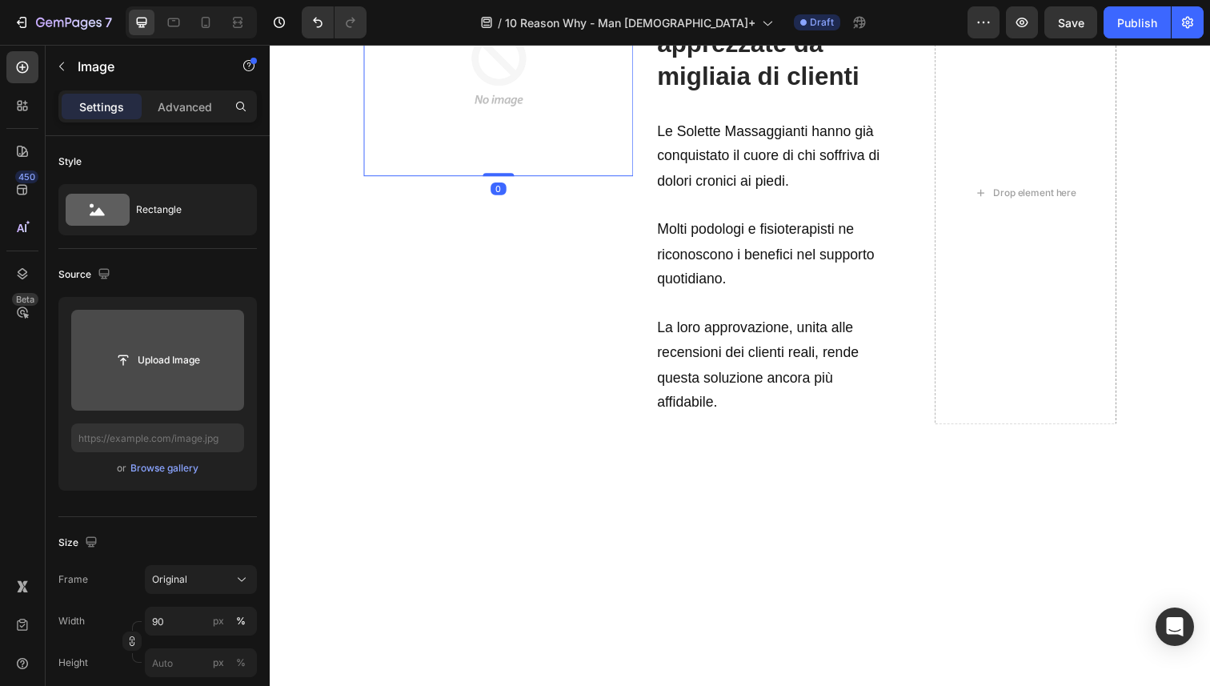
scroll to position [4141, 0]
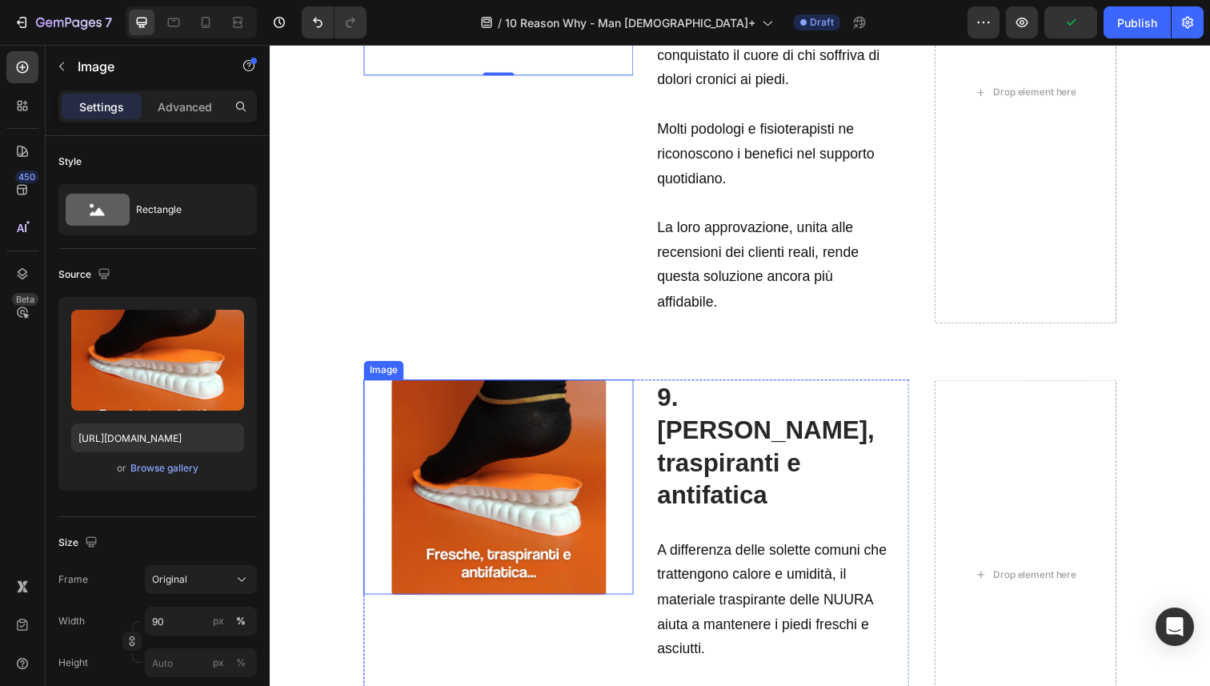
click at [465, 423] on img at bounding box center [503, 496] width 219 height 219
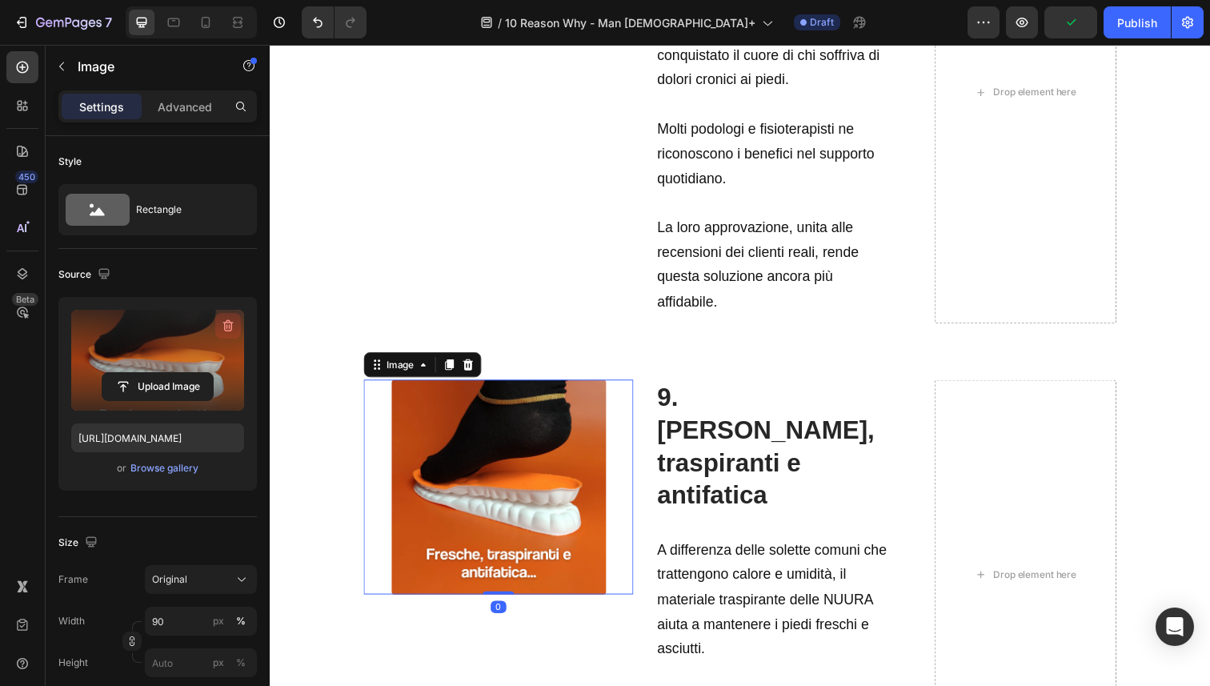
click at [223, 326] on icon "button" at bounding box center [228, 326] width 16 height 16
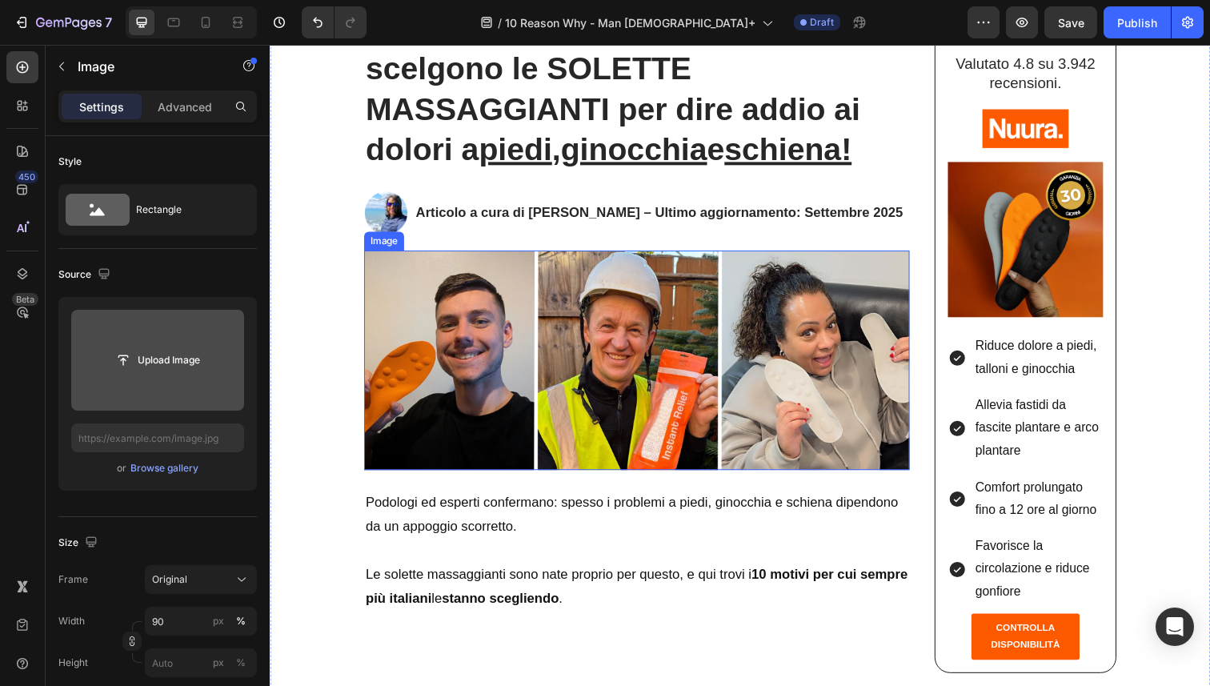
scroll to position [145, 0]
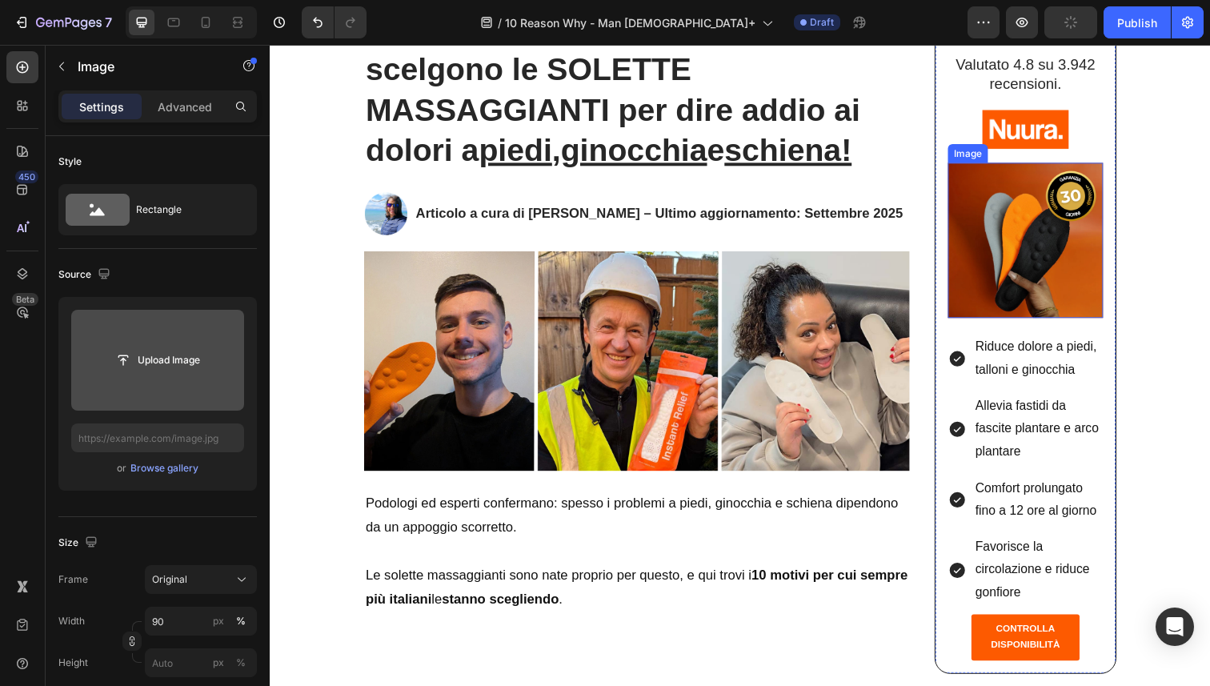
click at [1071, 236] on img at bounding box center [1041, 245] width 158 height 158
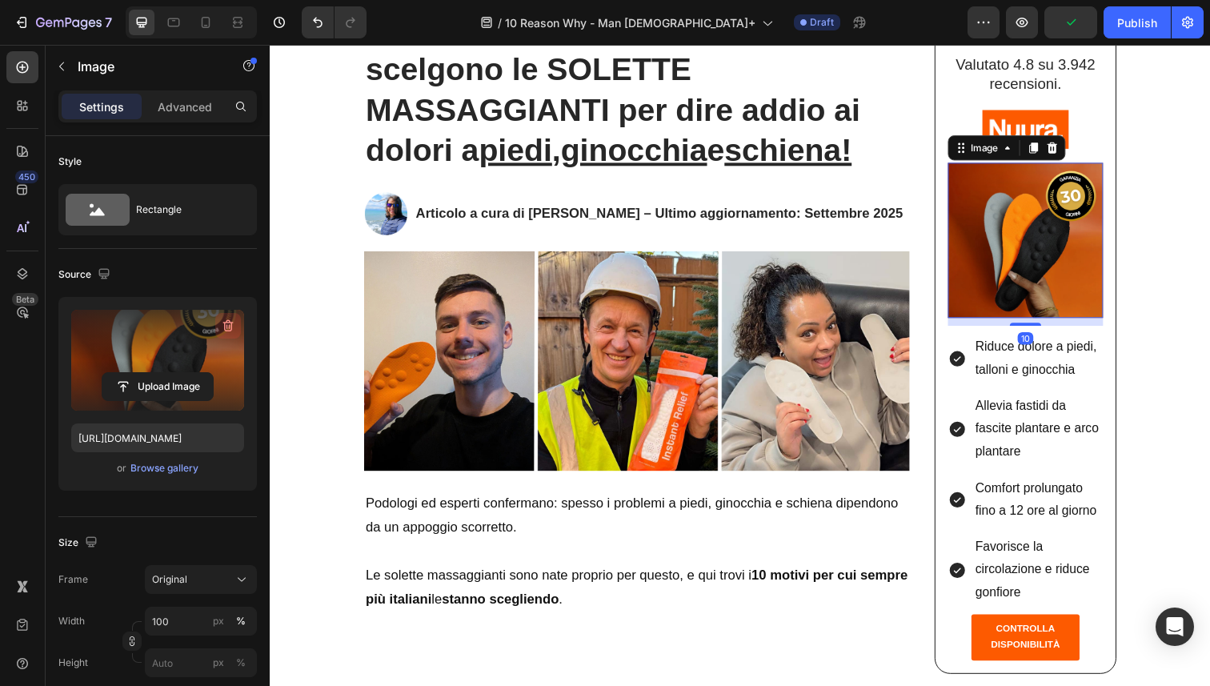
click at [232, 327] on icon "button" at bounding box center [228, 326] width 16 height 16
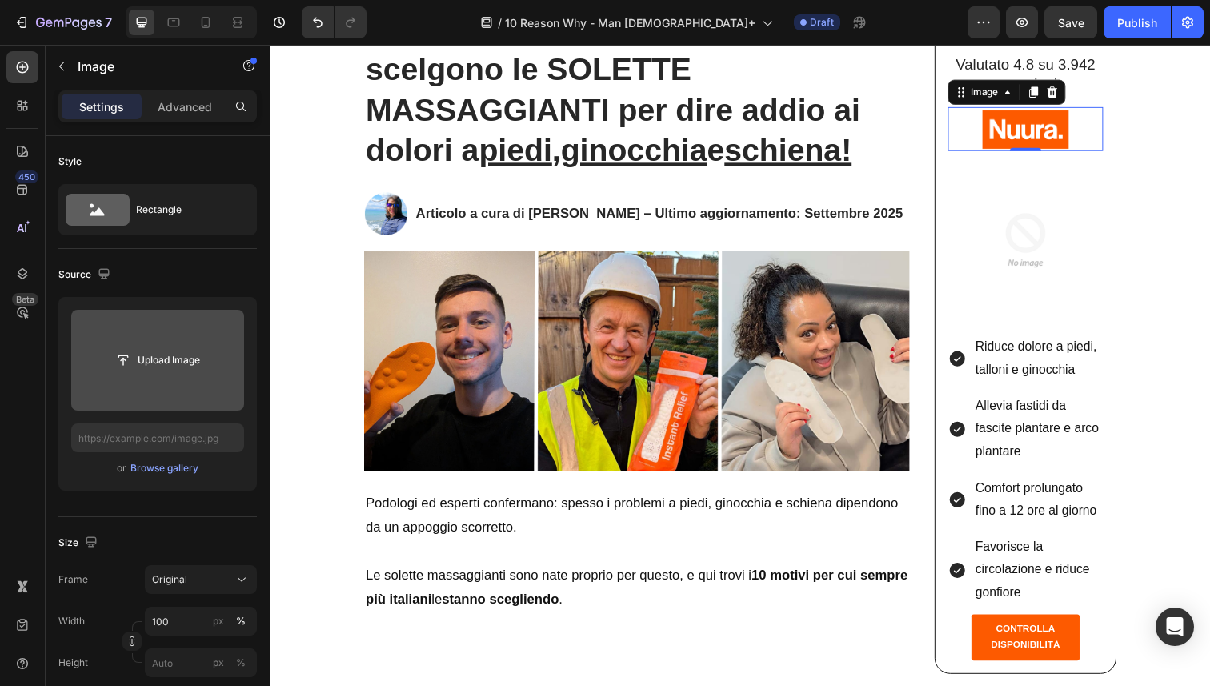
click at [1027, 118] on img at bounding box center [1041, 131] width 95 height 44
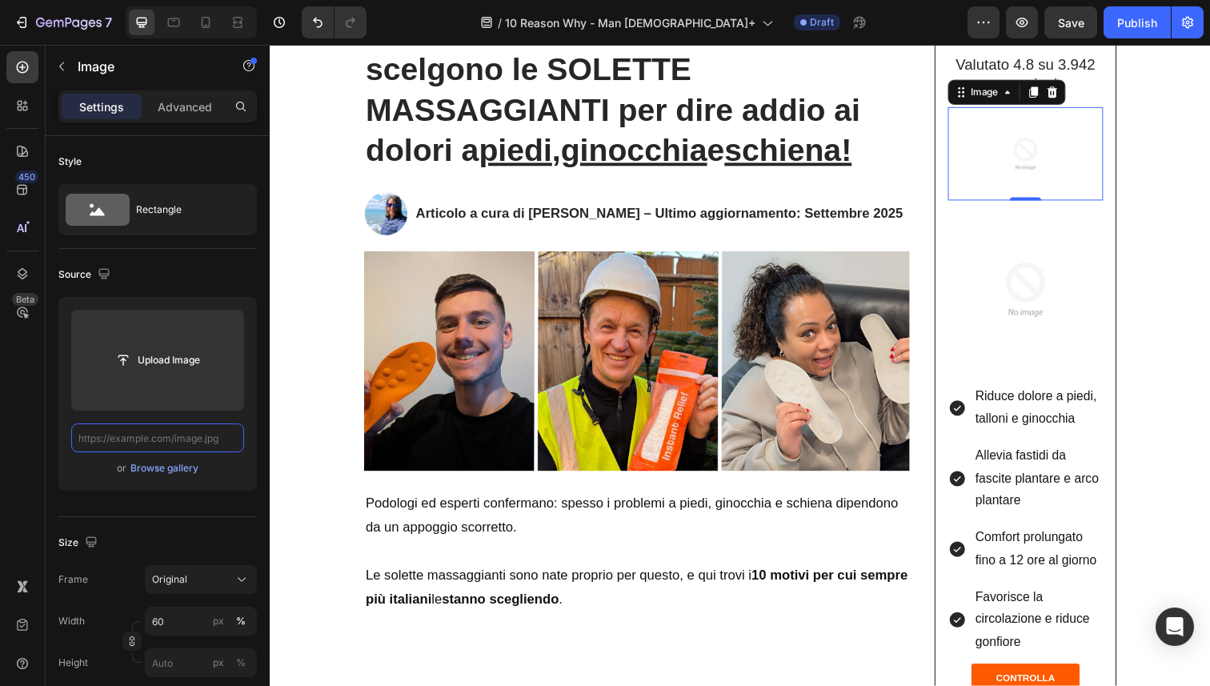
scroll to position [0, 0]
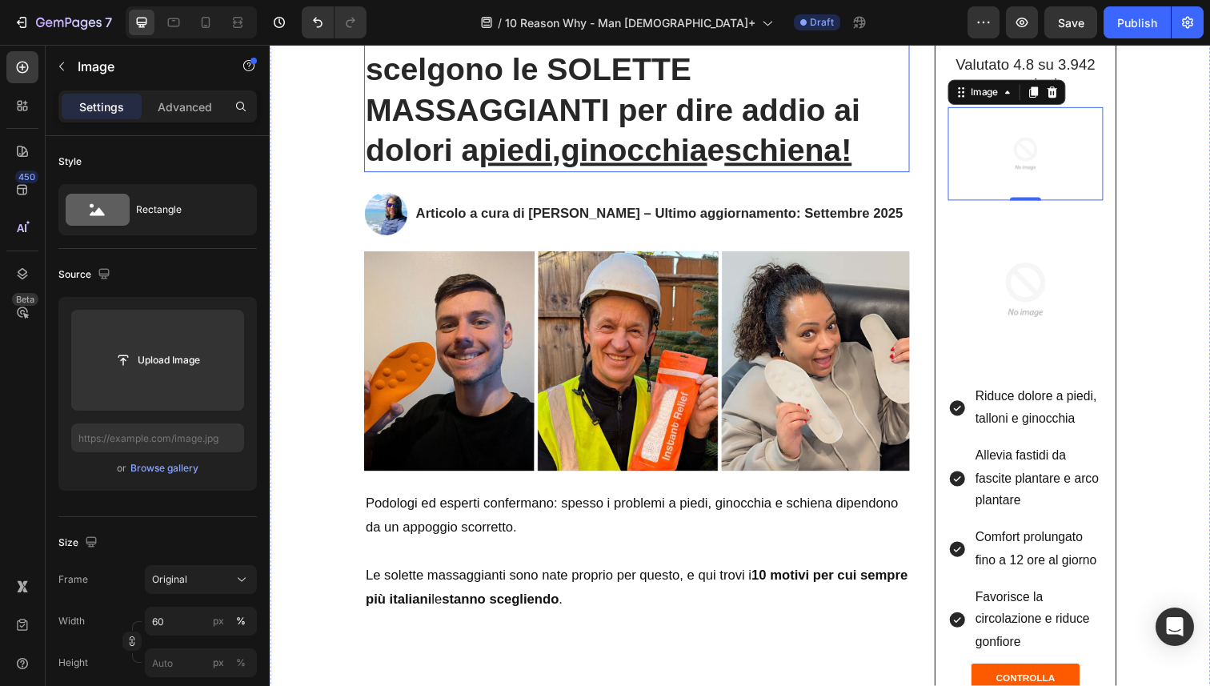
click at [557, 162] on u "piedi" at bounding box center [520, 152] width 74 height 35
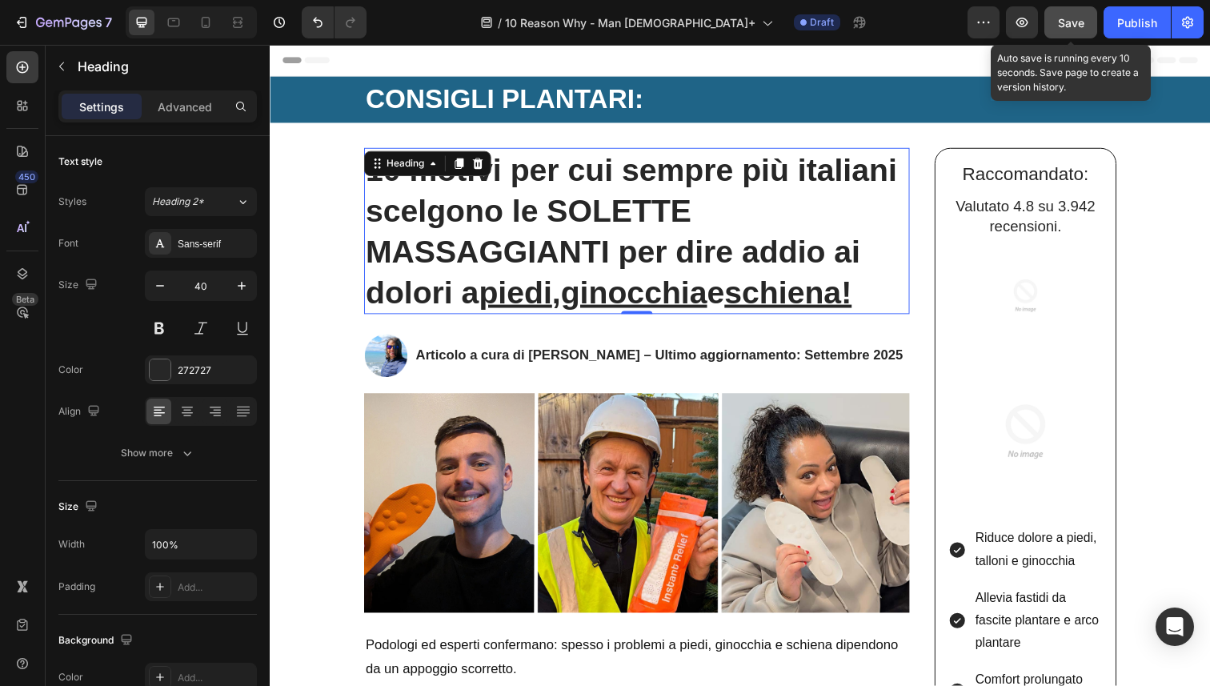
click at [1072, 20] on span "Save" at bounding box center [1071, 23] width 26 height 14
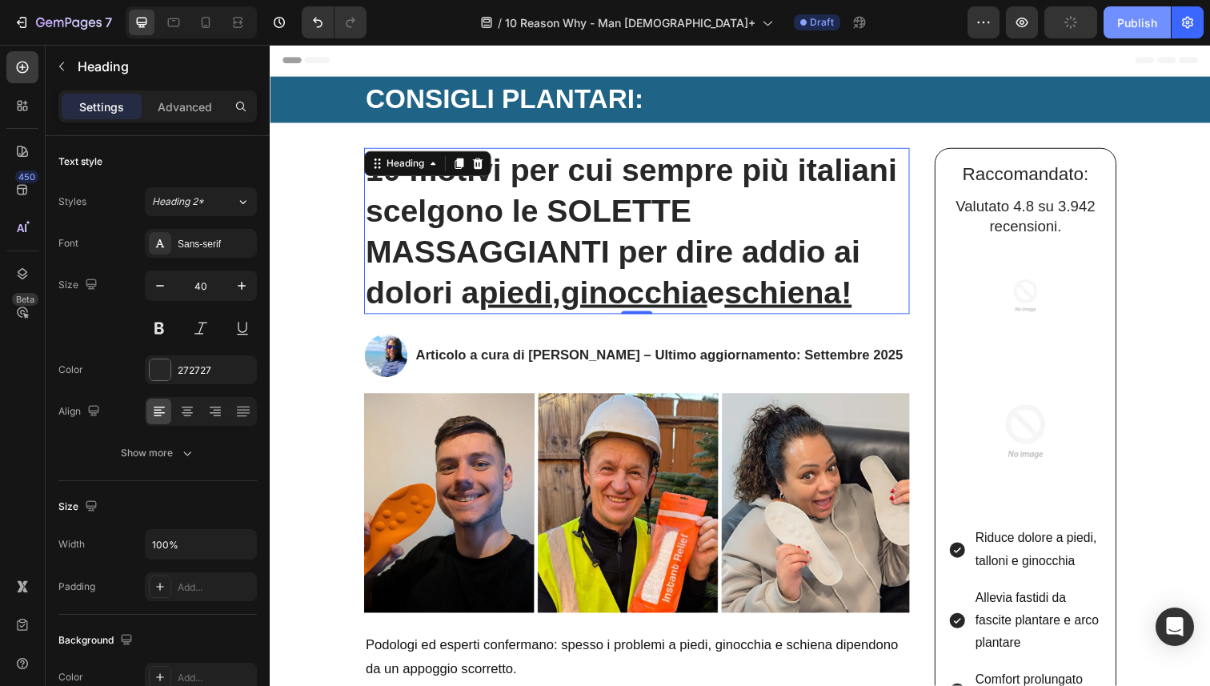
click at [1126, 18] on div "Publish" at bounding box center [1137, 22] width 40 height 17
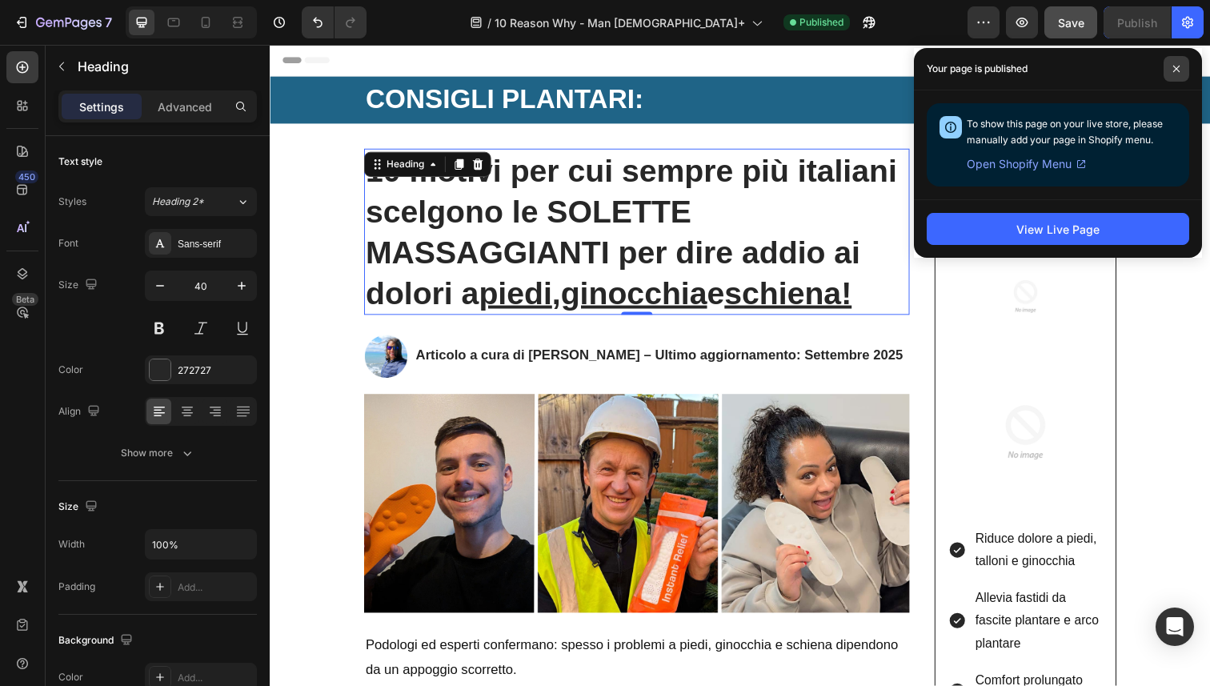
click at [1175, 64] on span at bounding box center [1176, 69] width 26 height 26
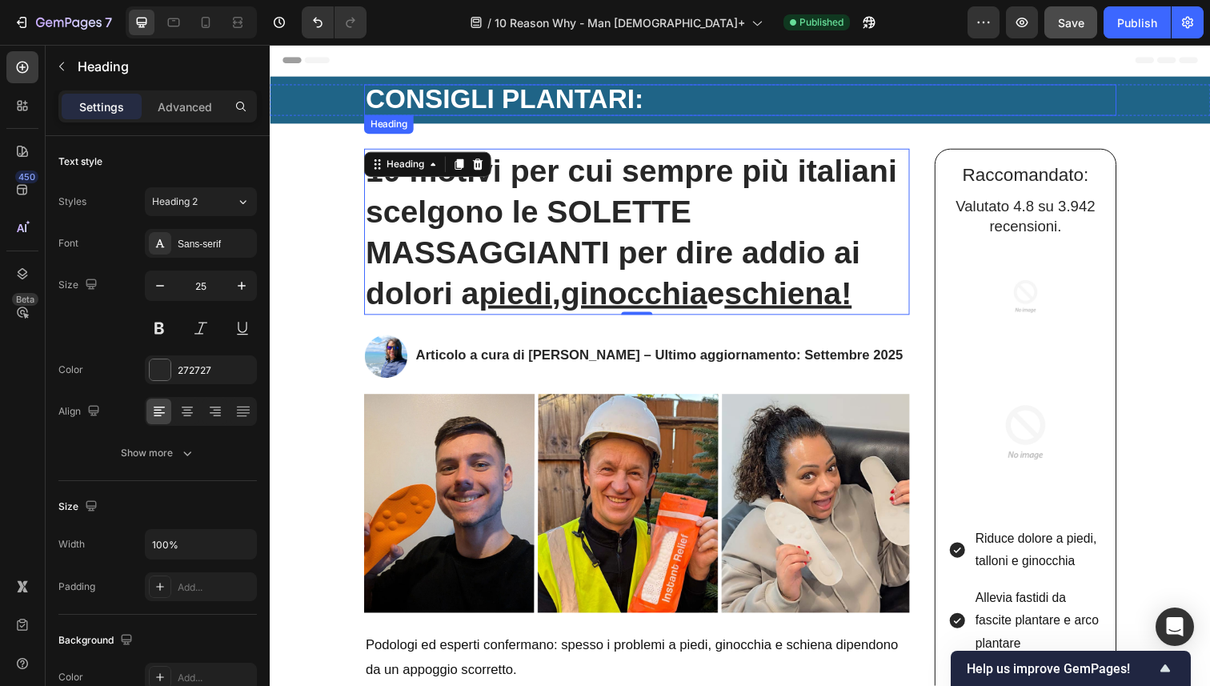
click at [425, 98] on strong "CONSIGLI PLANTARI:" at bounding box center [508, 100] width 283 height 30
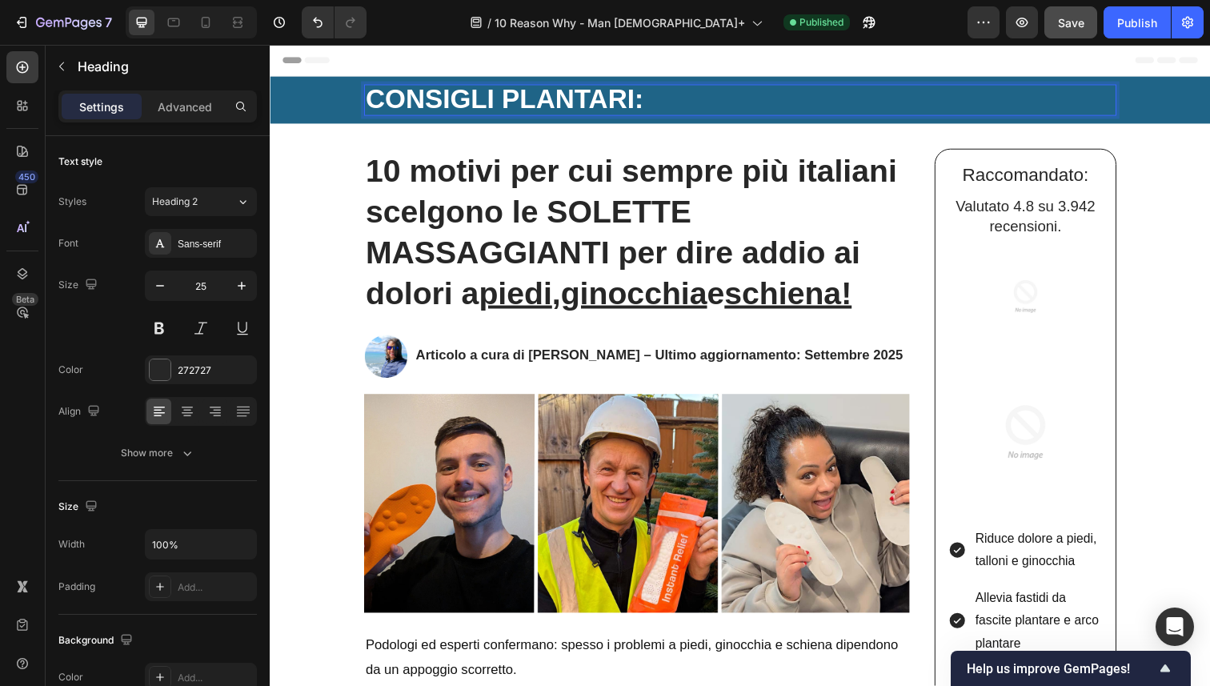
click at [425, 98] on strong "CONSIGLI PLANTARI:" at bounding box center [508, 100] width 283 height 30
click at [496, 99] on strong "DATING PLANTARI:" at bounding box center [494, 100] width 254 height 30
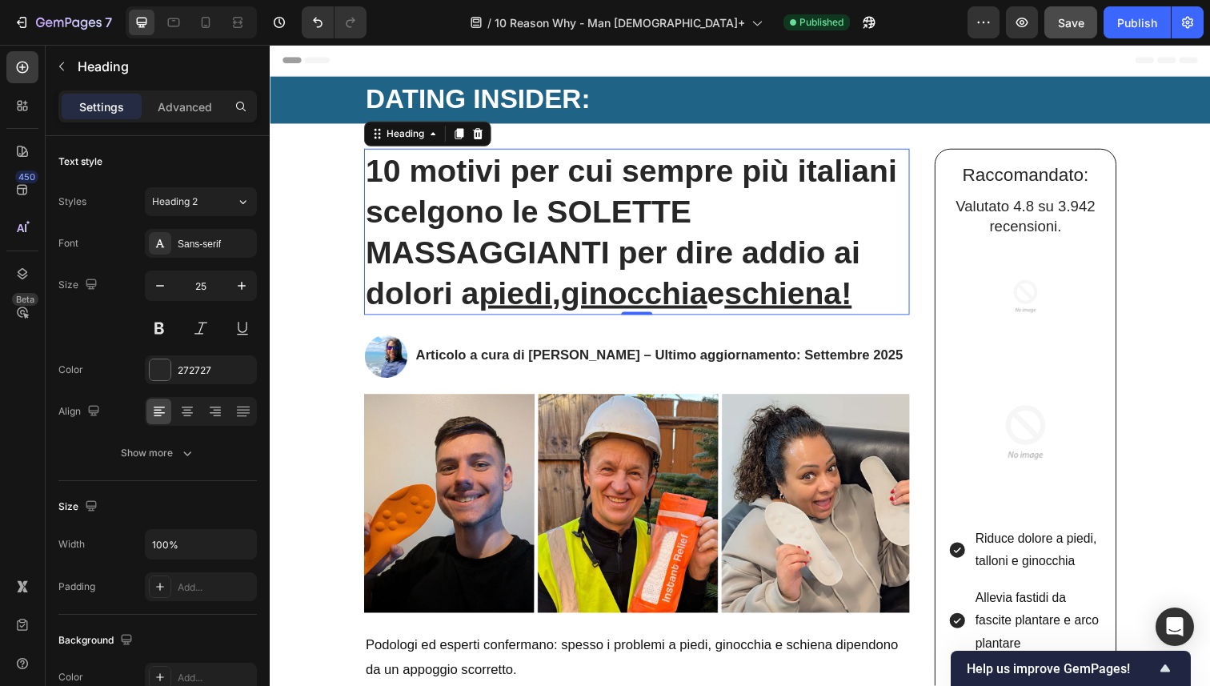
click at [475, 182] on strong "10 motivi per cui sempre più italiani scelgono le SOLETTE MASSAGGIANTI per dire…" at bounding box center [638, 236] width 543 height 160
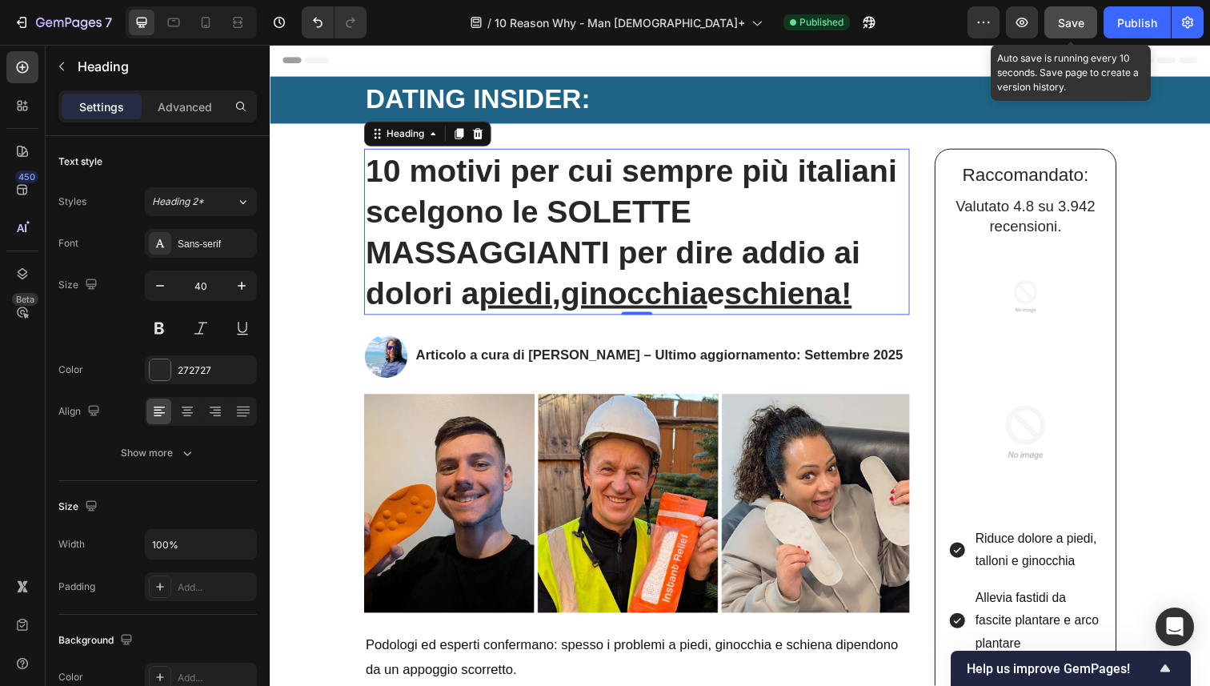
click at [1077, 22] on span "Save" at bounding box center [1071, 23] width 26 height 14
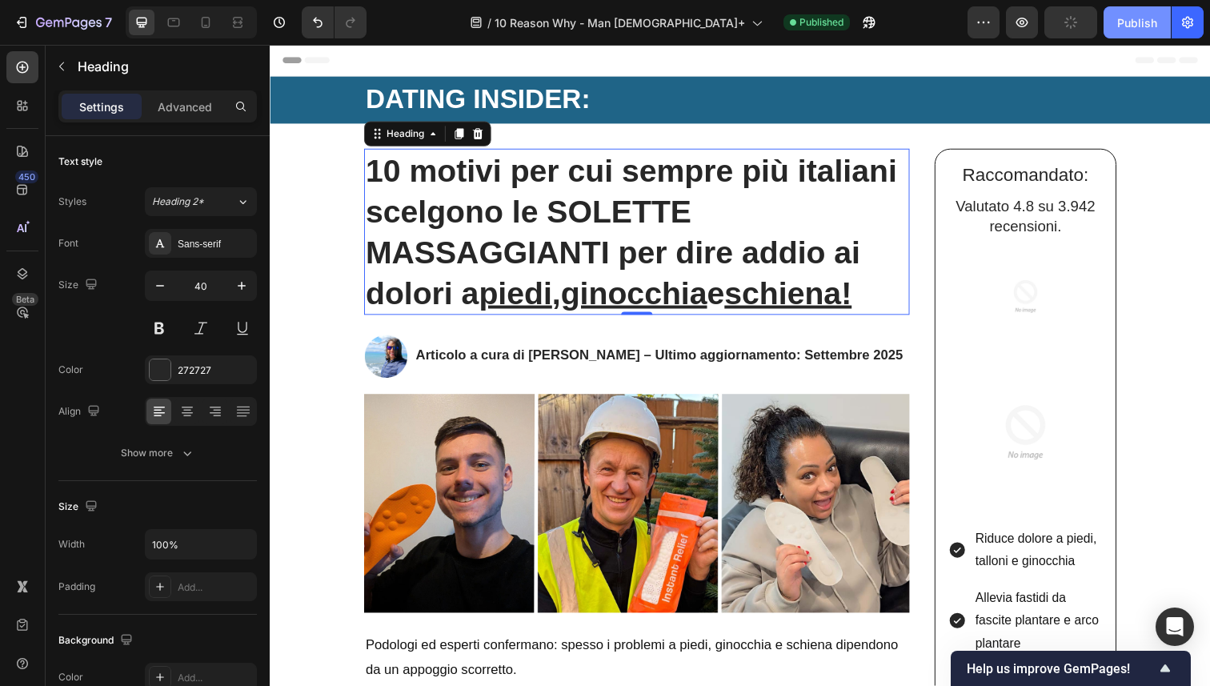
click at [1108, 16] on button "Publish" at bounding box center [1136, 22] width 67 height 32
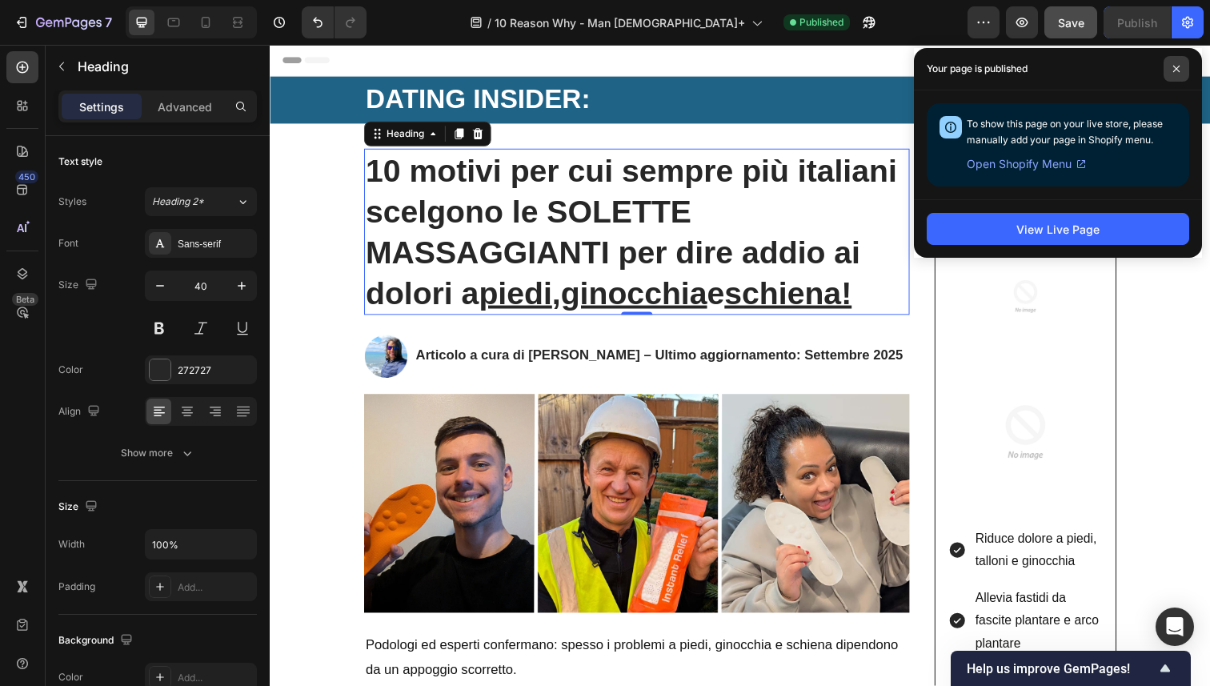
click at [1184, 78] on span at bounding box center [1176, 69] width 26 height 26
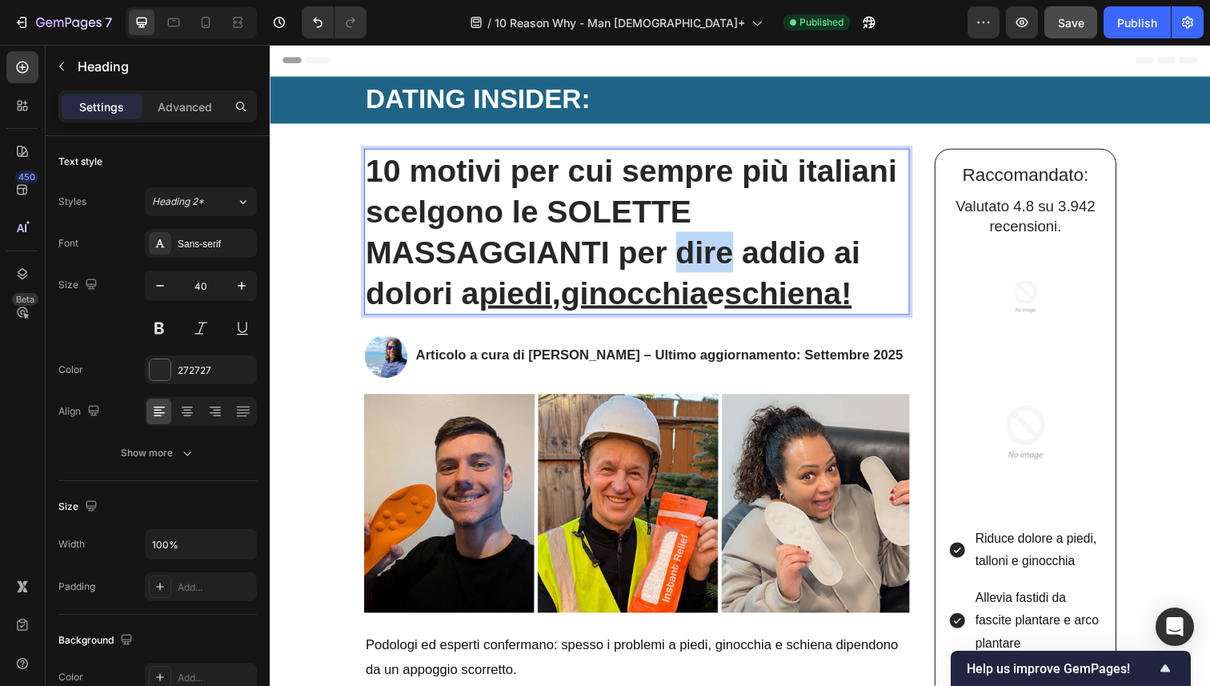
click at [751, 245] on strong "10 motivi per cui sempre più italiani scelgono le SOLETTE MASSAGGIANTI per dire…" at bounding box center [638, 236] width 543 height 160
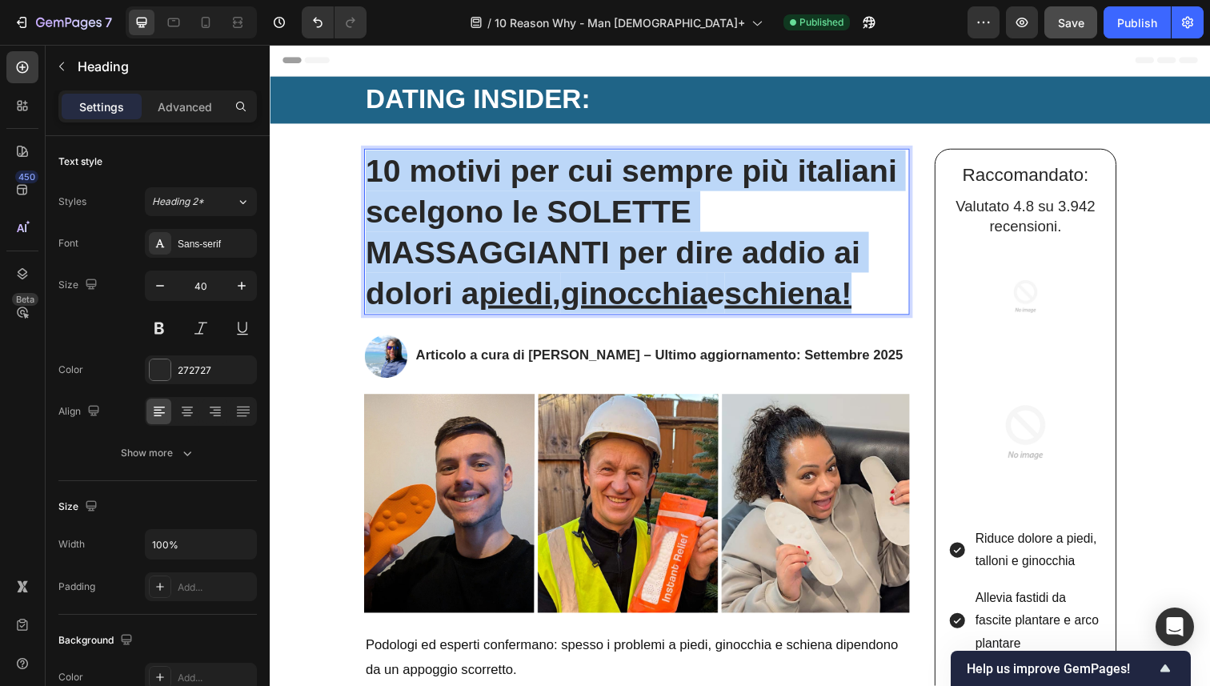
click at [751, 245] on strong "10 motivi per cui sempre più italiani scelgono le SOLETTE MASSAGGIANTI per dire…" at bounding box center [638, 236] width 543 height 160
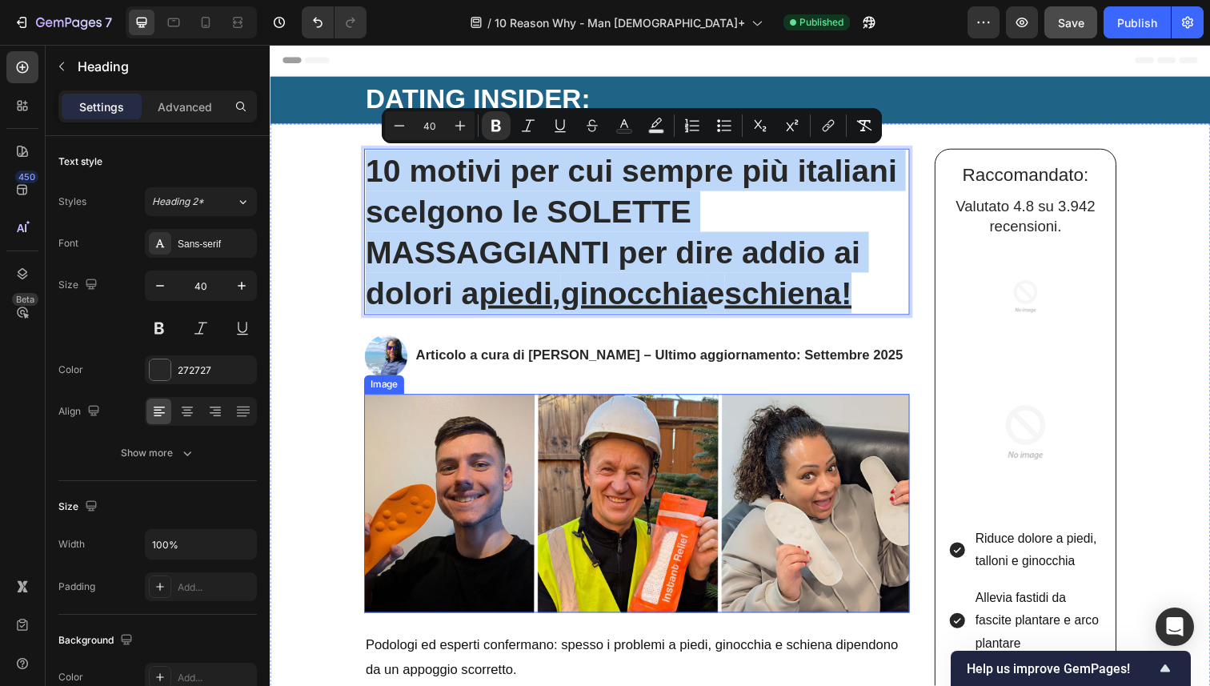
click at [627, 508] on img at bounding box center [644, 514] width 557 height 224
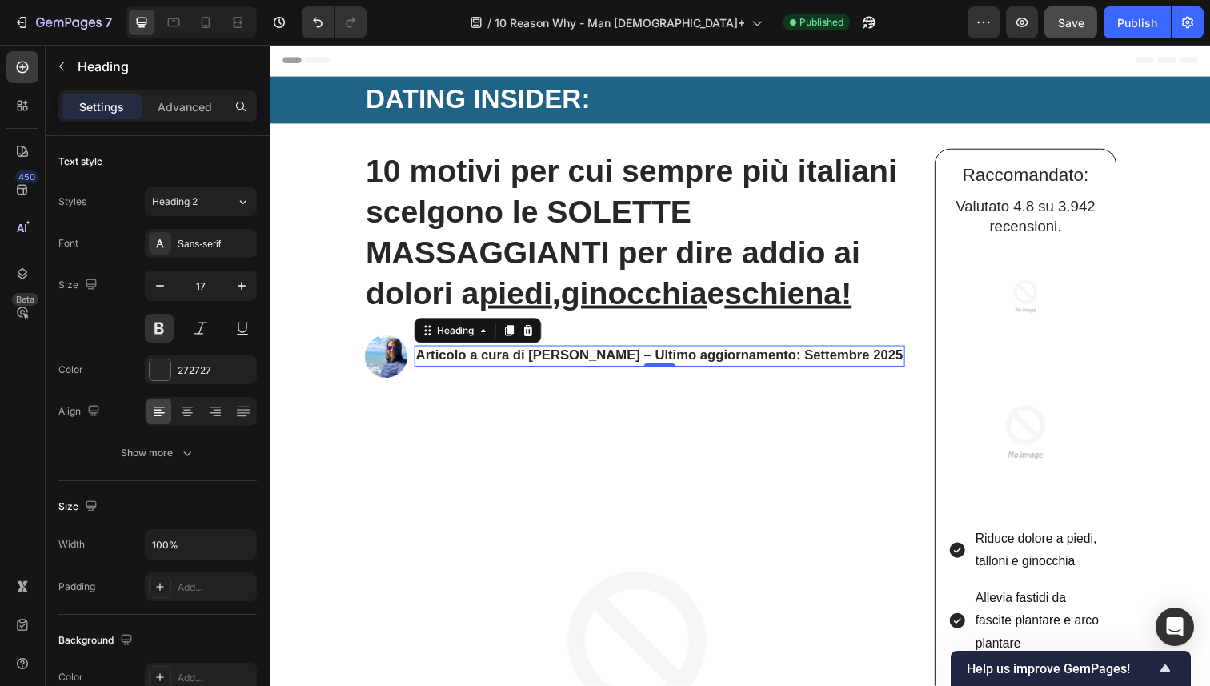
click at [491, 373] on h2 "Articolo a cura di [PERSON_NAME] – Ultimo aggiornamento: Settembre 2025" at bounding box center [667, 362] width 501 height 21
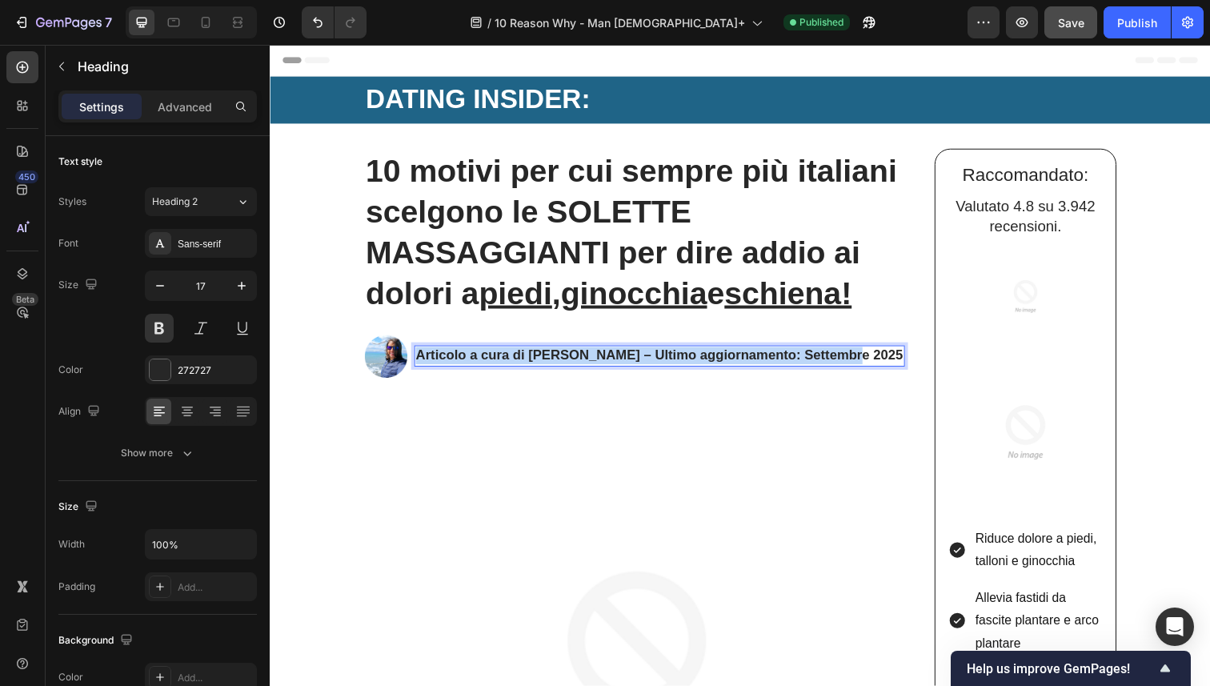
click at [491, 371] on p "Articolo a cura di [PERSON_NAME] – Ultimo aggiornamento: Settembre 2025" at bounding box center [668, 363] width 498 height 18
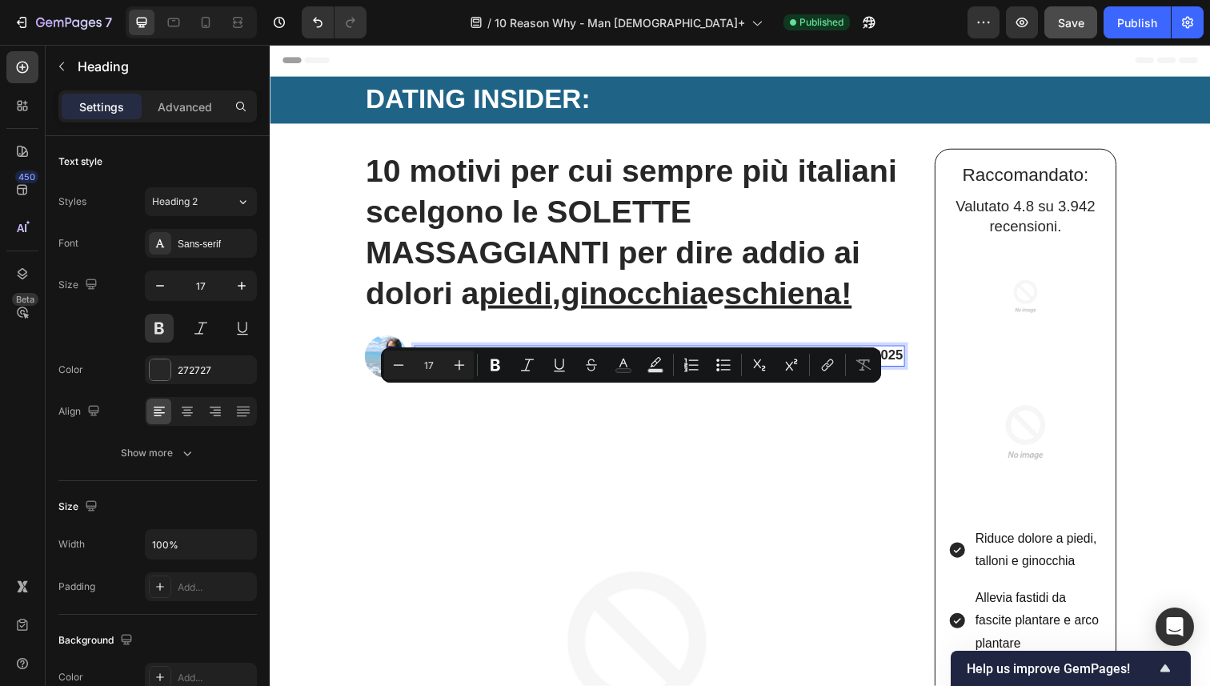
click at [535, 371] on p "Articolo a cura di [PERSON_NAME] – Ultimo aggiornamento: Settembre 2025" at bounding box center [668, 363] width 498 height 18
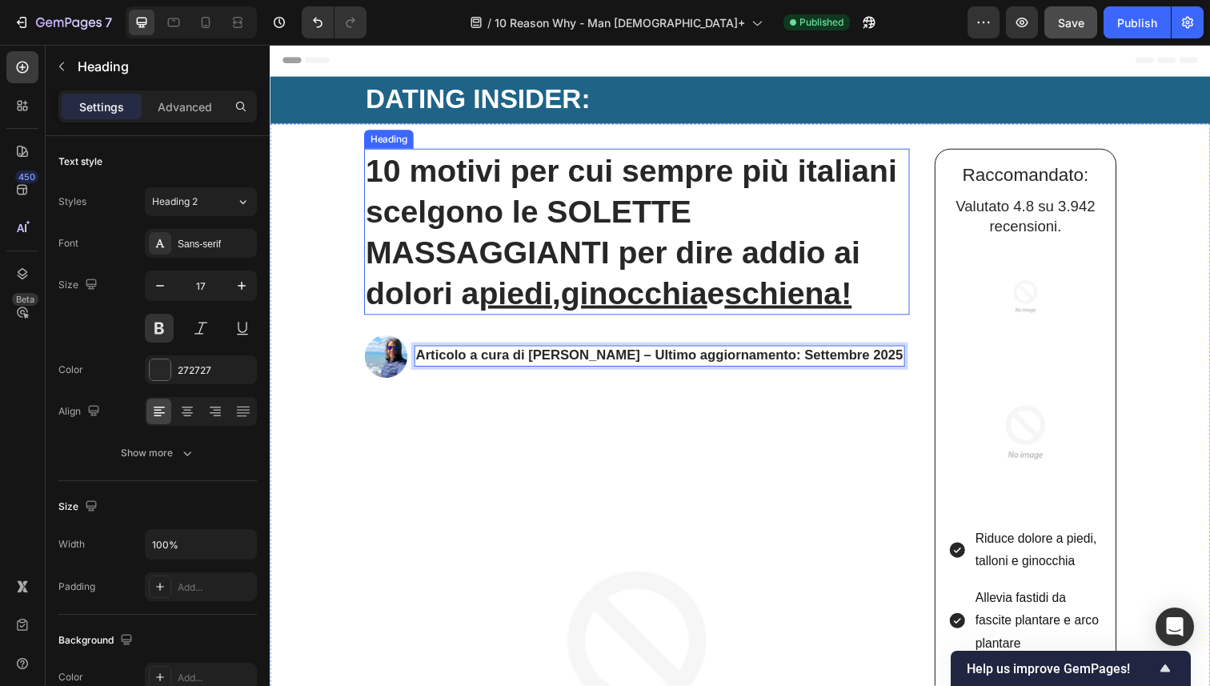
click at [535, 274] on strong "10 motivi per cui sempre più italiani scelgono le SOLETTE MASSAGGIANTI per dire…" at bounding box center [638, 236] width 543 height 160
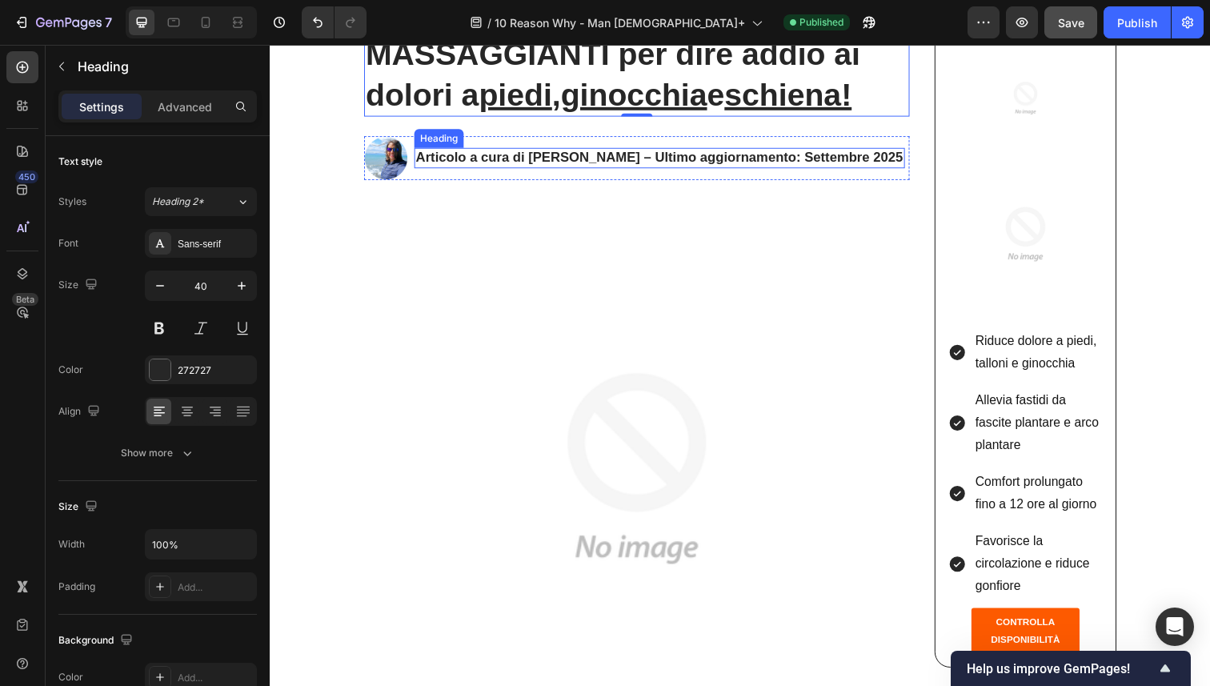
scroll to position [216, 0]
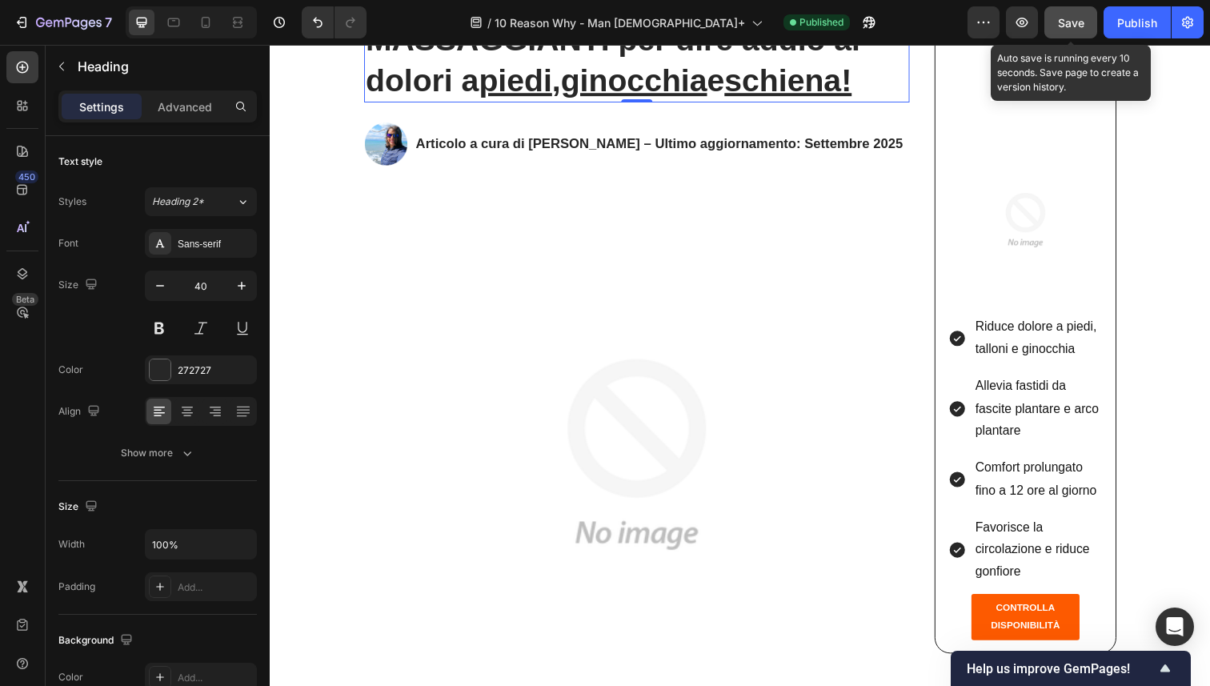
click at [1067, 23] on span "Save" at bounding box center [1071, 23] width 26 height 14
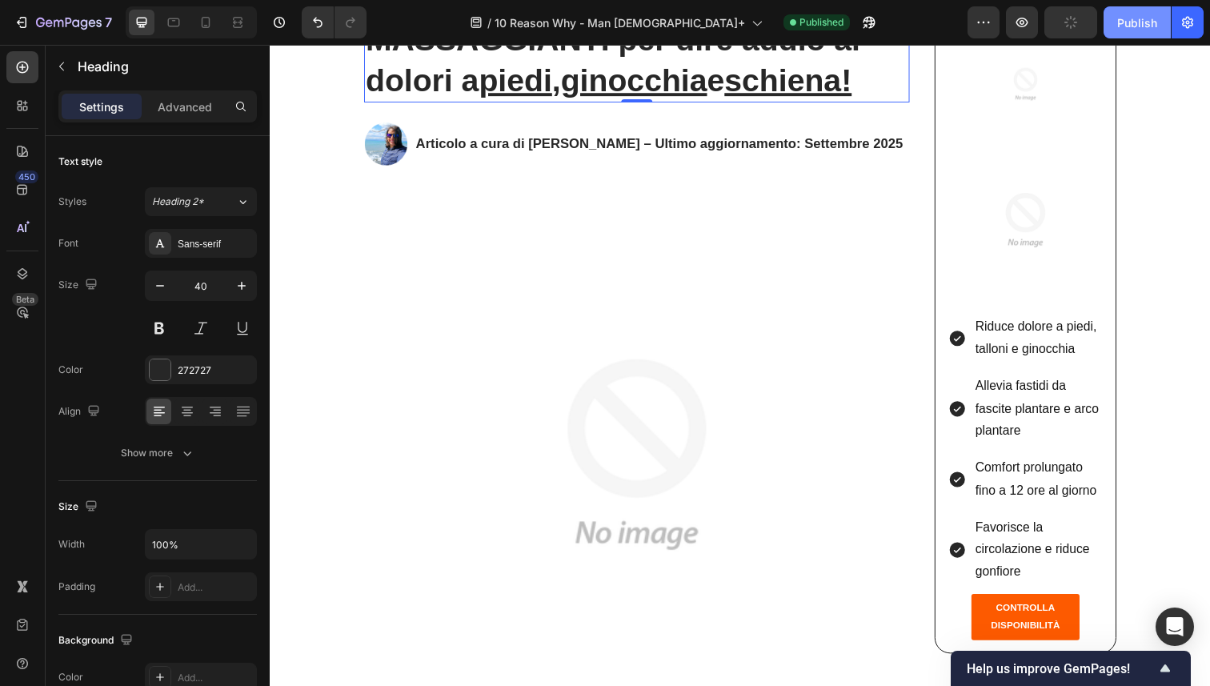
click at [1112, 13] on button "Publish" at bounding box center [1136, 22] width 67 height 32
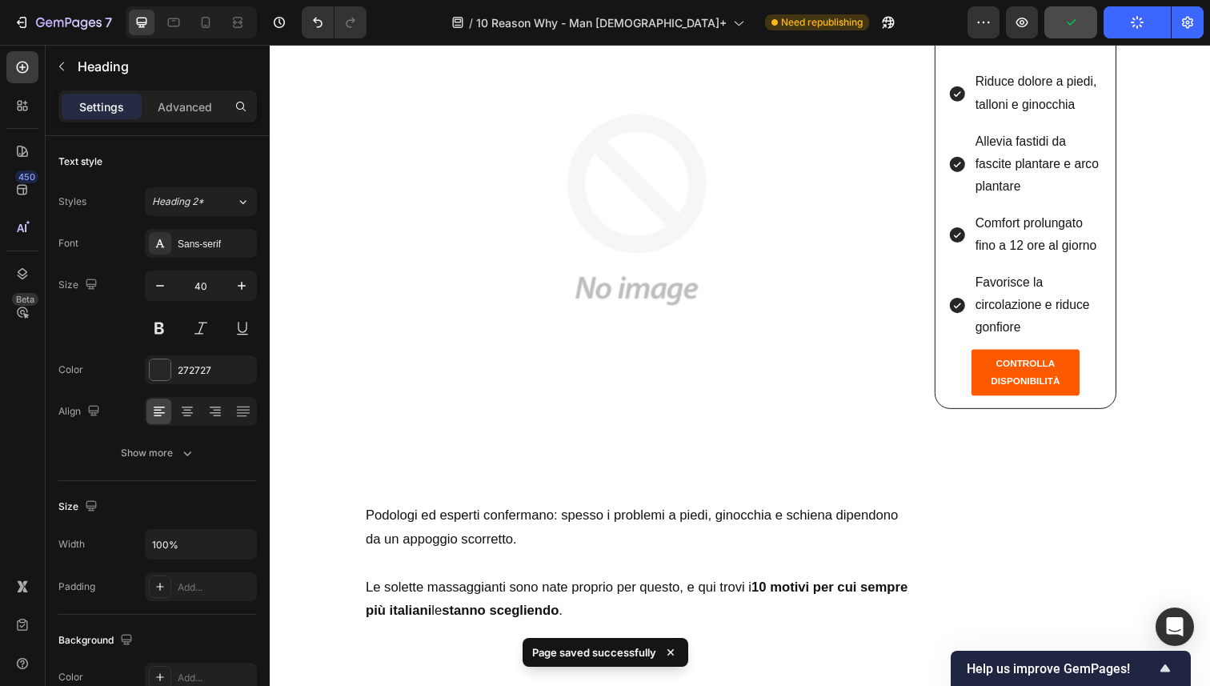
scroll to position [0, 0]
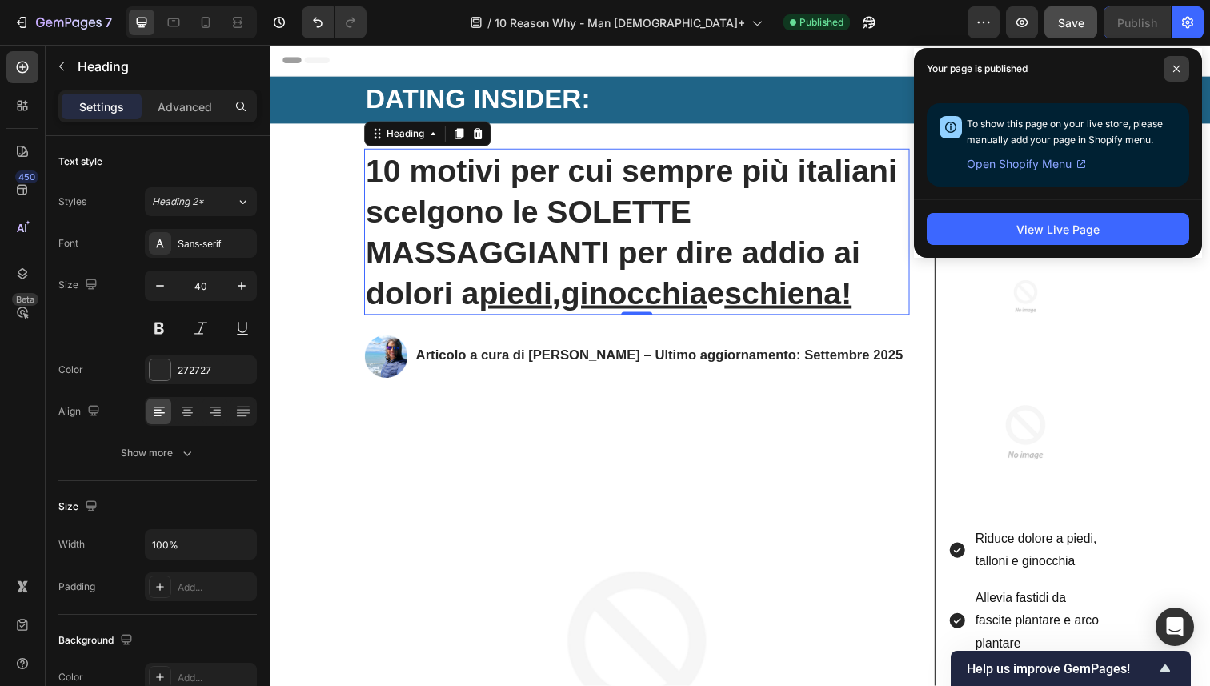
click at [1179, 74] on span at bounding box center [1176, 69] width 26 height 26
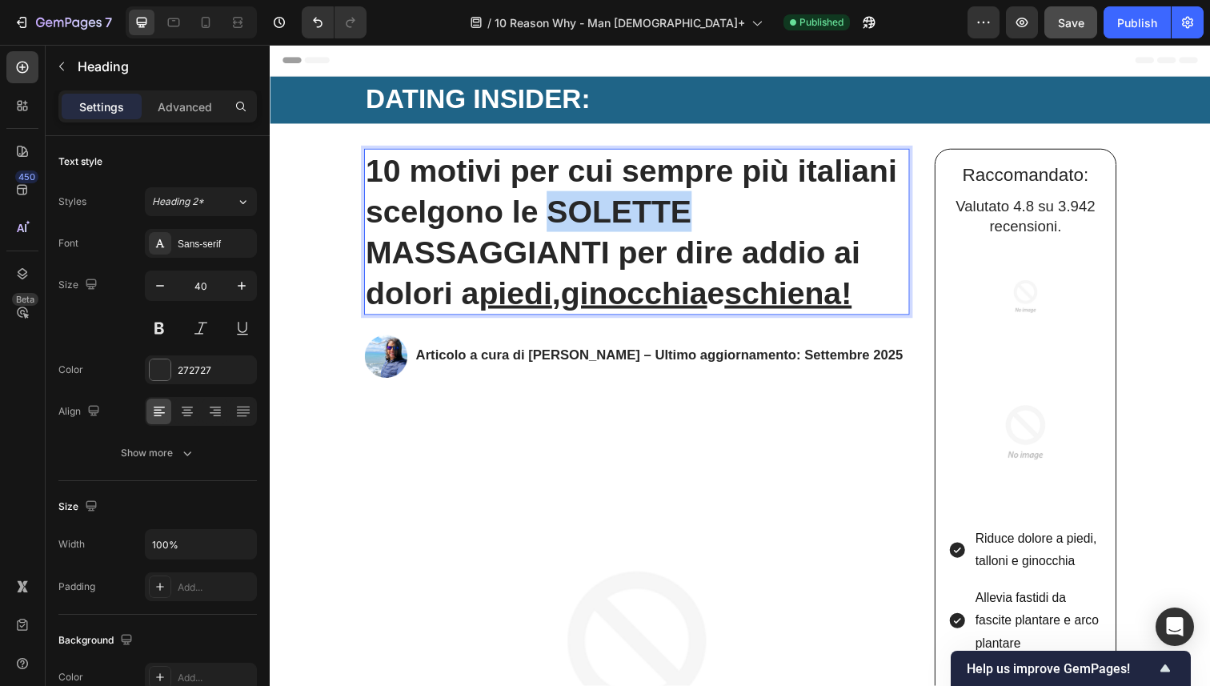
click at [772, 218] on strong "10 motivi per cui sempre più italiani scelgono le SOLETTE MASSAGGIANTI per dire…" at bounding box center [638, 236] width 543 height 160
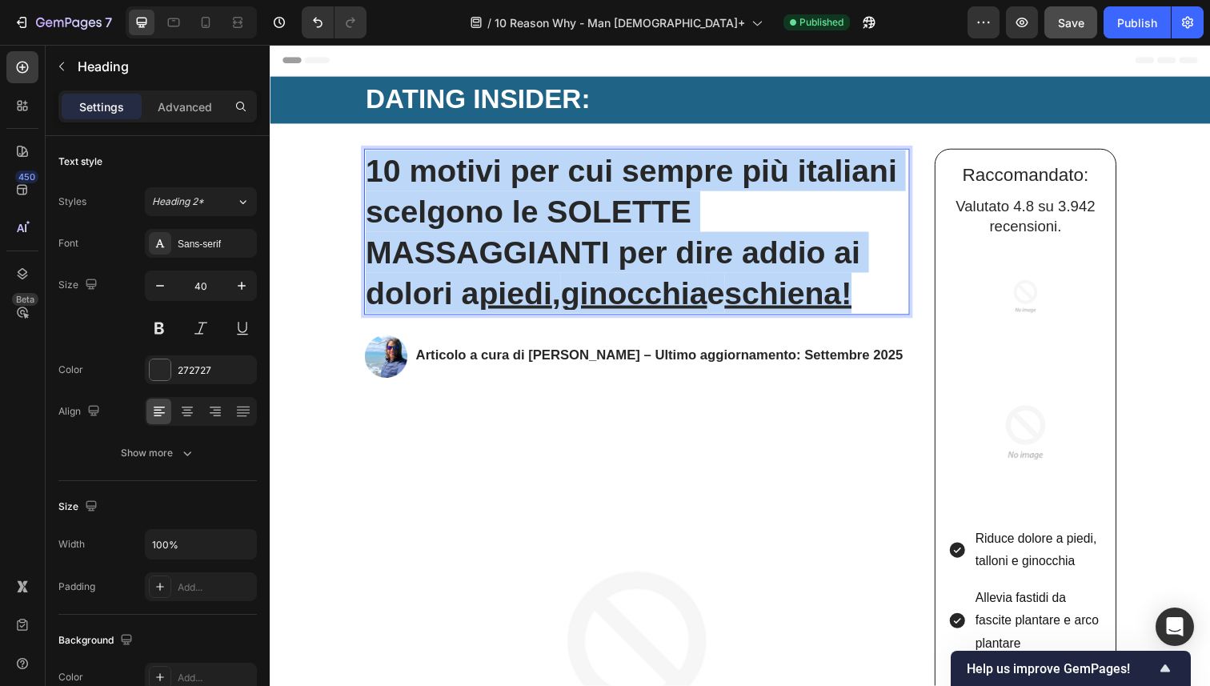
click at [772, 218] on strong "10 motivi per cui sempre più italiani scelgono le SOLETTE MASSAGGIANTI per dire…" at bounding box center [638, 236] width 543 height 160
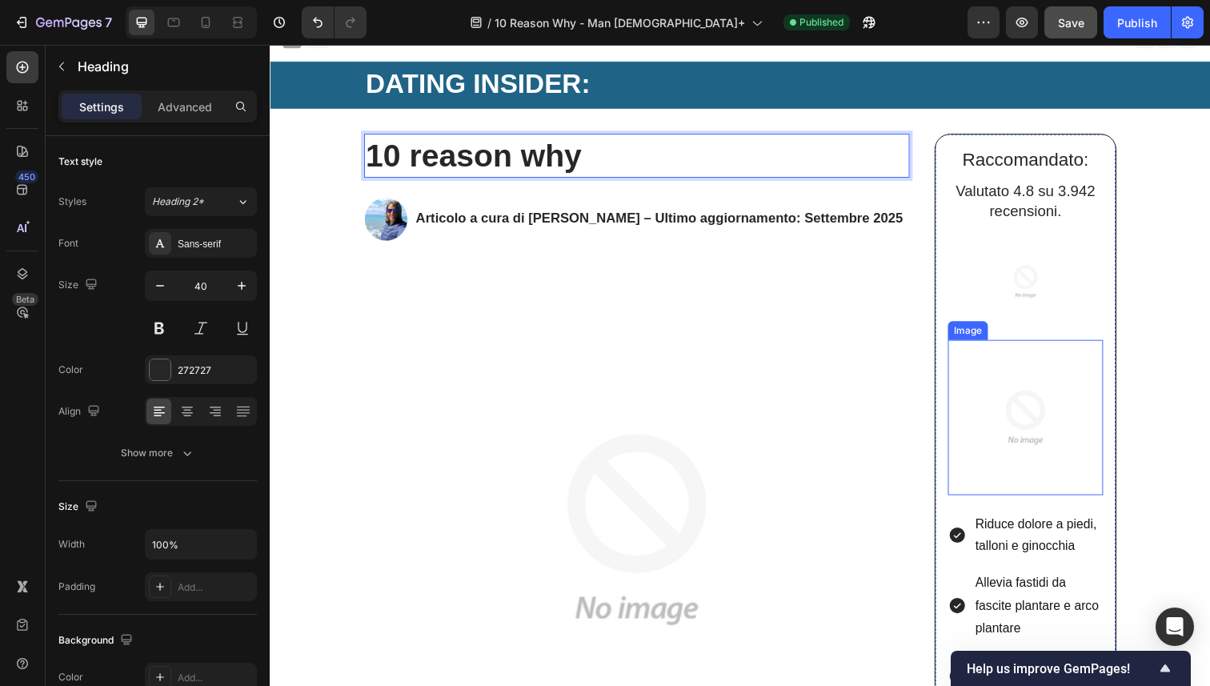
scroll to position [16, 0]
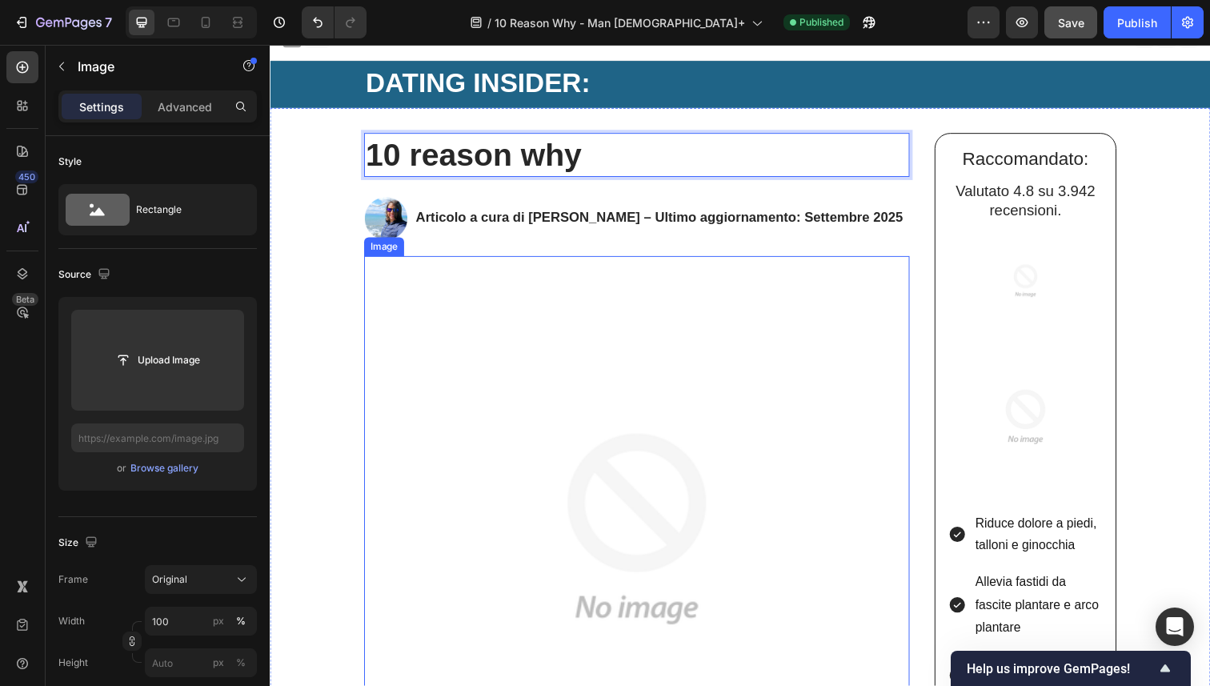
click at [751, 411] on img at bounding box center [644, 539] width 557 height 557
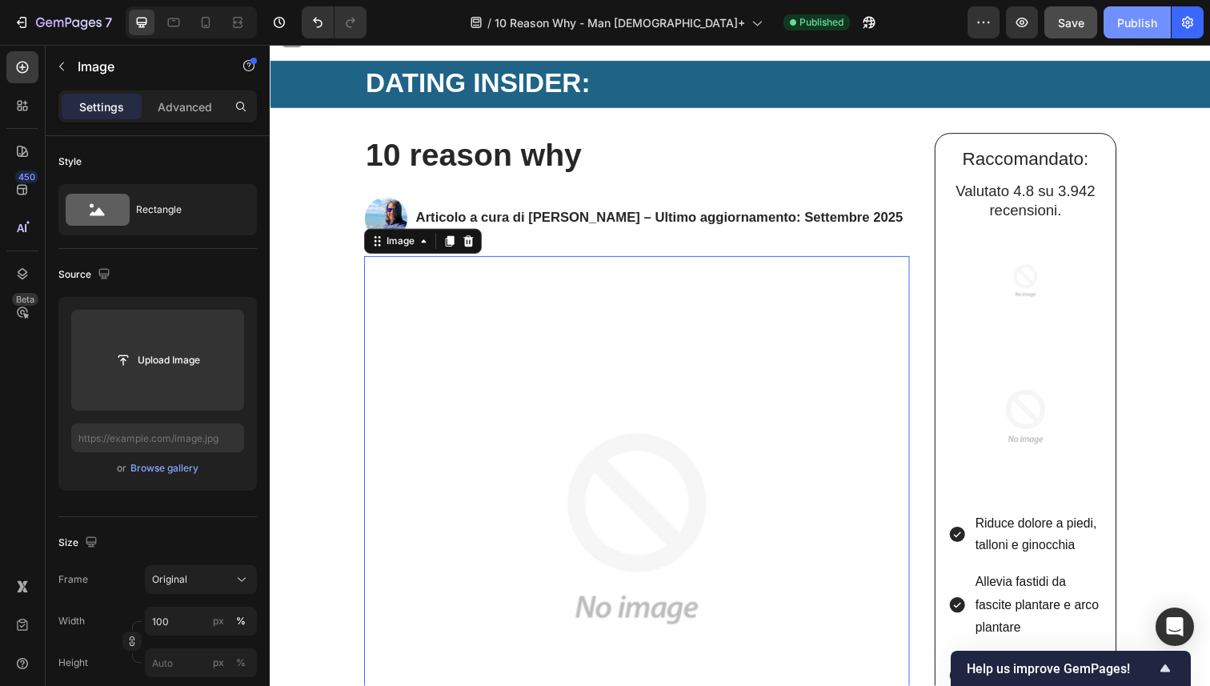
click at [1138, 26] on div "Publish" at bounding box center [1137, 22] width 40 height 17
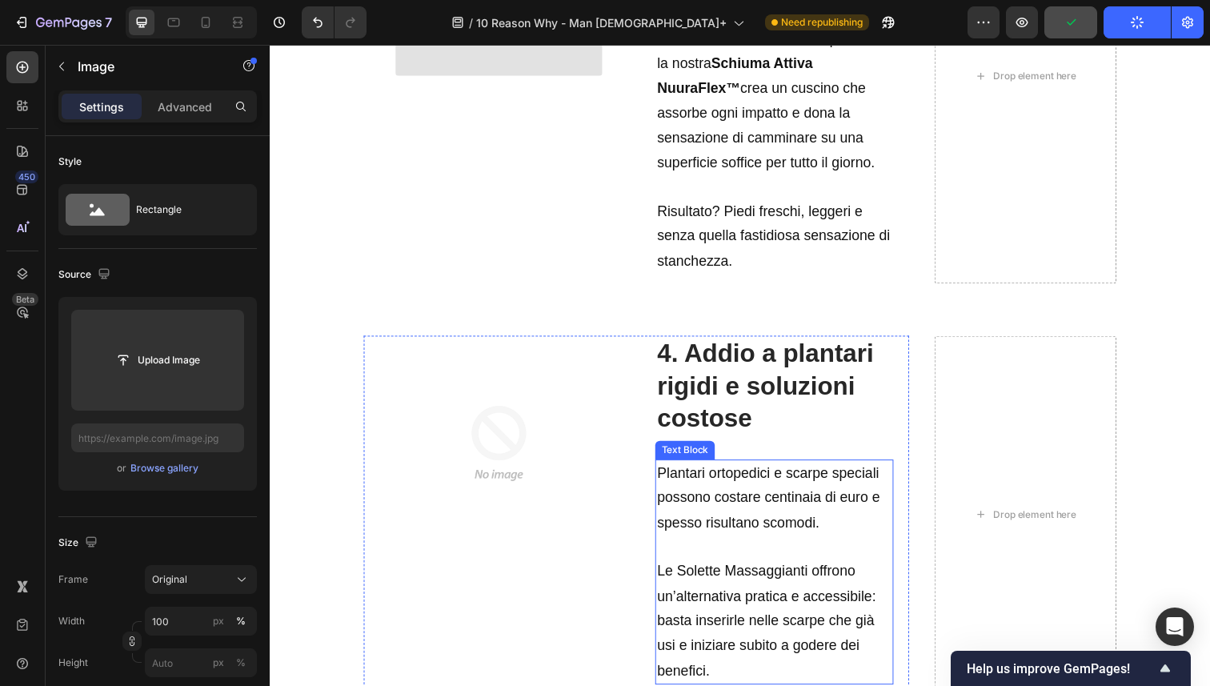
scroll to position [1859, 0]
